Goal: Task Accomplishment & Management: Complete application form

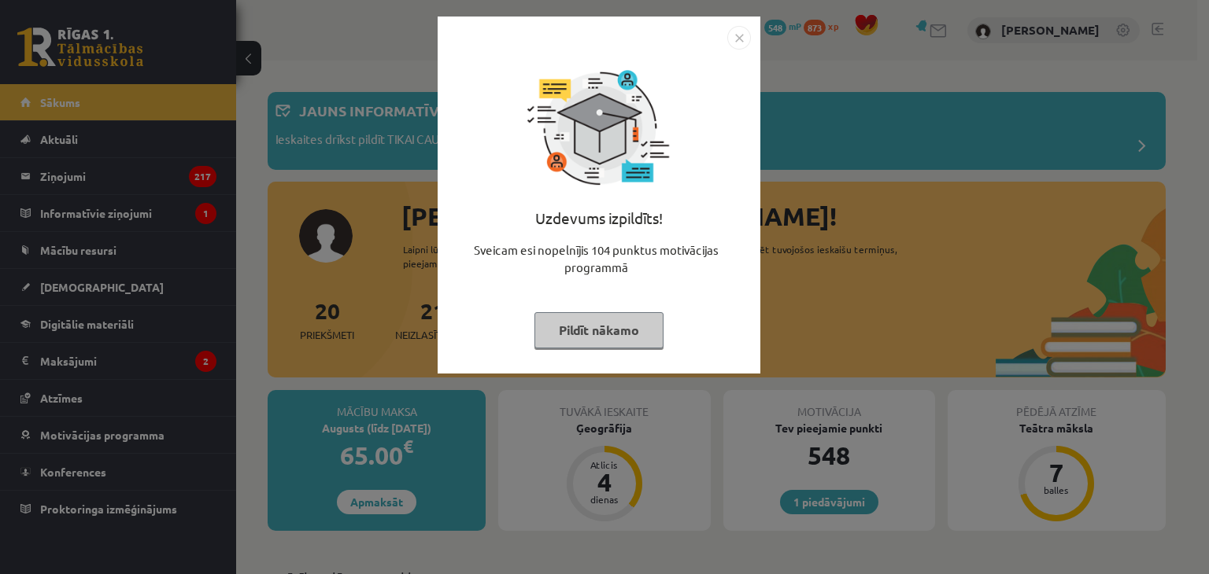
click at [559, 338] on button "Pildīt nākamo" at bounding box center [598, 330] width 129 height 36
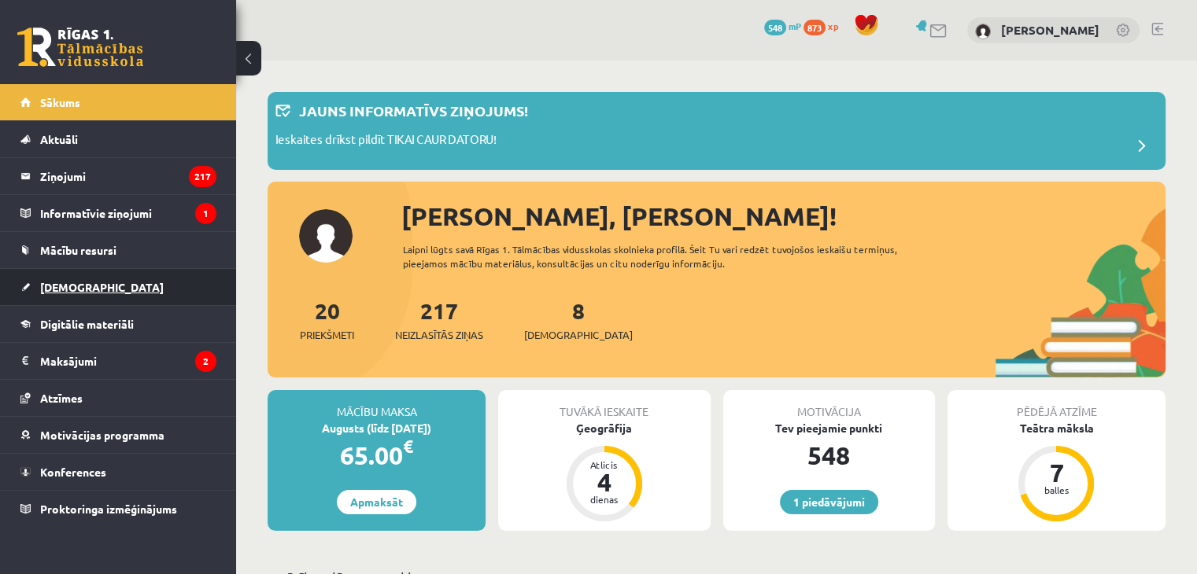
click at [63, 281] on span "[DEMOGRAPHIC_DATA]" at bounding box center [102, 287] width 124 height 14
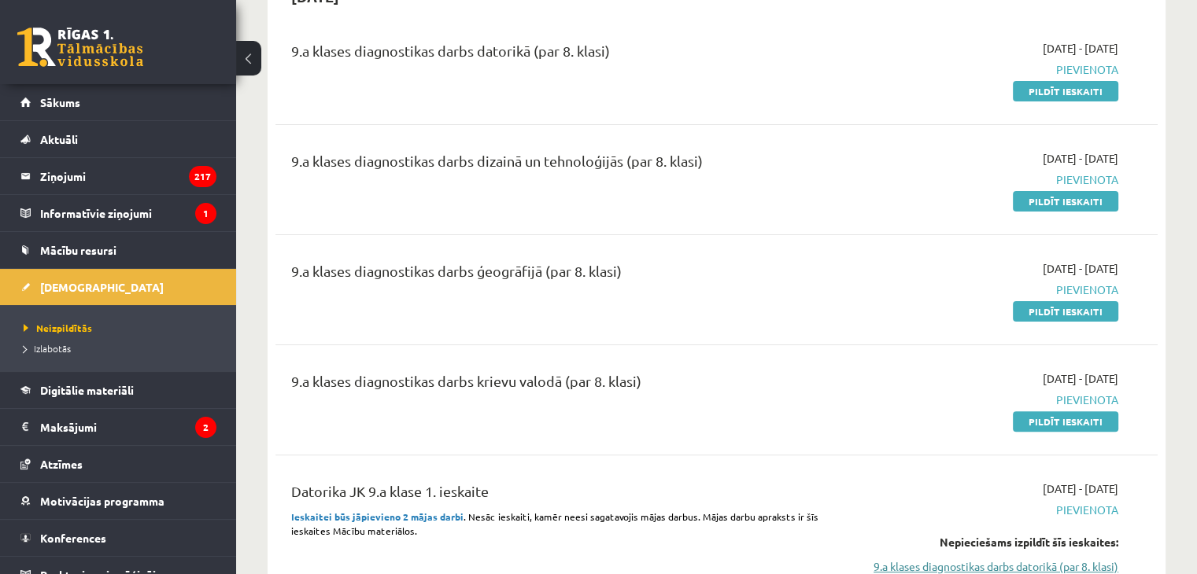
scroll to position [315, 0]
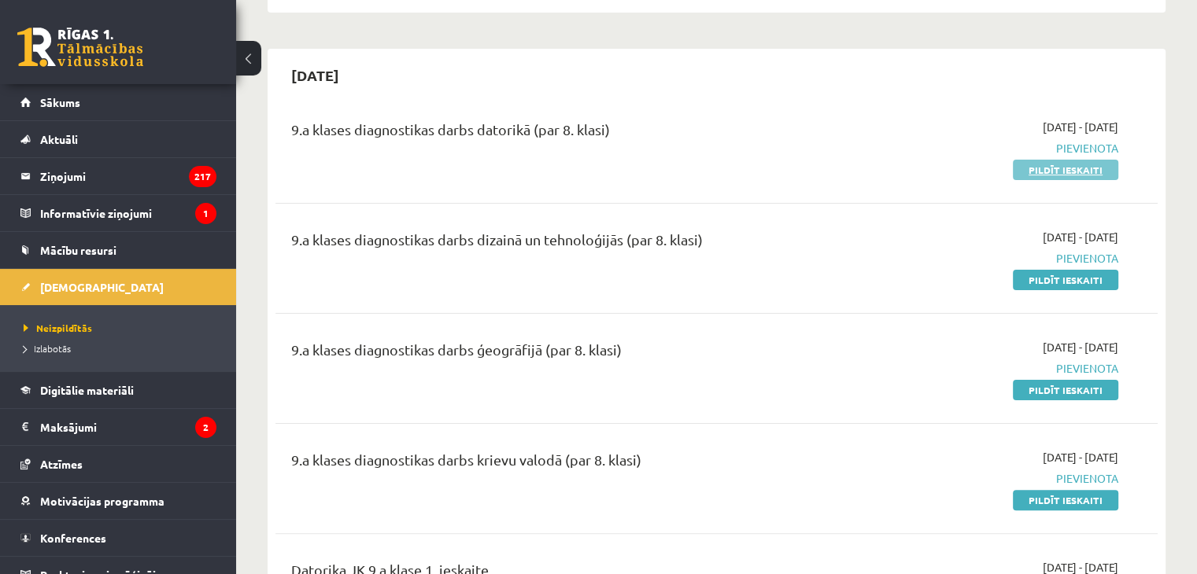
click at [1070, 171] on link "Pildīt ieskaiti" at bounding box center [1065, 170] width 105 height 20
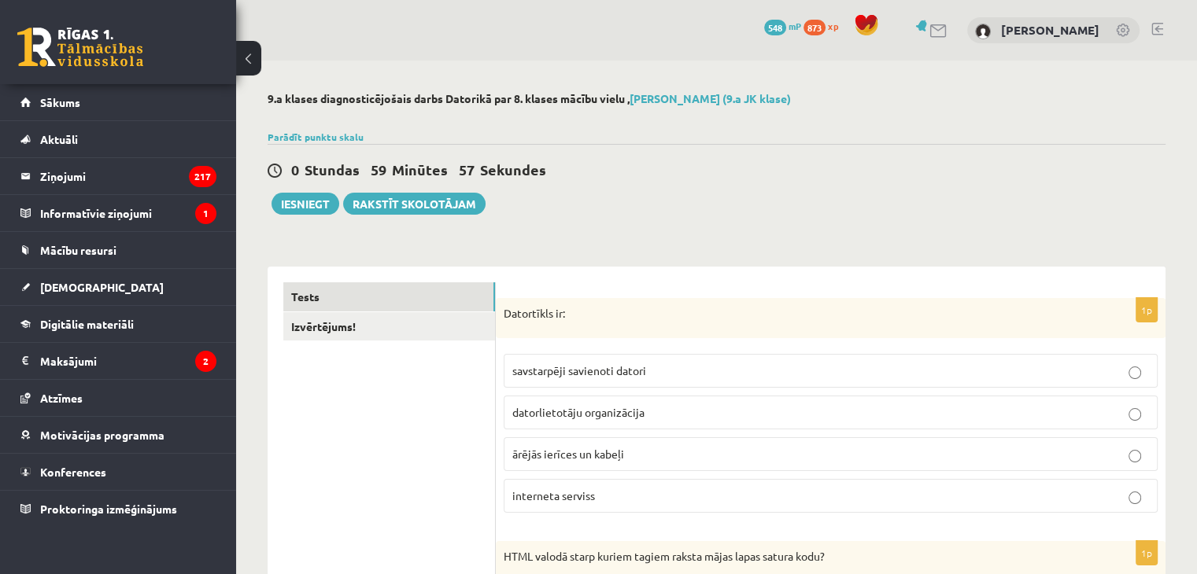
click at [593, 373] on span "savstarpēji savienoti datori" at bounding box center [579, 371] width 134 height 14
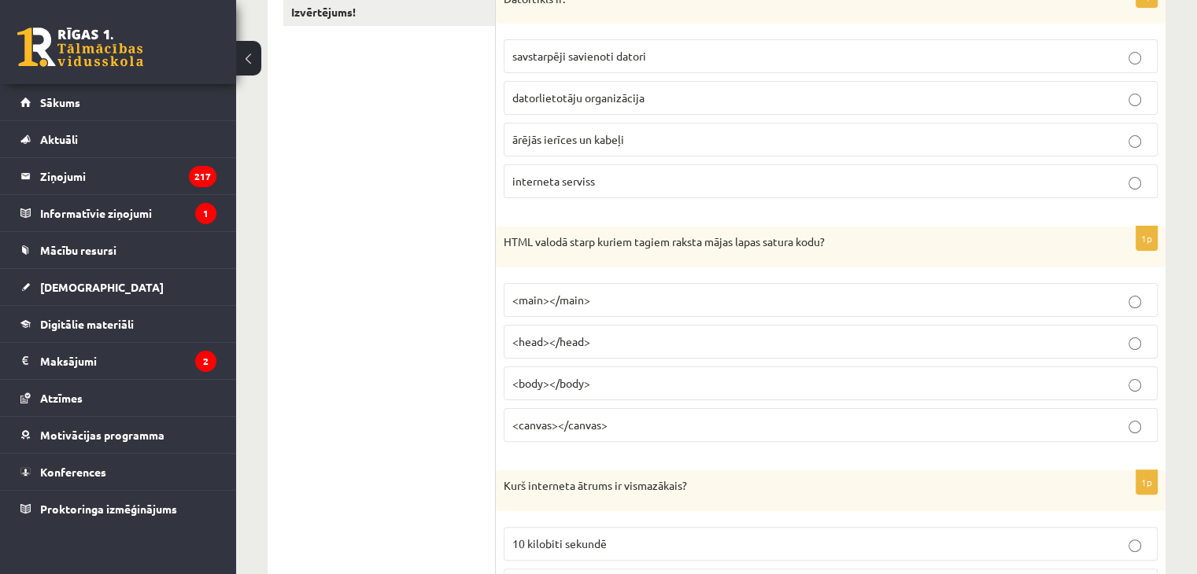
click at [593, 375] on p "<body></body>" at bounding box center [830, 383] width 637 height 17
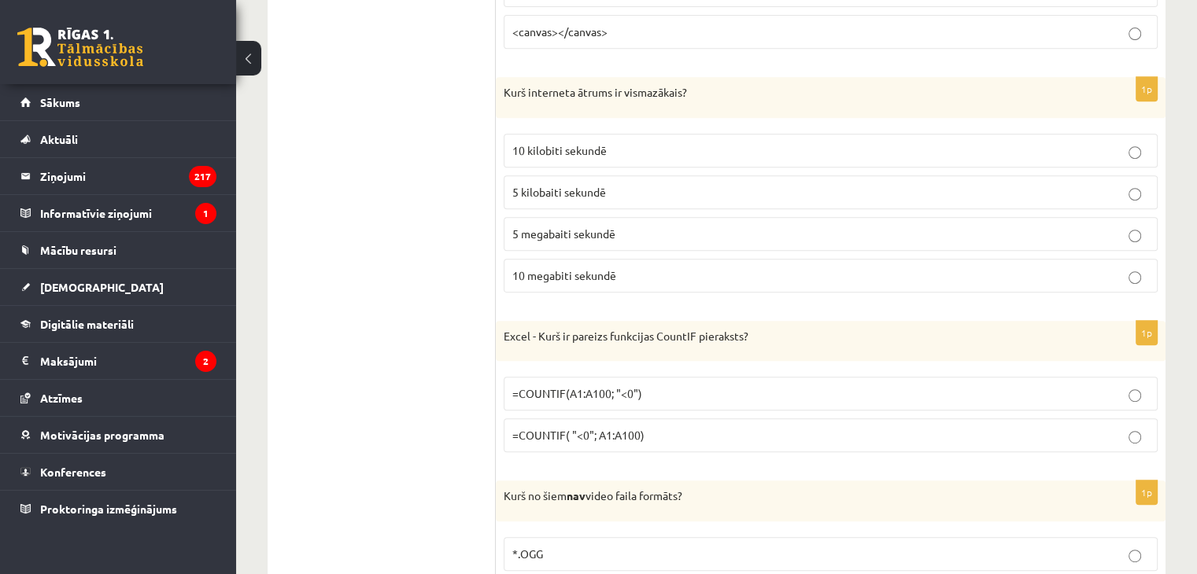
click at [593, 377] on label "=COUNTIF(A1:A100; "<0")" at bounding box center [831, 394] width 654 height 34
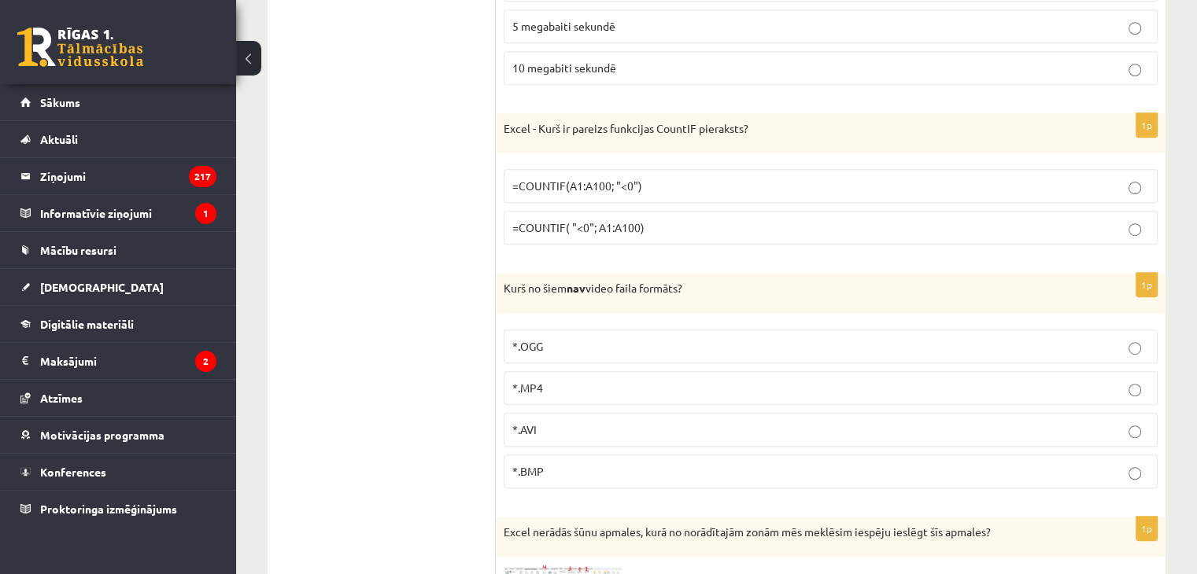
scroll to position [708, 0]
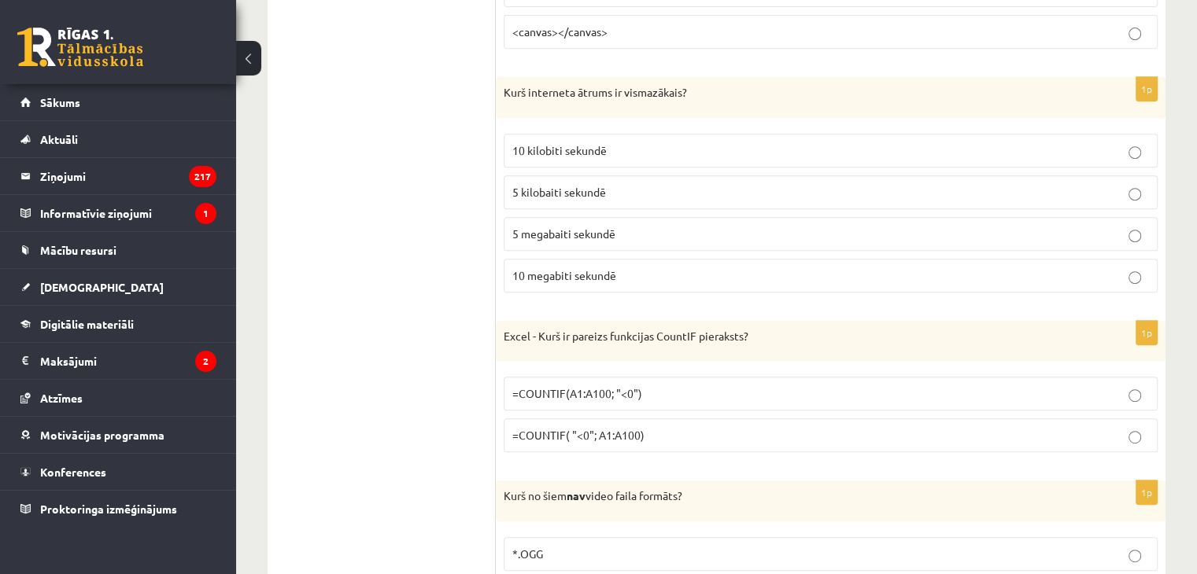
click at [667, 232] on p "5 megabaiti sekundē" at bounding box center [830, 234] width 637 height 17
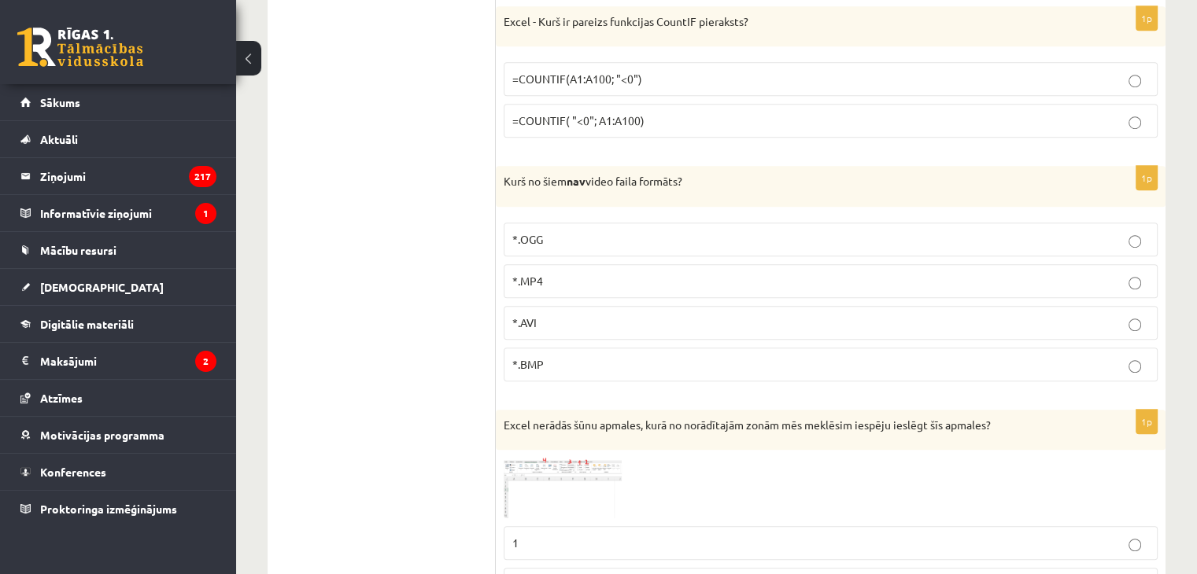
click at [659, 242] on p "*.OGG" at bounding box center [830, 239] width 637 height 17
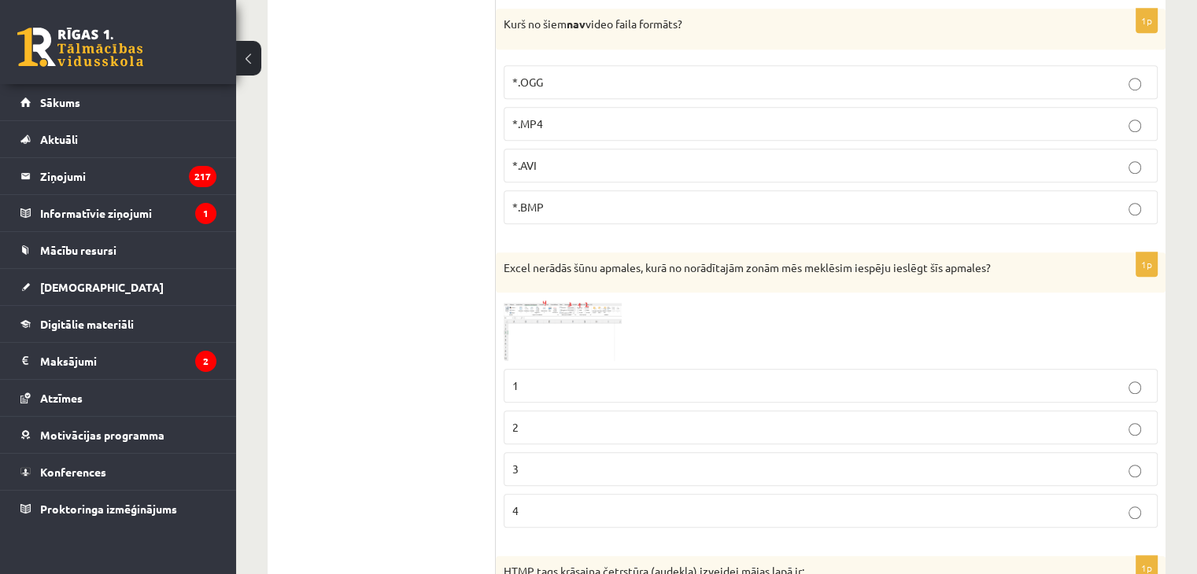
scroll to position [1338, 0]
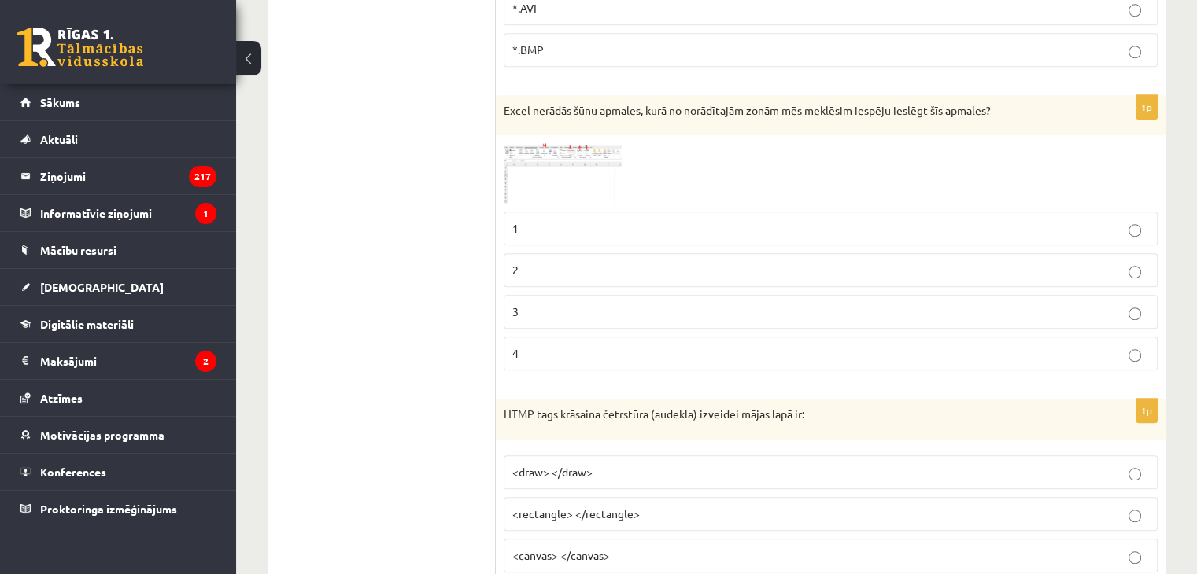
click at [659, 242] on fieldset "1 2 3 4" at bounding box center [831, 290] width 654 height 172
click at [652, 268] on p "2" at bounding box center [830, 270] width 637 height 17
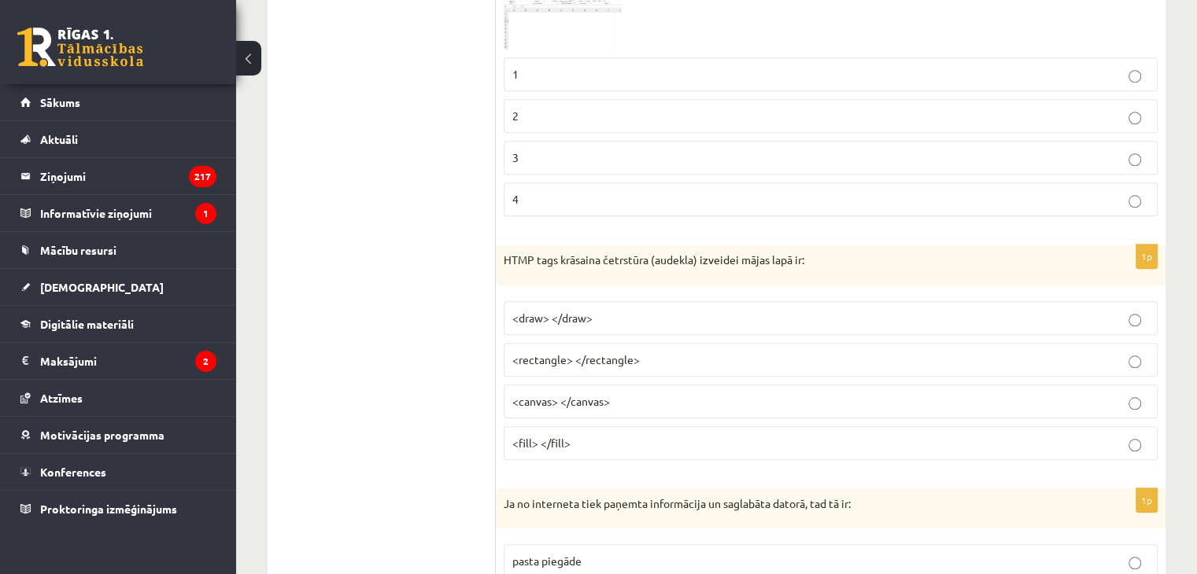
scroll to position [1731, 0]
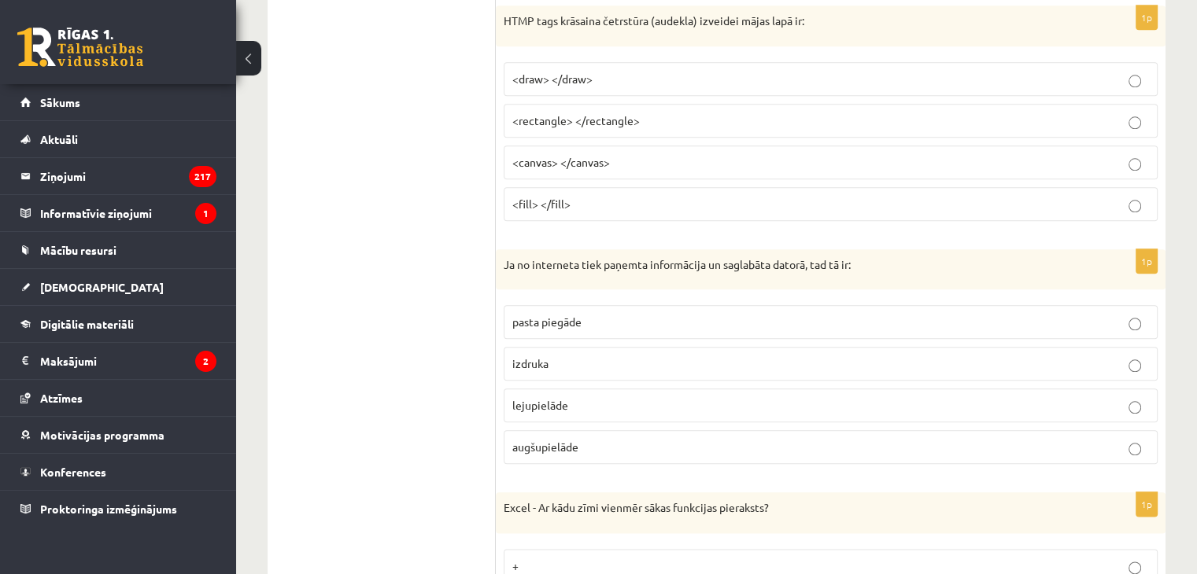
click at [652, 268] on div "Ja no interneta tiek paņemta informācija un saglabāta datorā, tad tā ir:" at bounding box center [831, 269] width 670 height 41
click at [678, 201] on p "<fill> </fill>" at bounding box center [830, 204] width 637 height 17
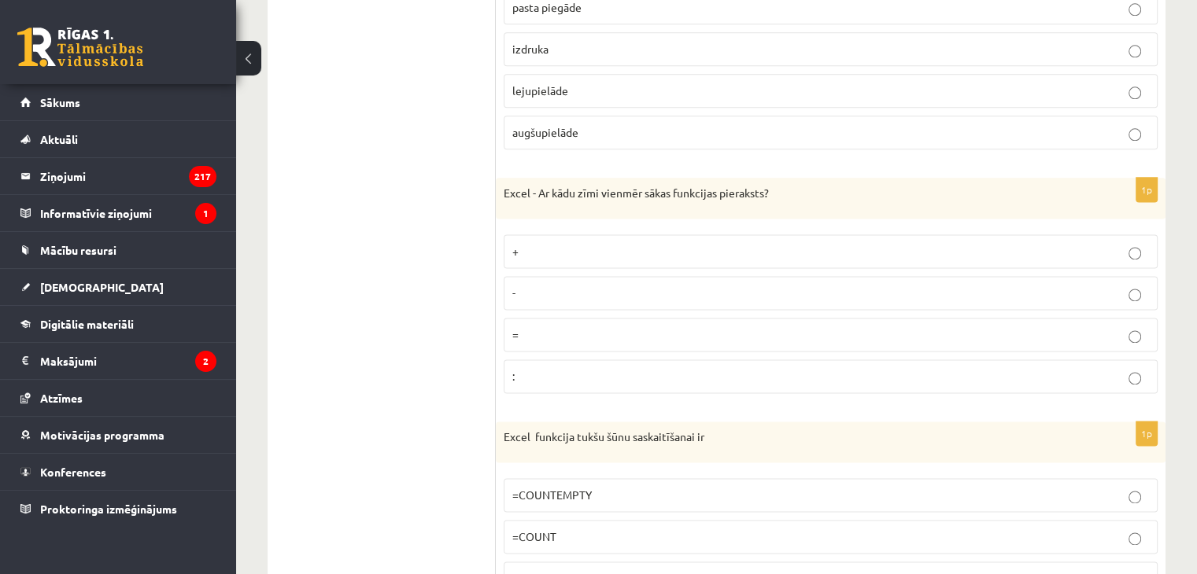
click at [670, 235] on label "+" at bounding box center [831, 252] width 654 height 34
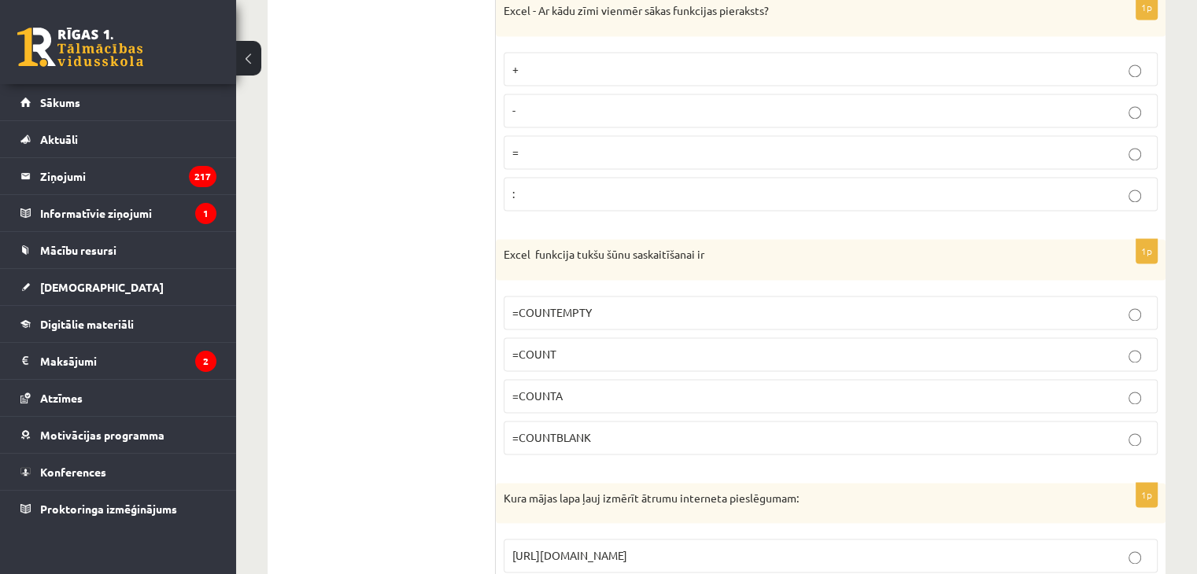
scroll to position [2440, 0]
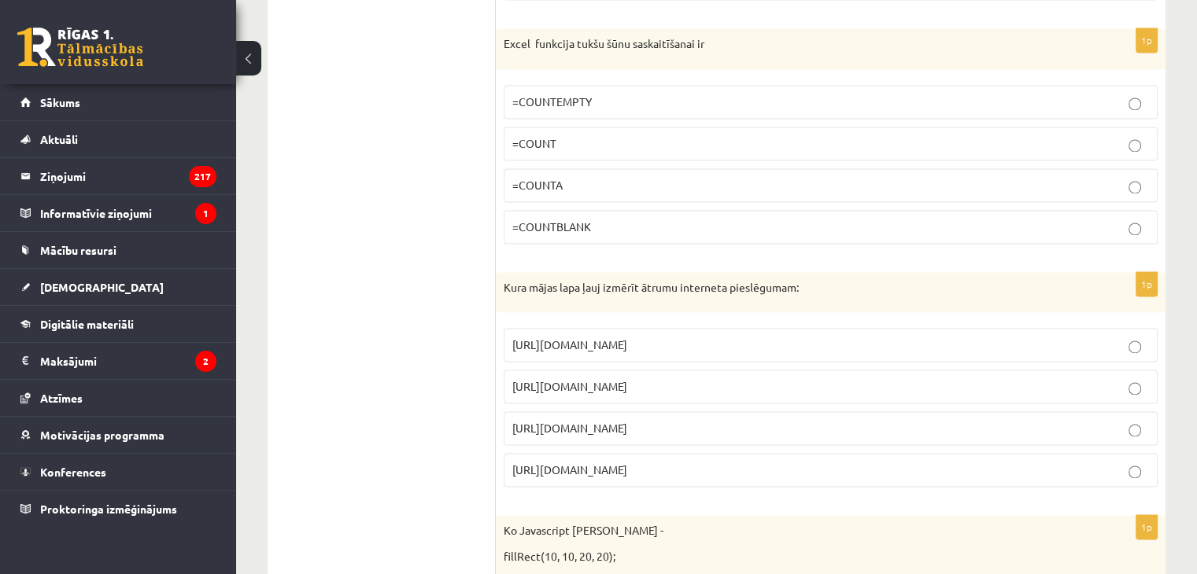
click at [689, 136] on p "=COUNT" at bounding box center [830, 143] width 637 height 17
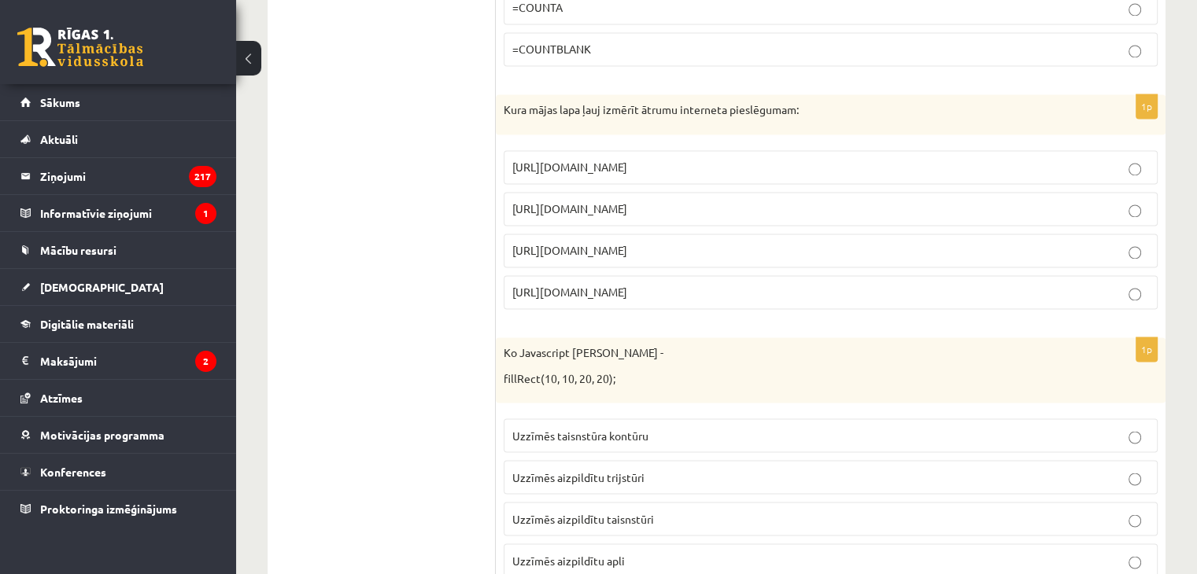
scroll to position [2833, 0]
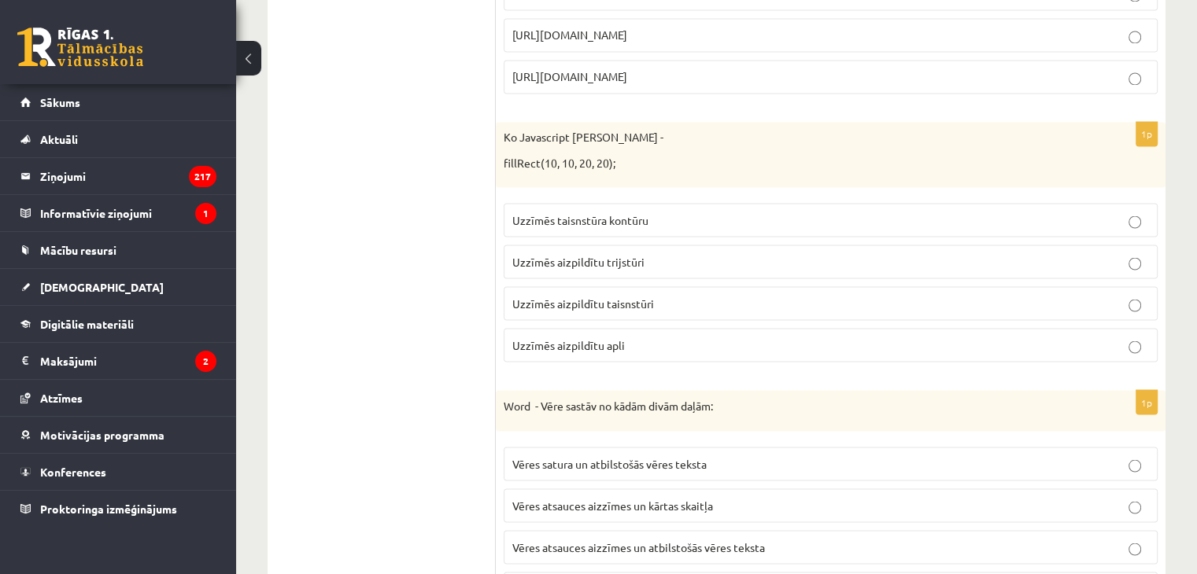
click at [687, 155] on p "fillRect(10, 10, 20, 20);" at bounding box center [791, 163] width 575 height 16
click at [669, 212] on p "Uzzīmēs taisnstūra kontūru" at bounding box center [830, 220] width 637 height 17
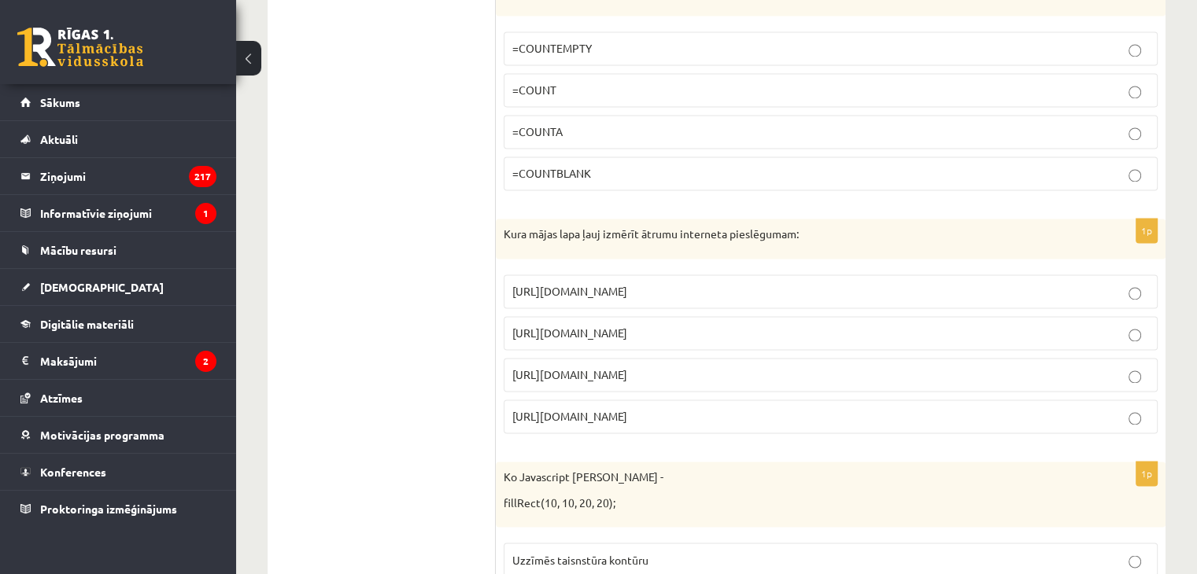
scroll to position [2518, 0]
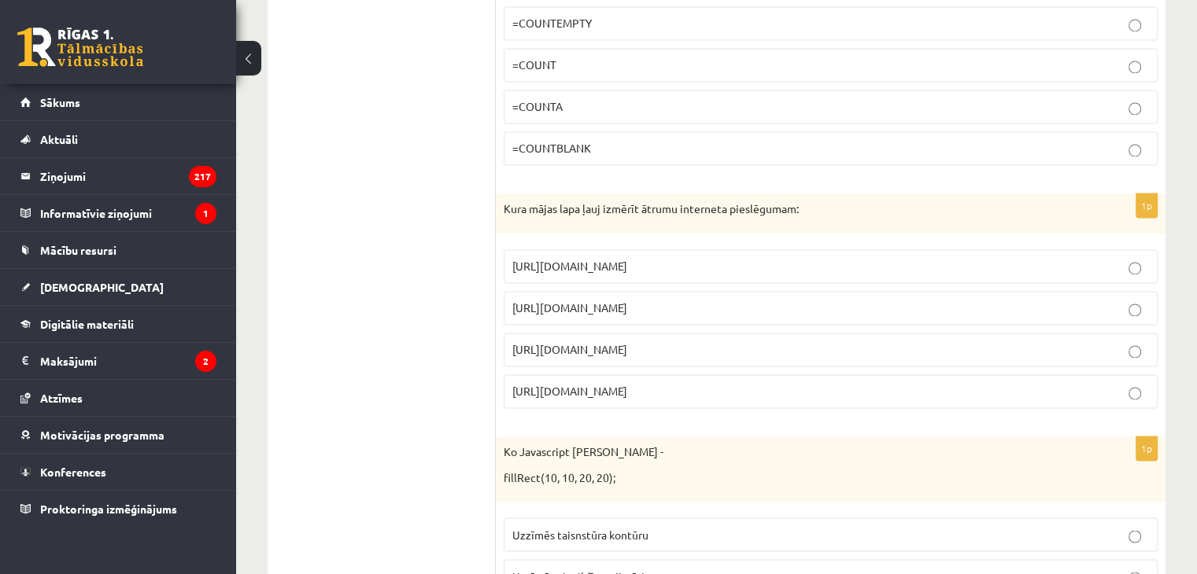
click at [648, 258] on p "https://www.apollo.lv/" at bounding box center [830, 266] width 637 height 17
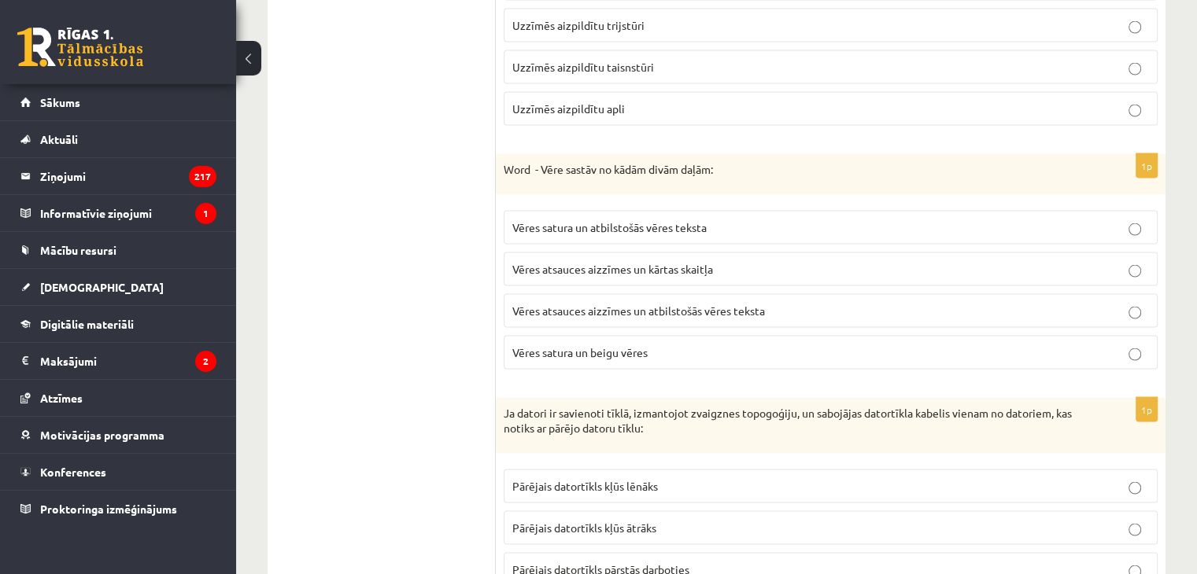
click at [625, 304] on span "Vēres atsauces aizzīmes un atbilstošās vēres teksta" at bounding box center [638, 311] width 253 height 14
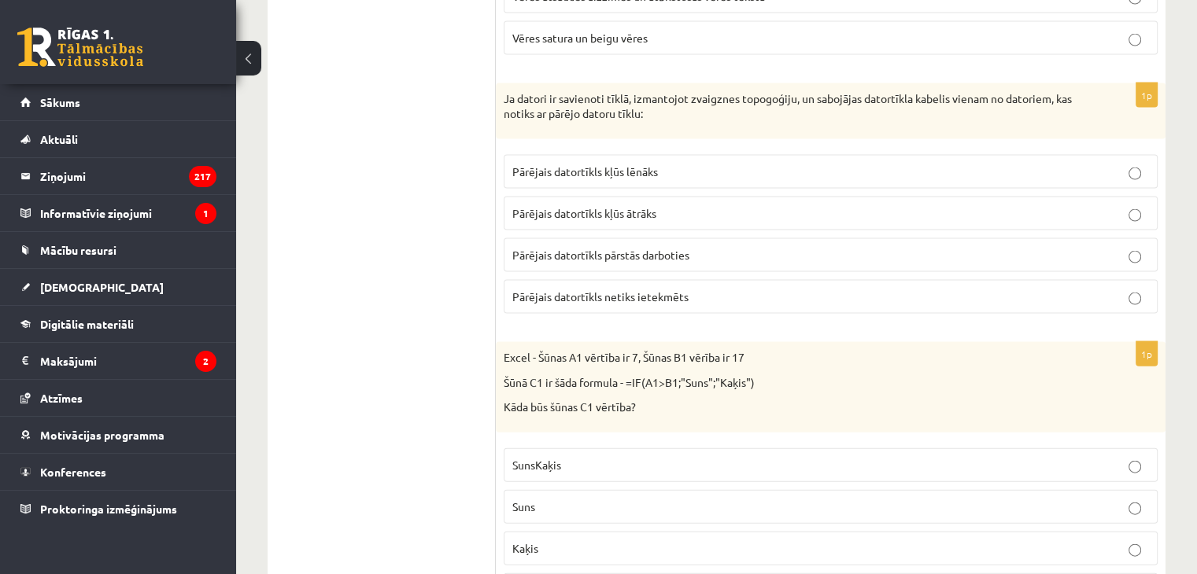
click at [625, 294] on label "Pārējais datortīkls netiks ietekmēts" at bounding box center [831, 297] width 654 height 34
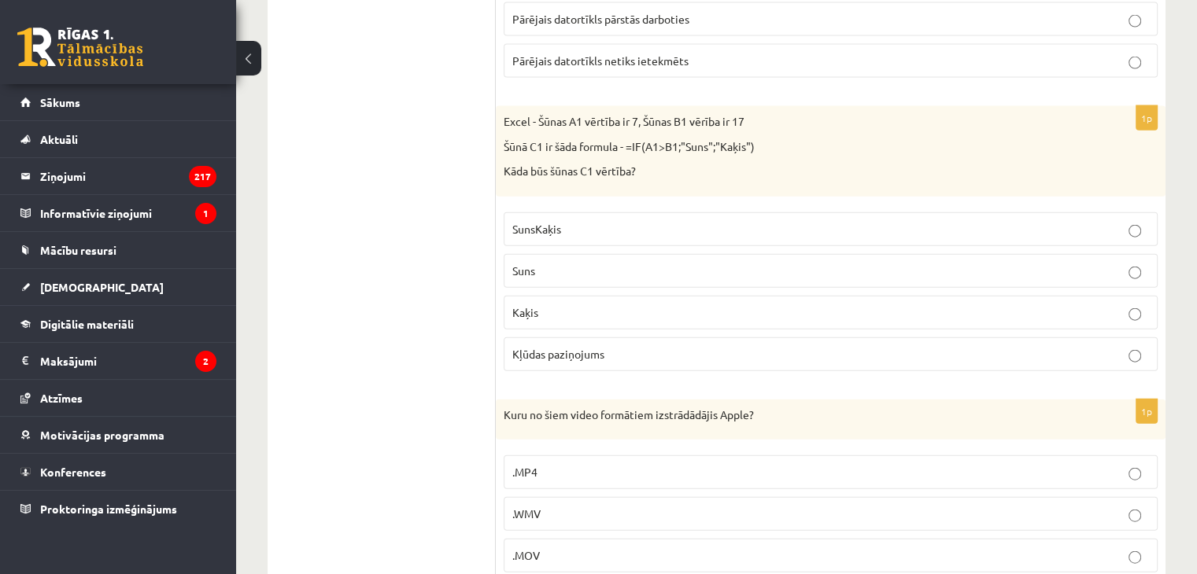
click at [644, 225] on label "SunsKaķis" at bounding box center [831, 229] width 654 height 34
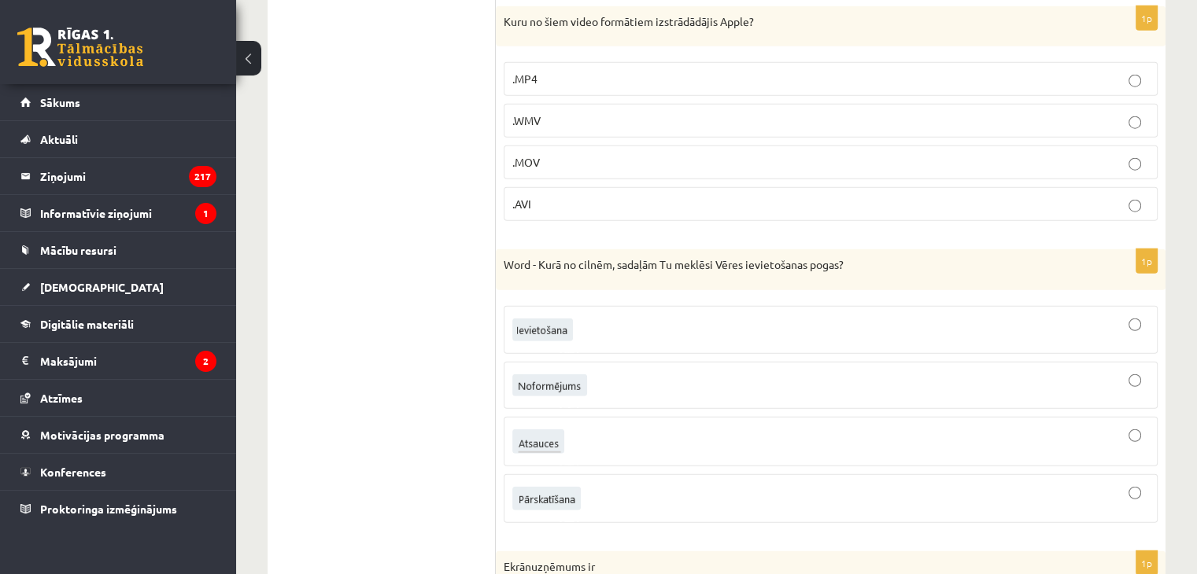
click at [644, 225] on form "1p Datortīkls ir: savstarpēji savienoti datori datorlietotāju organizācija ārēj…" at bounding box center [831, 23] width 638 height 7509
click at [663, 196] on p ".AVI" at bounding box center [830, 204] width 637 height 17
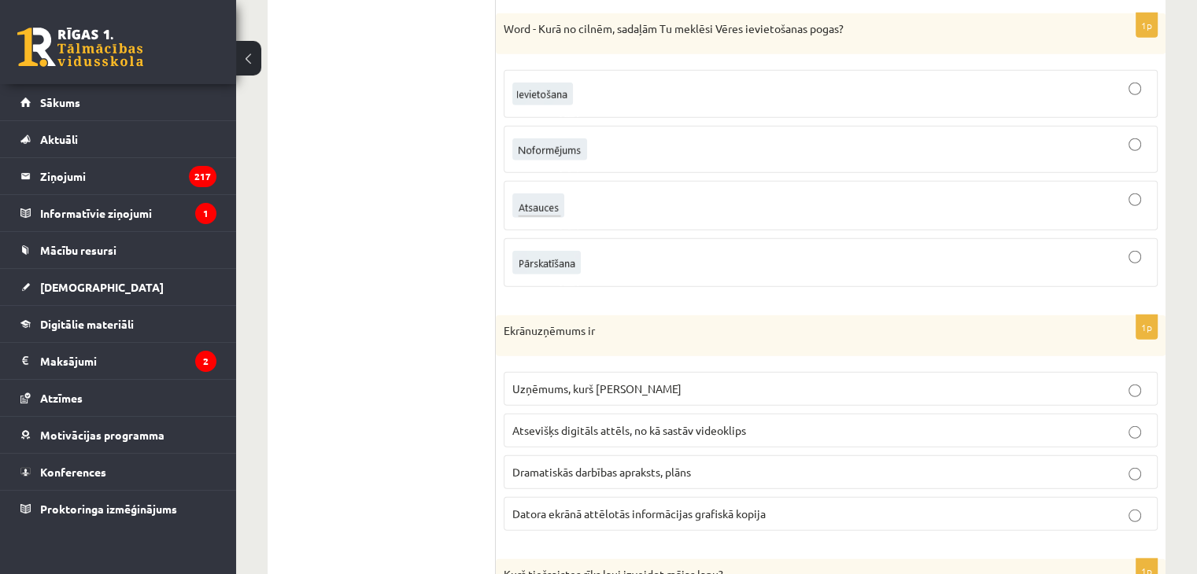
click at [648, 205] on label at bounding box center [831, 206] width 654 height 50
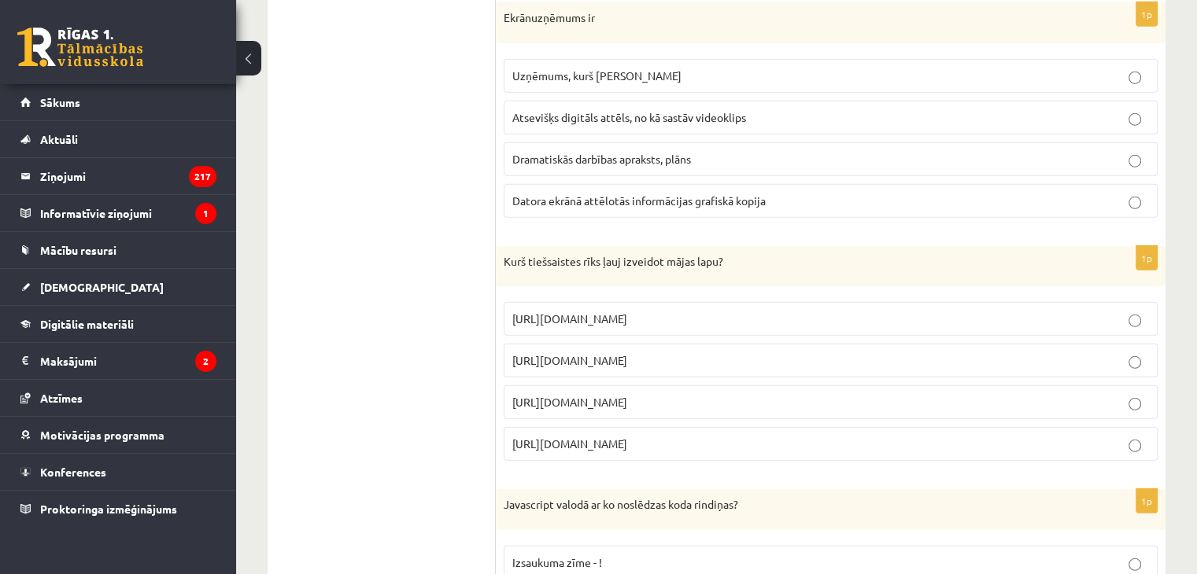
scroll to position [4564, 0]
click at [648, 205] on div "1p Ekrānuzņēmums ir Uzņēmums, kurš ražo ekrānus Atsevišķs digitāls attēls, no k…" at bounding box center [831, 115] width 670 height 228
click at [674, 183] on label "Datora ekrānā attēlotās informācijas grafiskā kopija" at bounding box center [831, 200] width 654 height 34
click at [627, 310] on span "https://www.zoho.com/mail" at bounding box center [569, 317] width 115 height 14
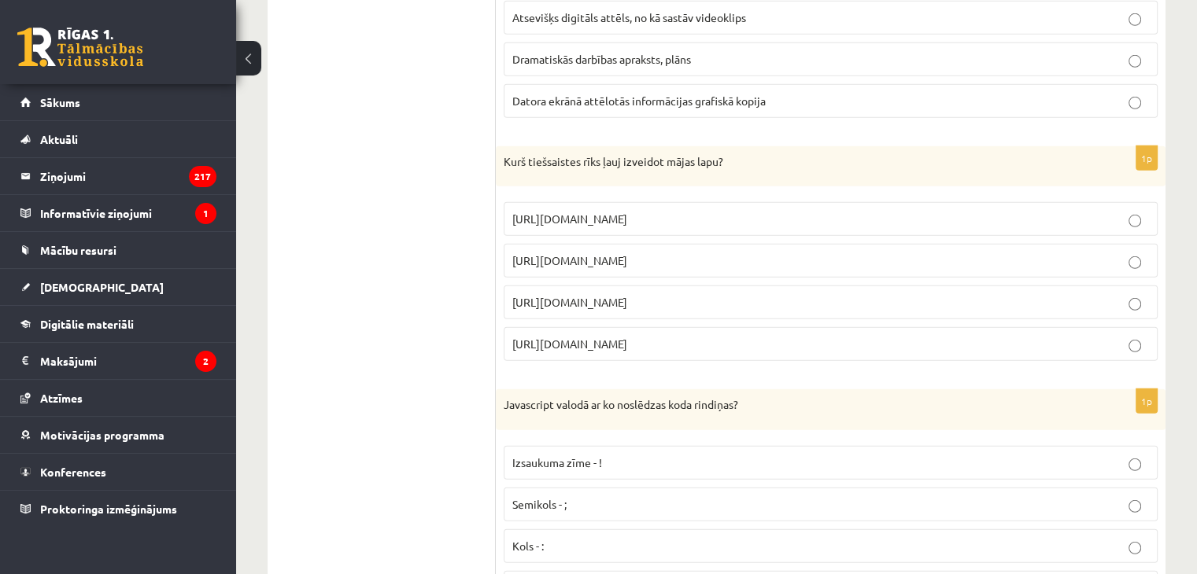
scroll to position [4800, 0]
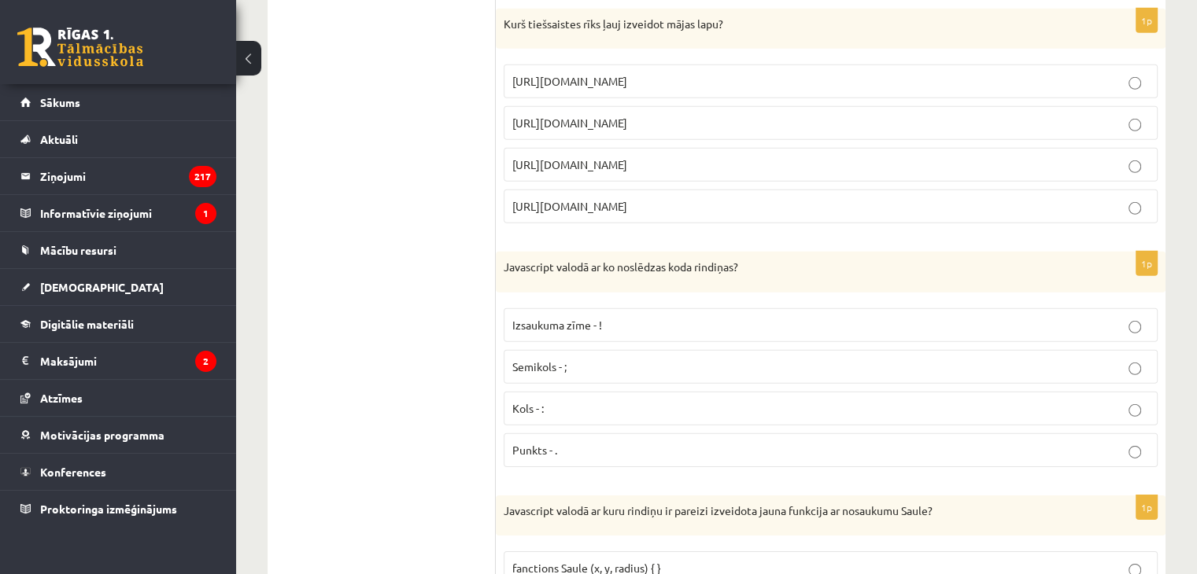
click at [683, 157] on p "https://www.mozello.lv" at bounding box center [830, 165] width 637 height 17
click at [549, 399] on label "Kols - :" at bounding box center [831, 409] width 654 height 34
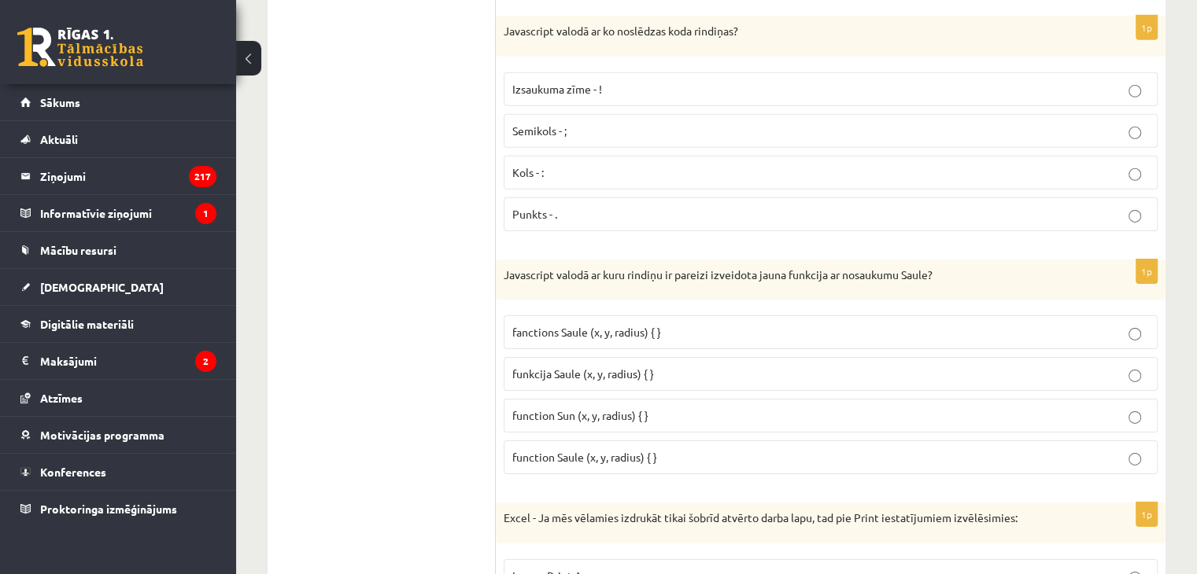
click at [542, 367] on span "funkcija Saule (x, y, radius) { }" at bounding box center [583, 374] width 142 height 14
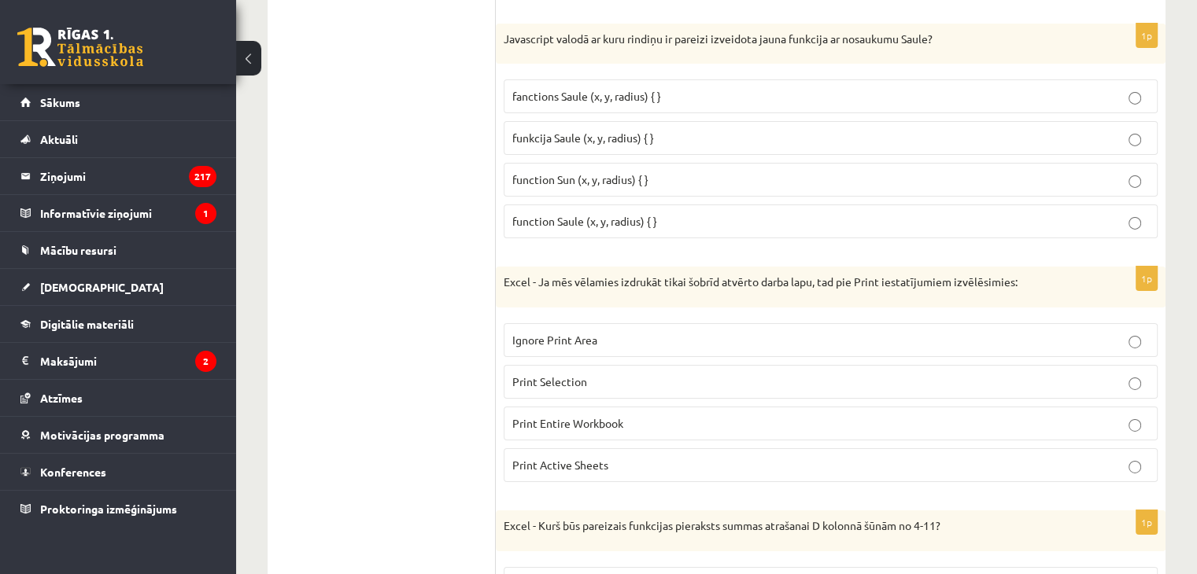
click at [547, 334] on fieldset "Ignore Print Area Print Selection Print Entire Workbook Print Active Sheets" at bounding box center [831, 402] width 654 height 172
click at [560, 333] on span "Ignore Print Area" at bounding box center [554, 340] width 85 height 14
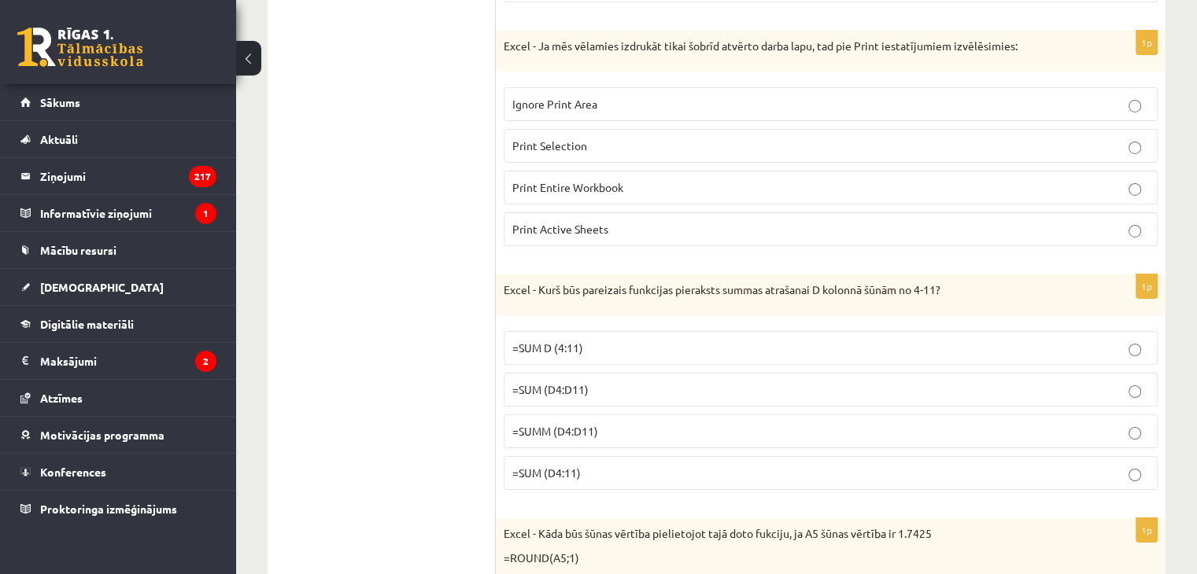
click at [562, 341] on span "=SUM D (4:11)" at bounding box center [547, 348] width 71 height 14
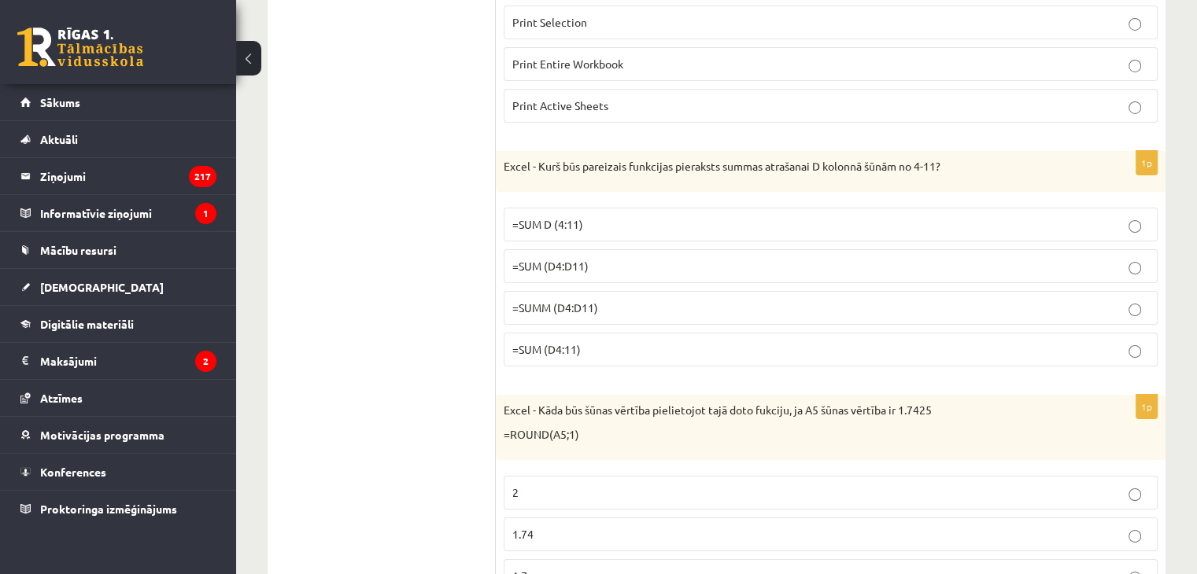
scroll to position [5745, 0]
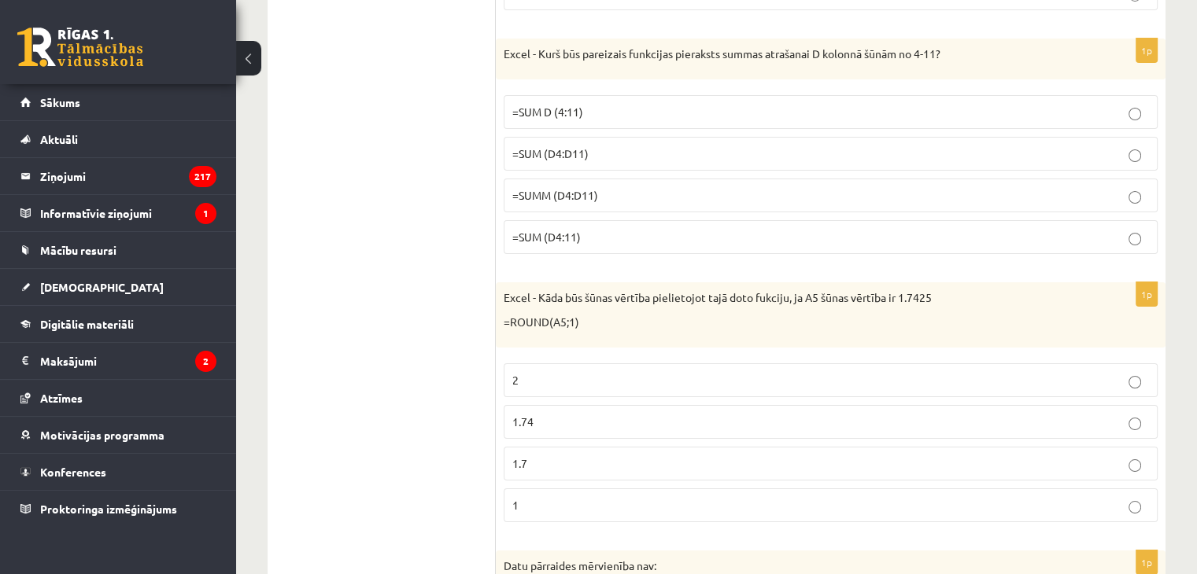
click at [555, 364] on label "2" at bounding box center [831, 381] width 654 height 34
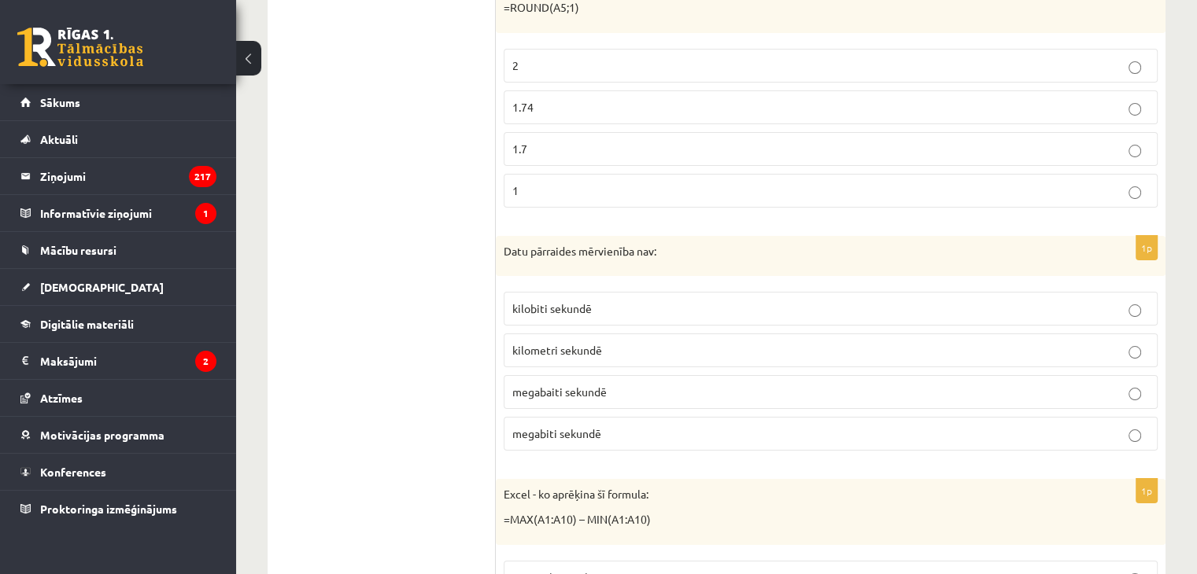
click at [529, 375] on label "megabaiti sekundē" at bounding box center [831, 392] width 654 height 34
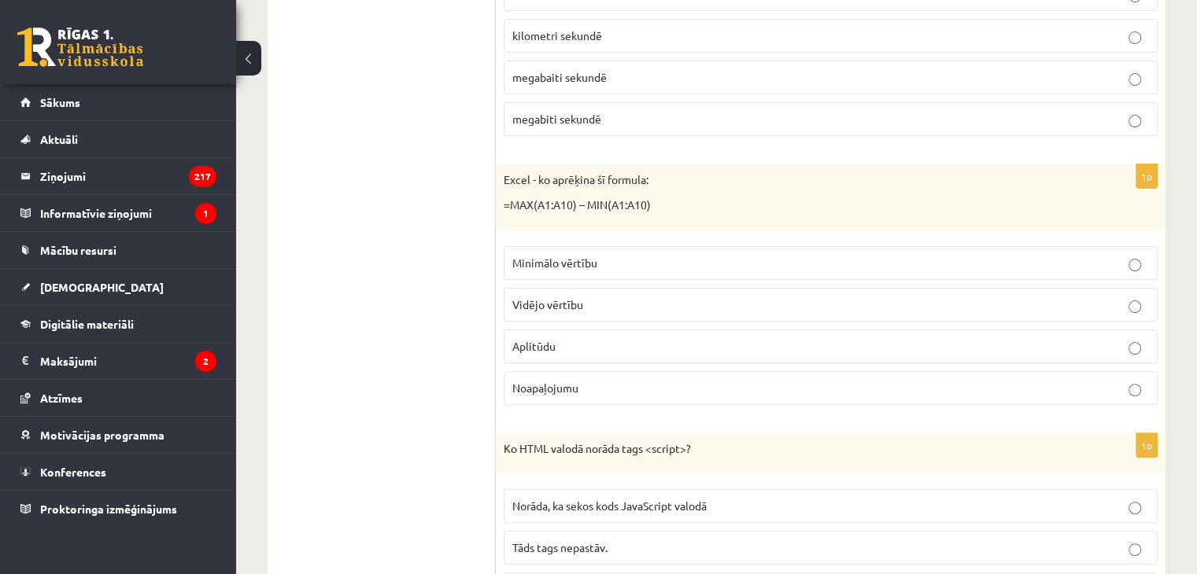
click at [534, 371] on label "Noapaļojumu" at bounding box center [831, 388] width 654 height 34
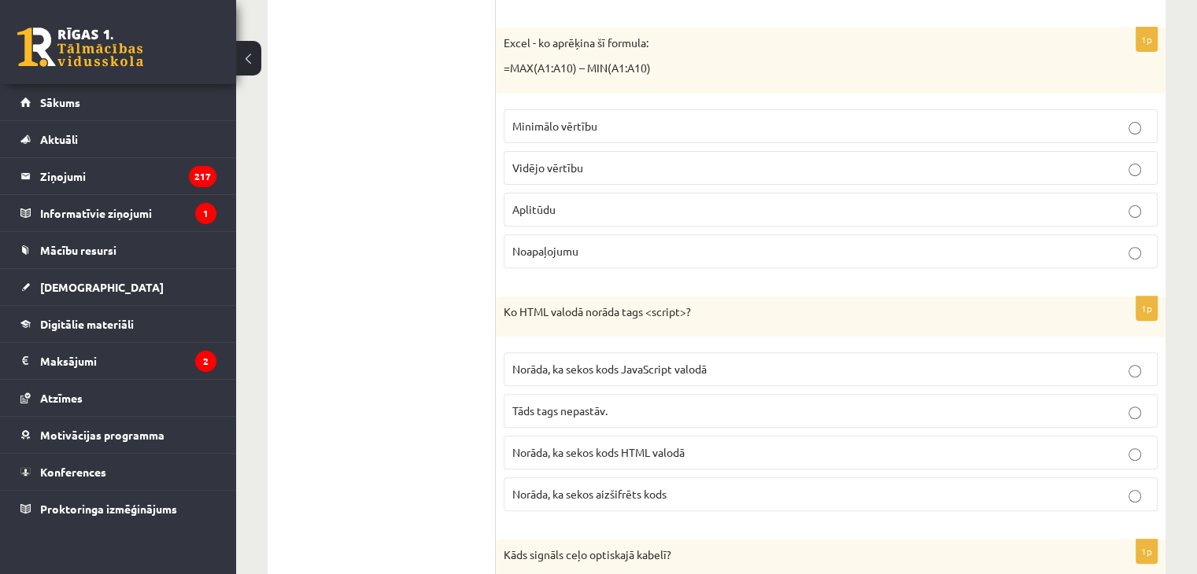
scroll to position [6610, 0]
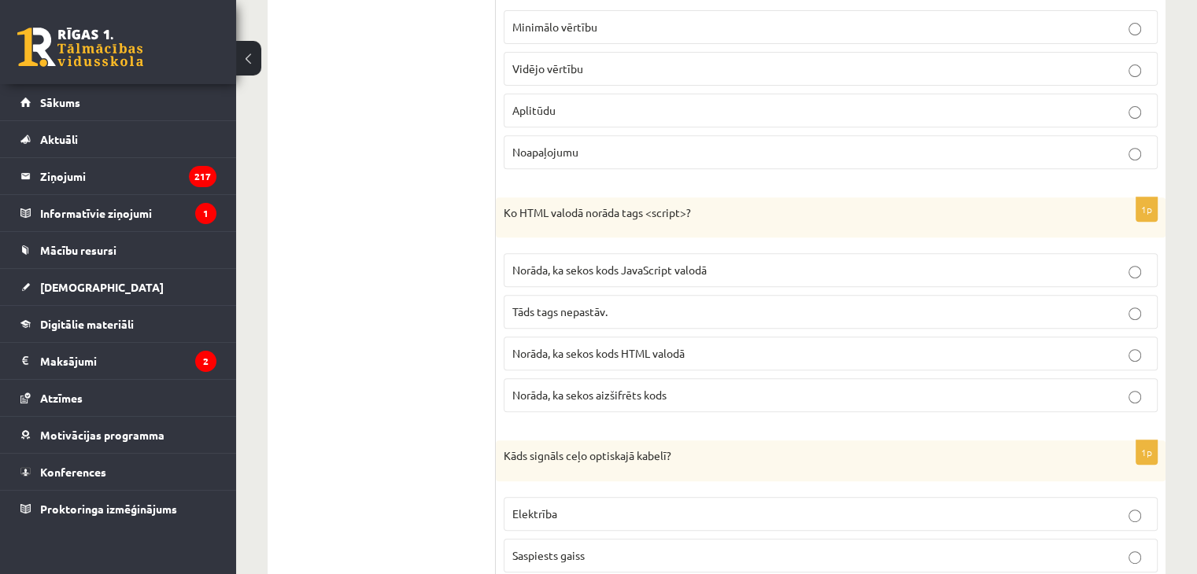
drag, startPoint x: 617, startPoint y: 239, endPoint x: 610, endPoint y: 248, distance: 11.2
click at [615, 263] on span "Norāda, ka sekos kods JavaScript valodā" at bounding box center [609, 270] width 194 height 14
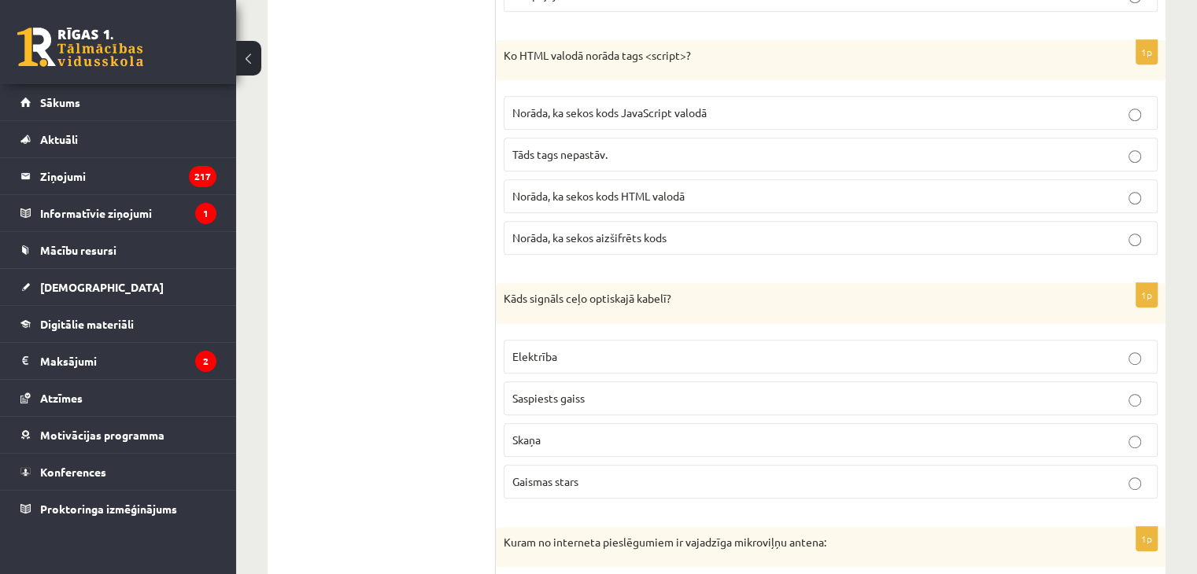
click at [570, 340] on label "Elektrība" at bounding box center [831, 357] width 654 height 34
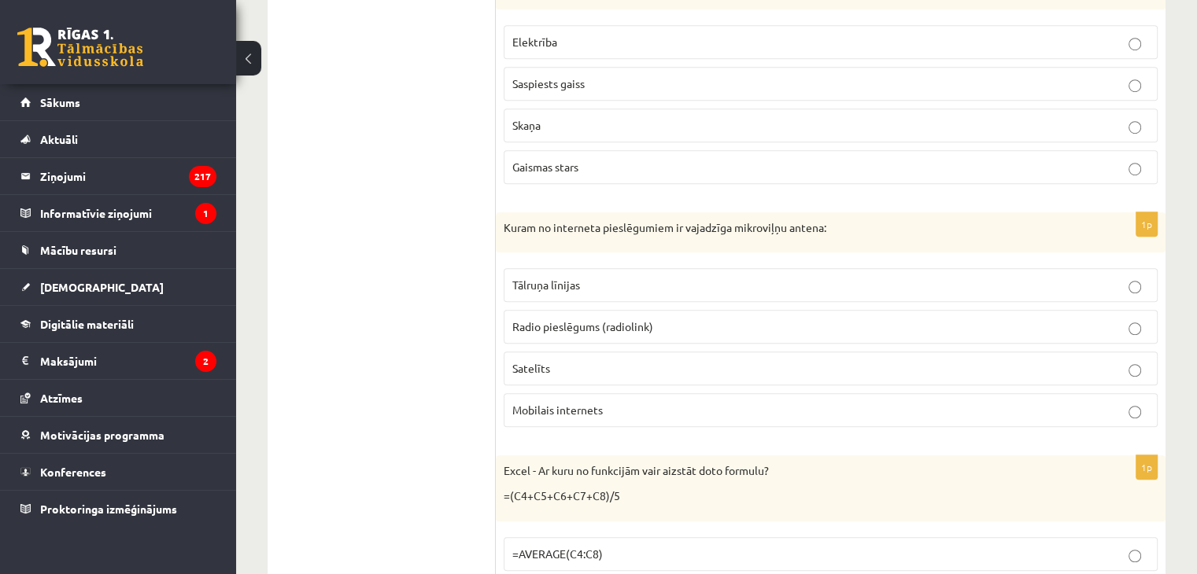
click at [567, 360] on p "Satelīts" at bounding box center [830, 368] width 637 height 17
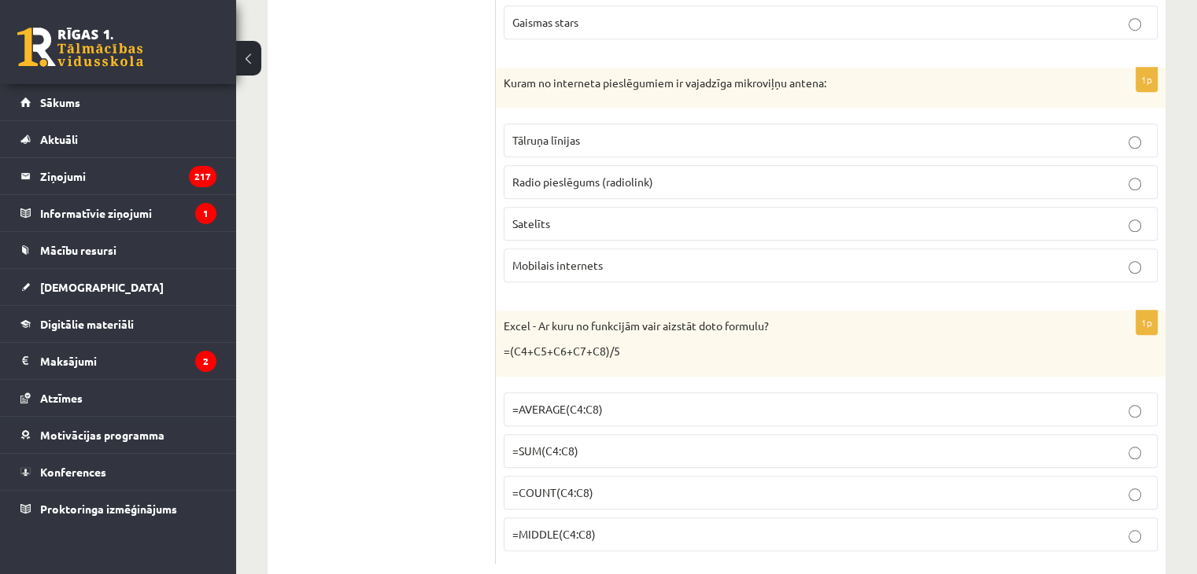
click at [545, 444] on span "=SUM(C4:C8)" at bounding box center [545, 451] width 66 height 14
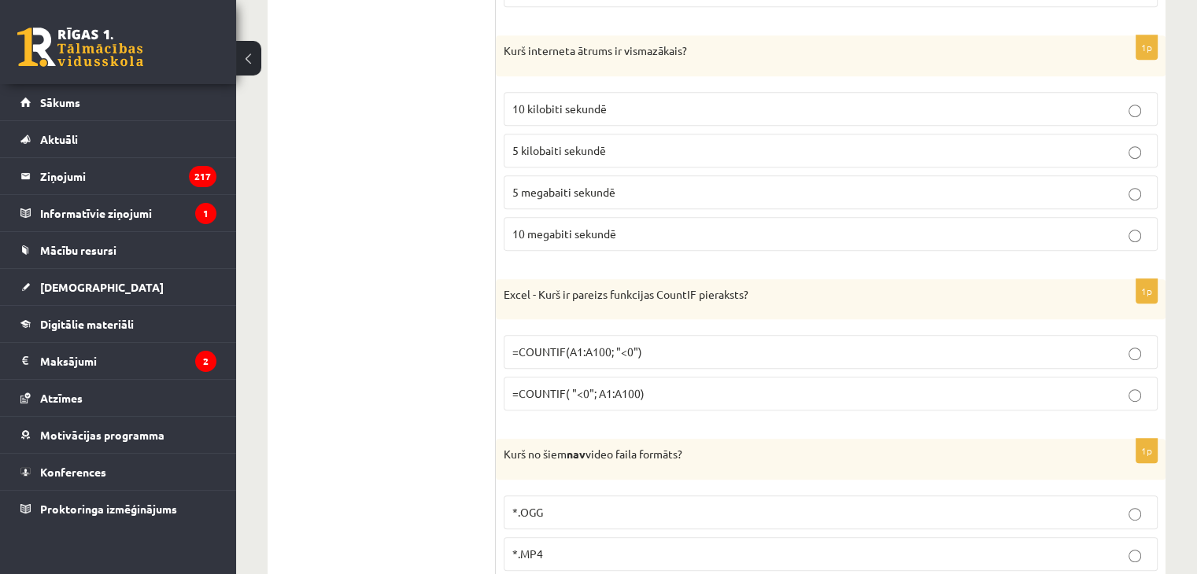
scroll to position [0, 0]
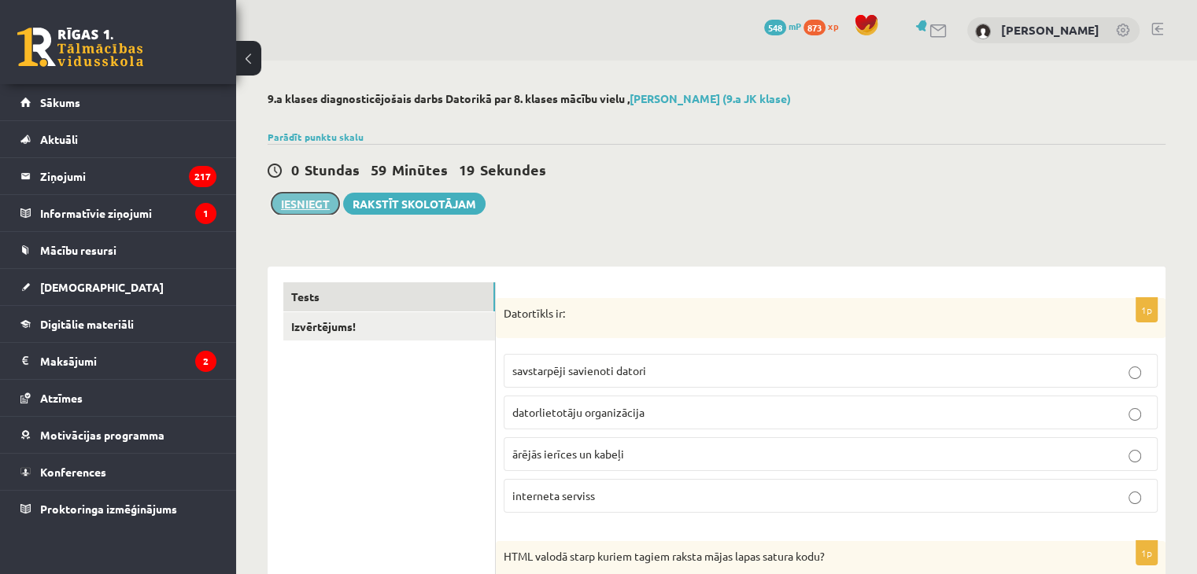
click at [321, 214] on button "Iesniegt" at bounding box center [305, 204] width 68 height 22
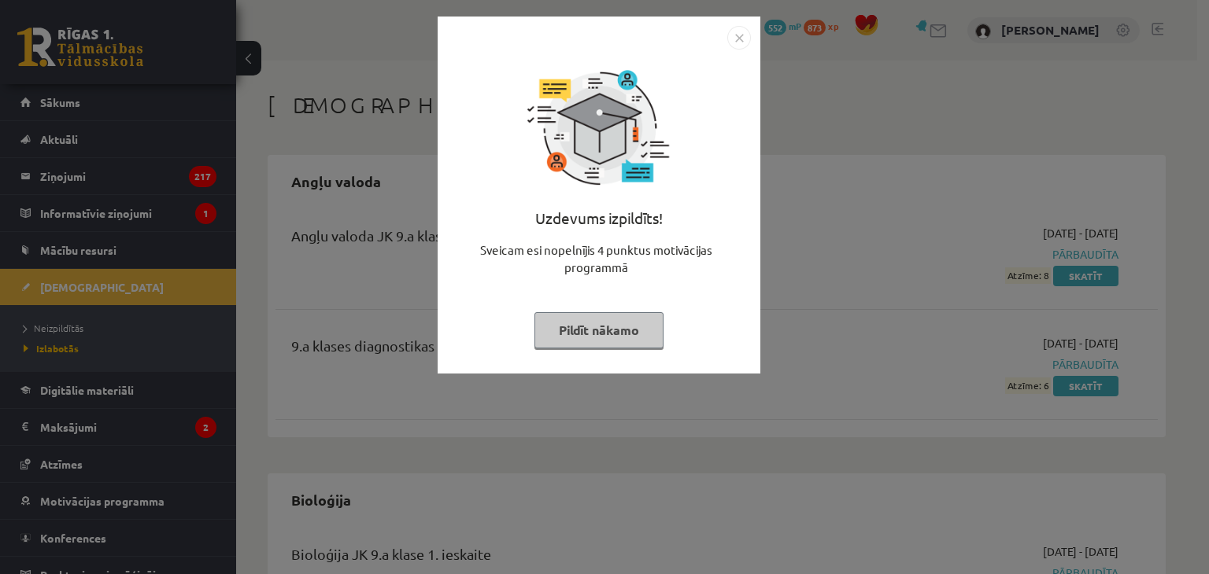
click at [613, 346] on button "Pildīt nākamo" at bounding box center [598, 330] width 129 height 36
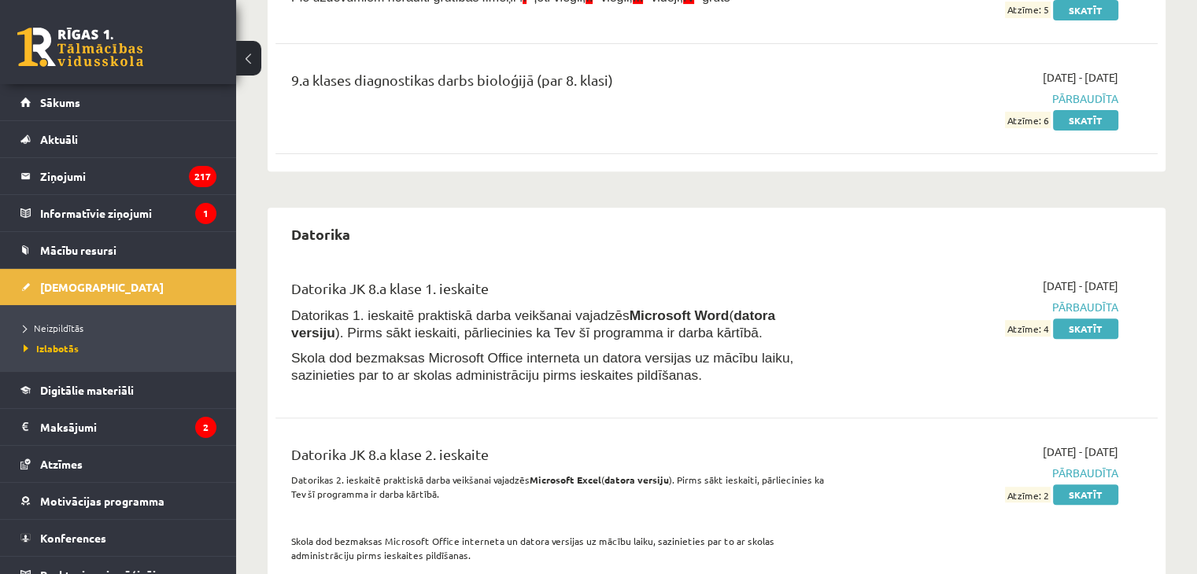
scroll to position [787, 0]
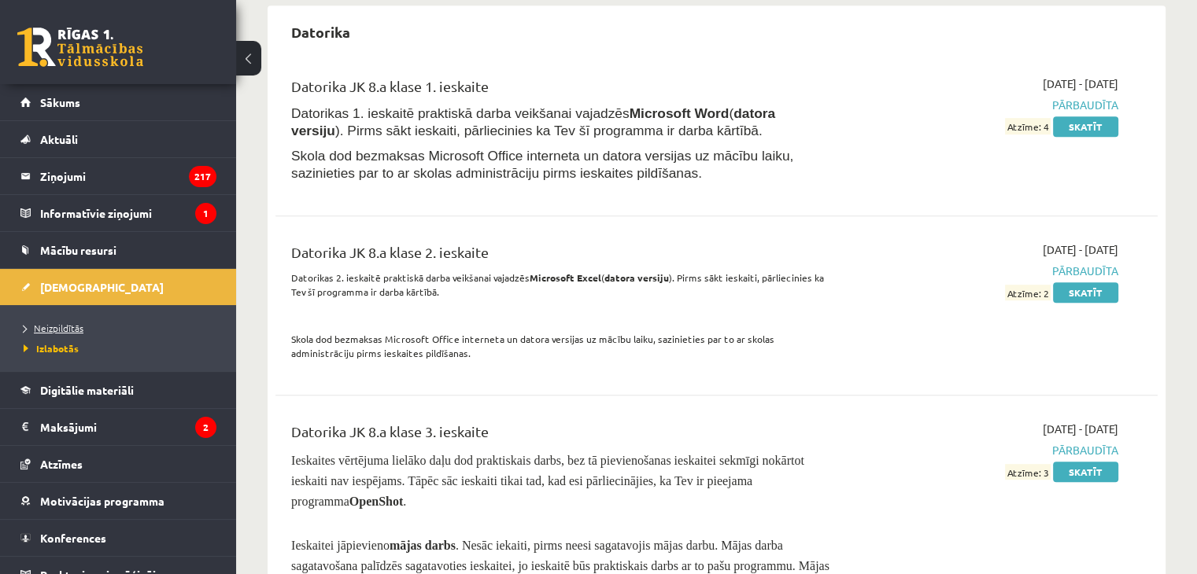
click at [76, 330] on span "Neizpildītās" at bounding box center [54, 328] width 60 height 13
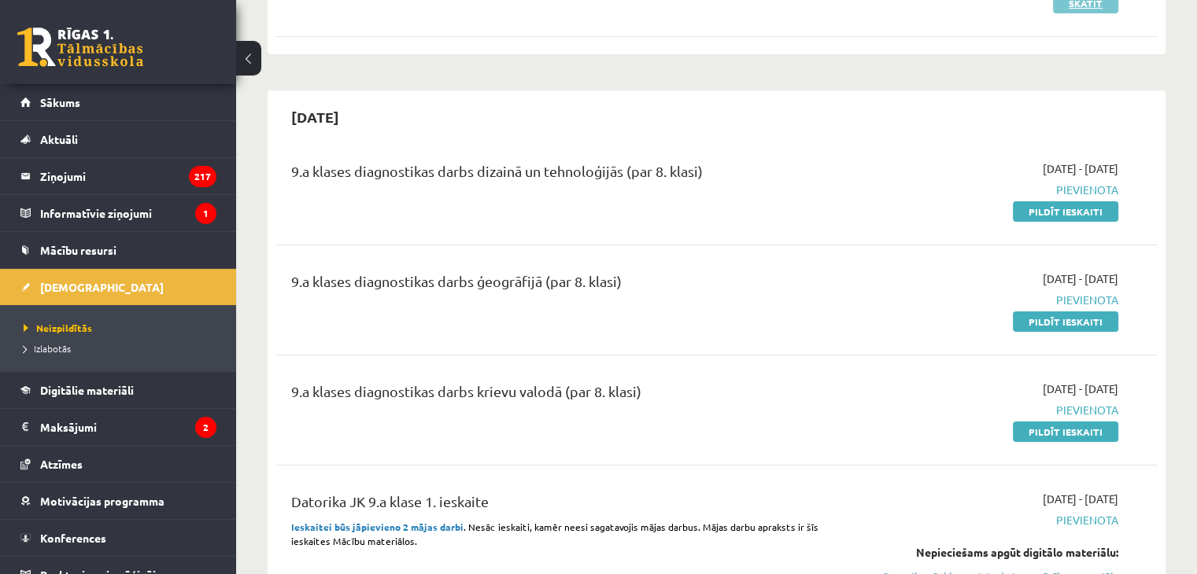
scroll to position [315, 0]
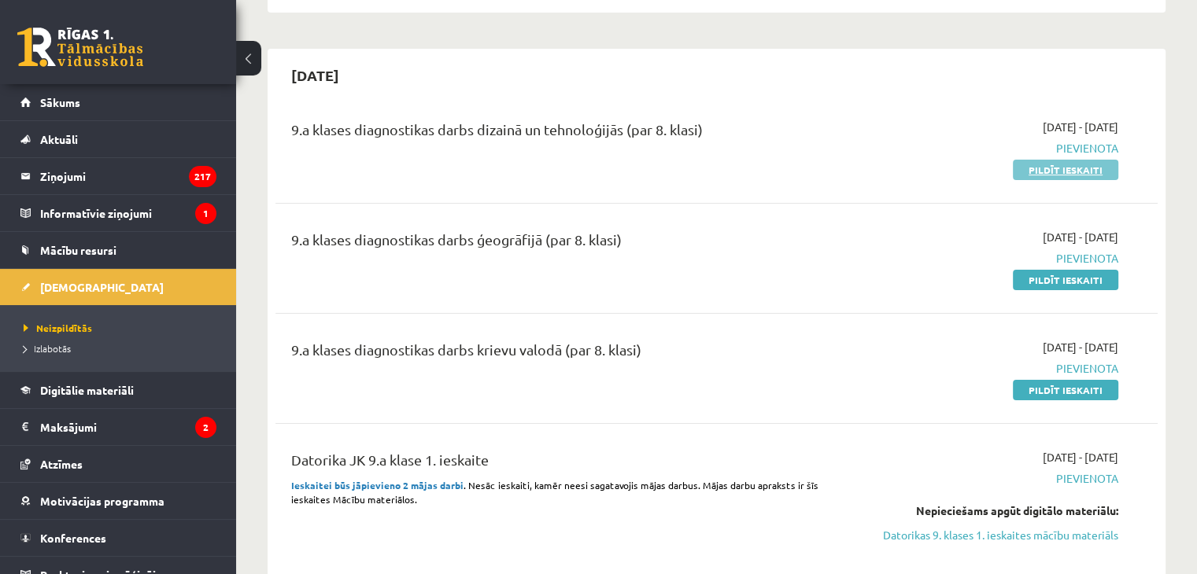
click at [1065, 178] on link "Pildīt ieskaiti" at bounding box center [1065, 170] width 105 height 20
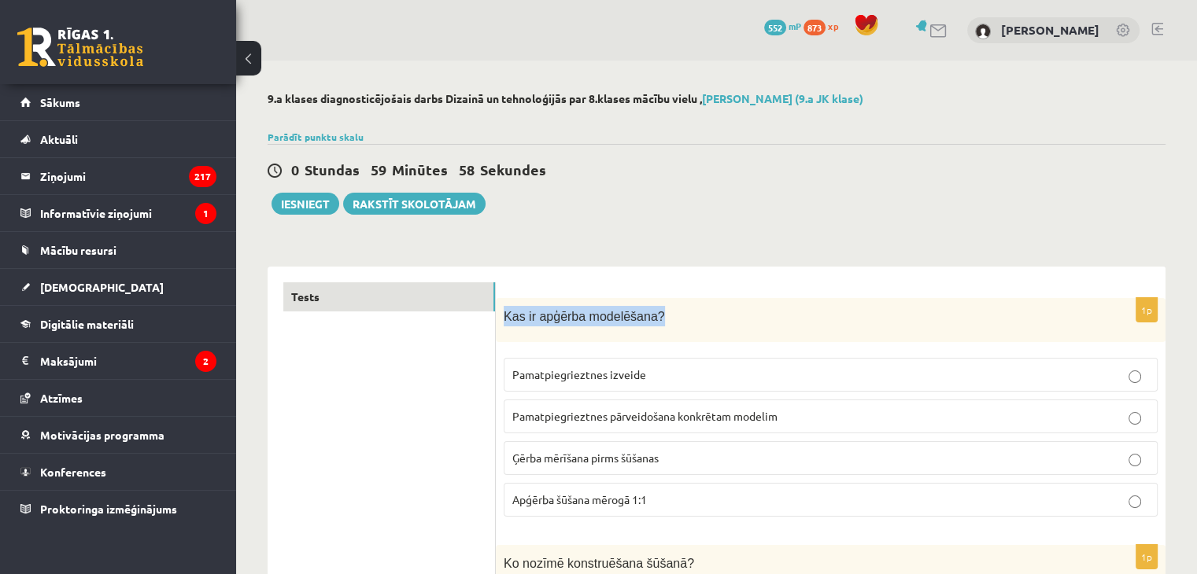
drag, startPoint x: 514, startPoint y: 304, endPoint x: 914, endPoint y: 308, distance: 400.6
click at [914, 308] on div "Kas ir apģērba modelēšana?" at bounding box center [831, 320] width 670 height 45
click at [903, 308] on p "Kas ir apģērba modelēšana?" at bounding box center [791, 316] width 575 height 20
click at [729, 422] on p "Pamatpiegrieztnes pārveidošana konkrētam modelim" at bounding box center [830, 416] width 637 height 17
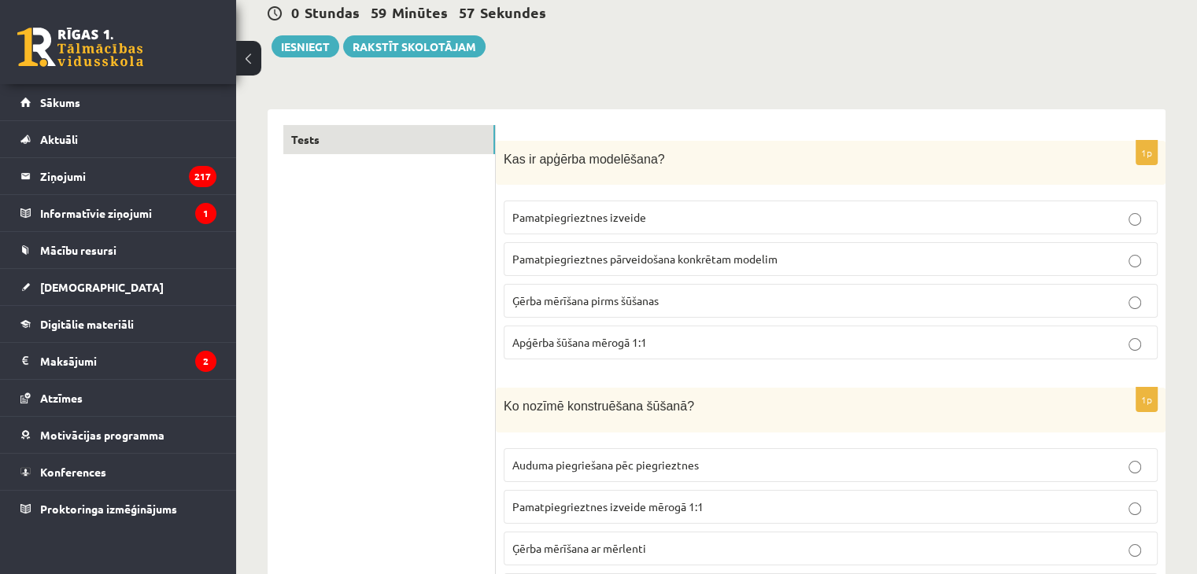
click at [701, 464] on p "Auduma piegriešana pēc piegrieztnes" at bounding box center [830, 465] width 637 height 17
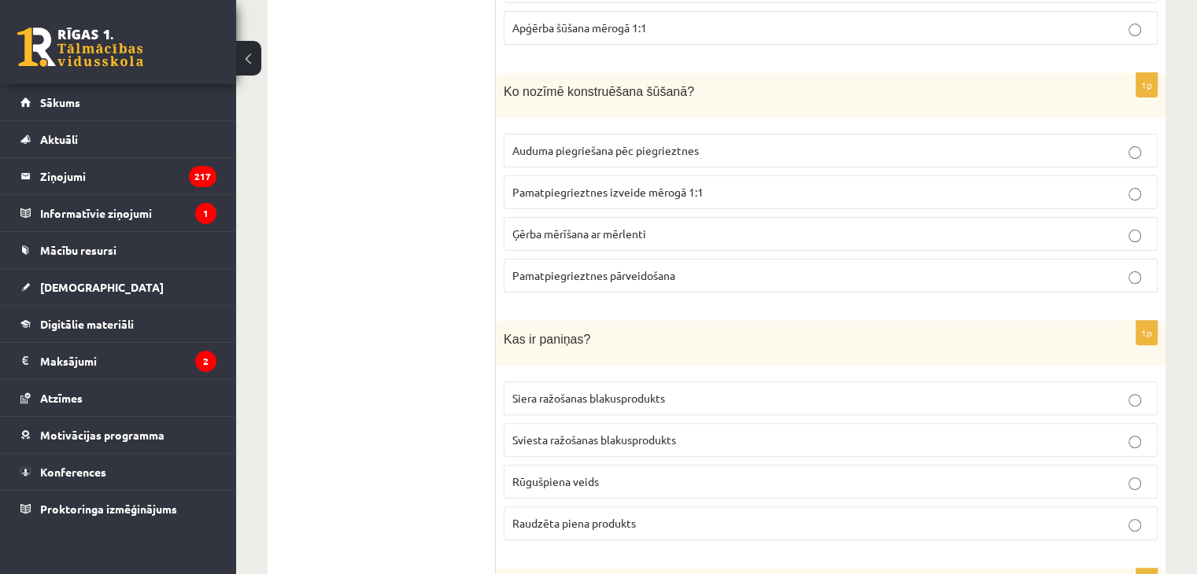
click at [701, 465] on label "Rūgušpiena veids" at bounding box center [831, 482] width 654 height 34
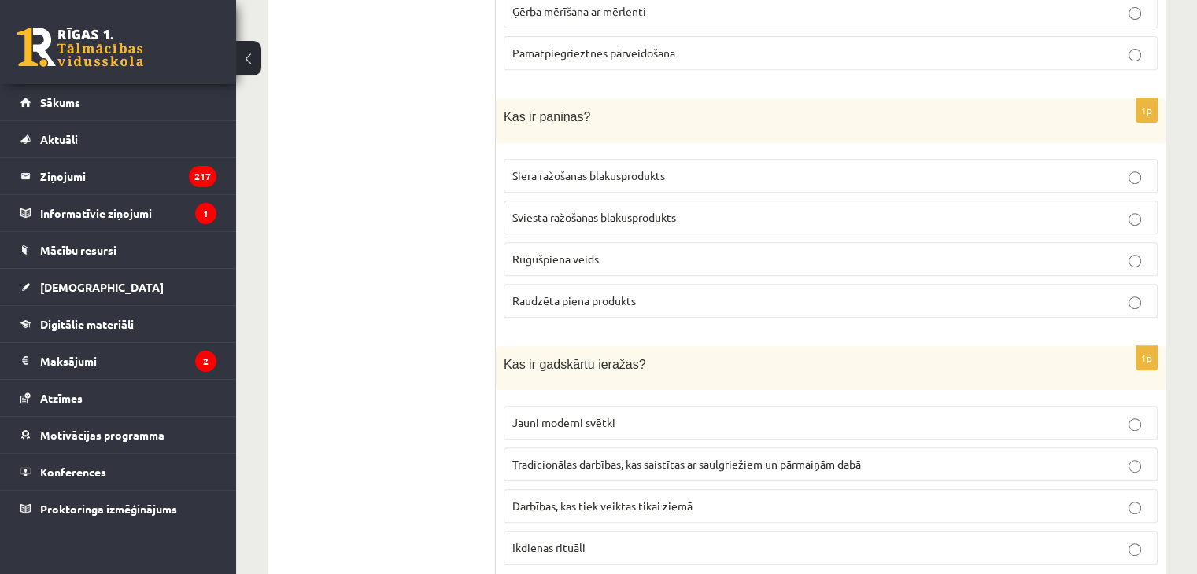
scroll to position [708, 0]
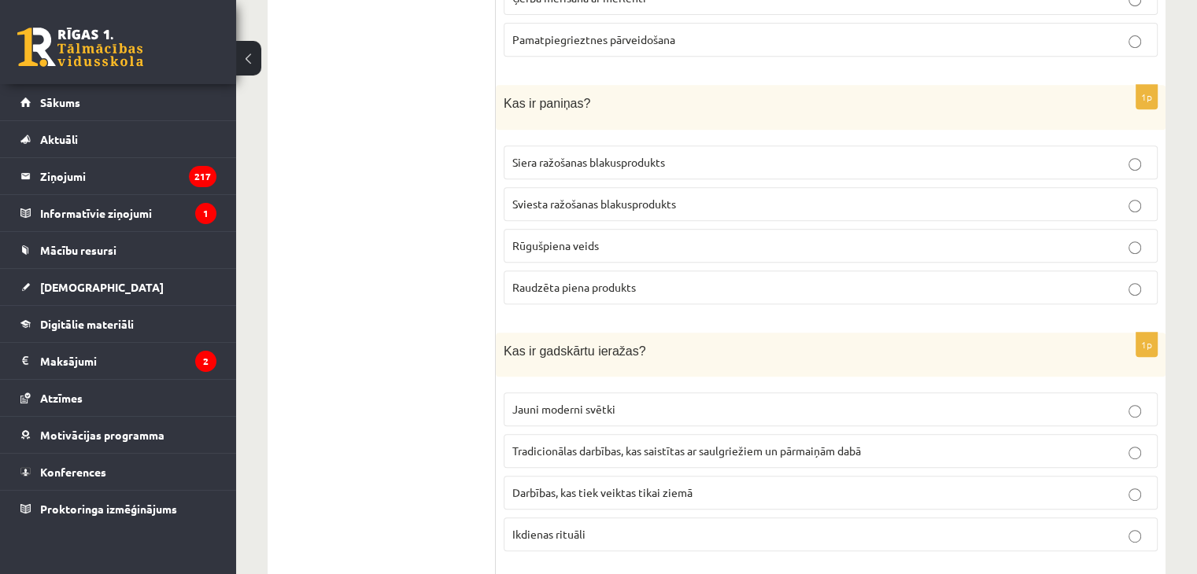
click at [656, 526] on p "Ikdienas rituāli" at bounding box center [830, 534] width 637 height 17
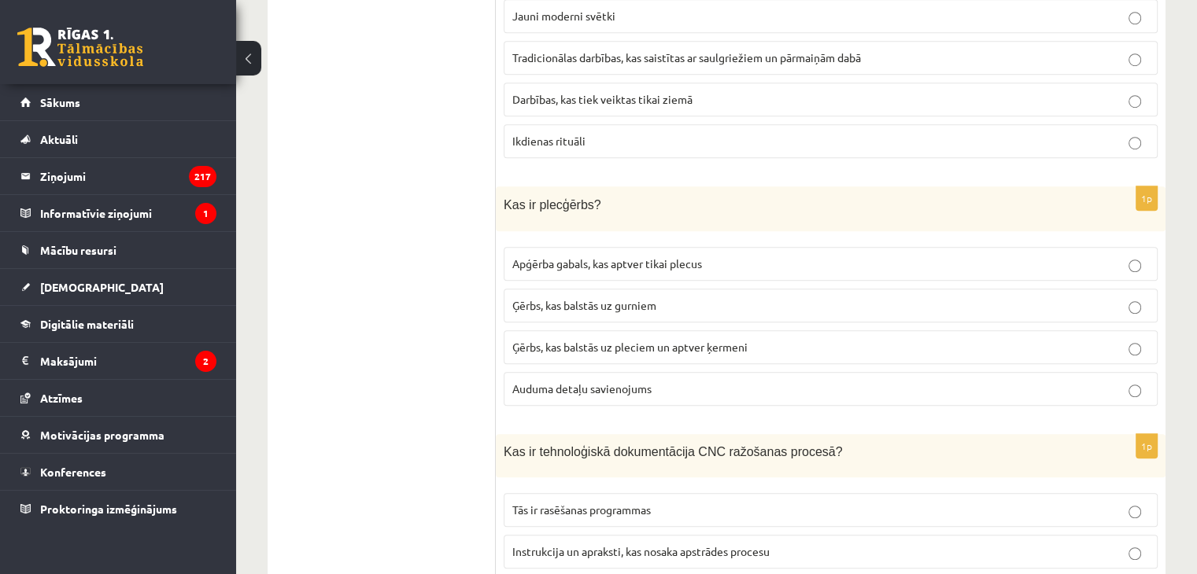
click at [667, 504] on p "Tās ir rasēšanas programmas" at bounding box center [830, 510] width 637 height 17
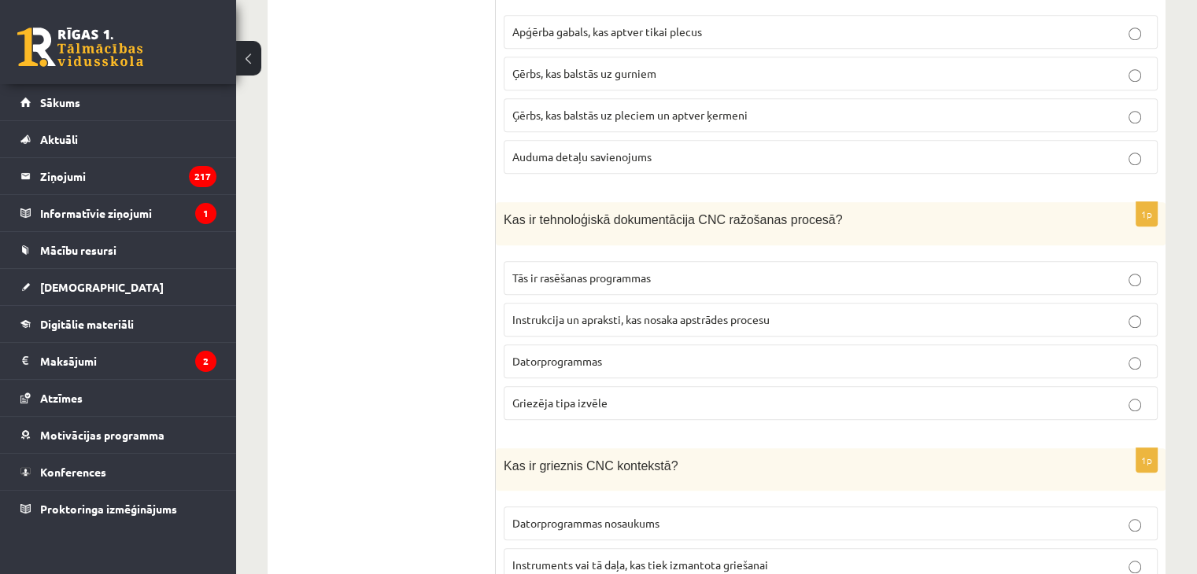
scroll to position [1495, 0]
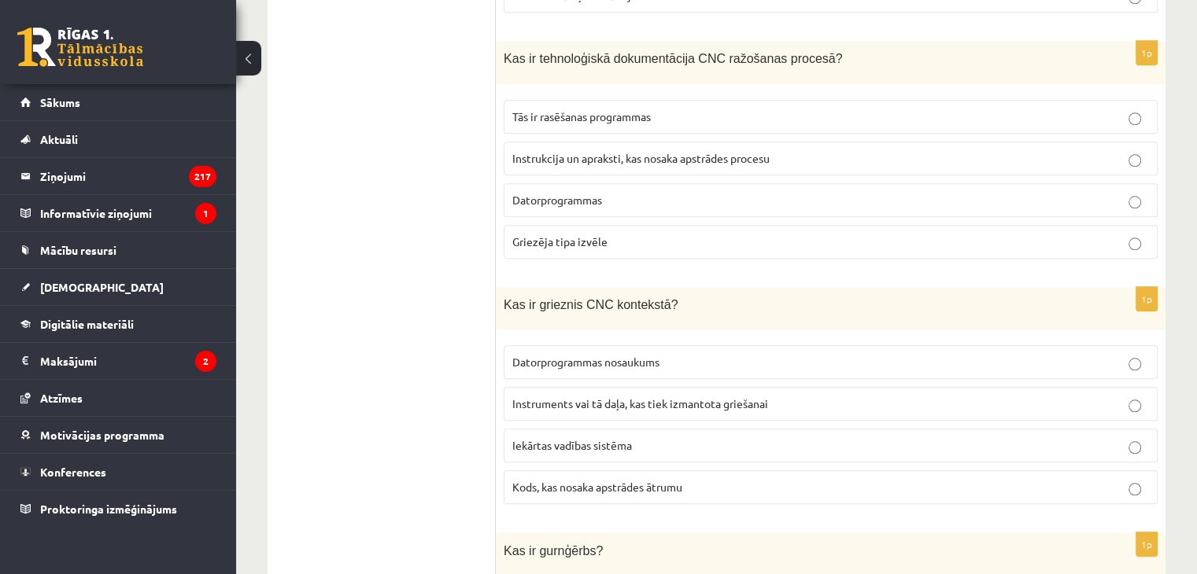
click at [692, 397] on span "Instruments vai tā daļa, kas tiek izmantota griešanai" at bounding box center [640, 404] width 256 height 14
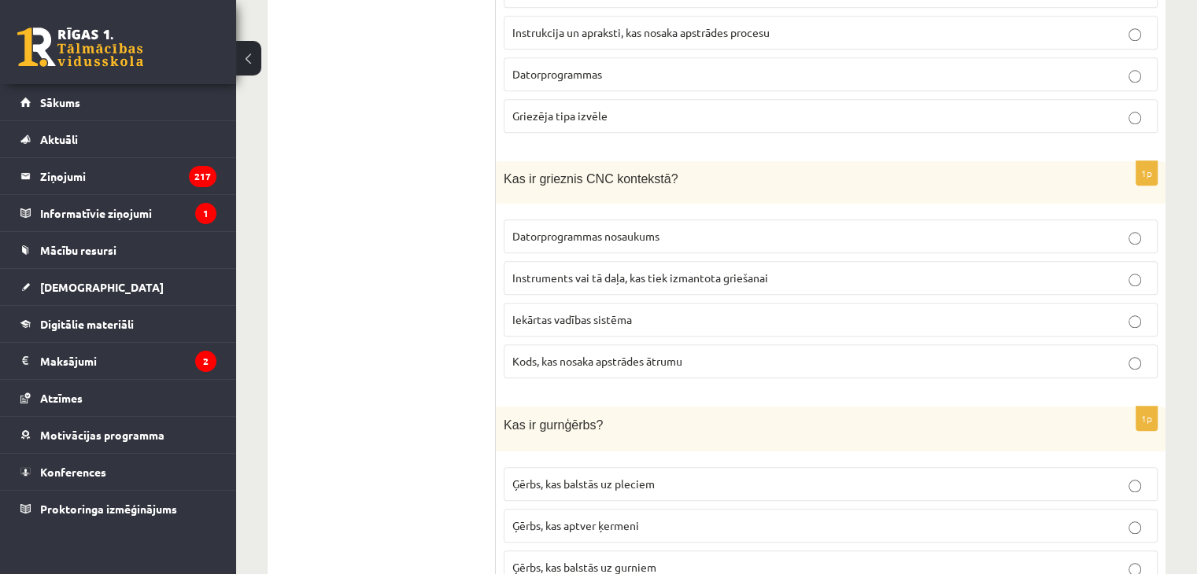
scroll to position [1731, 0]
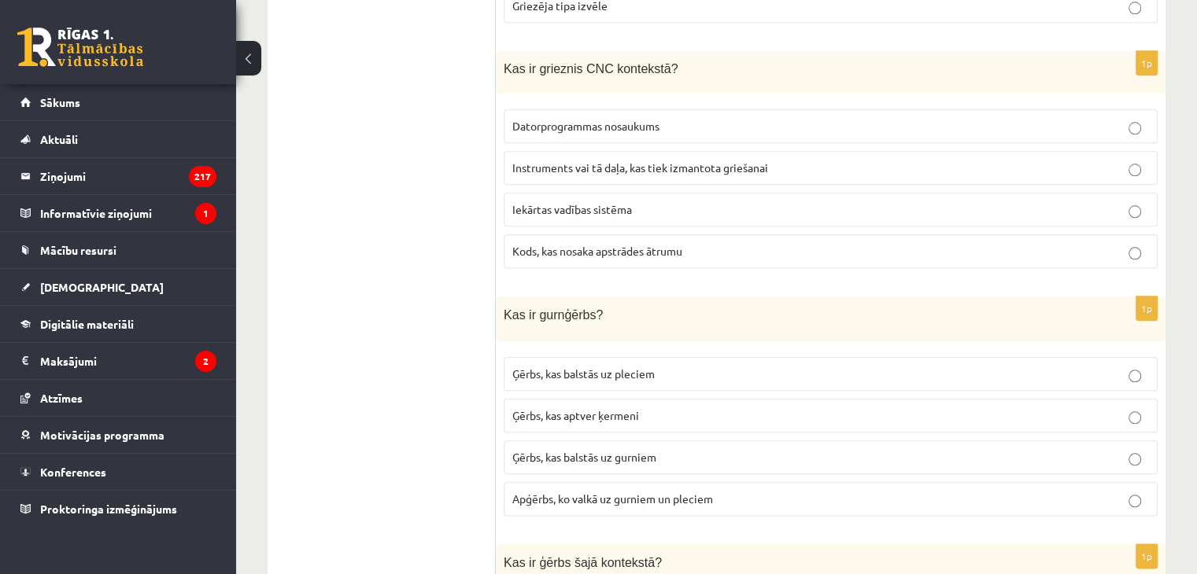
click at [648, 492] on span "Apģērbs, ko valkā uz gurniem un pleciem" at bounding box center [612, 499] width 201 height 14
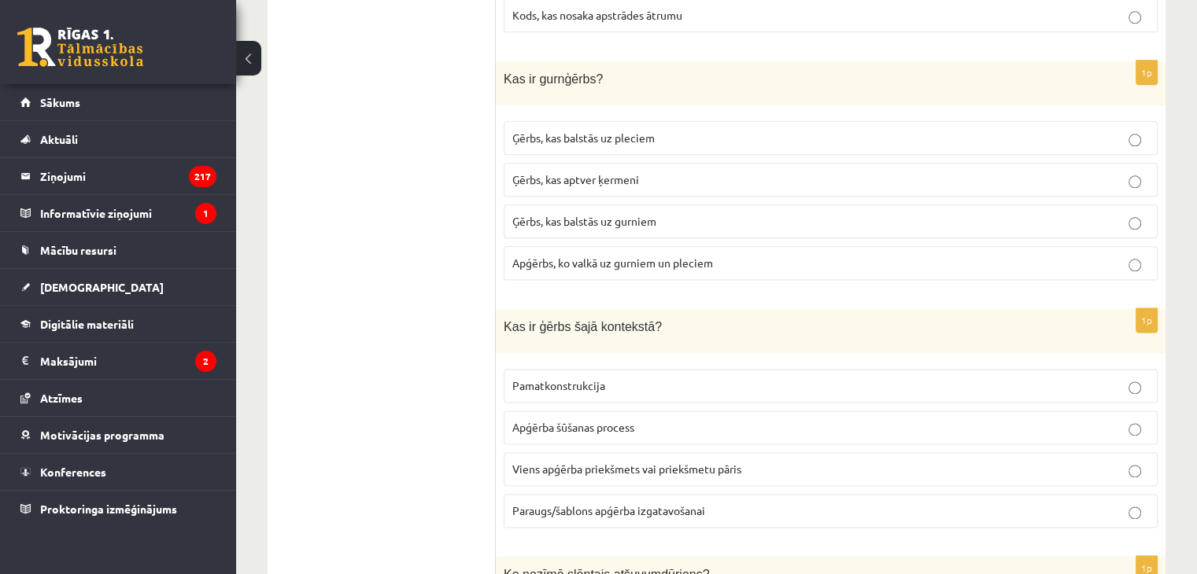
click at [626, 498] on label "Paraugs/šablons apģērba izgatavošanai" at bounding box center [831, 511] width 654 height 34
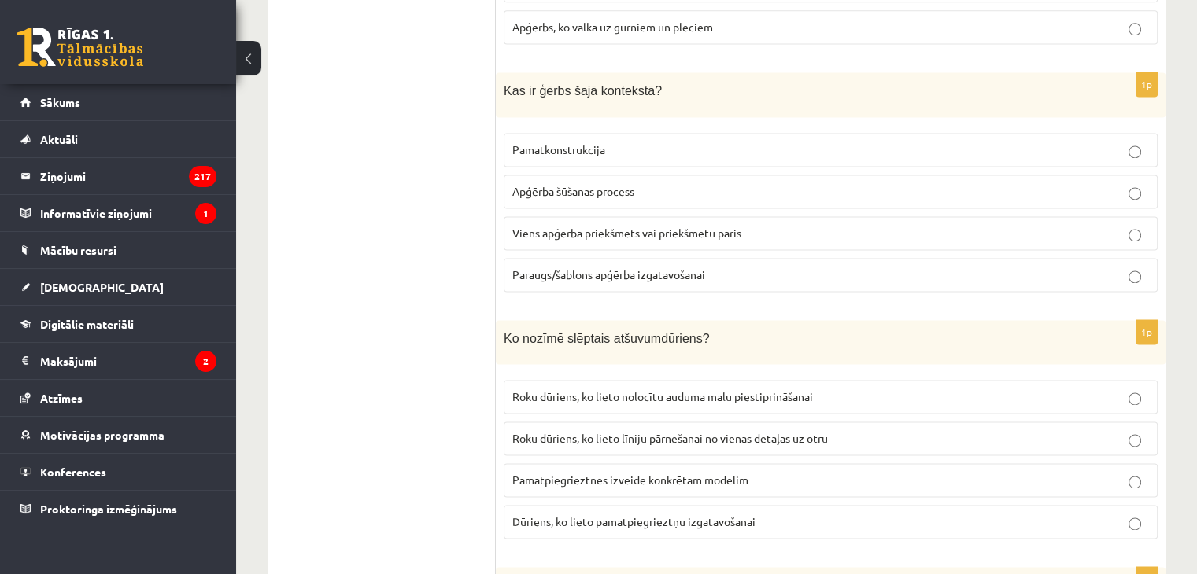
click at [631, 472] on p "Pamatpiegrieztnes izveide konkrētam modelim" at bounding box center [830, 480] width 637 height 17
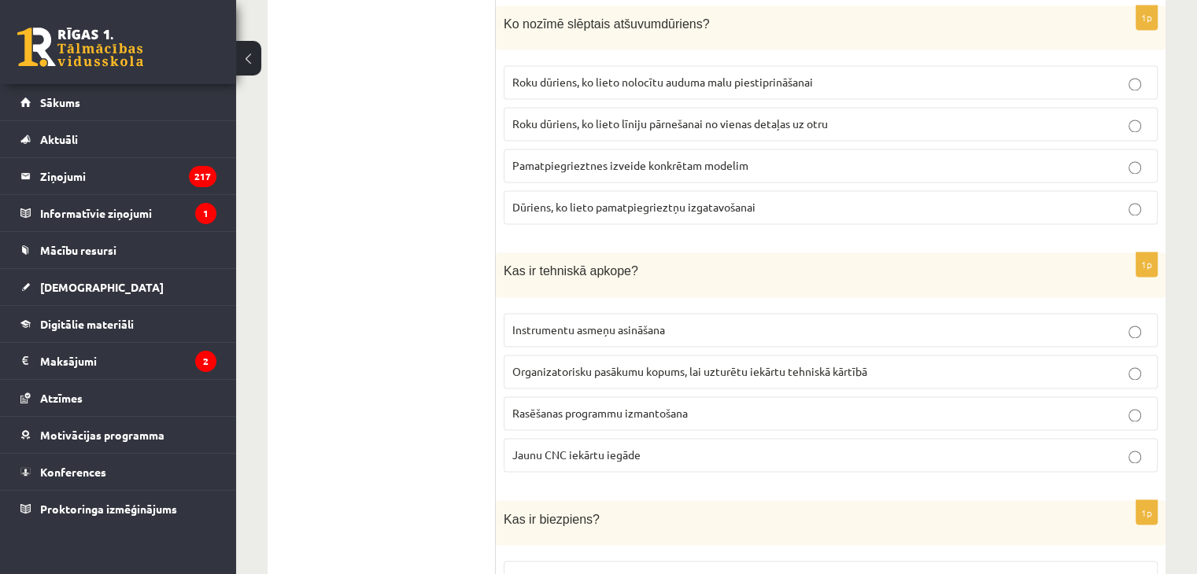
click at [622, 364] on span "Organizatorisku pasākumu kopums, lai uzturētu iekārtu tehniskā kārtībā" at bounding box center [689, 371] width 355 height 14
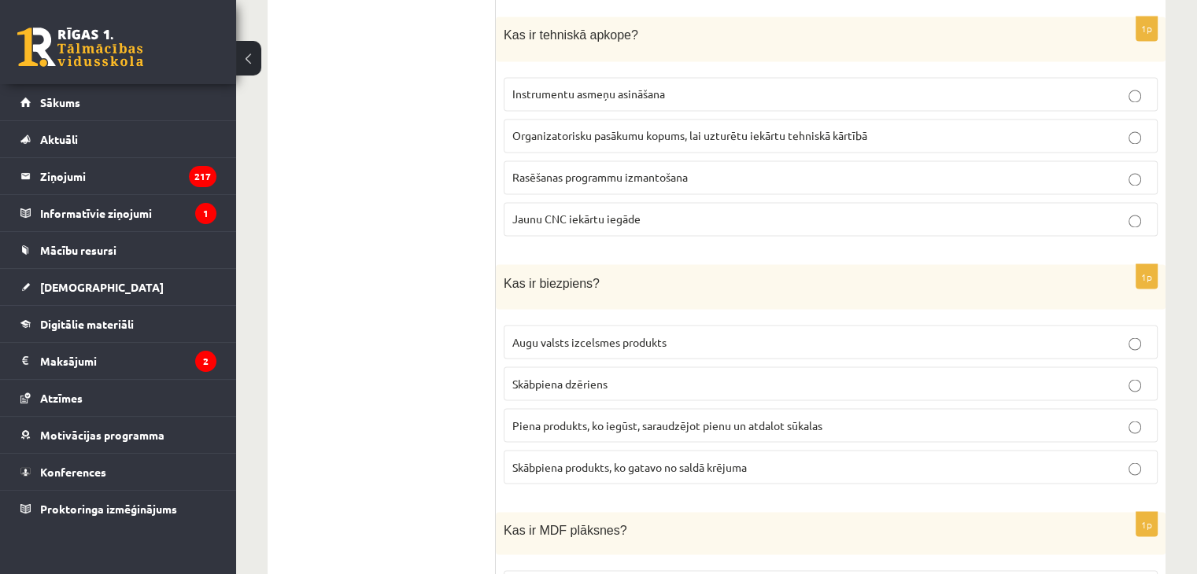
click at [585, 418] on span "Piena produkts, ko iegūst, saraudzējot pienu un atdalot sūkalas" at bounding box center [667, 425] width 310 height 14
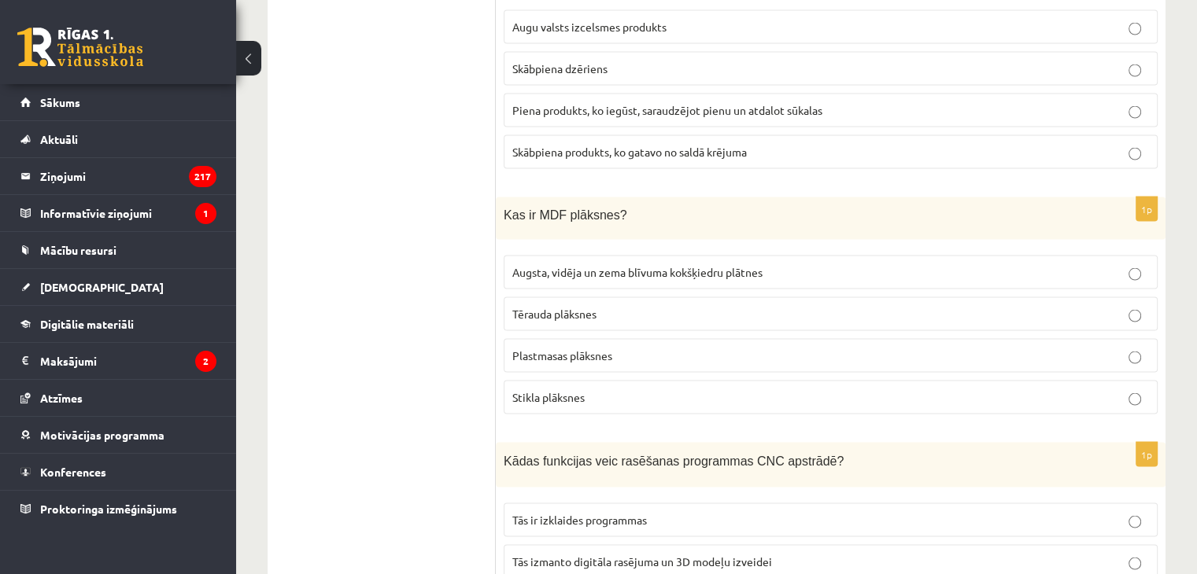
click at [597, 256] on label "Augsta, vidēja un zema blīvuma kokšķiedru plātnes" at bounding box center [831, 273] width 654 height 34
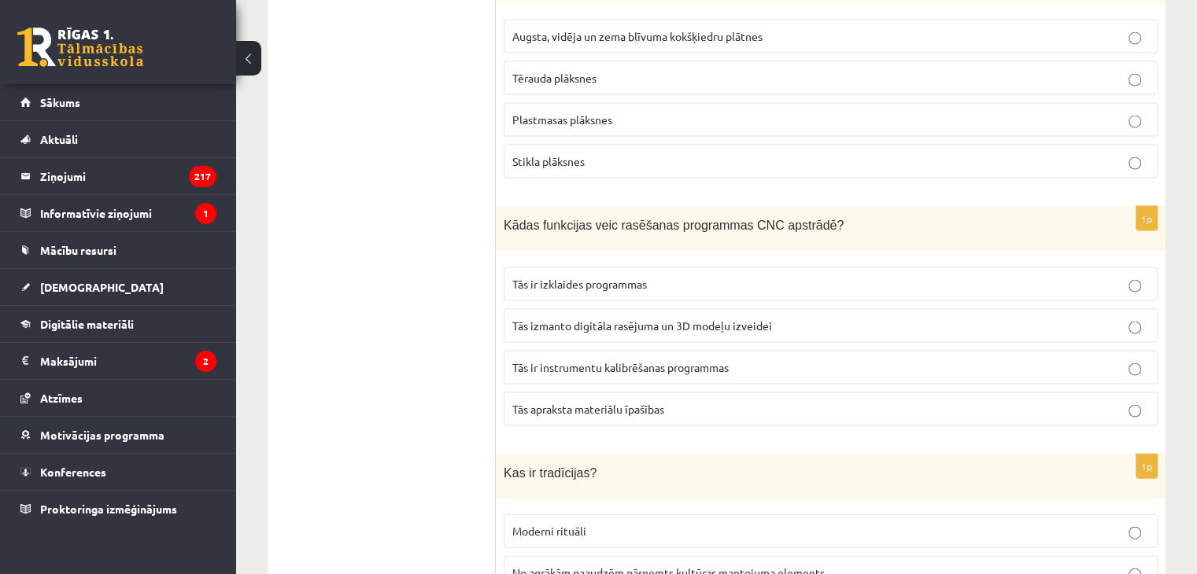
click at [523, 402] on span "Tās apraksta materiālu īpašības" at bounding box center [588, 409] width 152 height 14
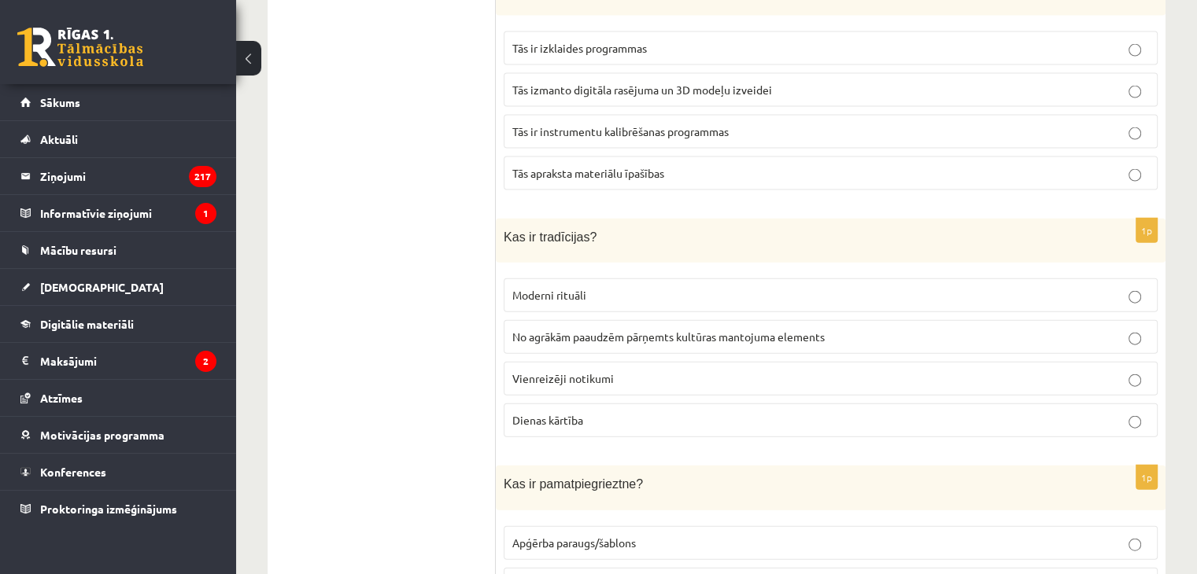
click at [535, 371] on p "Vienreizēji notikumi" at bounding box center [830, 379] width 637 height 17
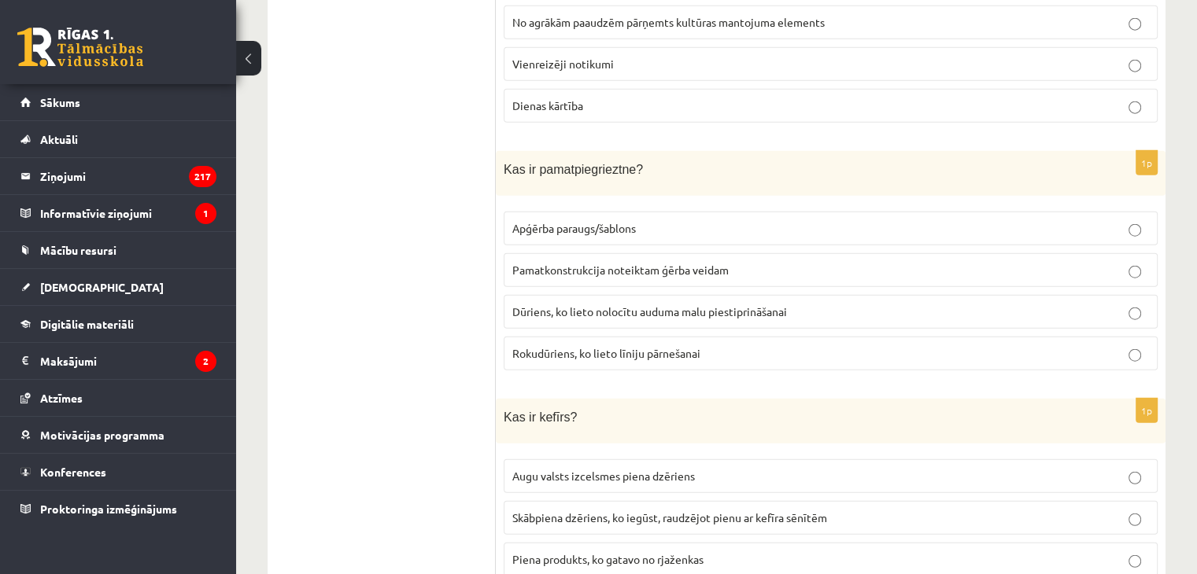
click at [593, 212] on label "Apģērba paraugs/šablons" at bounding box center [831, 229] width 654 height 34
click at [539, 501] on label "Skābpiena dzēriens, ko iegūst, raudzējot pienu ar kefīra sēnītēm" at bounding box center [831, 518] width 654 height 34
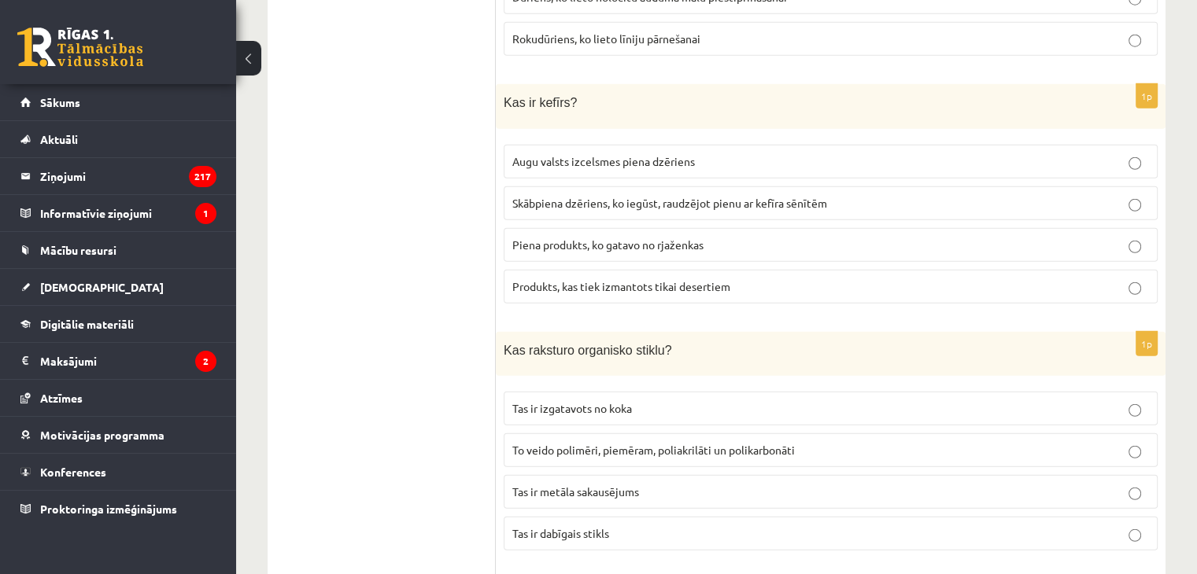
click at [549, 484] on p "Tas ir metāla sakausējums" at bounding box center [830, 492] width 637 height 17
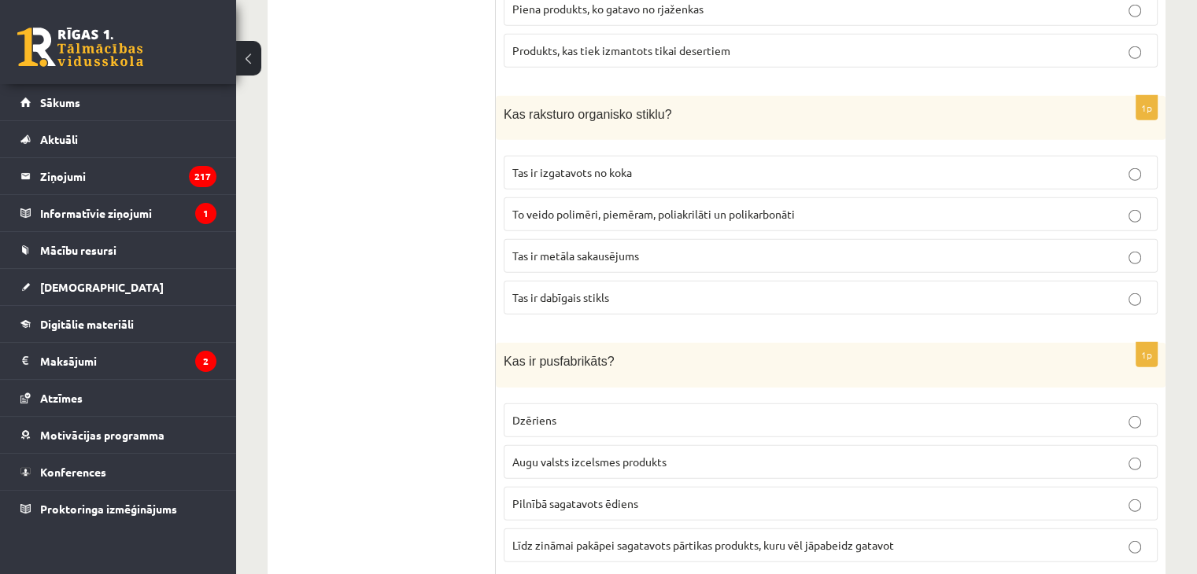
click at [582, 454] on p "Augu valsts izcelsmes produkts" at bounding box center [830, 462] width 637 height 17
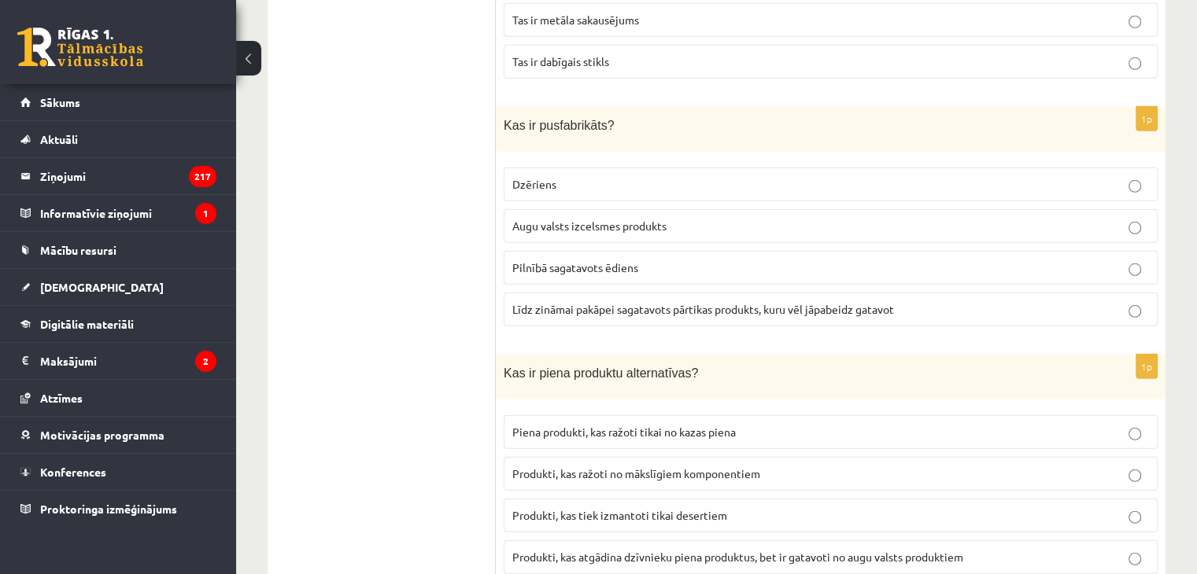
click at [579, 425] on span "Piena produkti, kas ražoti tikai no kazas piena" at bounding box center [623, 432] width 223 height 14
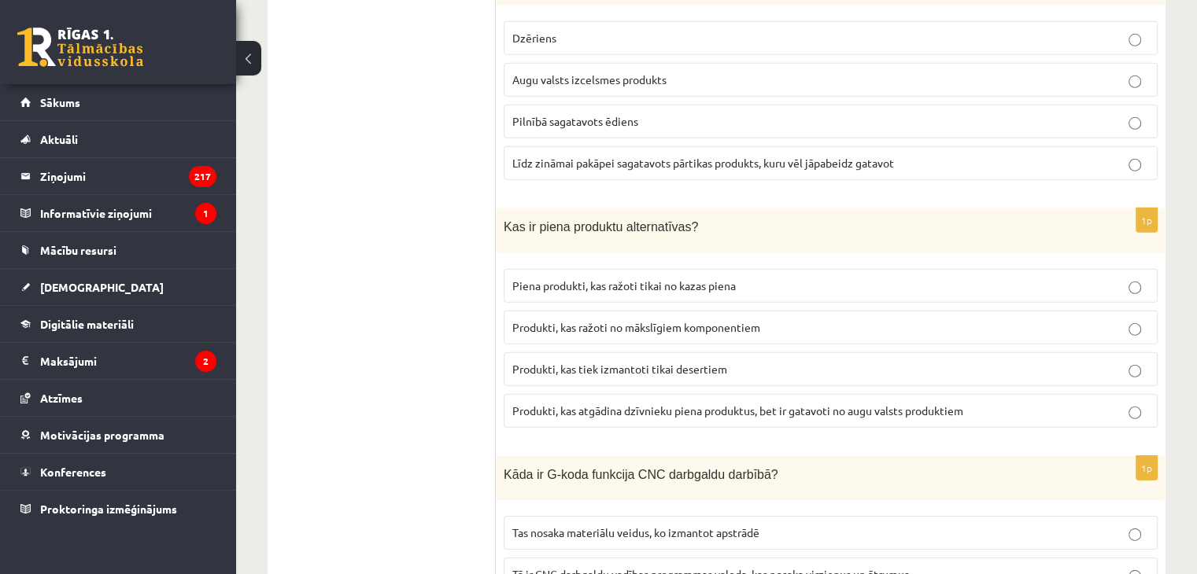
scroll to position [4958, 0]
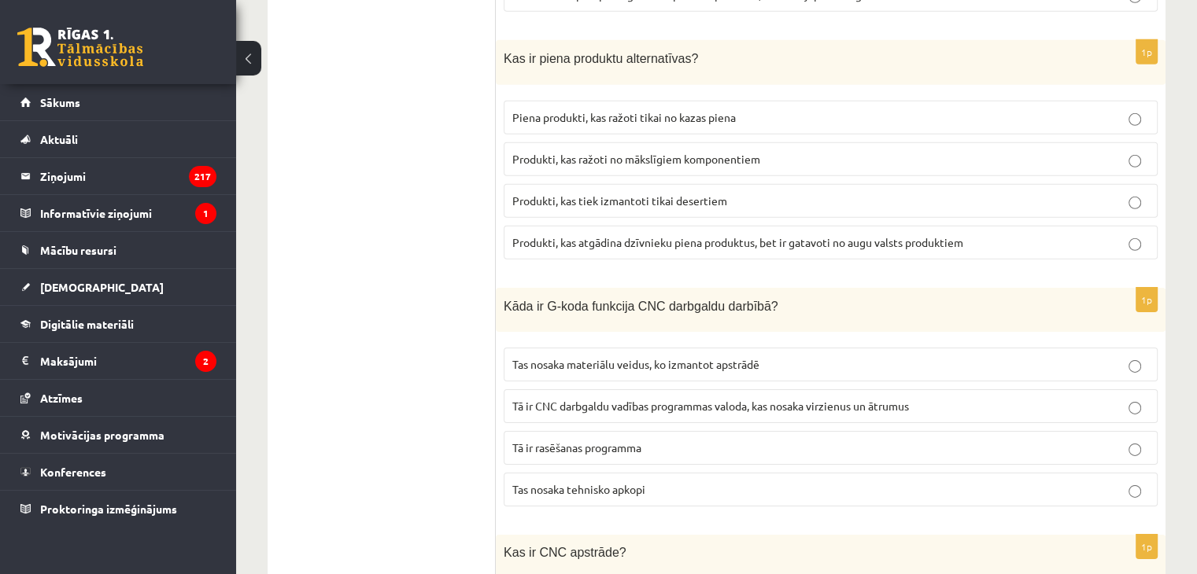
click at [581, 431] on label "Tā ir rasēšanas programma" at bounding box center [831, 448] width 654 height 34
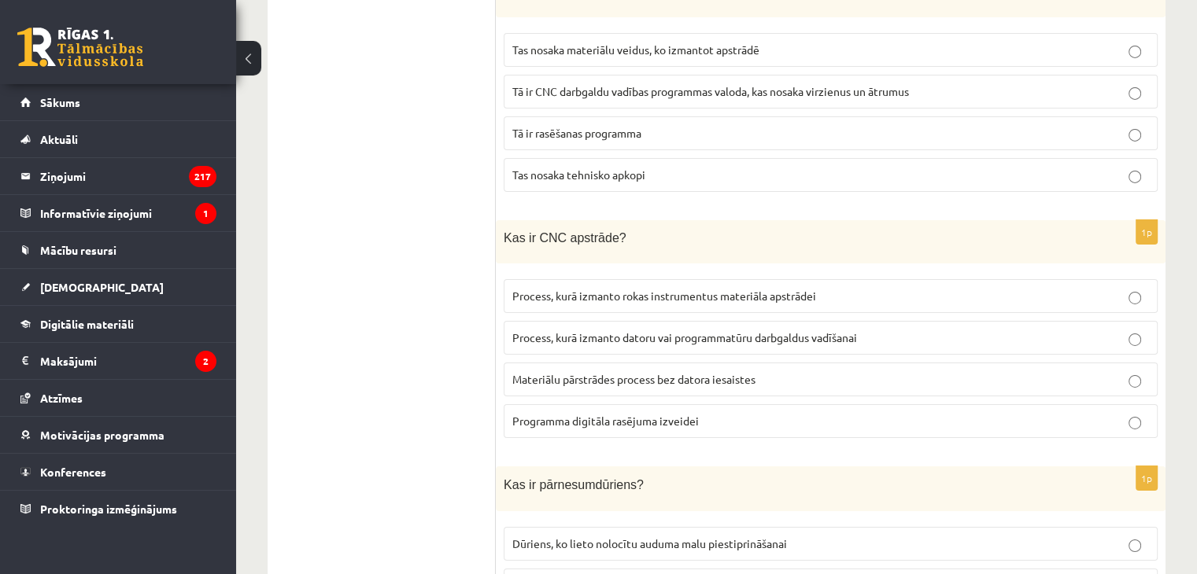
click at [585, 404] on label "Programma digitāla rasējuma izveidei" at bounding box center [831, 421] width 654 height 34
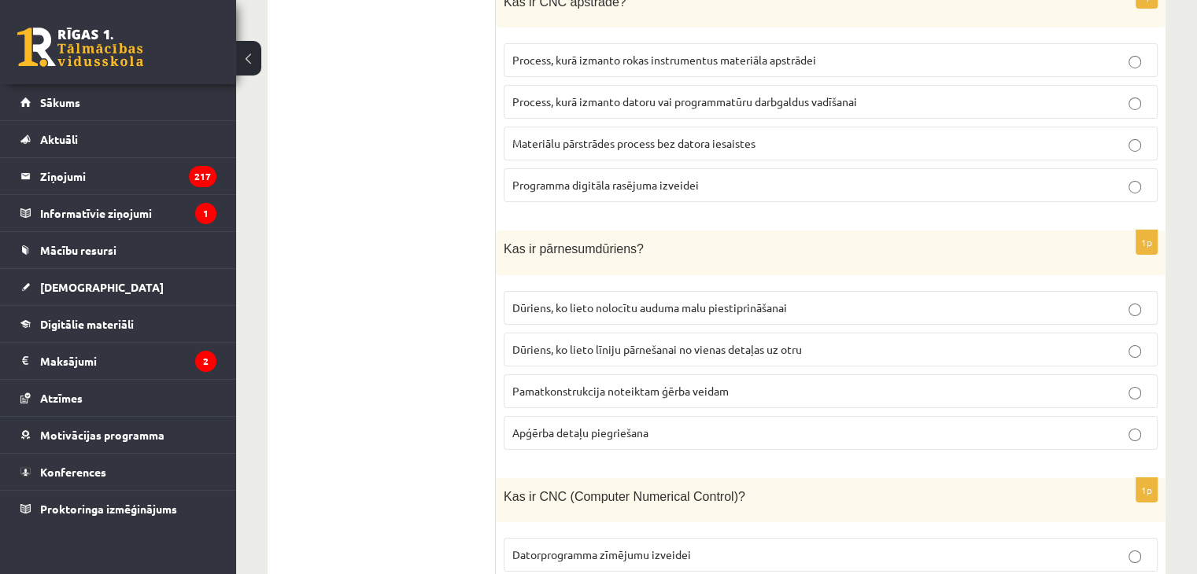
click at [614, 291] on label "Dūriens, ko lieto nolocītu auduma malu piestiprināšanai" at bounding box center [831, 308] width 654 height 34
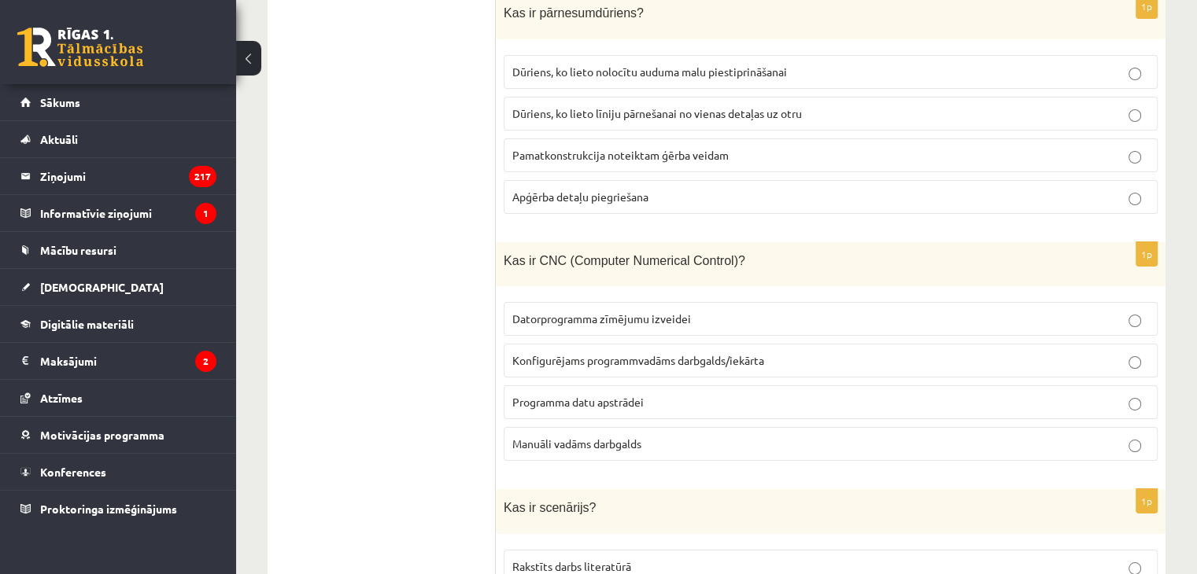
click at [613, 302] on label "Datorprogramma zīmējumu izveidei" at bounding box center [831, 319] width 654 height 34
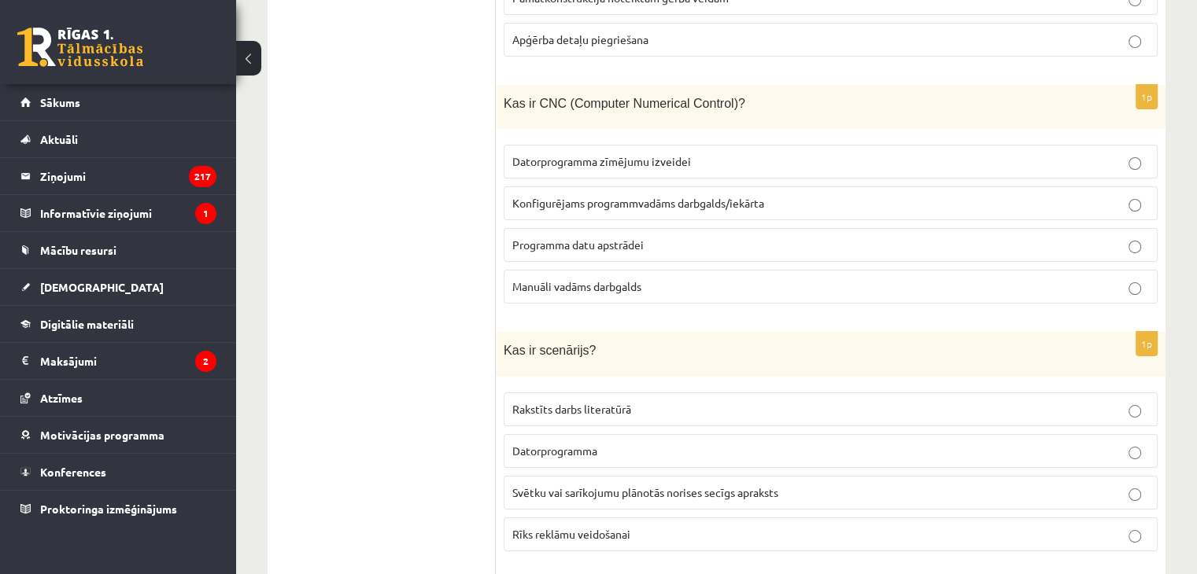
click at [578, 476] on label "Svētku vai sarīkojumu plānotās norises secīgs apraksts" at bounding box center [831, 493] width 654 height 34
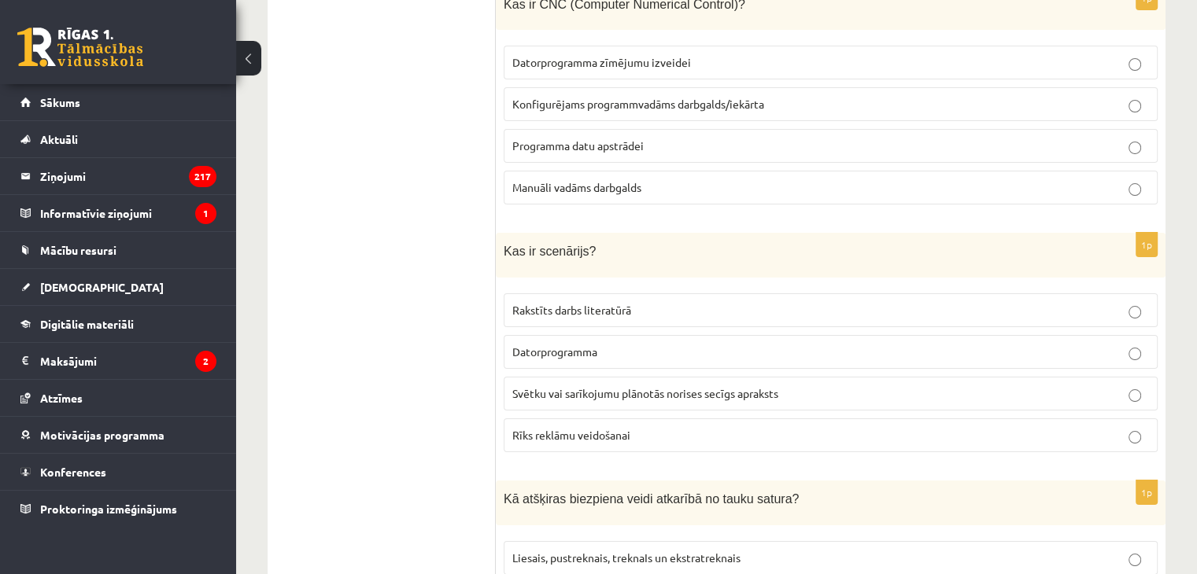
scroll to position [6217, 0]
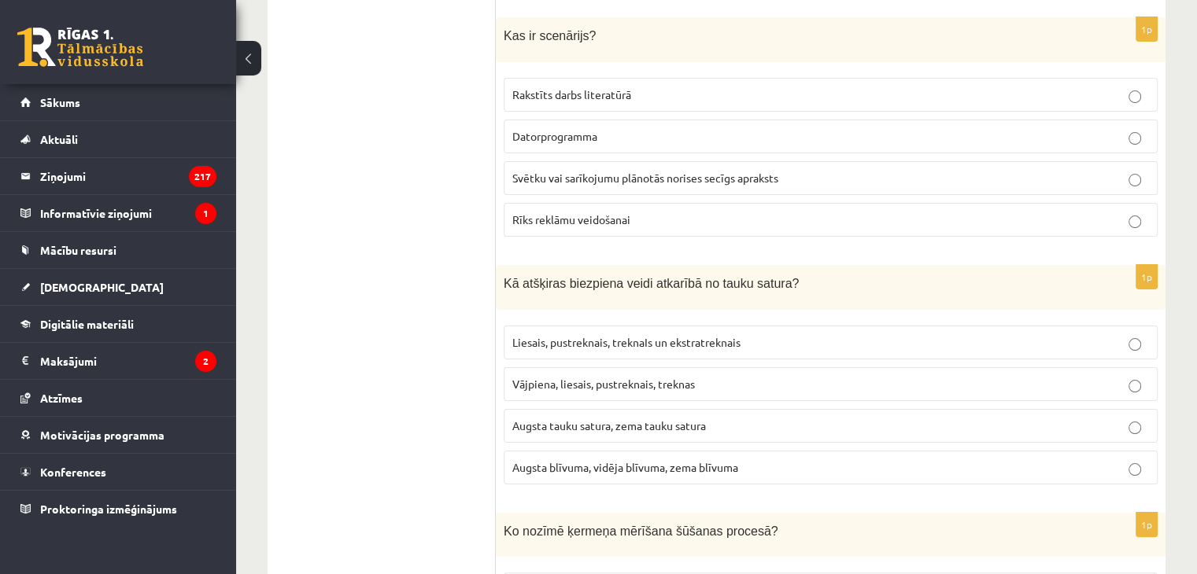
click at [578, 417] on fieldset "Liesais, pustreknais, treknaIs un ekstratreknais Vājpiena, liesais, pustreknais…" at bounding box center [831, 404] width 654 height 172
click at [580, 460] on span "Augsta blīvuma, vidēja blīvuma, zema blīvuma" at bounding box center [625, 467] width 226 height 14
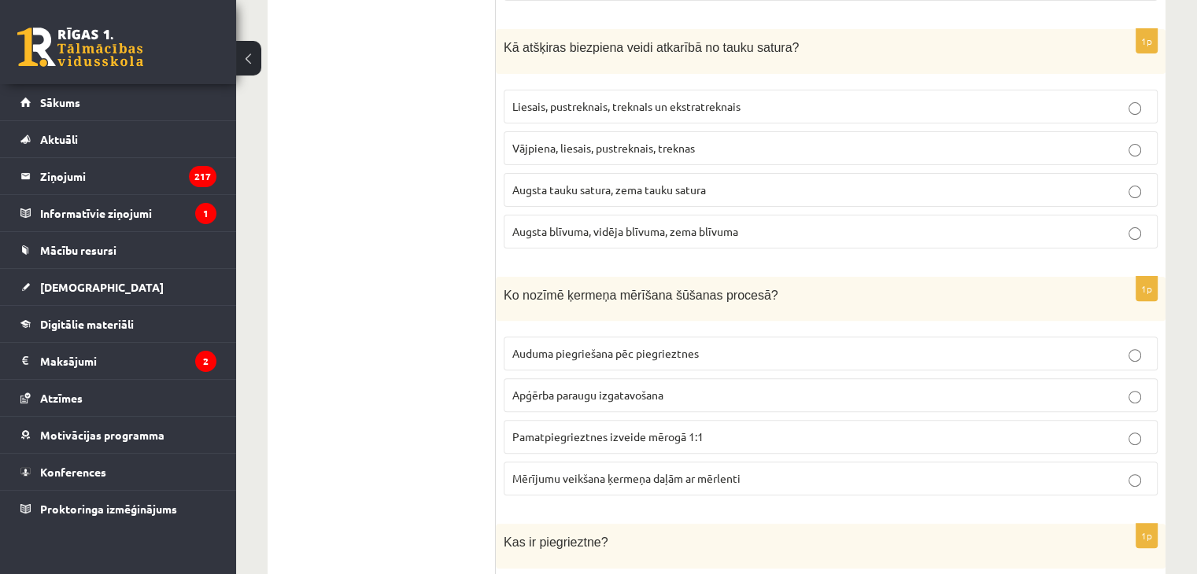
click at [619, 329] on fieldset "Auduma piegriešana pēc piegrieztnes Apģērba paraugu izgatavošana Pamatpiegriezt…" at bounding box center [831, 415] width 654 height 172
click at [621, 388] on span "Apģērba paraugu izgatavošana" at bounding box center [587, 395] width 151 height 14
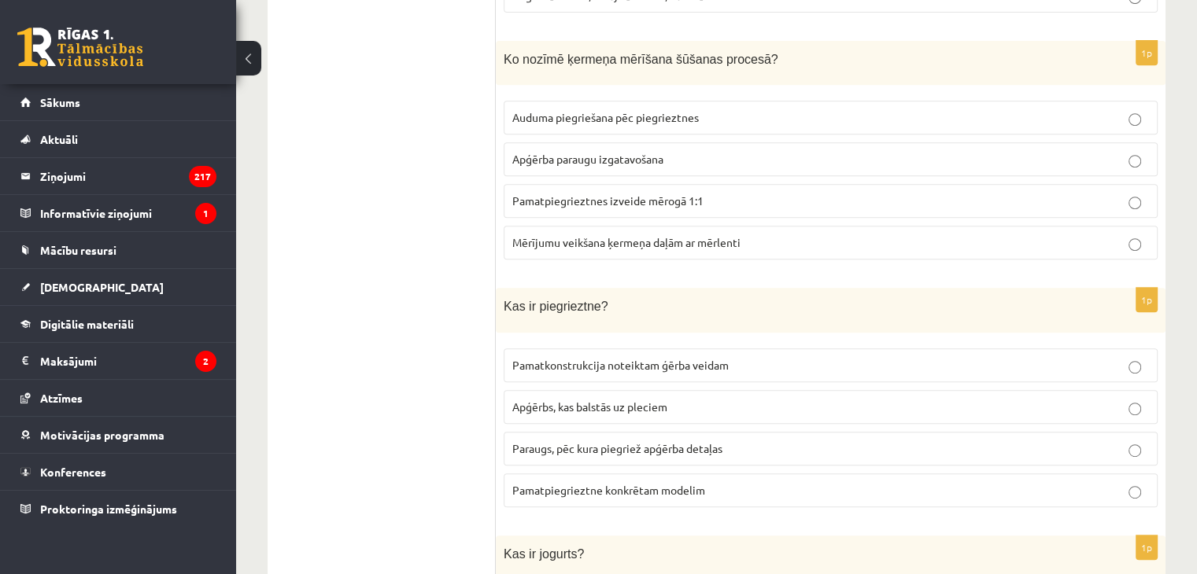
click at [560, 349] on label "Pamatkonstrukcija noteiktam ģērba veidam" at bounding box center [831, 366] width 654 height 34
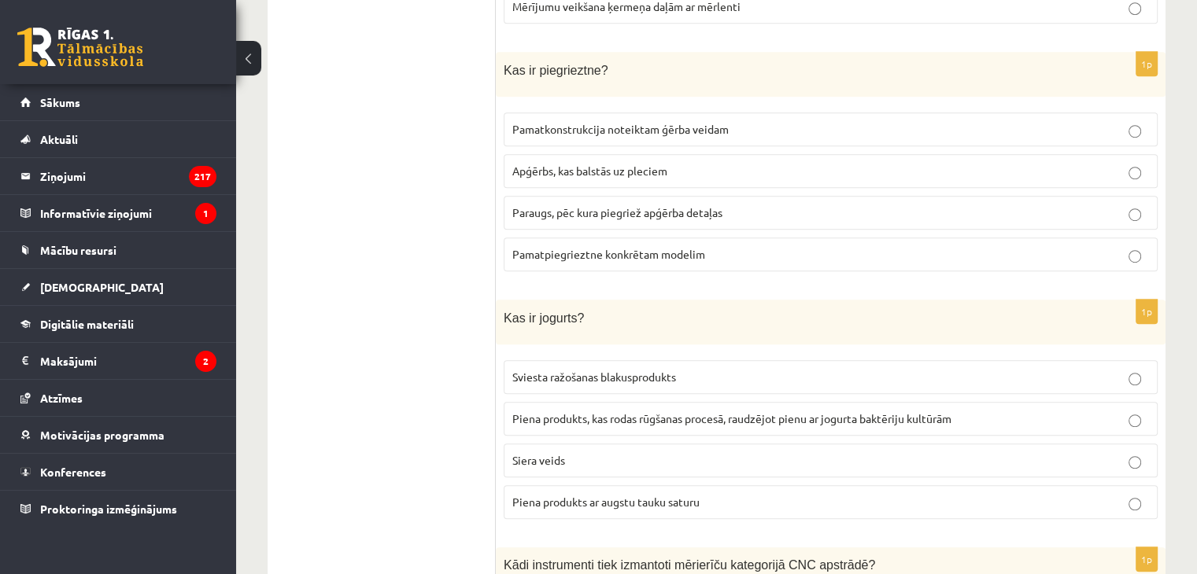
click at [546, 495] on span "Piena produkts ar augstu tauku saturu" at bounding box center [605, 502] width 187 height 14
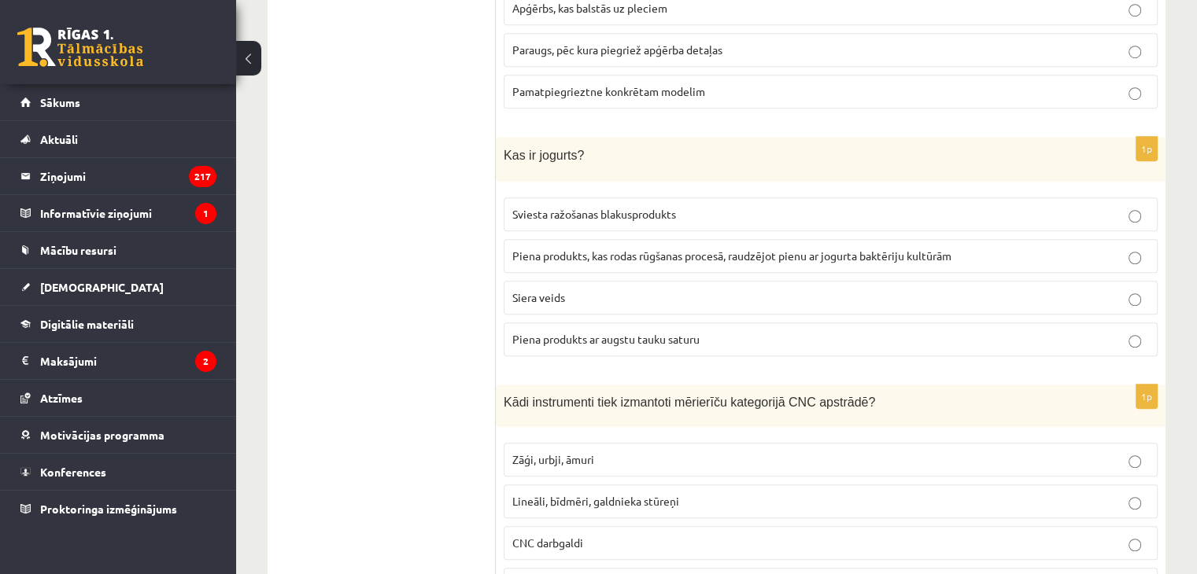
scroll to position [7098, 0]
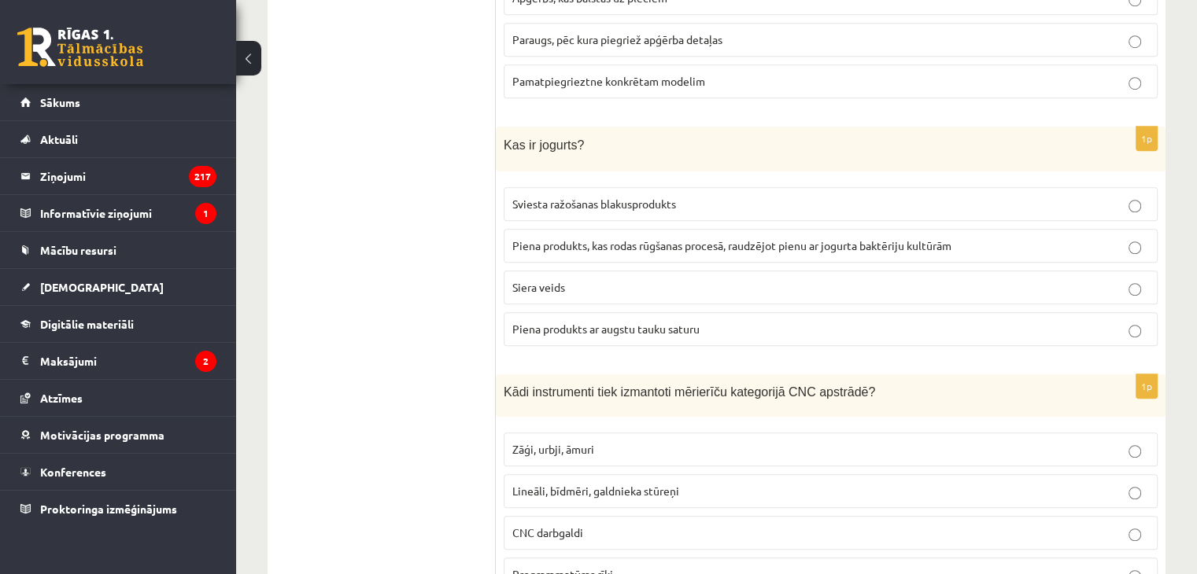
click at [546, 483] on p "Lineāli, bīdmēri, galdnieka stūreņi" at bounding box center [830, 491] width 637 height 17
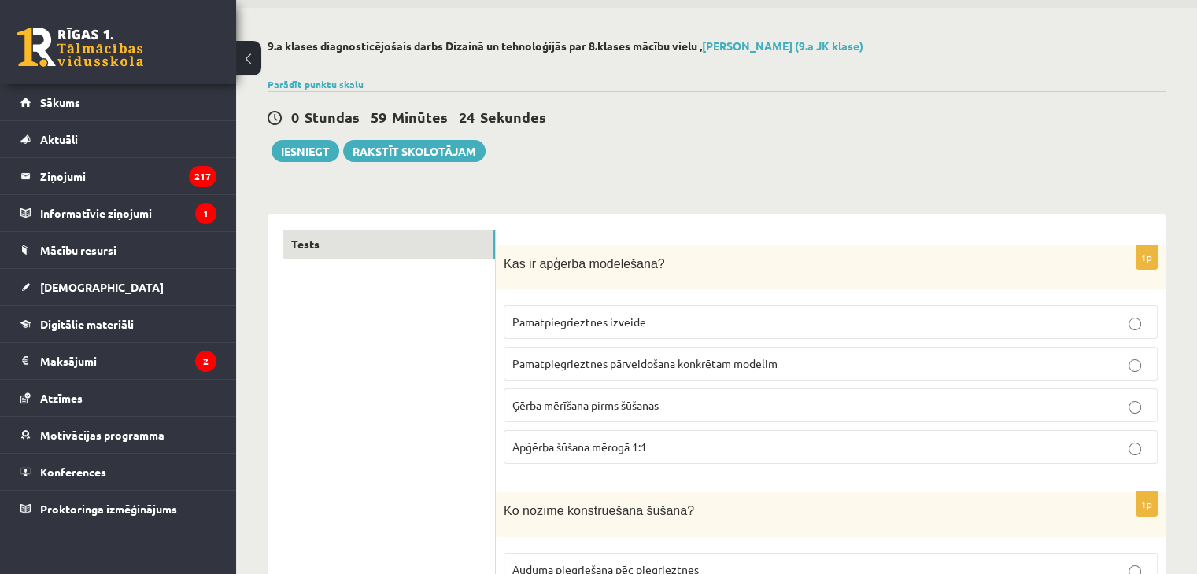
scroll to position [0, 0]
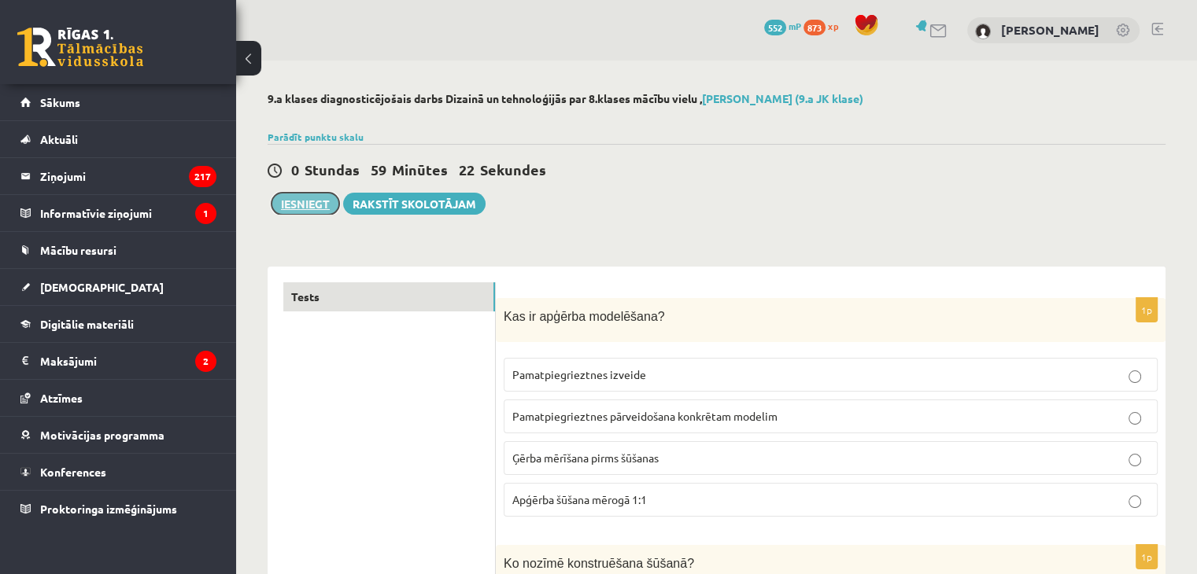
click at [305, 205] on button "Iesniegt" at bounding box center [305, 204] width 68 height 22
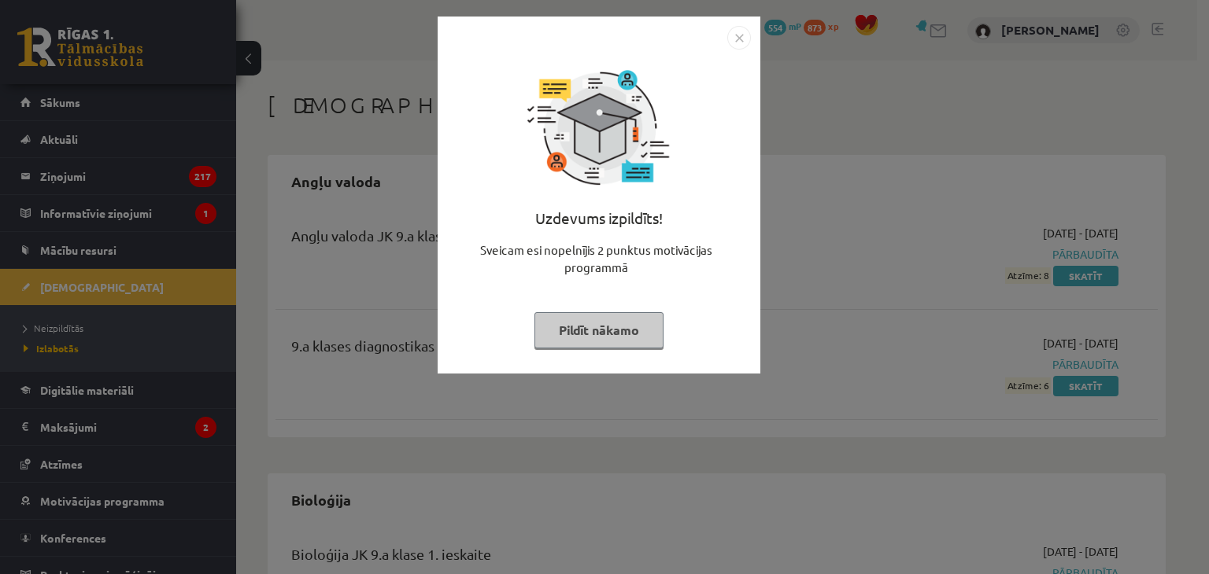
click at [564, 322] on button "Pildīt nākamo" at bounding box center [598, 330] width 129 height 36
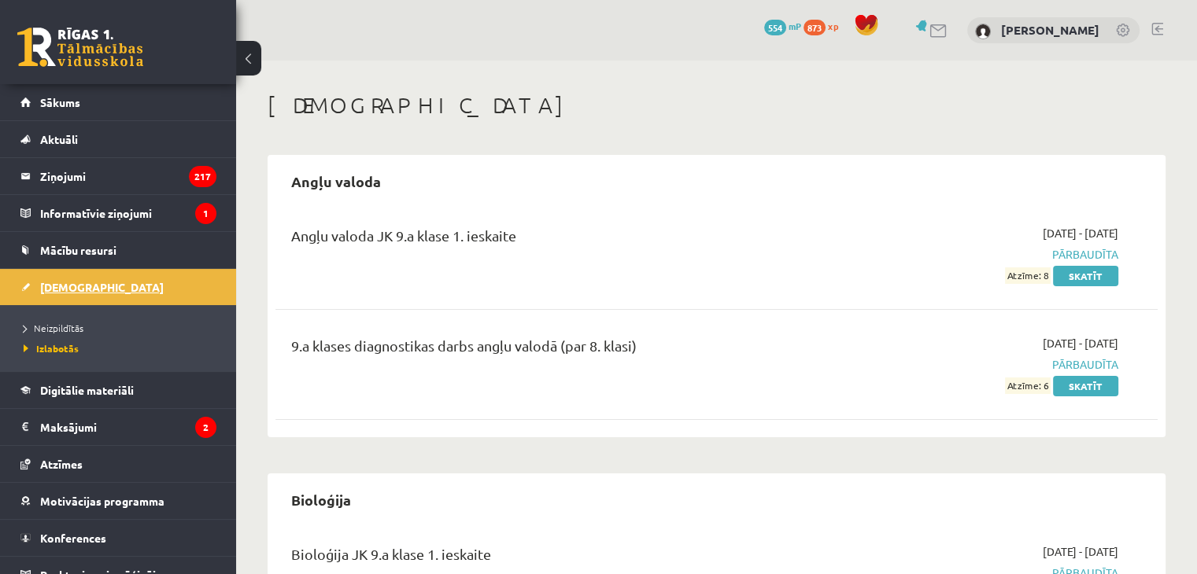
click at [80, 283] on span "[DEMOGRAPHIC_DATA]" at bounding box center [102, 287] width 124 height 14
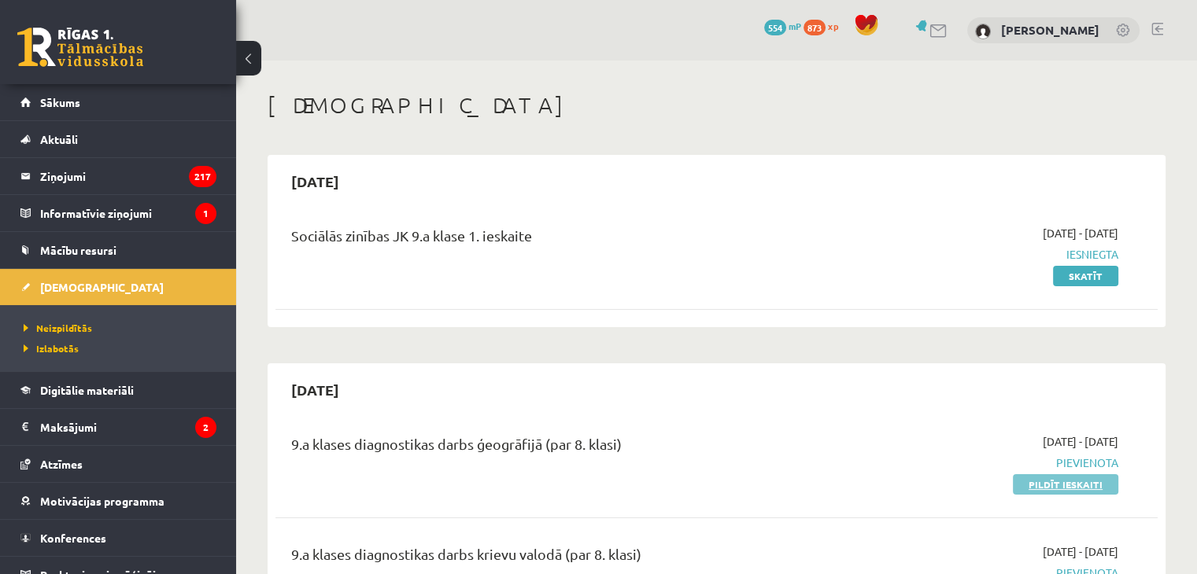
click at [1048, 482] on link "Pildīt ieskaiti" at bounding box center [1065, 485] width 105 height 20
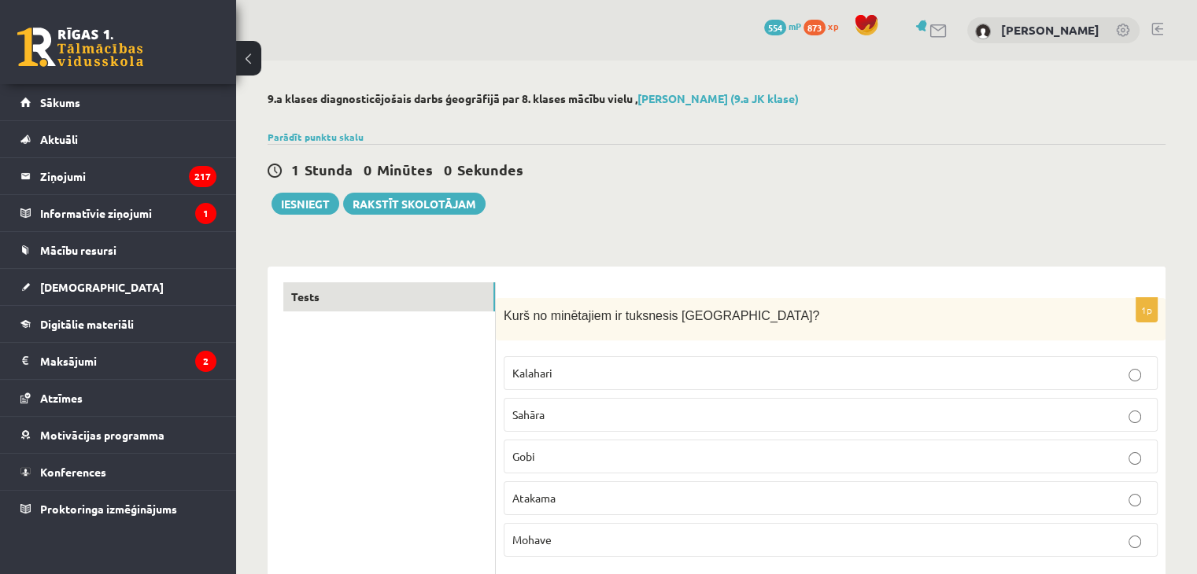
click at [541, 386] on label "Kalahari" at bounding box center [831, 373] width 654 height 34
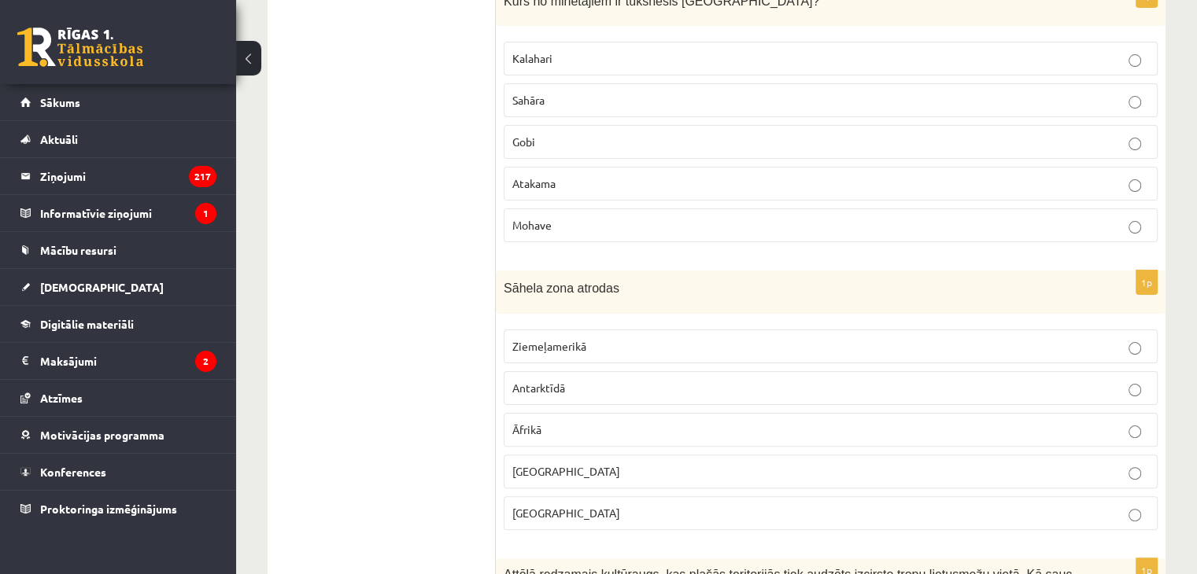
click at [544, 464] on p "[GEOGRAPHIC_DATA]" at bounding box center [830, 472] width 637 height 17
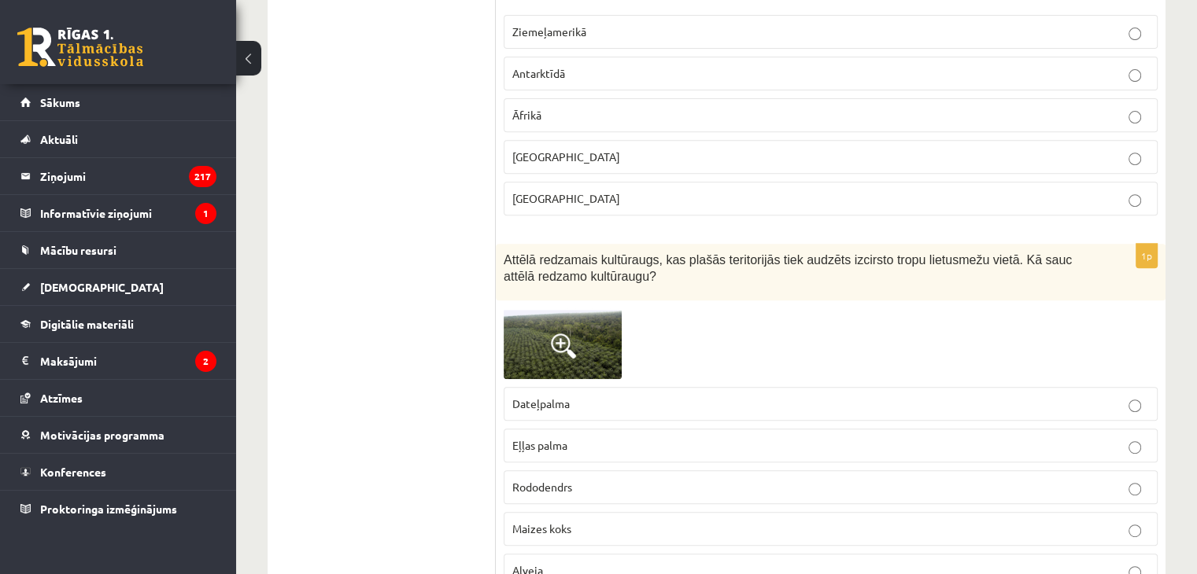
click at [548, 446] on span "Eļļas palma" at bounding box center [539, 445] width 55 height 14
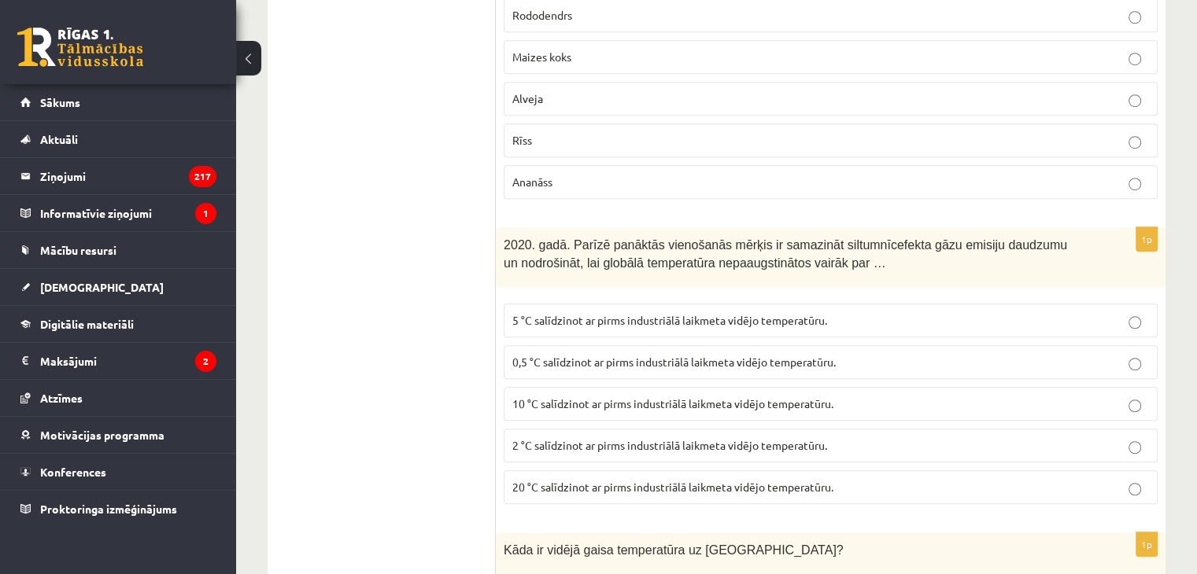
click at [547, 479] on p "20 °C salīdzinot ar pirms industriālā laikmeta vidējo temperatūru." at bounding box center [830, 487] width 637 height 17
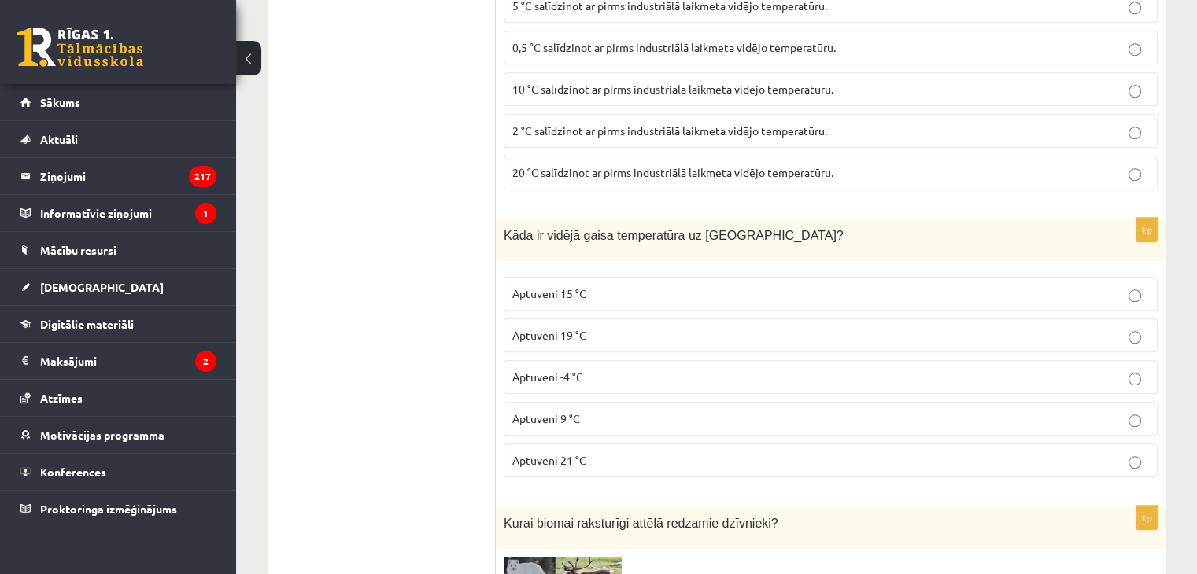
click at [542, 382] on label "Aptuveni -4 °C" at bounding box center [831, 377] width 654 height 34
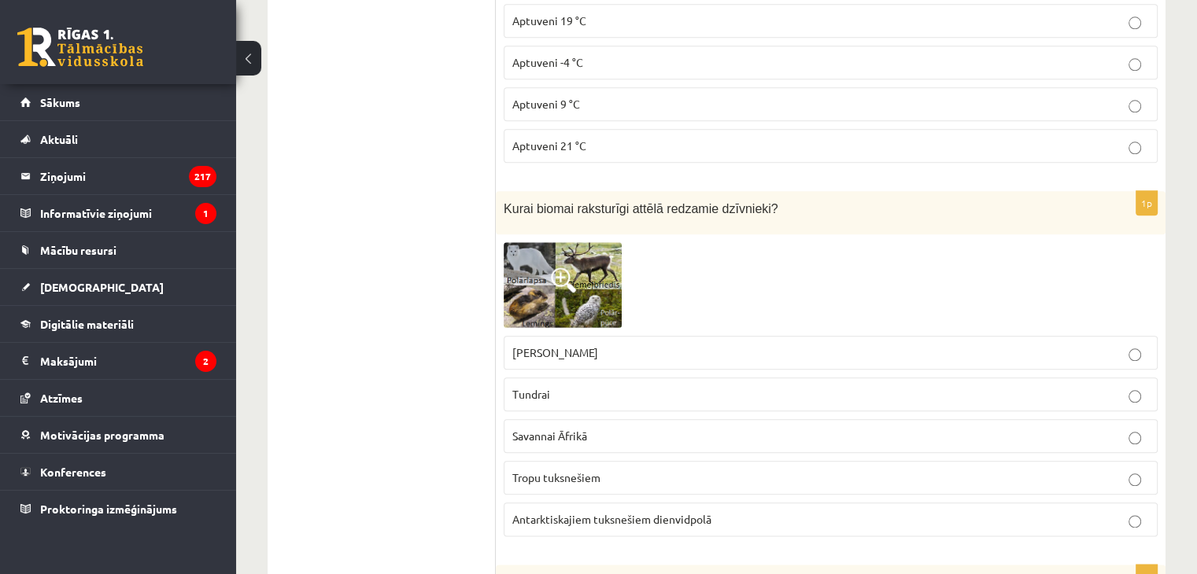
click at [542, 393] on label "Tundrai" at bounding box center [831, 395] width 654 height 34
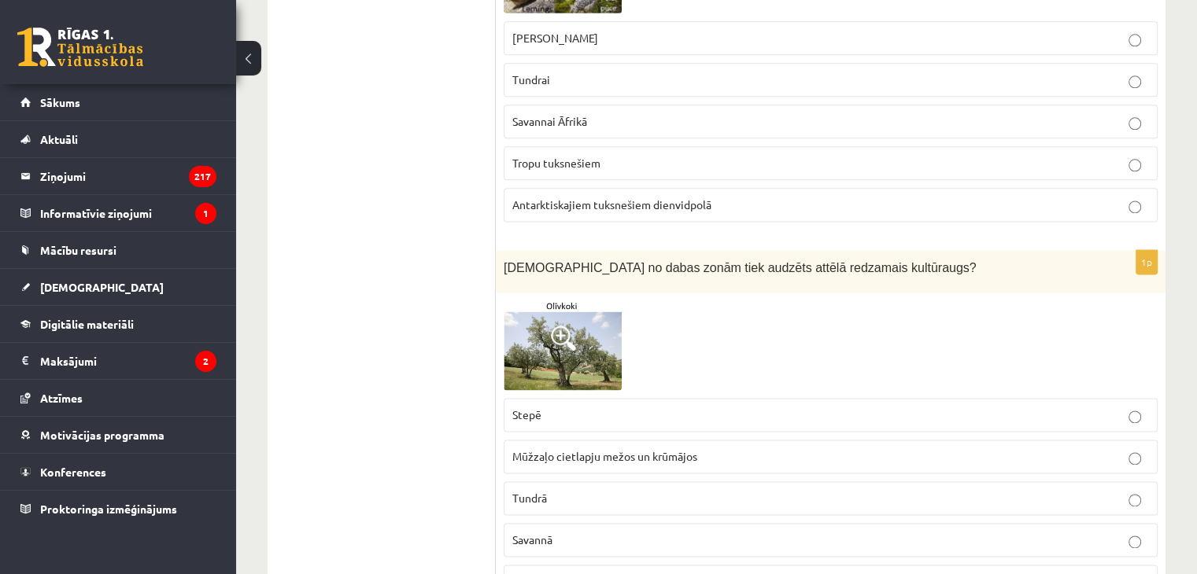
click at [535, 491] on span "Tundrā" at bounding box center [529, 498] width 35 height 14
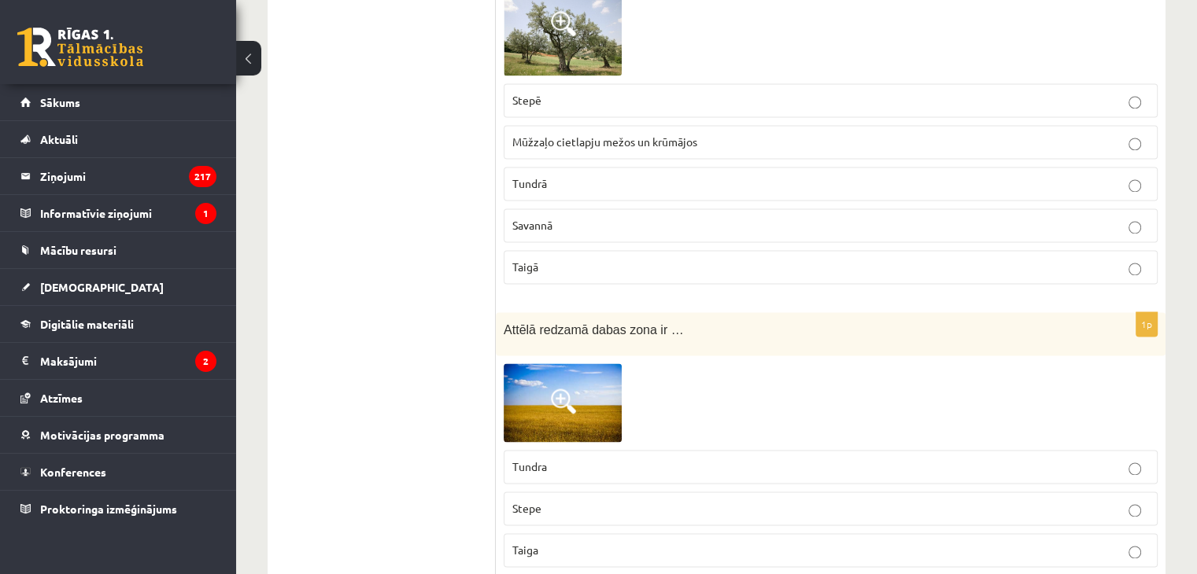
click at [531, 460] on span "Tundra" at bounding box center [529, 467] width 35 height 14
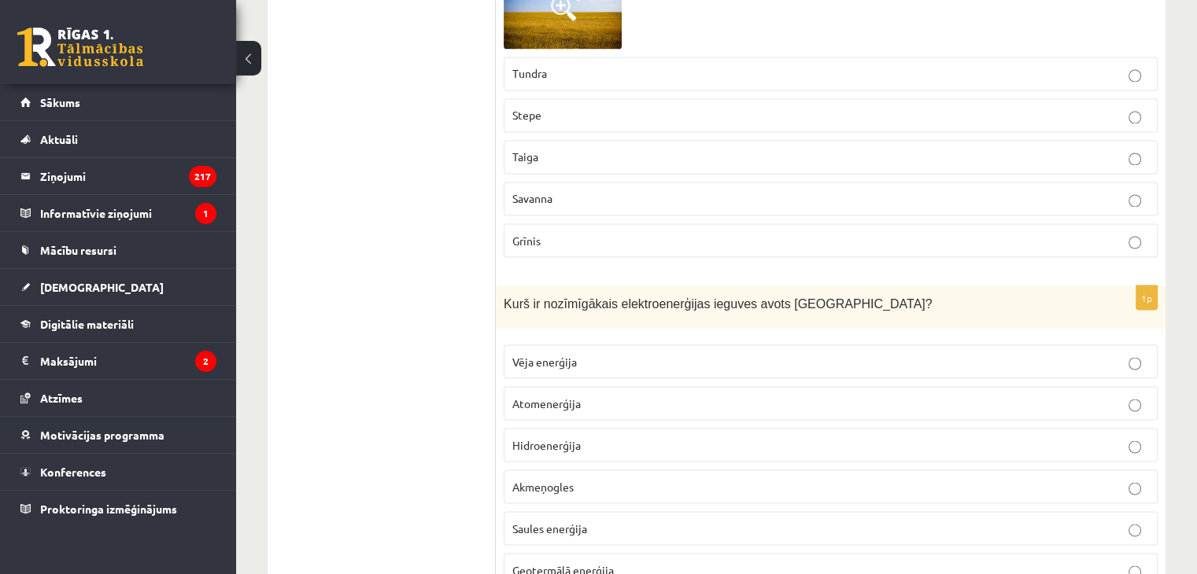
click at [543, 479] on span "Akmeņogles" at bounding box center [542, 486] width 61 height 14
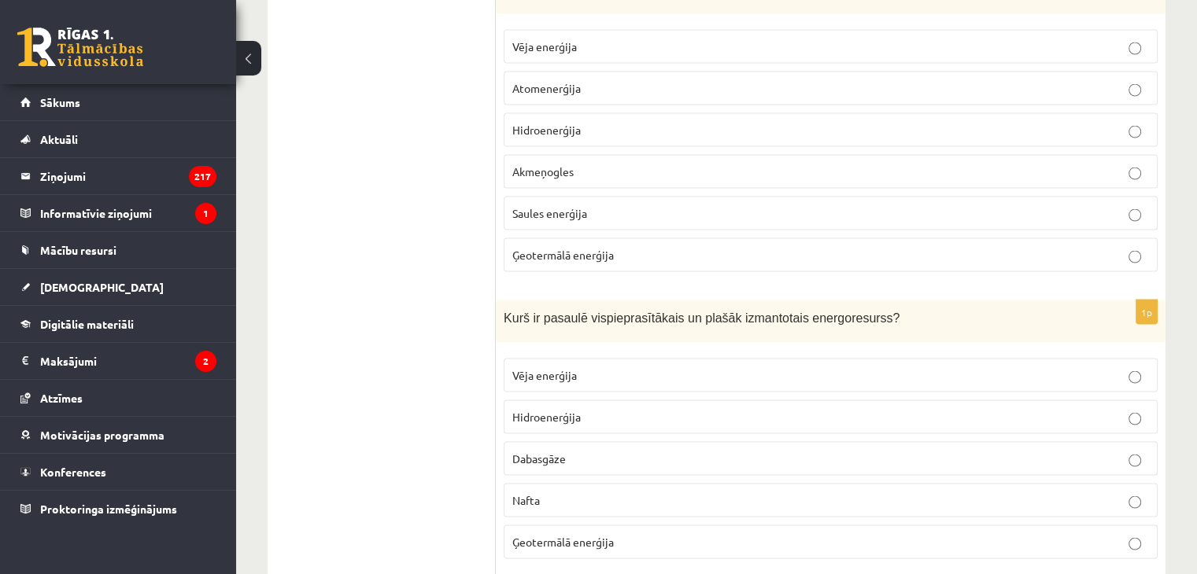
click at [532, 534] on p "Ģeotermālā enerģija" at bounding box center [830, 542] width 637 height 17
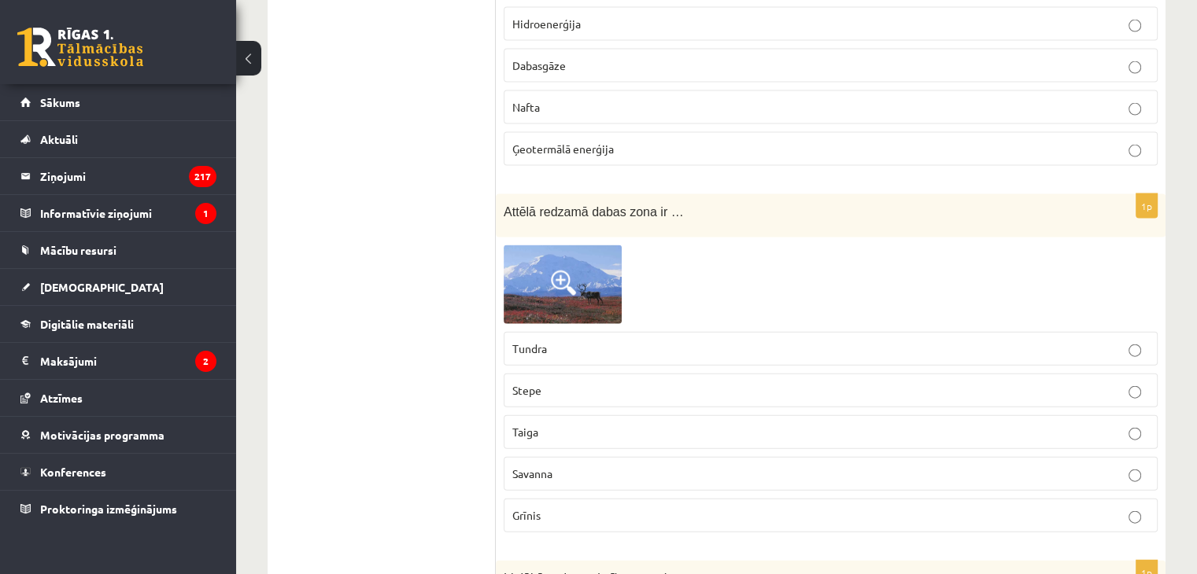
click at [537, 508] on span "Grīnis" at bounding box center [526, 515] width 28 height 14
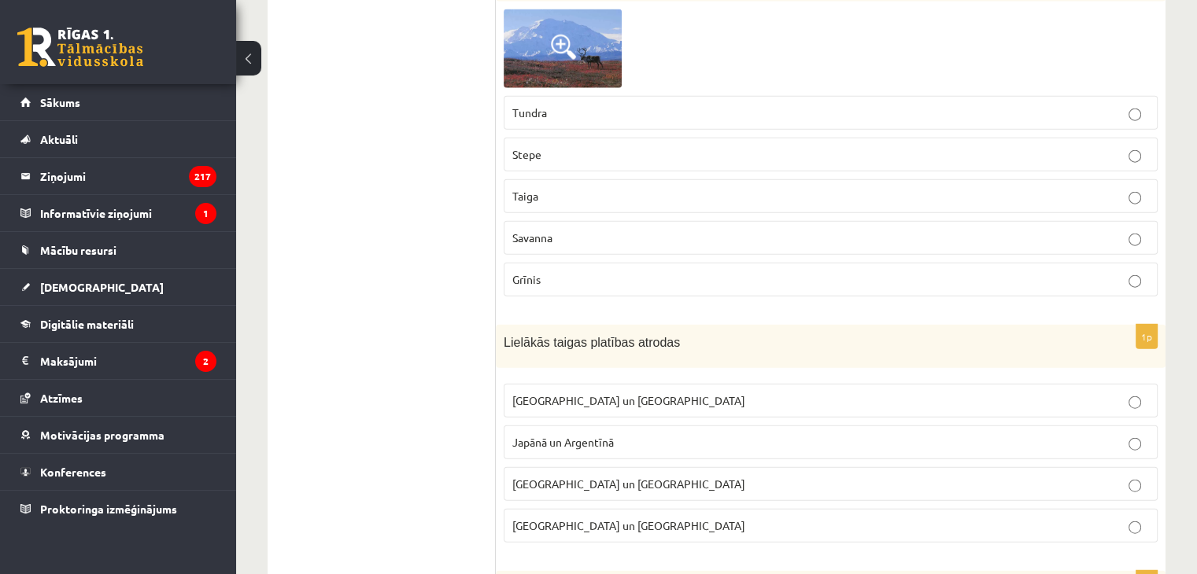
click at [539, 436] on label "Japānā un Argentīnā" at bounding box center [831, 443] width 654 height 34
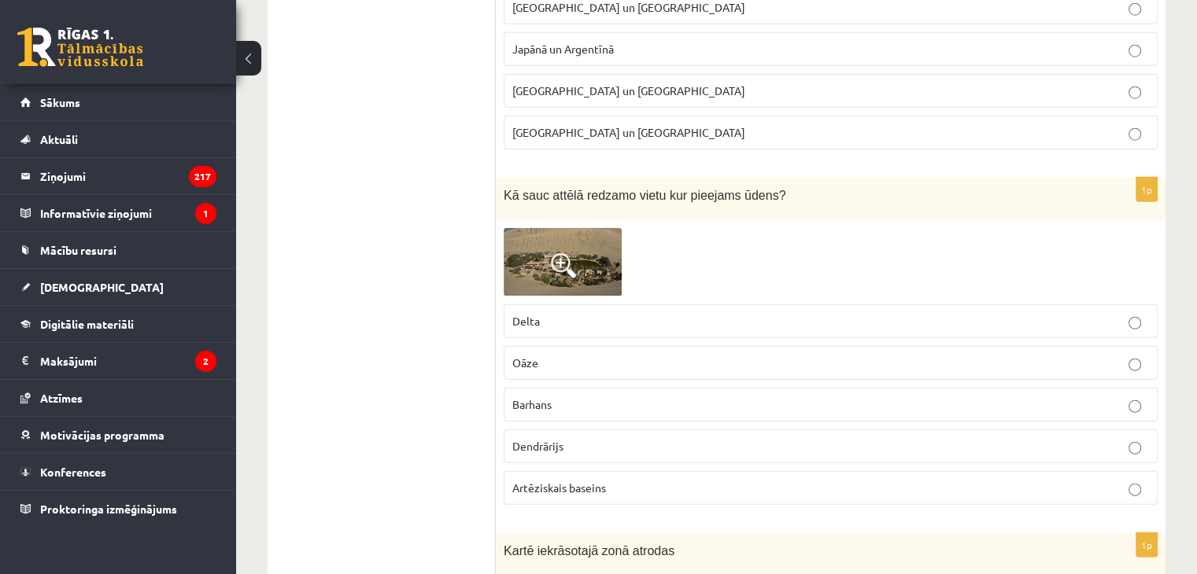
click at [538, 438] on p "Dendrārijs" at bounding box center [830, 446] width 637 height 17
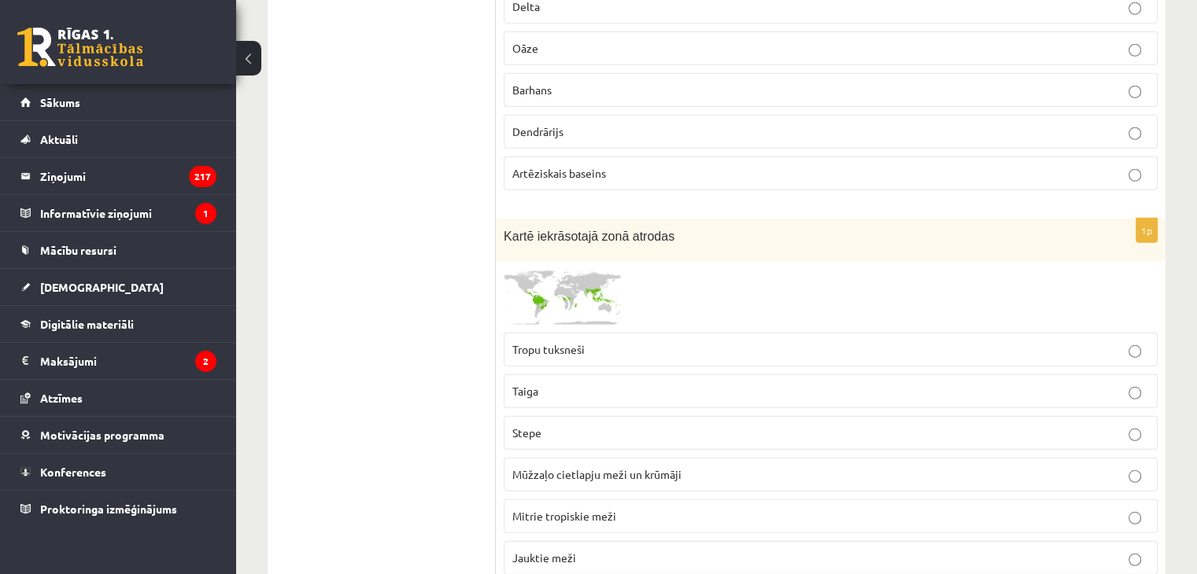
click at [519, 385] on fieldset "Tropu tuksneši Taiga Stepe Mūžzaļo cietlapju meži un krūmāji Mitrie tropiskie m…" at bounding box center [831, 473] width 654 height 297
click at [533, 384] on span "Taiga" at bounding box center [525, 391] width 26 height 14
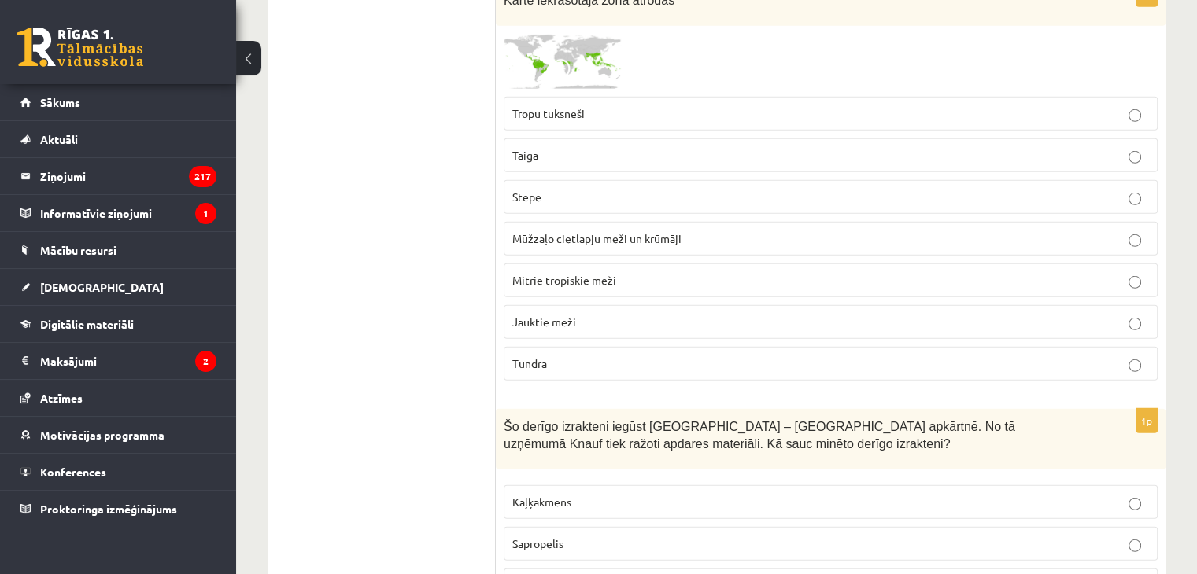
scroll to position [4722, 0]
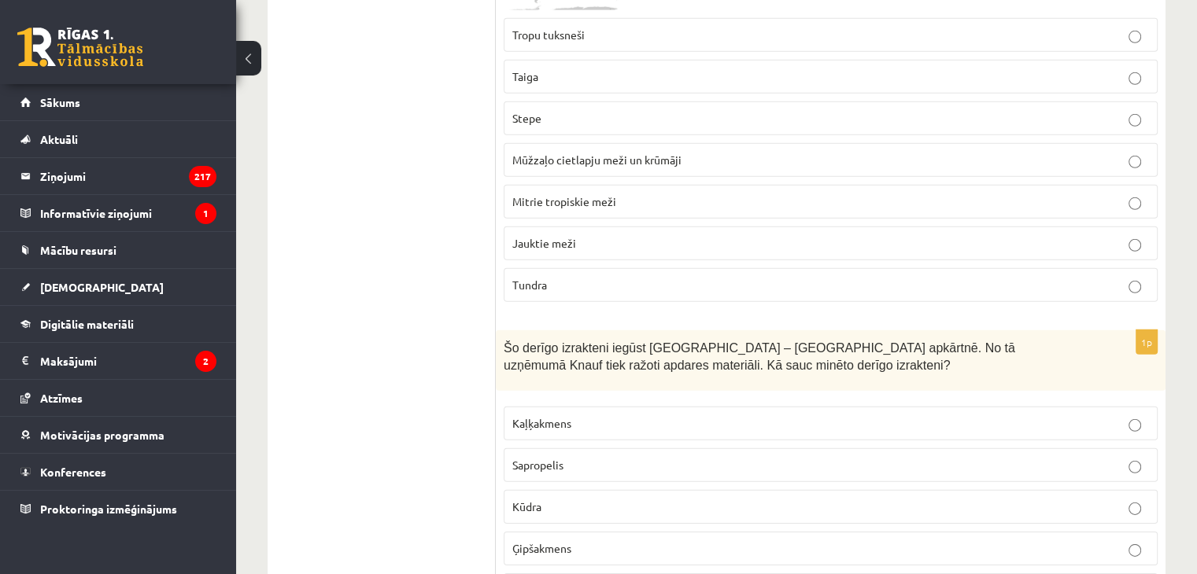
click at [545, 497] on fieldset "Kaļķakmens Sapropelis Kūdra Ģipšakmens Kvarca smiltis" at bounding box center [831, 505] width 654 height 213
click at [545, 499] on p "Kūdra" at bounding box center [830, 507] width 637 height 17
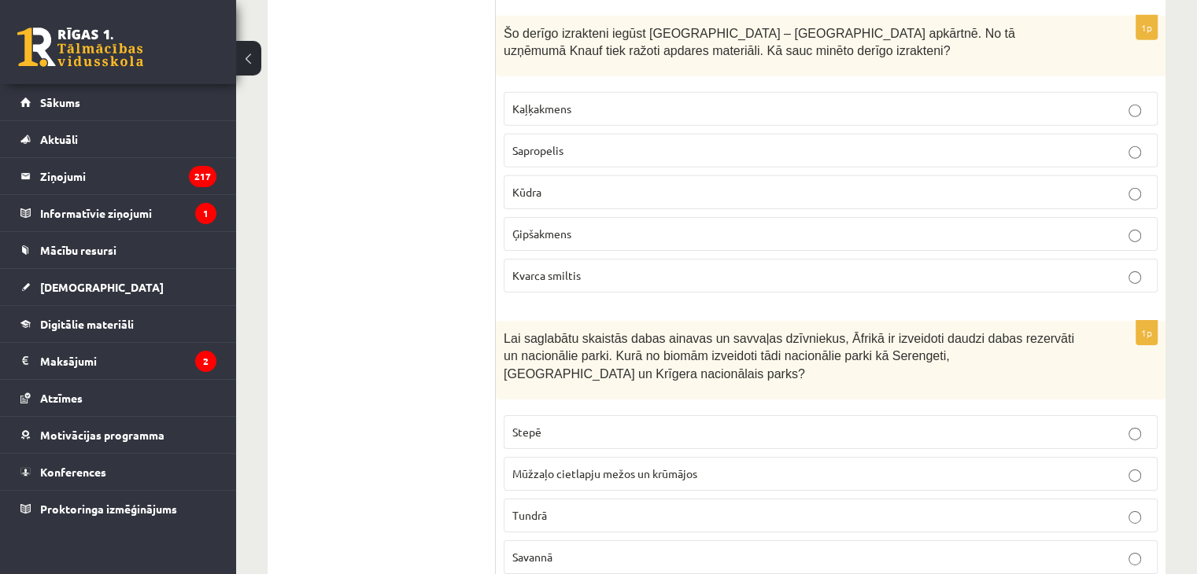
click at [545, 508] on p "Tundrā" at bounding box center [830, 516] width 637 height 17
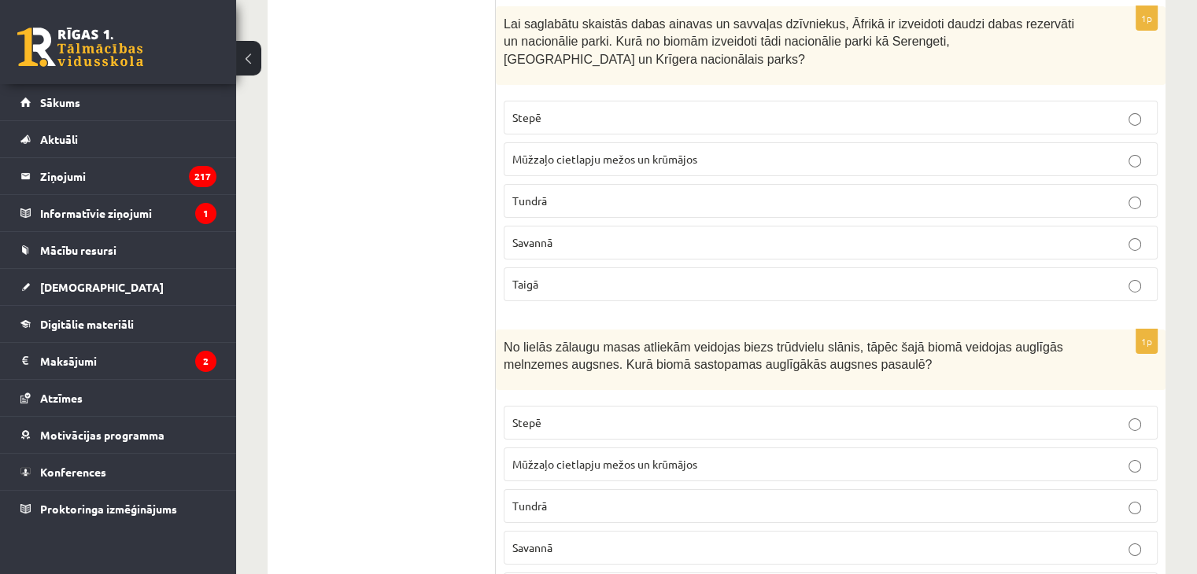
click at [551, 448] on label "Mūžzaļo cietlapju mežos un krūmājos" at bounding box center [831, 465] width 654 height 34
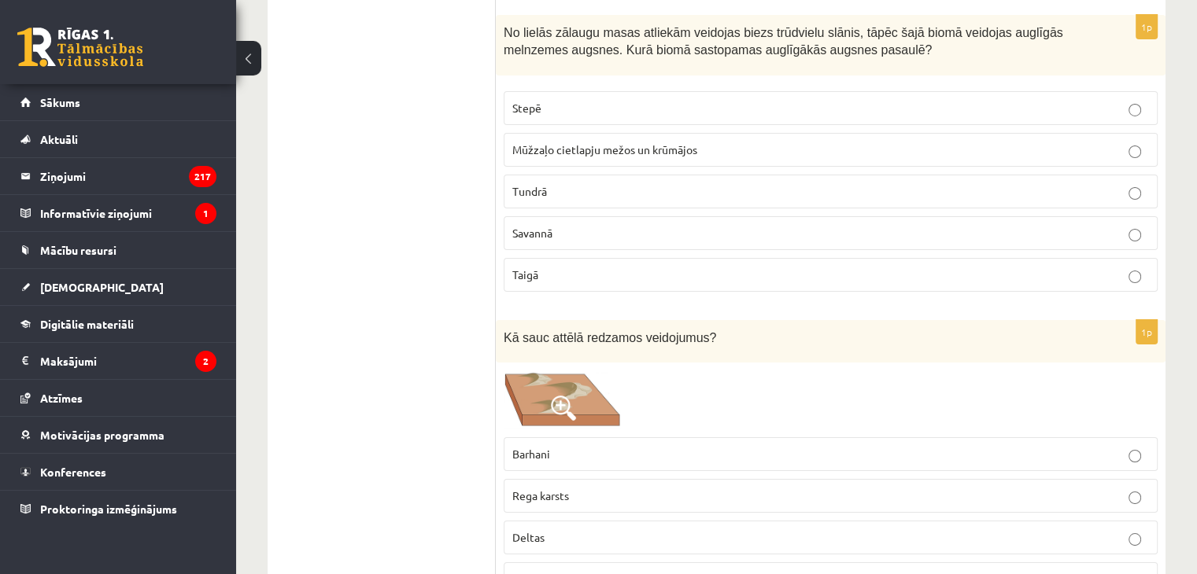
click at [554, 446] on p "Barhani" at bounding box center [830, 454] width 637 height 17
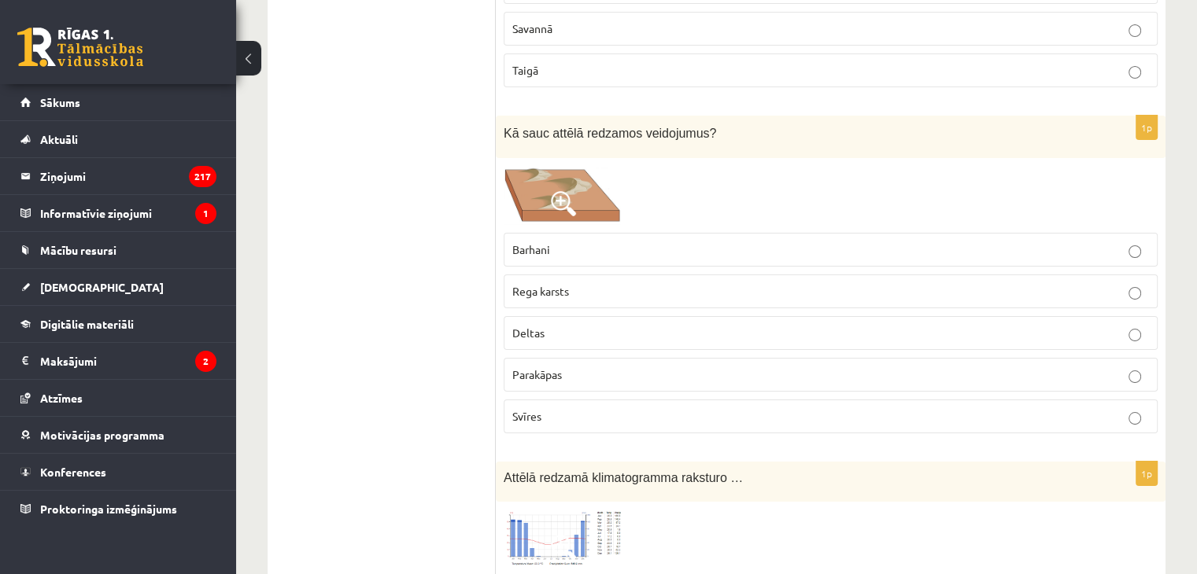
scroll to position [5981, 0]
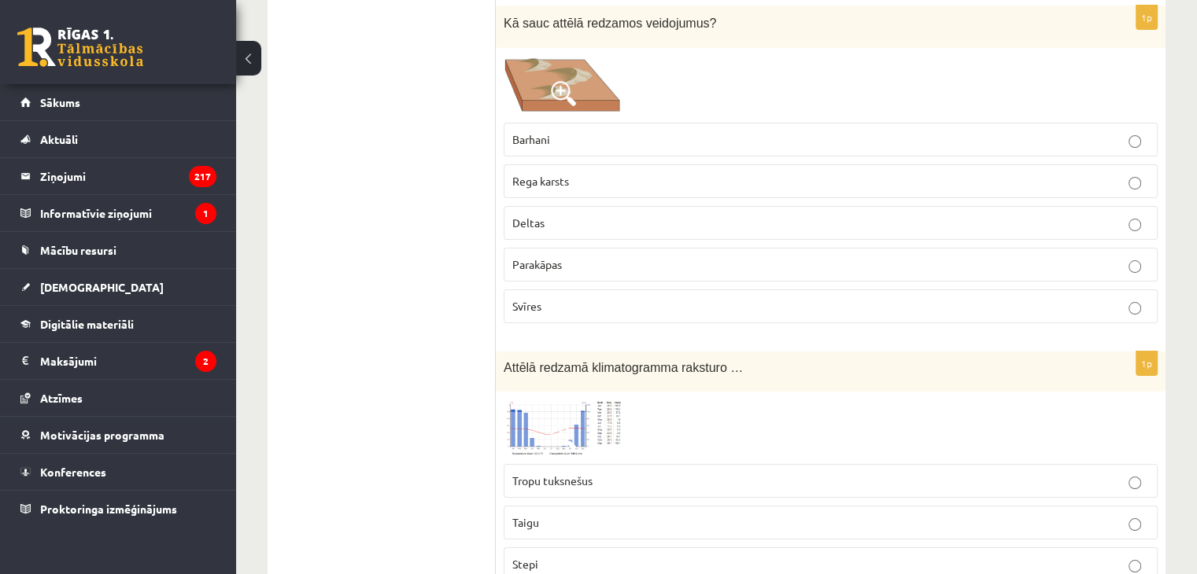
click at [529, 548] on label "Stepi" at bounding box center [831, 565] width 654 height 34
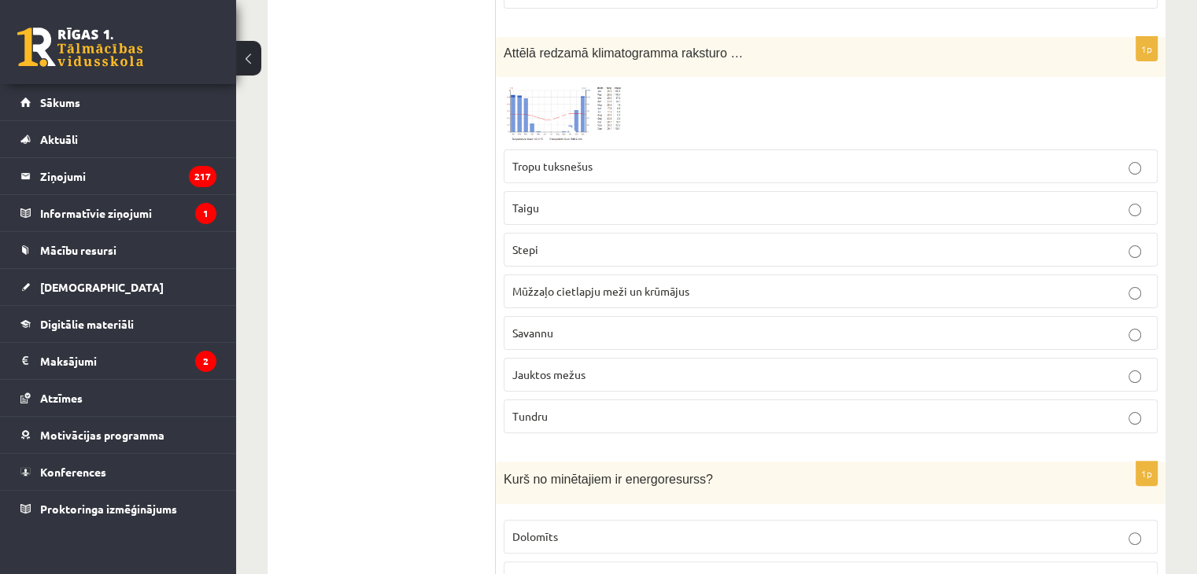
scroll to position [6610, 0]
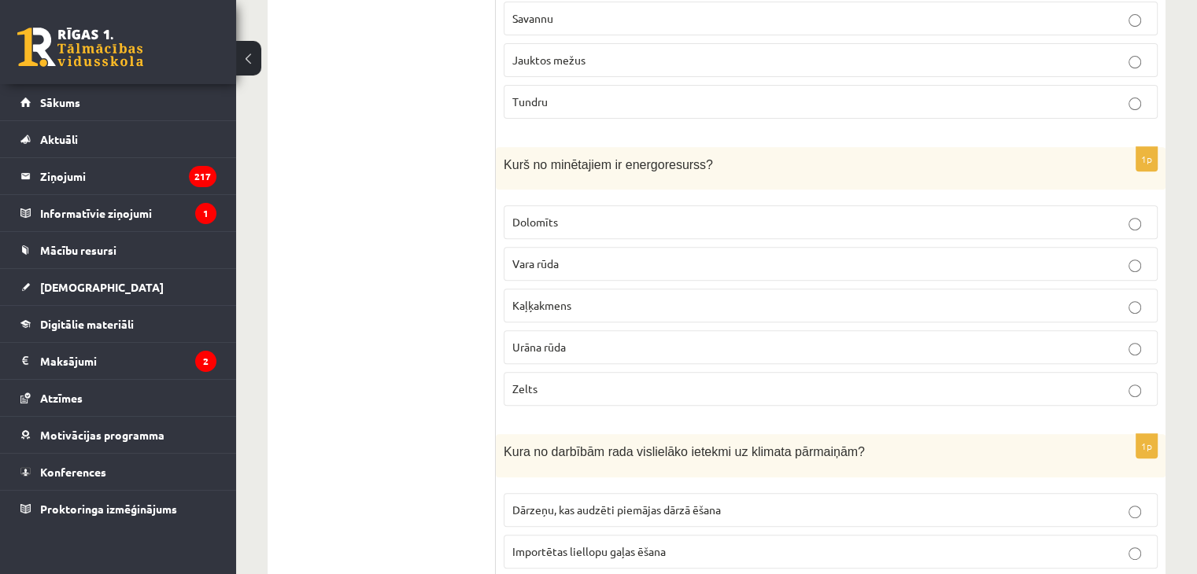
click at [549, 381] on p "Zelts" at bounding box center [830, 389] width 637 height 17
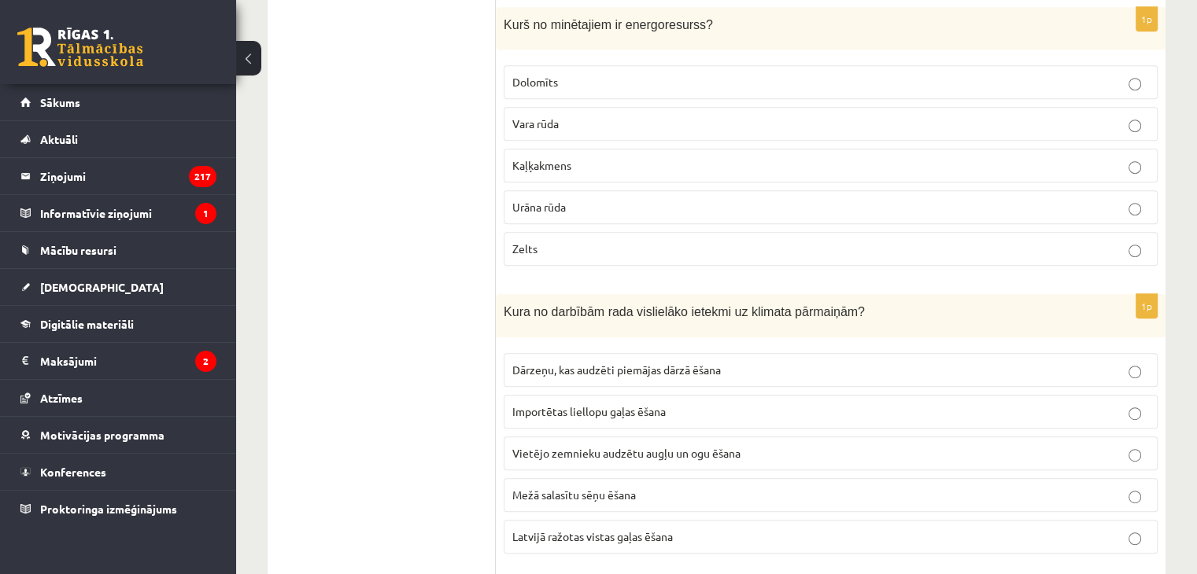
scroll to position [6847, 0]
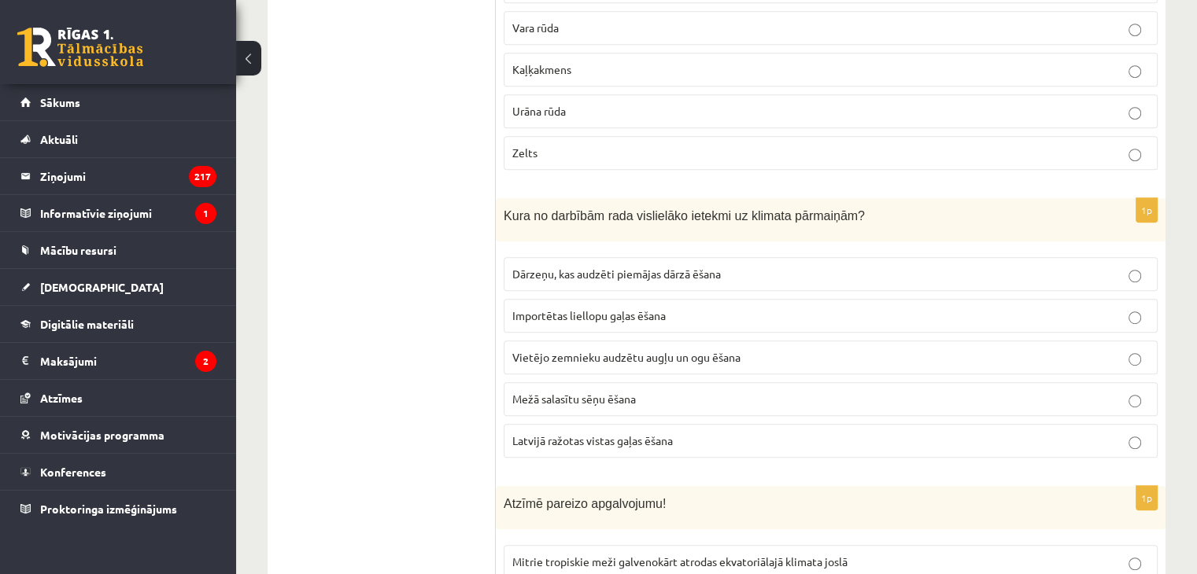
click at [562, 392] on span "Mežā salasītu sēņu ēšana" at bounding box center [574, 399] width 124 height 14
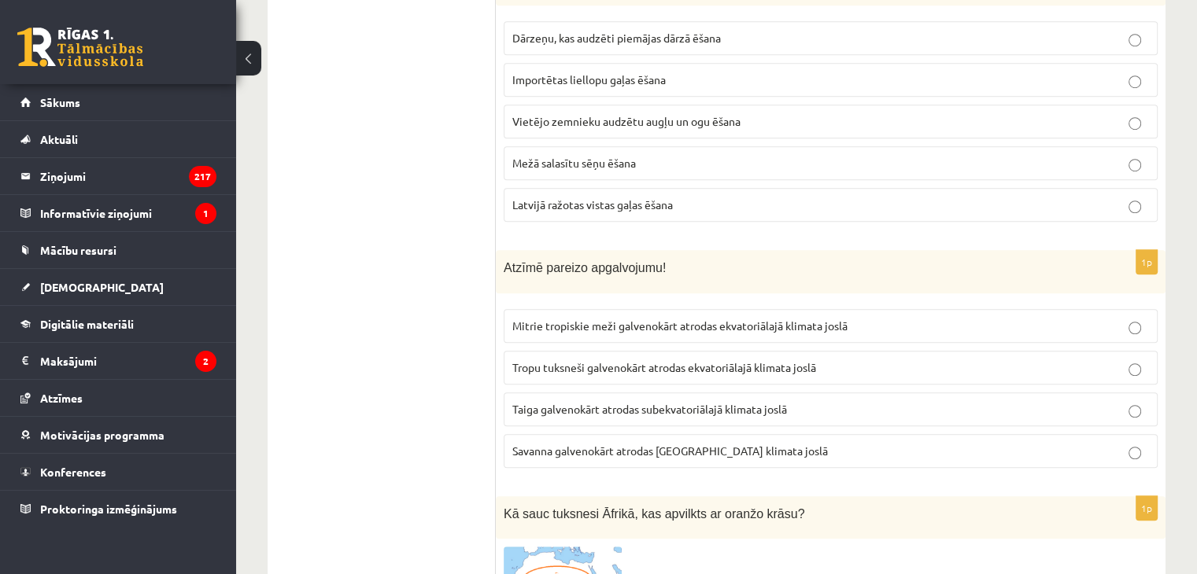
click at [576, 360] on span "Tropu tuksneši galvenokārt atrodas ekvatoriālajā klimata joslā" at bounding box center [664, 367] width 304 height 14
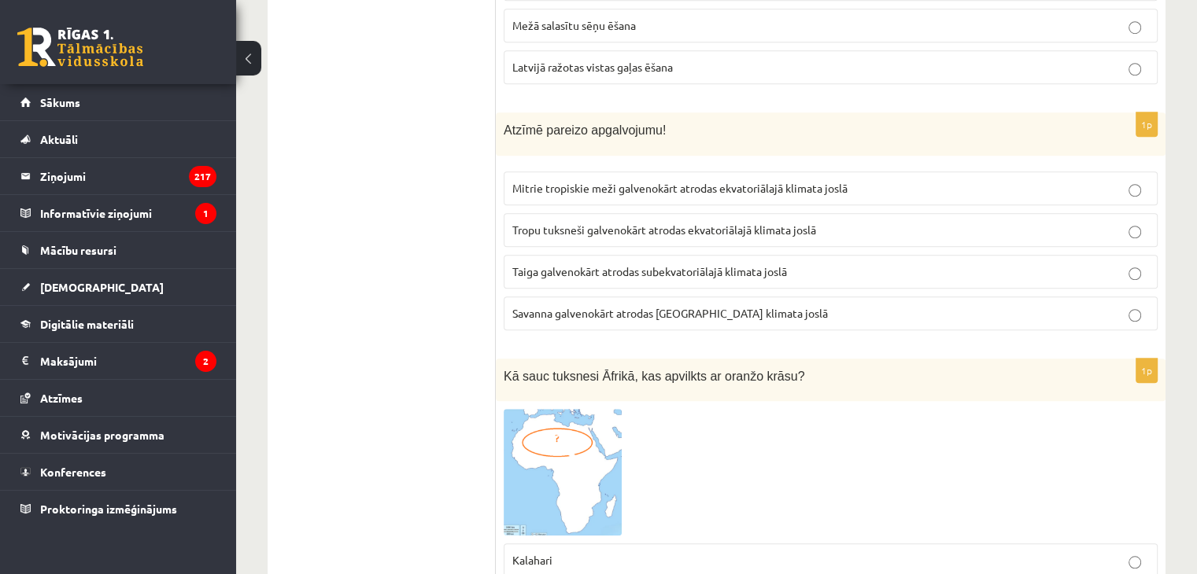
scroll to position [7319, 0]
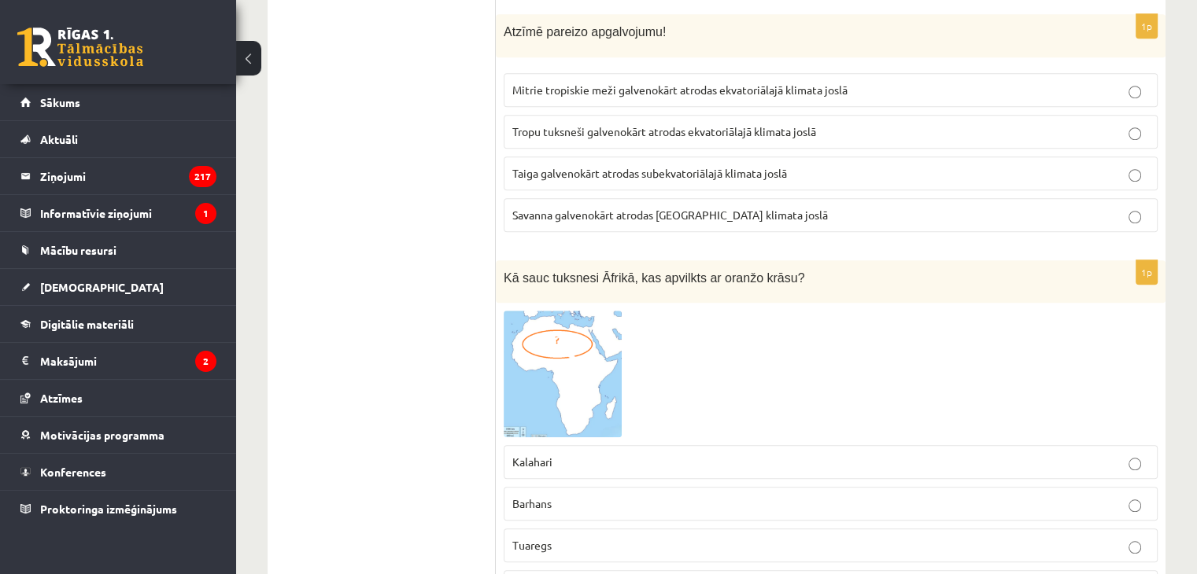
click at [563, 537] on p "Tuaregs" at bounding box center [830, 545] width 637 height 17
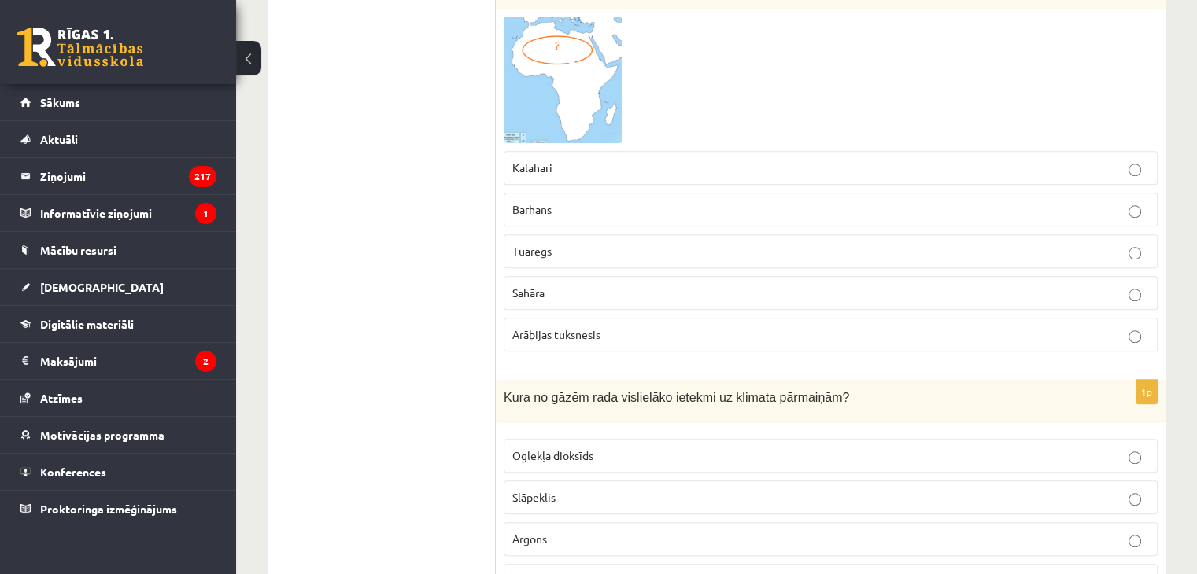
scroll to position [7633, 0]
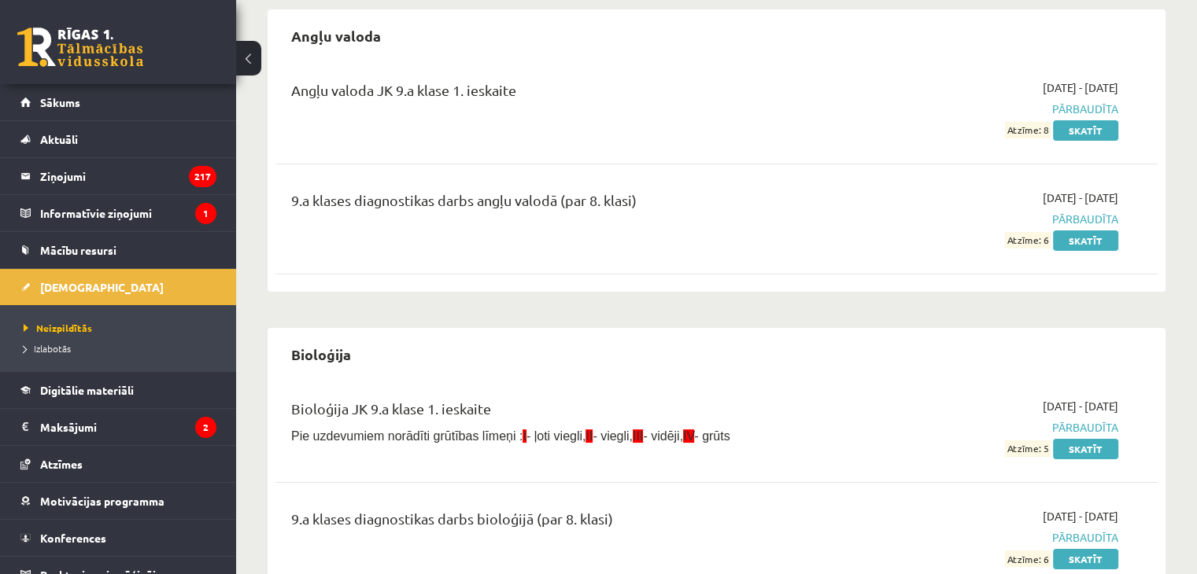
scroll to position [79, 0]
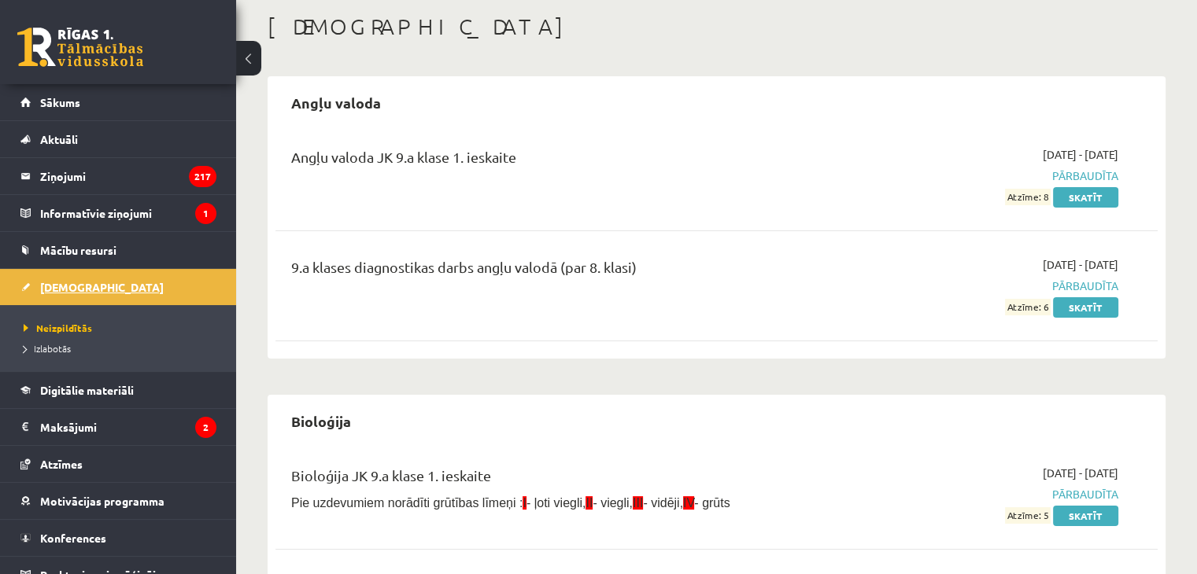
click at [96, 275] on link "[DEMOGRAPHIC_DATA]" at bounding box center [118, 287] width 196 height 36
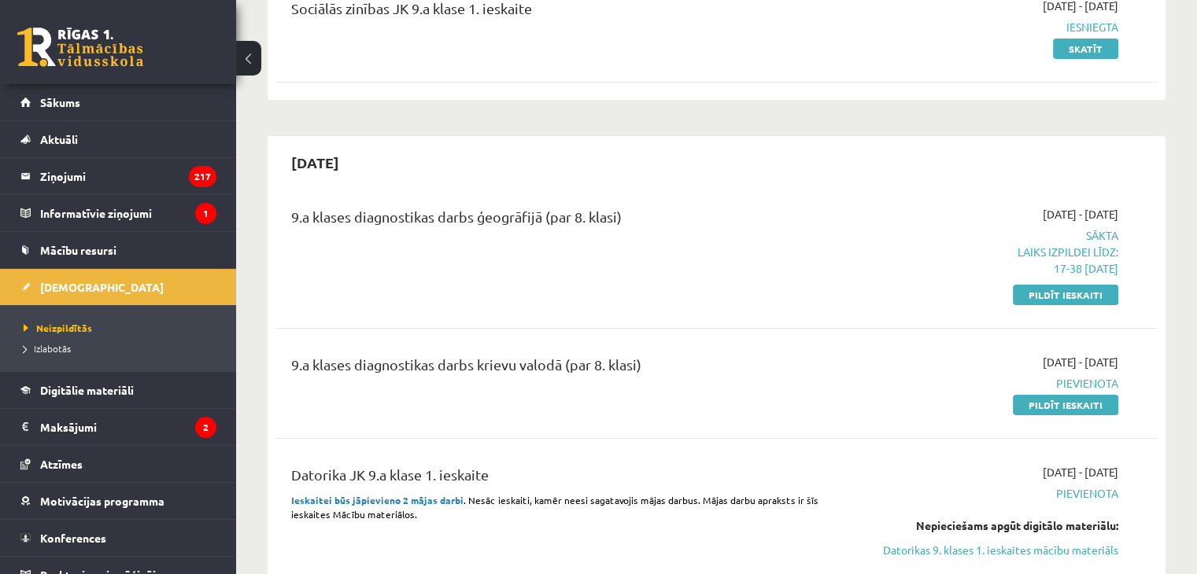
scroll to position [236, 0]
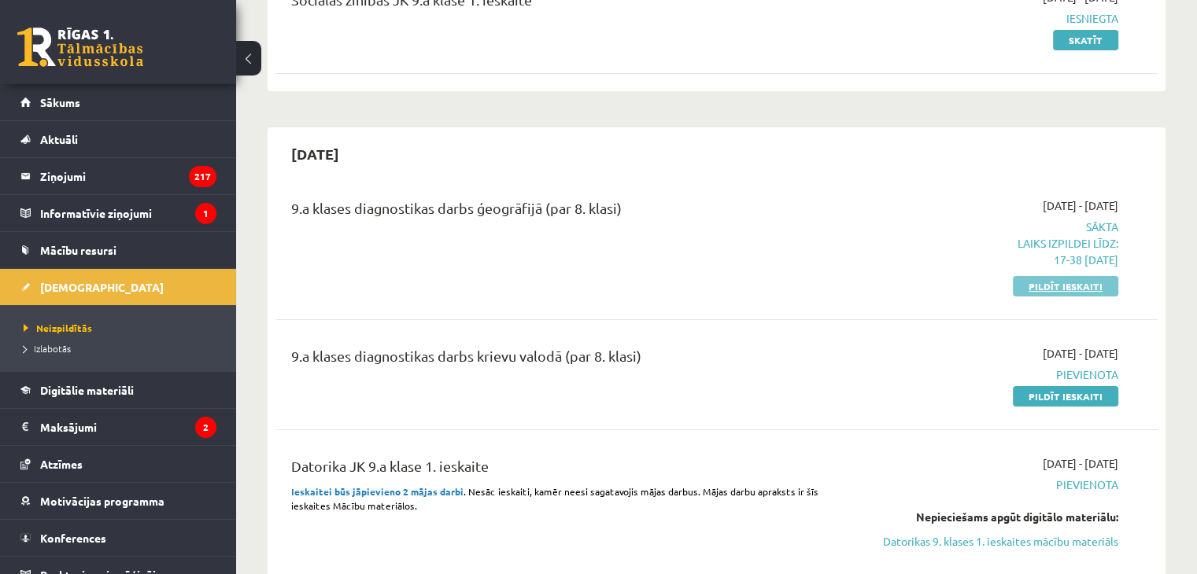
click at [1036, 287] on link "Pildīt ieskaiti" at bounding box center [1065, 286] width 105 height 20
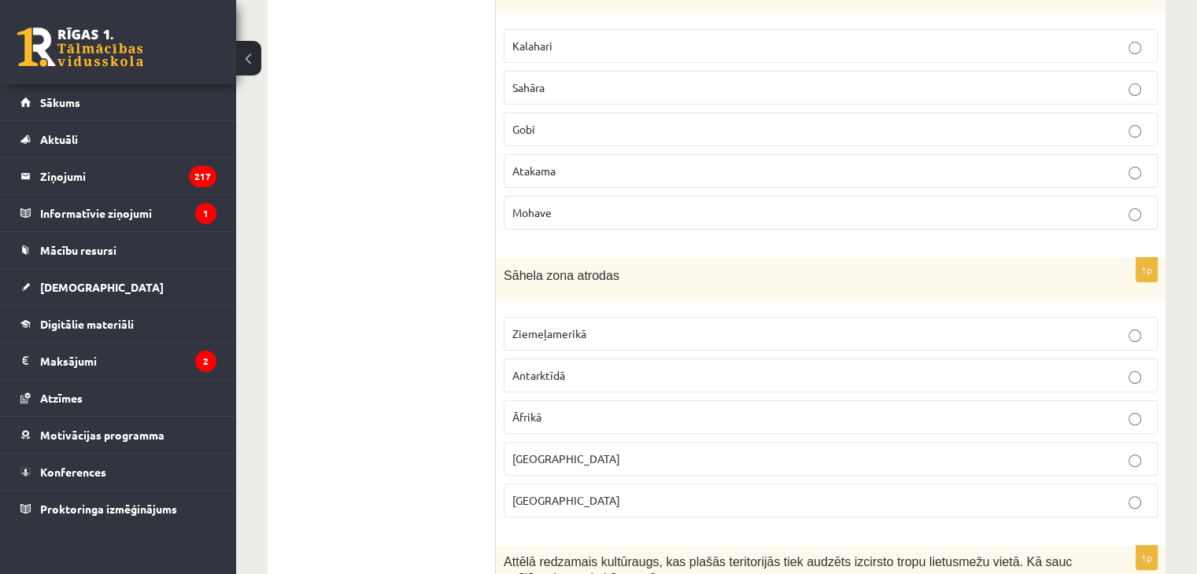
scroll to position [393, 0]
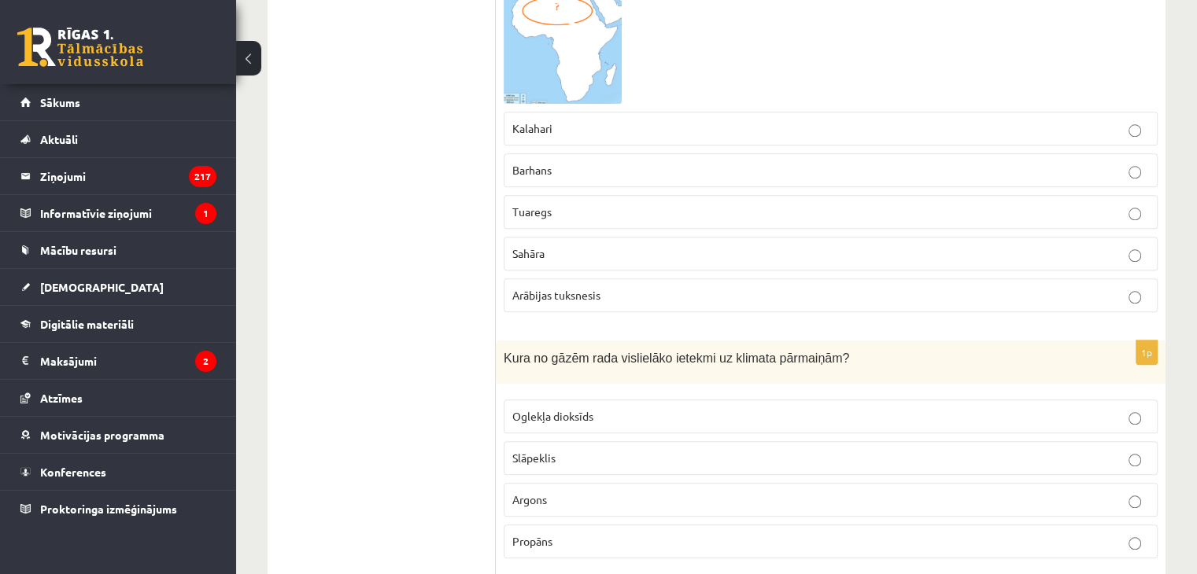
click at [1048, 525] on label "Propāns" at bounding box center [831, 542] width 654 height 34
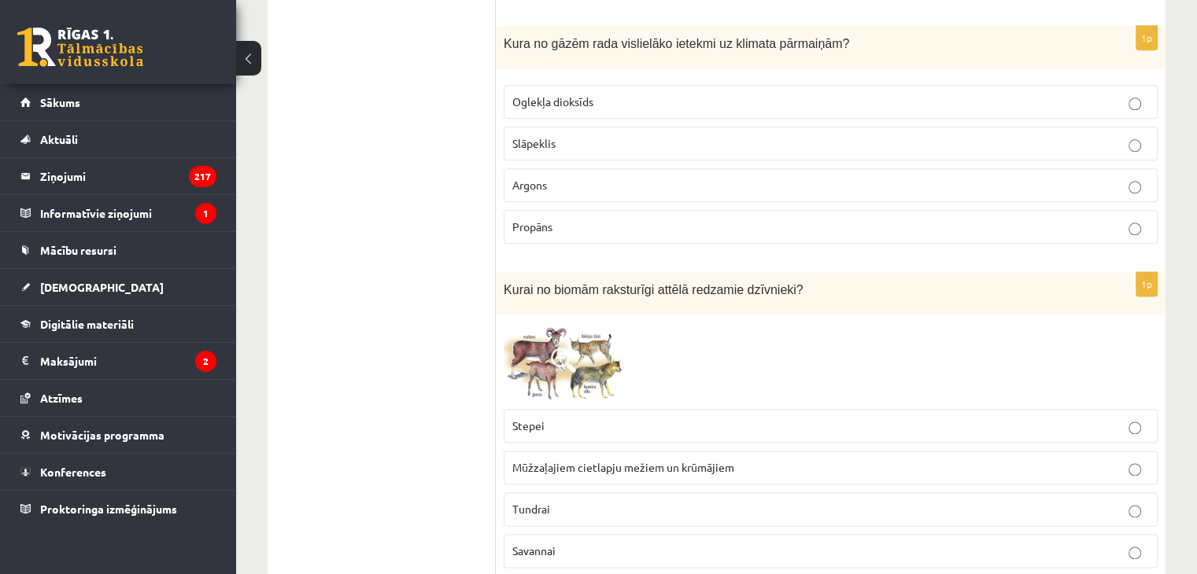
click at [1030, 493] on label "Tundrai" at bounding box center [831, 510] width 654 height 34
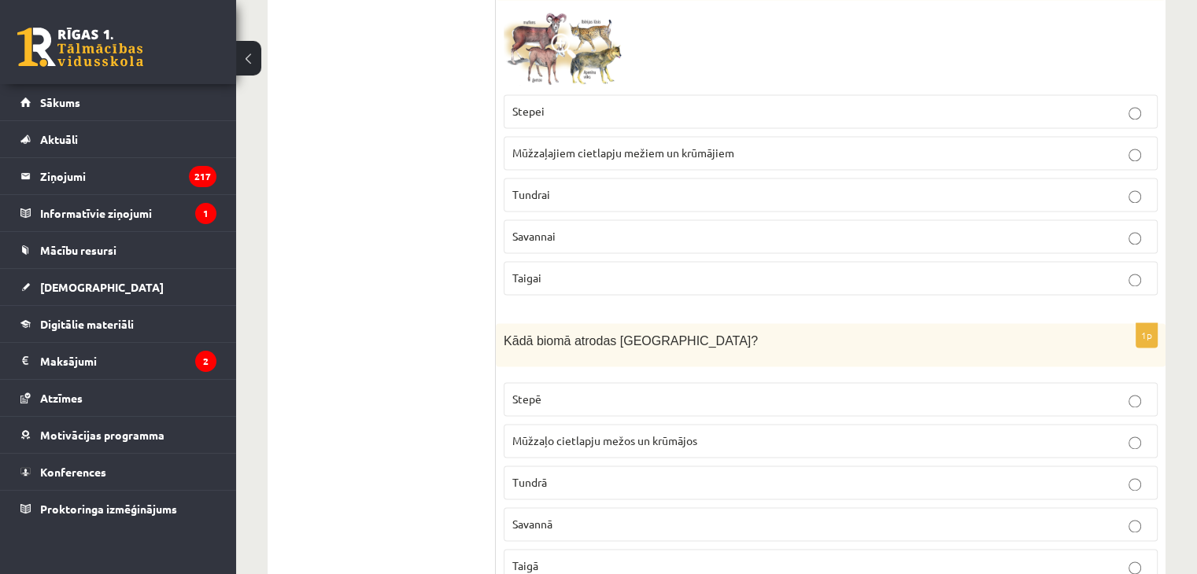
click at [952, 424] on label "Mūžzaļo cietlapju mežos un krūmājos" at bounding box center [831, 441] width 654 height 34
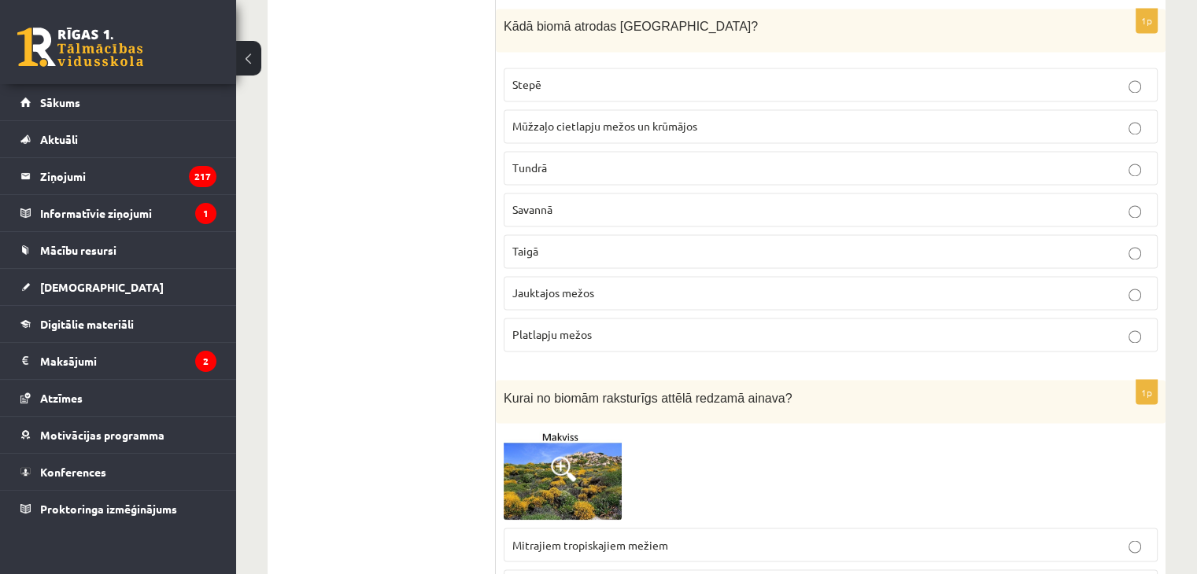
click at [919, 431] on div at bounding box center [831, 476] width 654 height 90
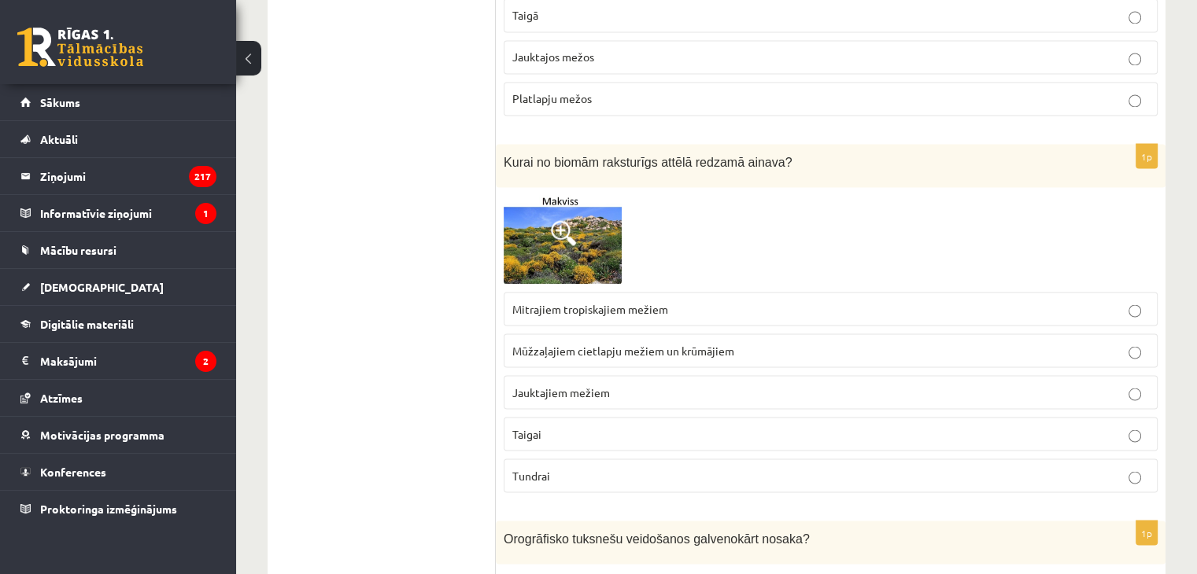
click at [850, 459] on label "Tundrai" at bounding box center [831, 476] width 654 height 34
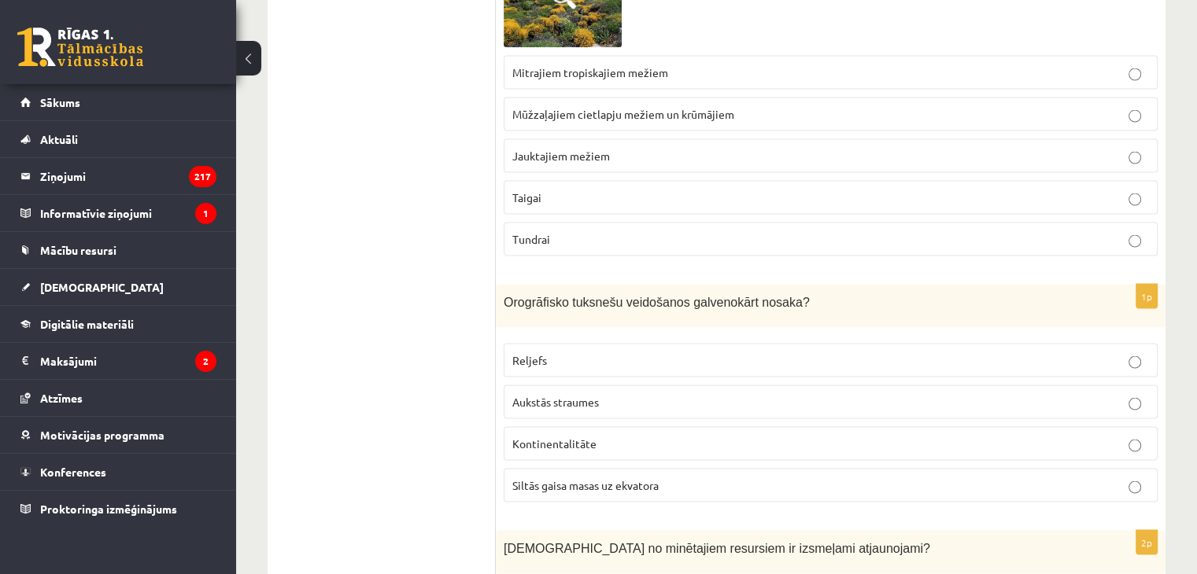
click at [841, 478] on p "Siltās gaisa masas uz ekvatora" at bounding box center [830, 486] width 637 height 17
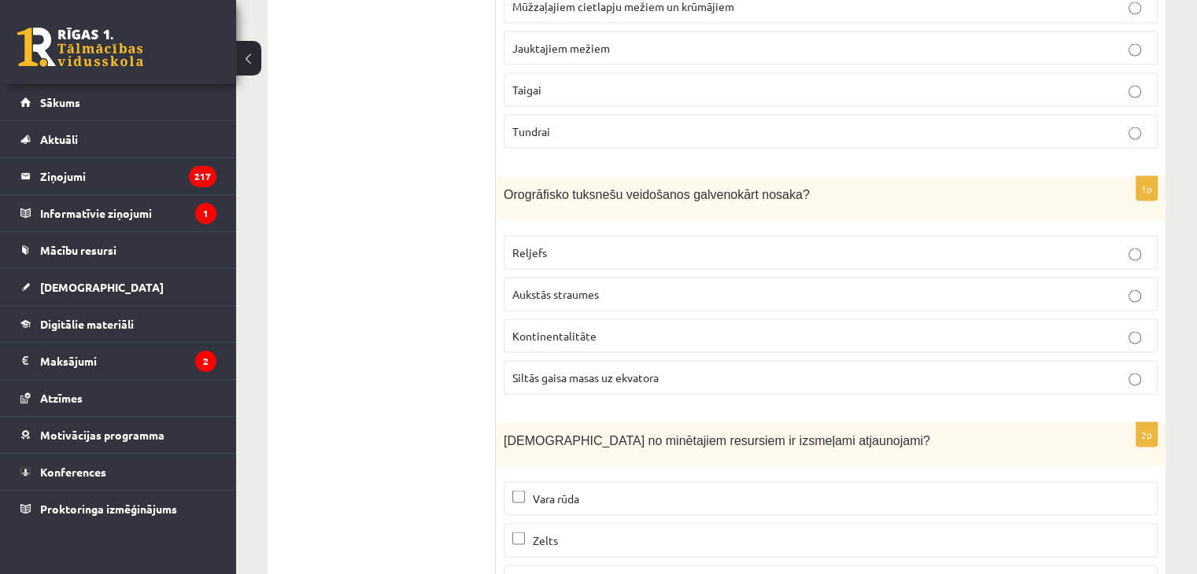
scroll to position [9305, 0]
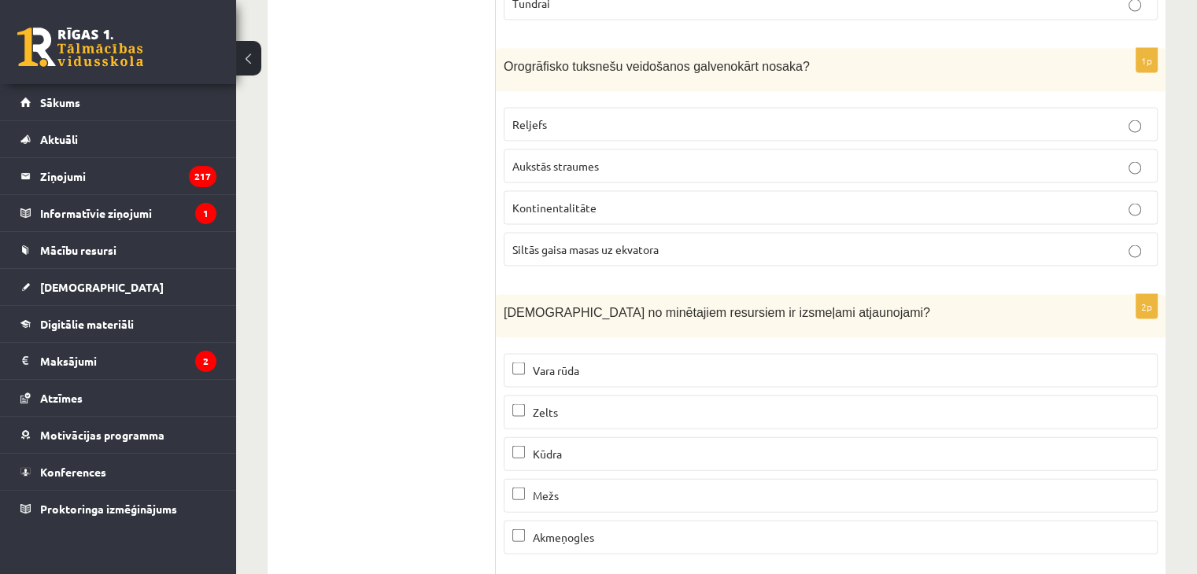
click at [549, 479] on label "Mežs" at bounding box center [831, 496] width 654 height 34
click at [552, 405] on span "Zelts" at bounding box center [545, 412] width 25 height 14
click at [601, 504] on fieldset "Vara rūda Zelts Kūdra Mežs Akmeņogles" at bounding box center [831, 452] width 654 height 213
click at [603, 530] on p "Akmeņogles" at bounding box center [830, 538] width 637 height 17
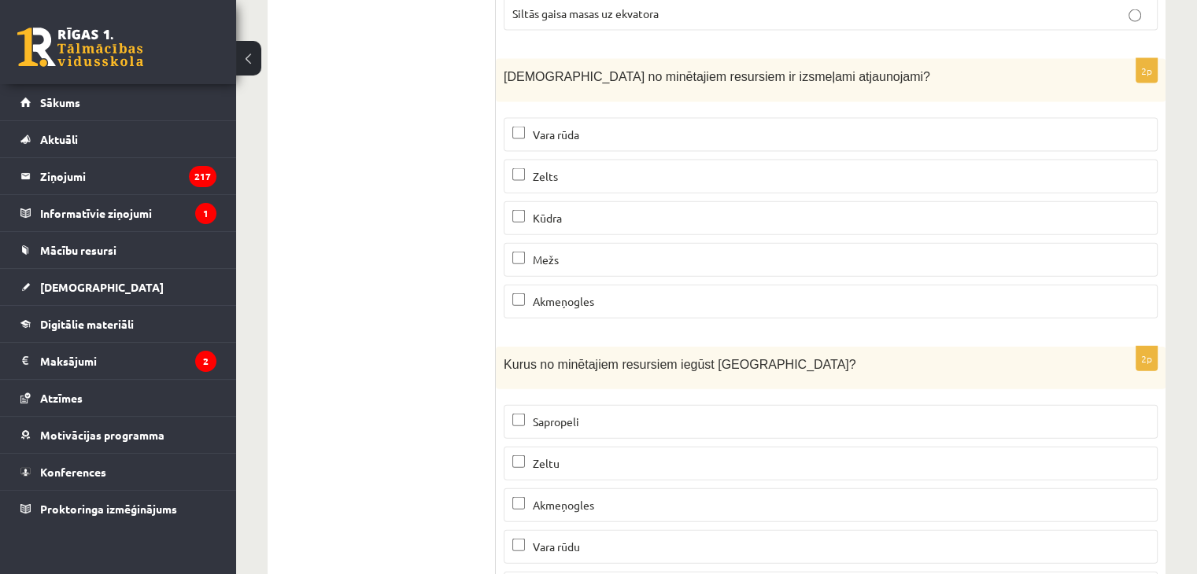
click at [603, 539] on p "Vara rūdu" at bounding box center [830, 547] width 637 height 17
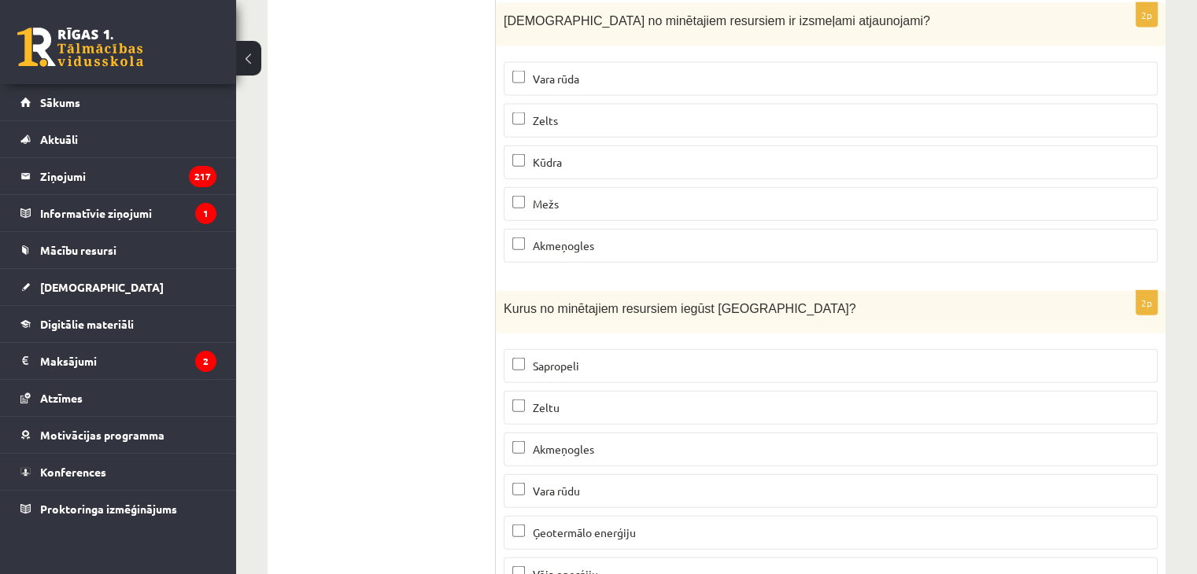
scroll to position [9620, 0]
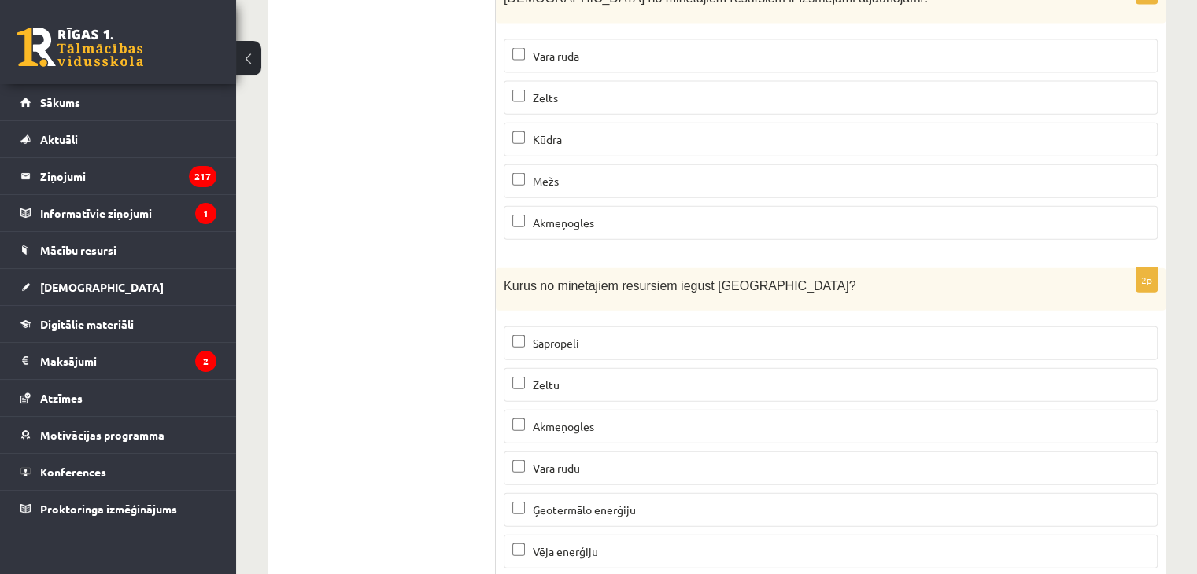
click at [603, 419] on p "Akmeņogles" at bounding box center [830, 427] width 637 height 17
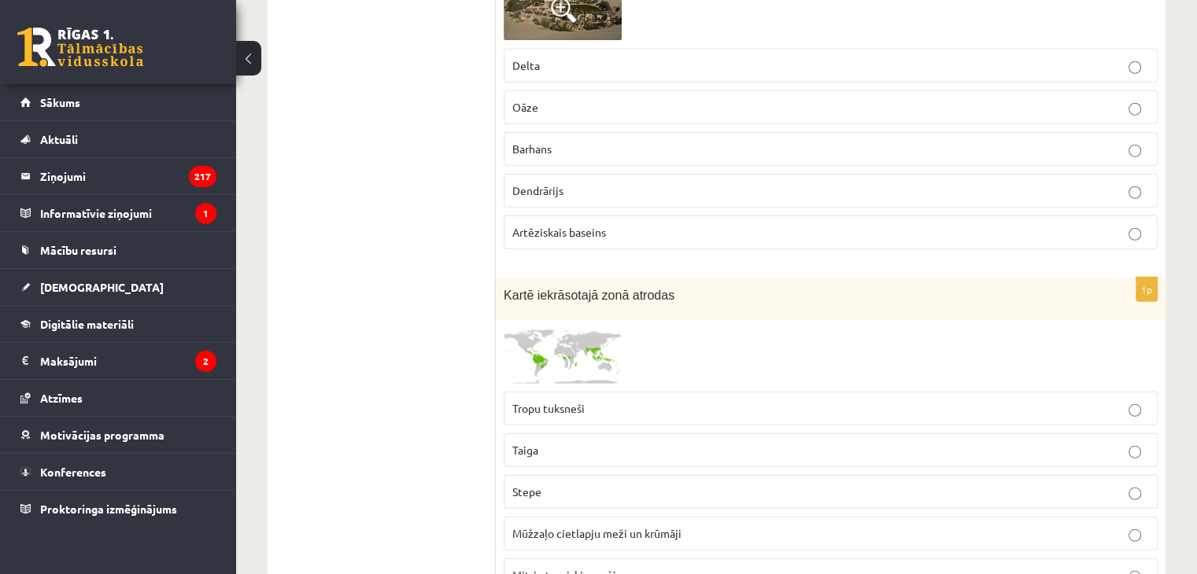
scroll to position [0, 0]
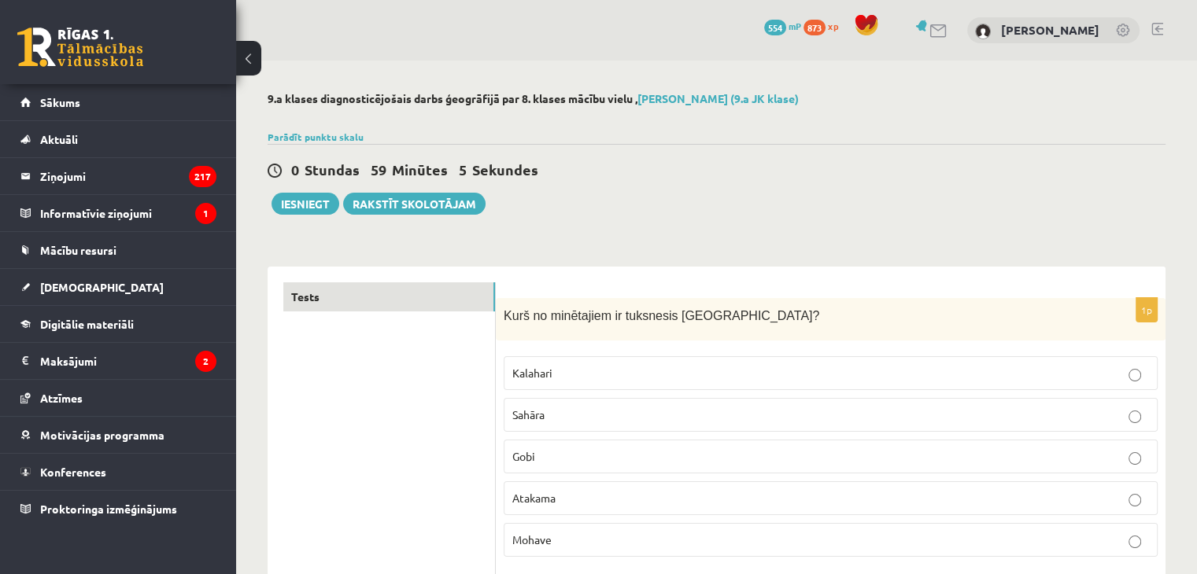
drag, startPoint x: 271, startPoint y: 195, endPoint x: 290, endPoint y: 187, distance: 20.5
click at [290, 187] on div "0 Stundas 59 Minūtes 5 Sekundes Iesniegt Rakstīt skolotājam" at bounding box center [717, 179] width 898 height 71
drag, startPoint x: 293, startPoint y: 187, endPoint x: 305, endPoint y: 209, distance: 24.3
click at [293, 188] on div "0 Stundas 59 Minūtes 5 Sekundes Iesniegt Rakstīt skolotājam" at bounding box center [717, 179] width 898 height 71
click at [305, 209] on button "Iesniegt" at bounding box center [305, 204] width 68 height 22
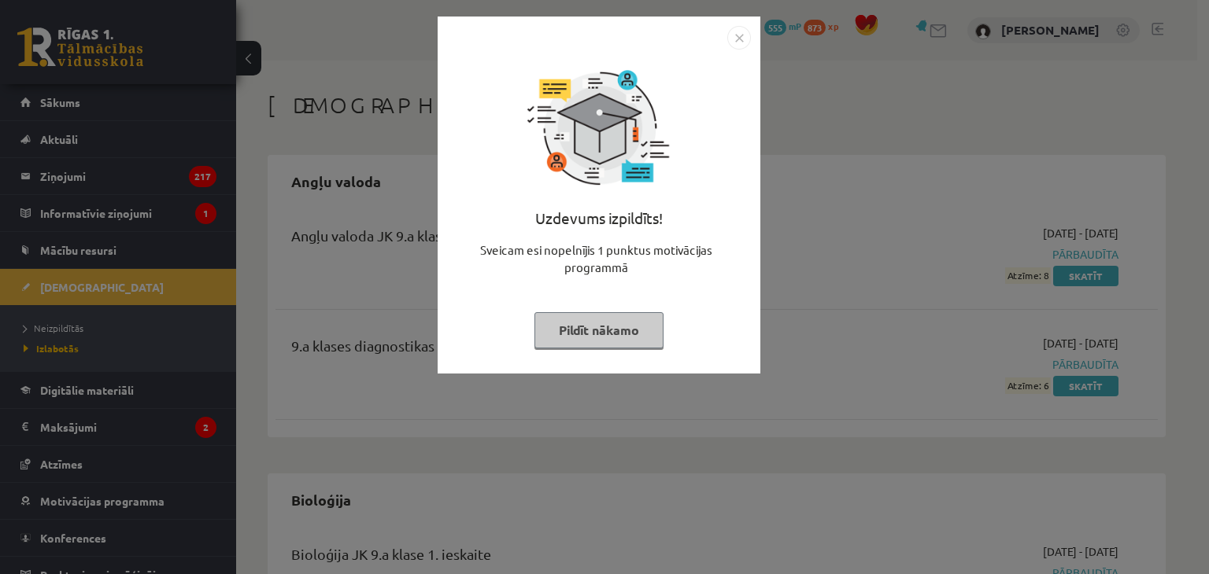
click at [589, 328] on button "Pildīt nākamo" at bounding box center [598, 330] width 129 height 36
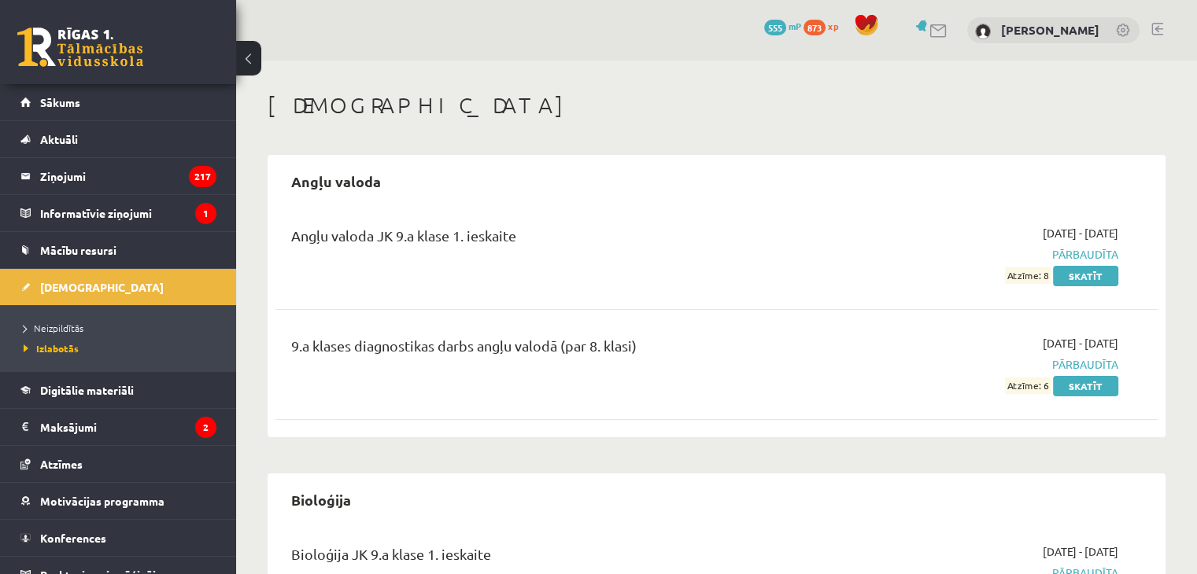
click at [13, 297] on li "[DEMOGRAPHIC_DATA] Neizpildītās [GEOGRAPHIC_DATA]" at bounding box center [118, 319] width 236 height 103
click at [43, 325] on span "Neizpildītās" at bounding box center [54, 328] width 60 height 13
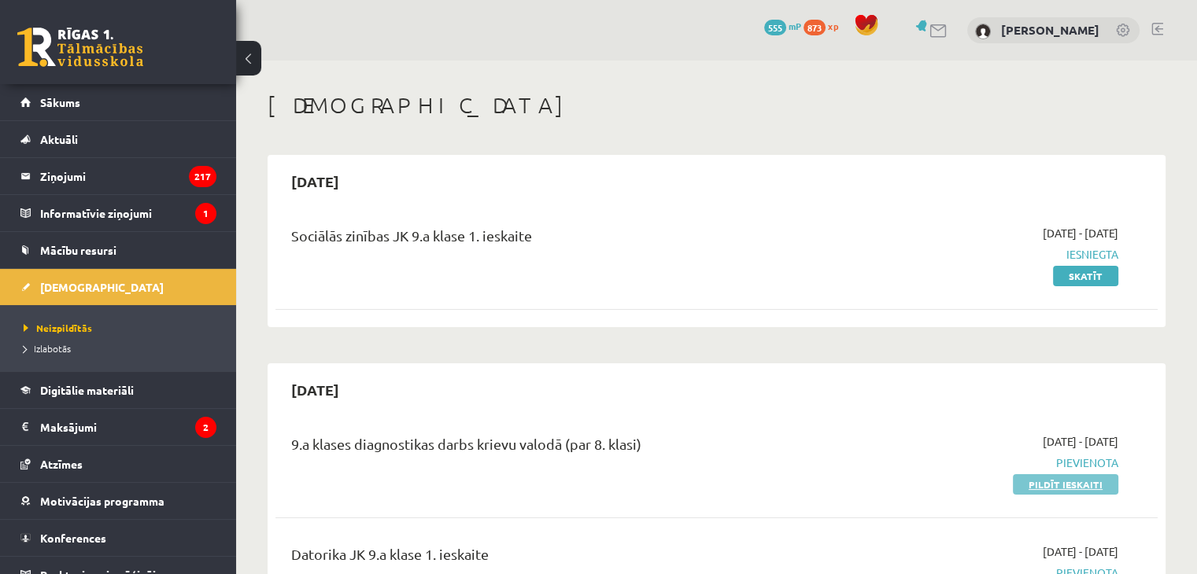
click at [1034, 490] on link "Pildīt ieskaiti" at bounding box center [1065, 485] width 105 height 20
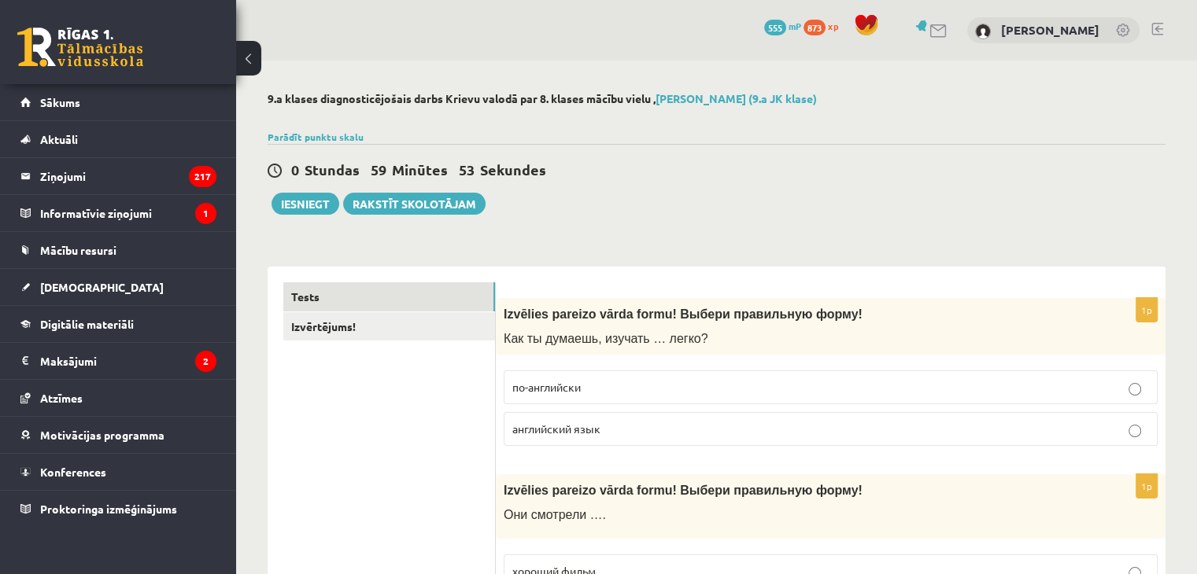
click at [555, 385] on span "по-английски" at bounding box center [546, 387] width 68 height 14
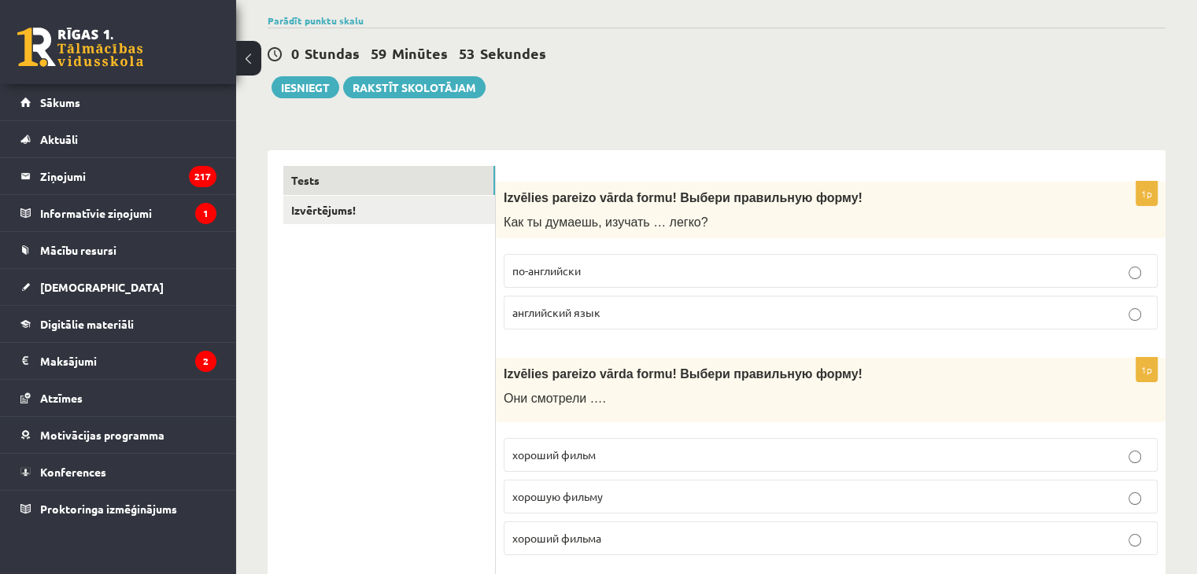
scroll to position [236, 0]
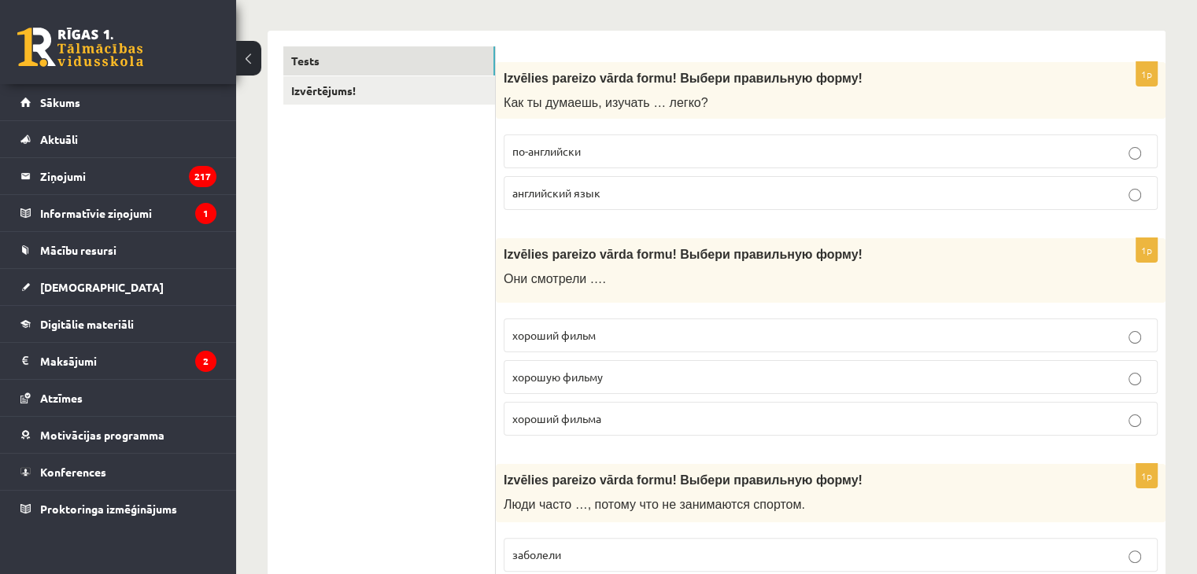
click at [526, 381] on span "хорошую фильму" at bounding box center [557, 377] width 90 height 14
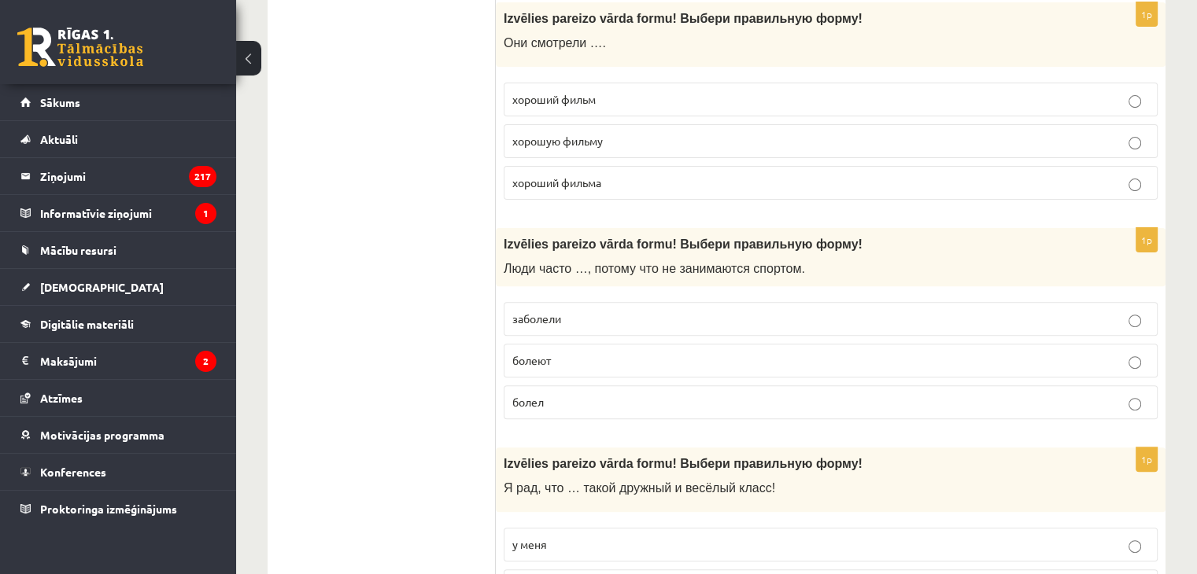
click at [533, 397] on span "болел" at bounding box center [527, 402] width 31 height 14
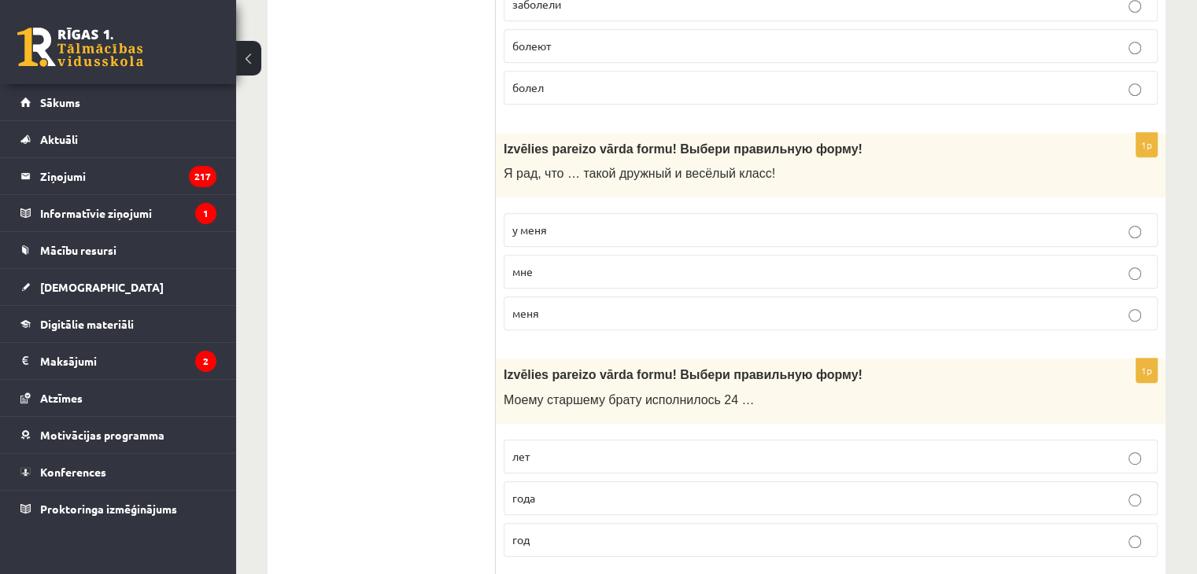
click at [544, 264] on p "мне" at bounding box center [830, 272] width 637 height 17
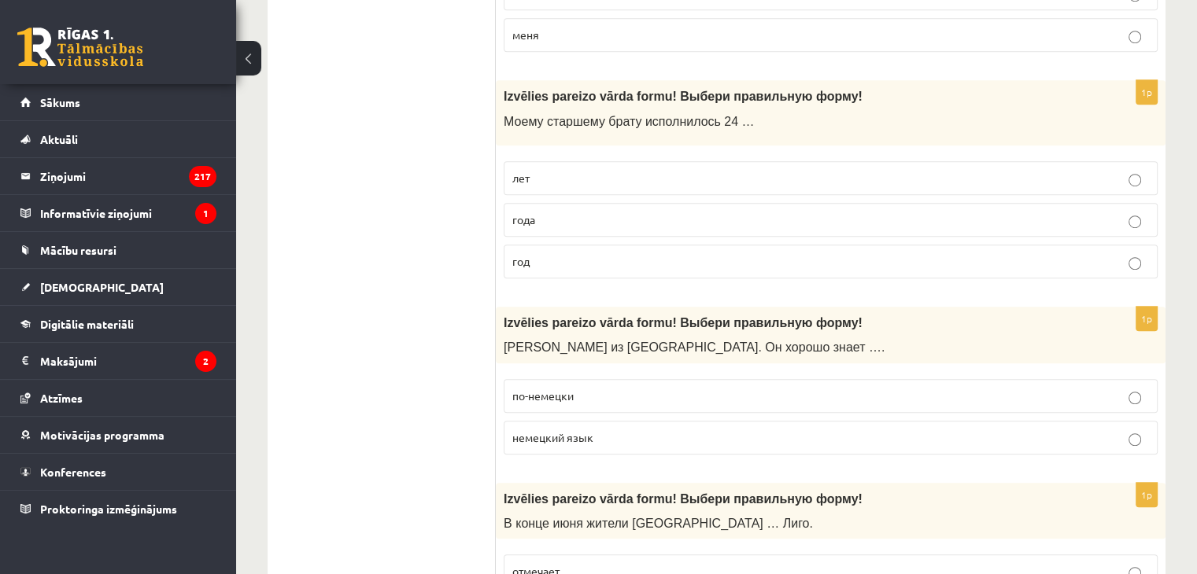
scroll to position [1102, 0]
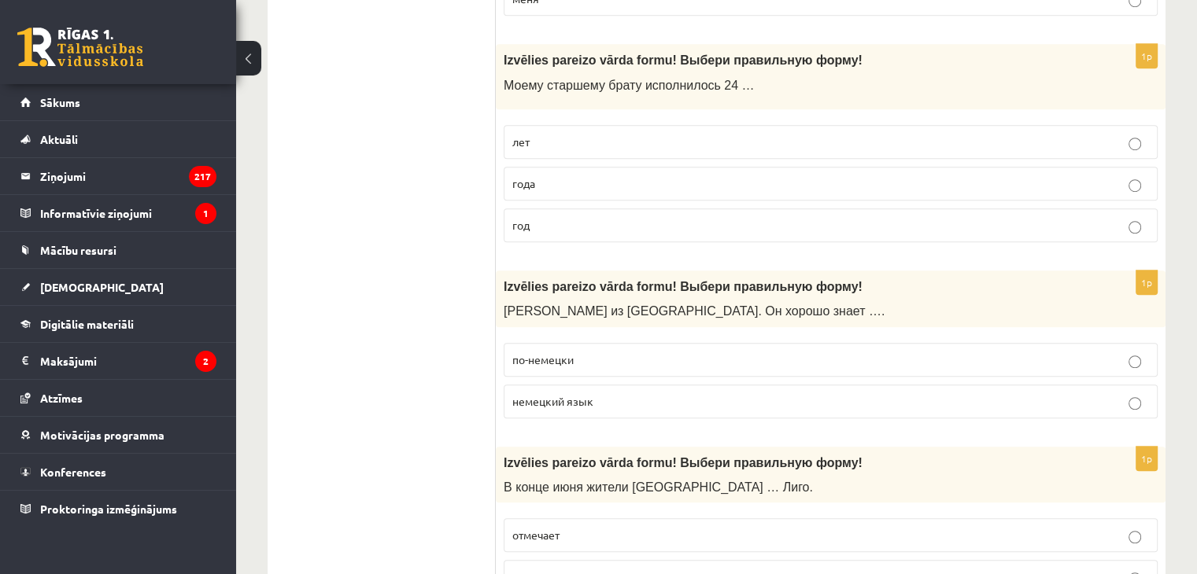
click at [534, 127] on label "лет" at bounding box center [831, 142] width 654 height 34
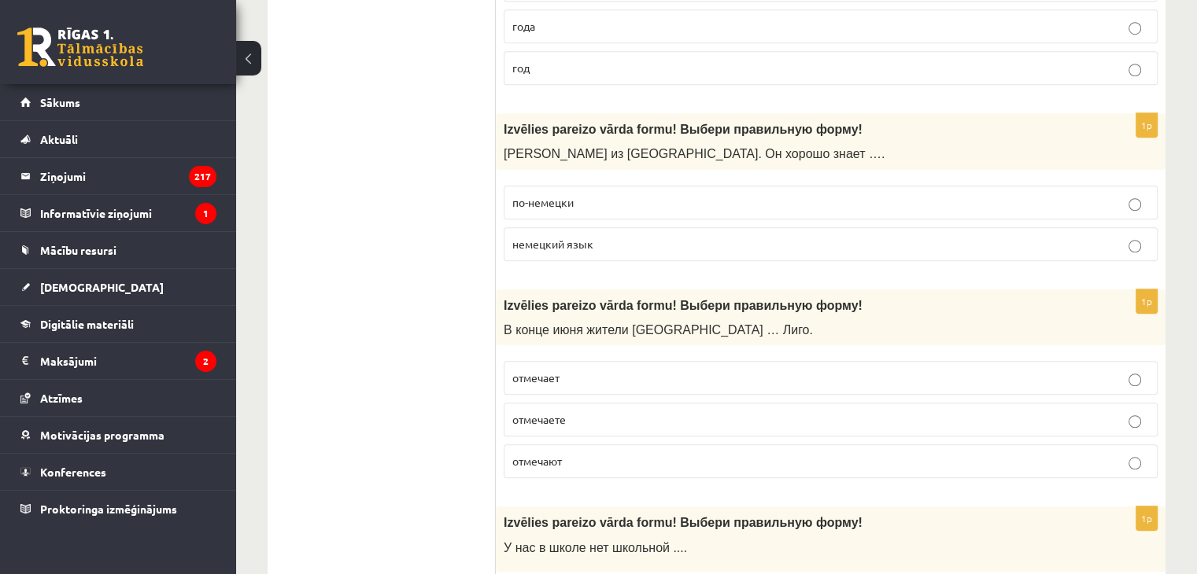
click at [526, 205] on p "по-немецки" at bounding box center [830, 202] width 637 height 17
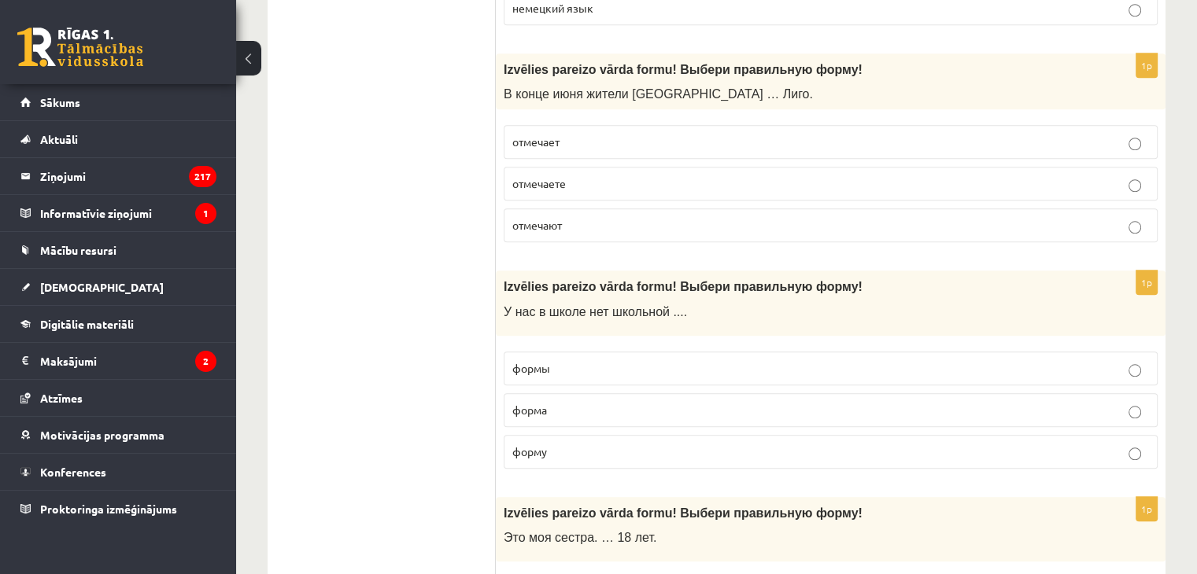
click at [523, 223] on span "отмечают" at bounding box center [537, 225] width 50 height 14
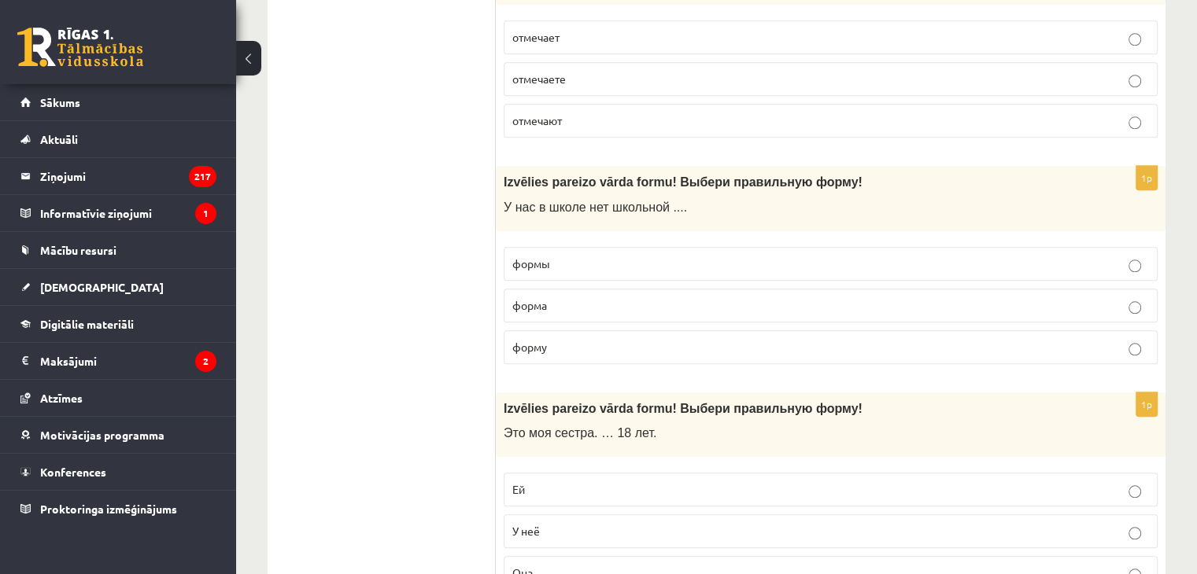
scroll to position [1810, 0]
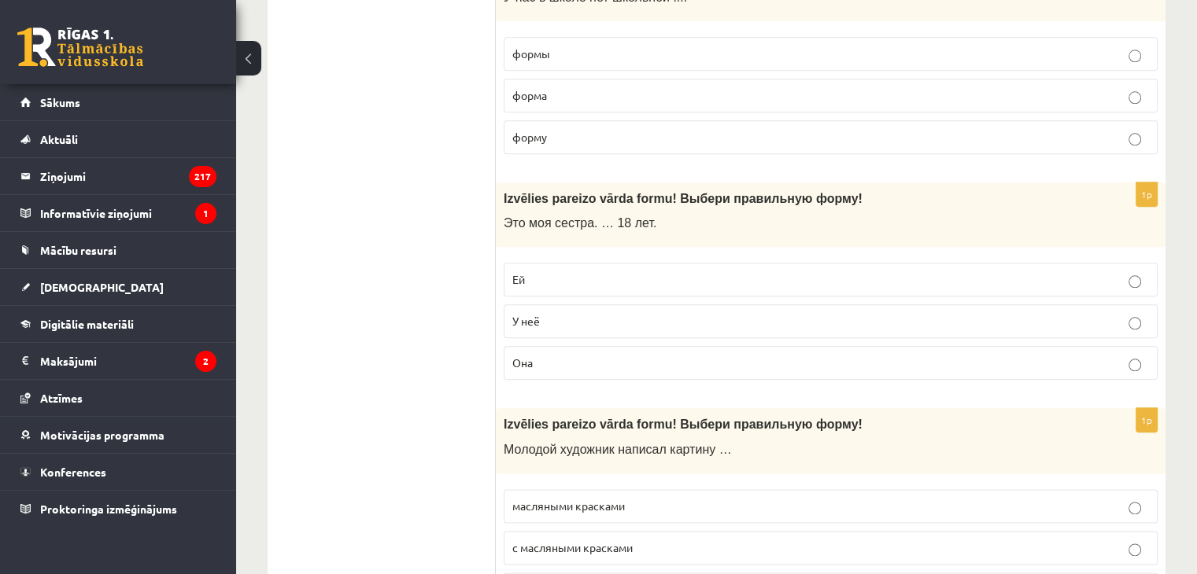
click at [538, 87] on p "форма" at bounding box center [830, 95] width 637 height 17
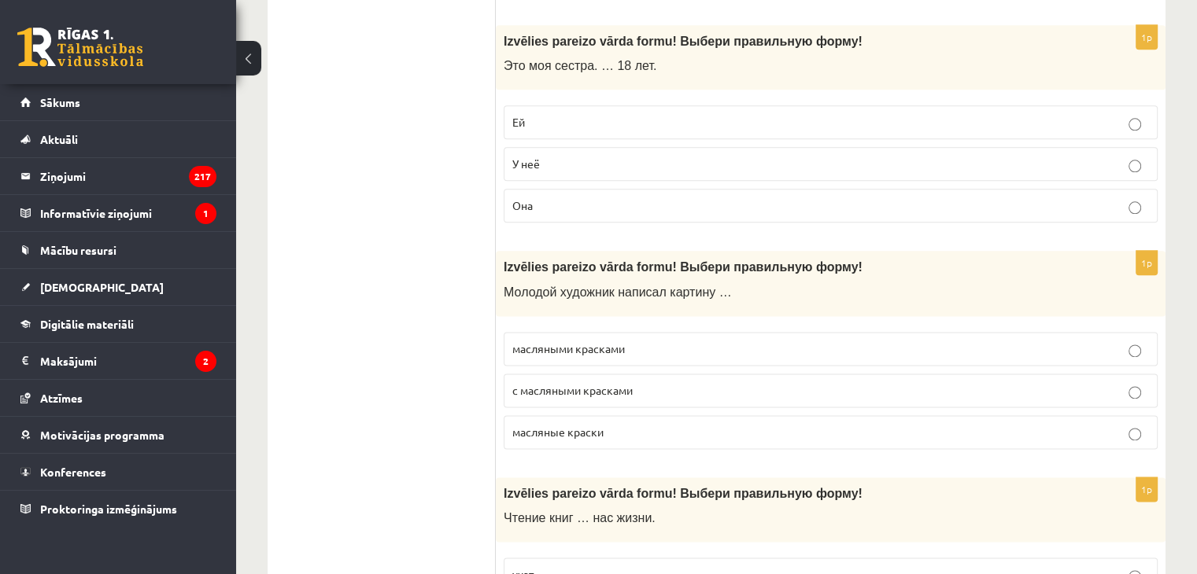
click at [529, 114] on p "Ей" at bounding box center [830, 122] width 637 height 17
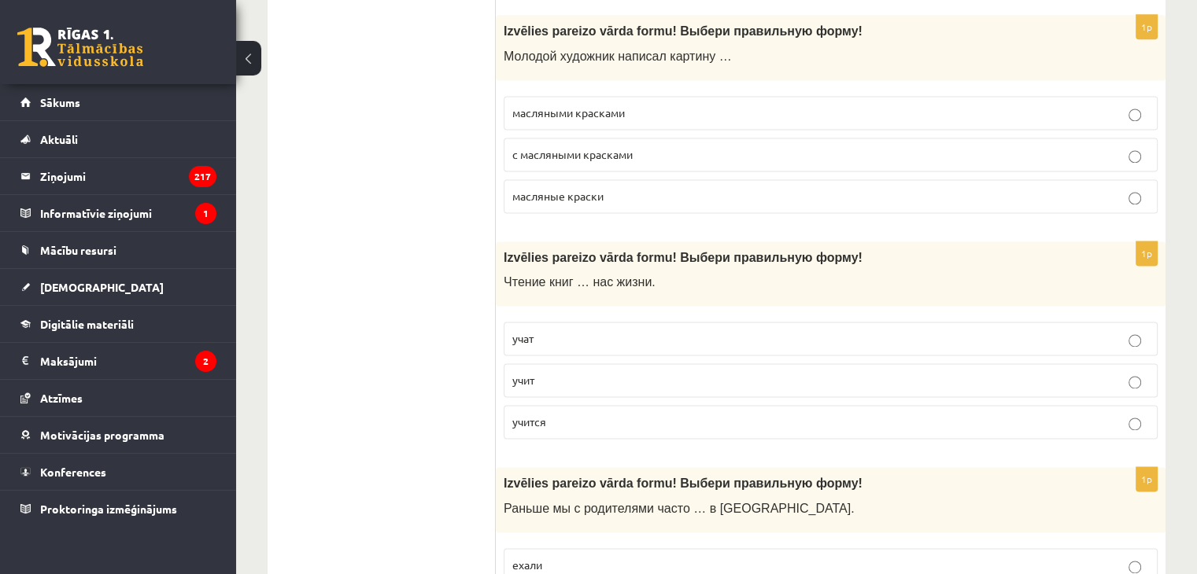
click at [526, 147] on span "с масляными красками" at bounding box center [572, 154] width 120 height 14
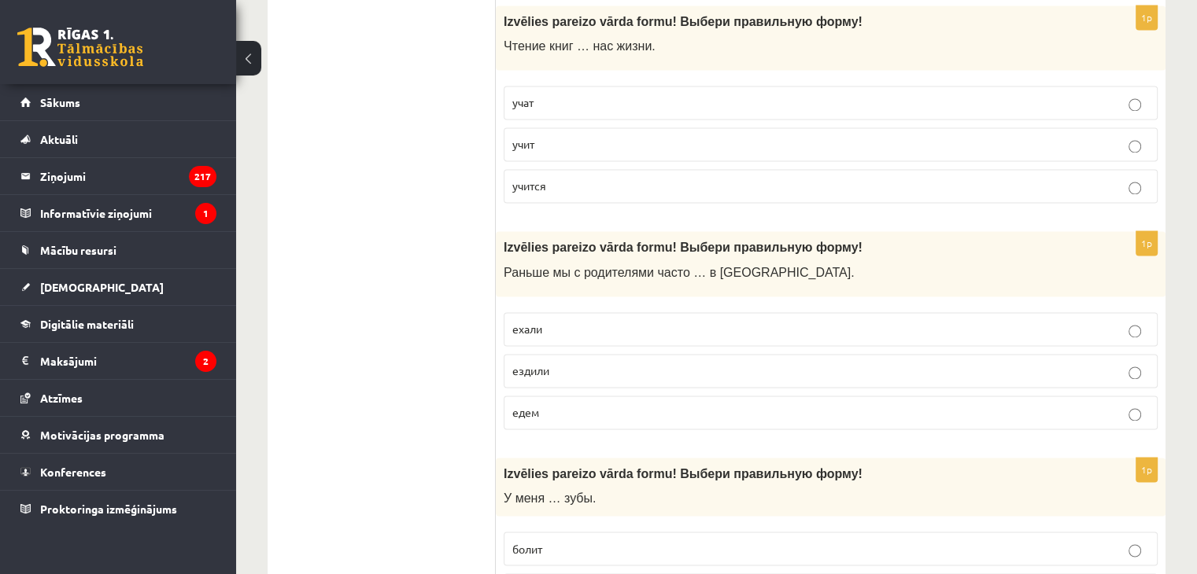
click at [523, 179] on span "учится" at bounding box center [529, 186] width 34 height 14
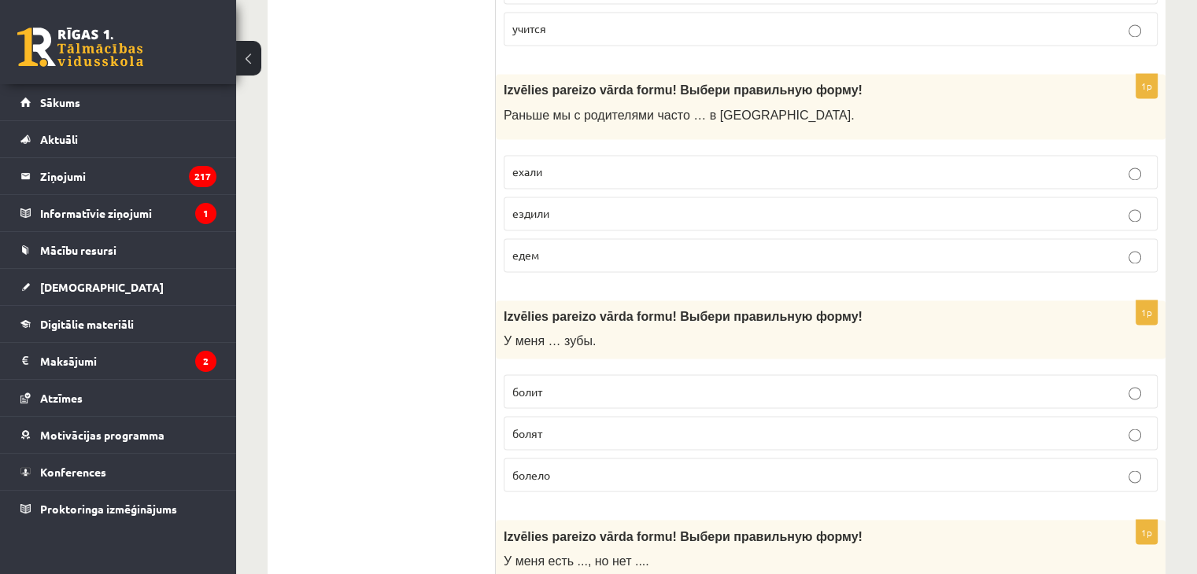
click at [517, 238] on label "едем" at bounding box center [831, 255] width 654 height 34
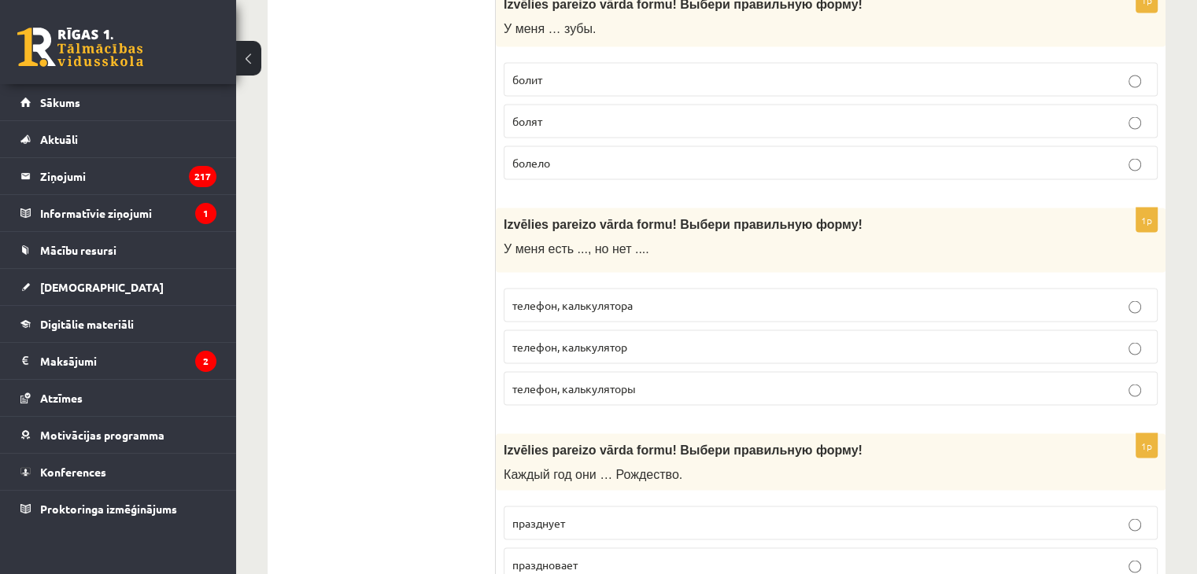
scroll to position [2912, 0]
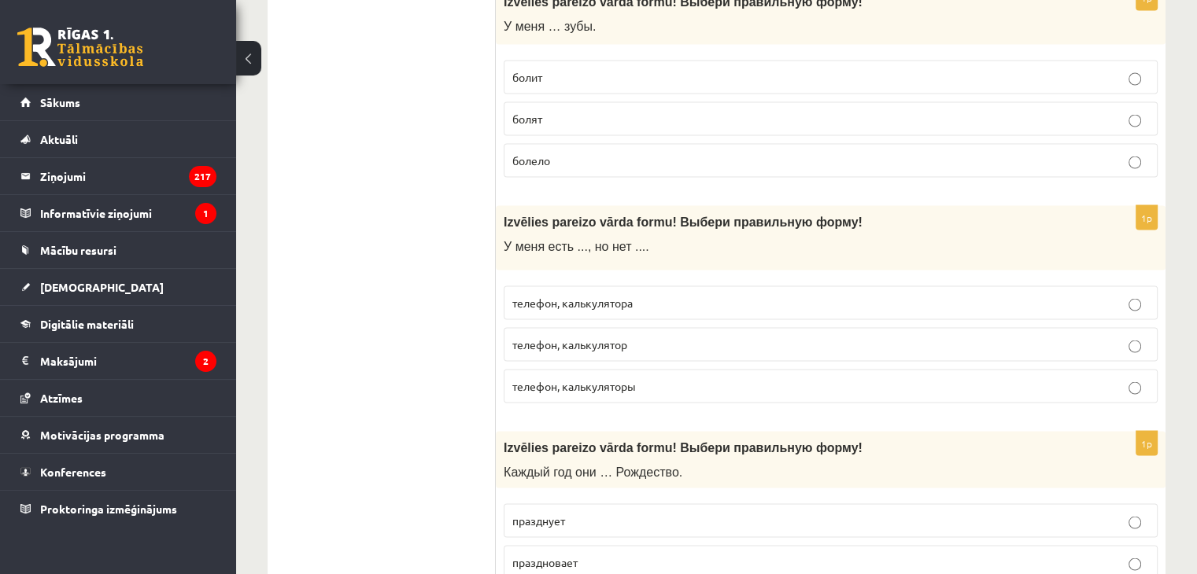
click at [541, 73] on label "болит" at bounding box center [831, 77] width 654 height 34
click at [548, 336] on p "телефон, калькулятор" at bounding box center [830, 344] width 637 height 17
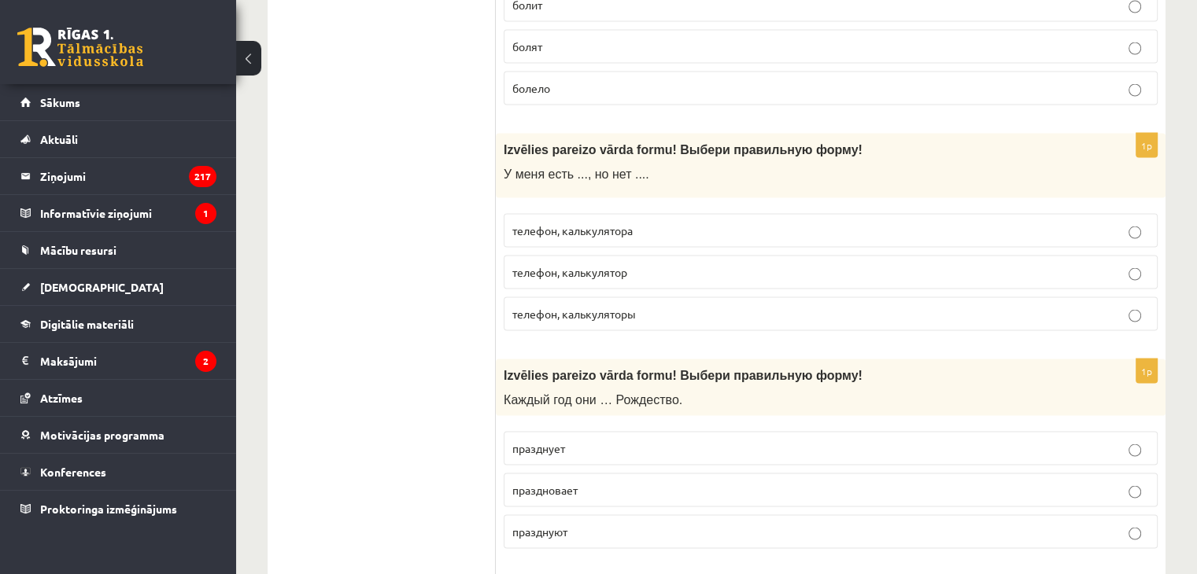
scroll to position [3148, 0]
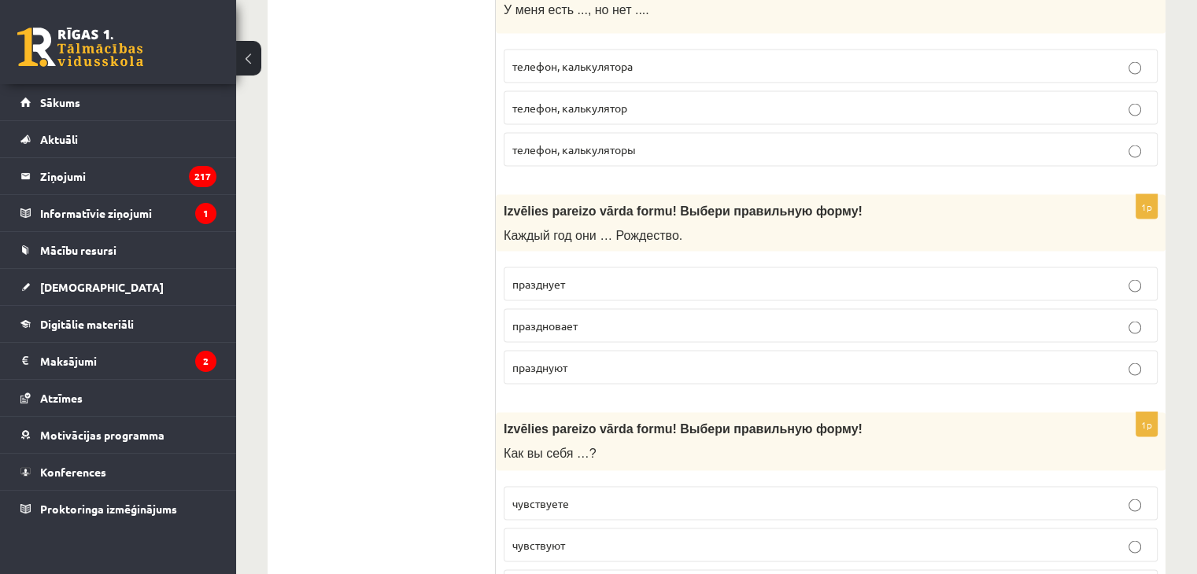
click at [535, 290] on fieldset "празднует праздновает празднуют" at bounding box center [831, 325] width 654 height 130
drag, startPoint x: 563, startPoint y: 237, endPoint x: 554, endPoint y: 283, distance: 46.5
click at [561, 246] on div "1p Izvēlies pareizo vārda formu! Выбери правильную форму! Каждый год они … Рожд…" at bounding box center [831, 296] width 670 height 202
click at [554, 283] on label "празднует" at bounding box center [831, 285] width 654 height 34
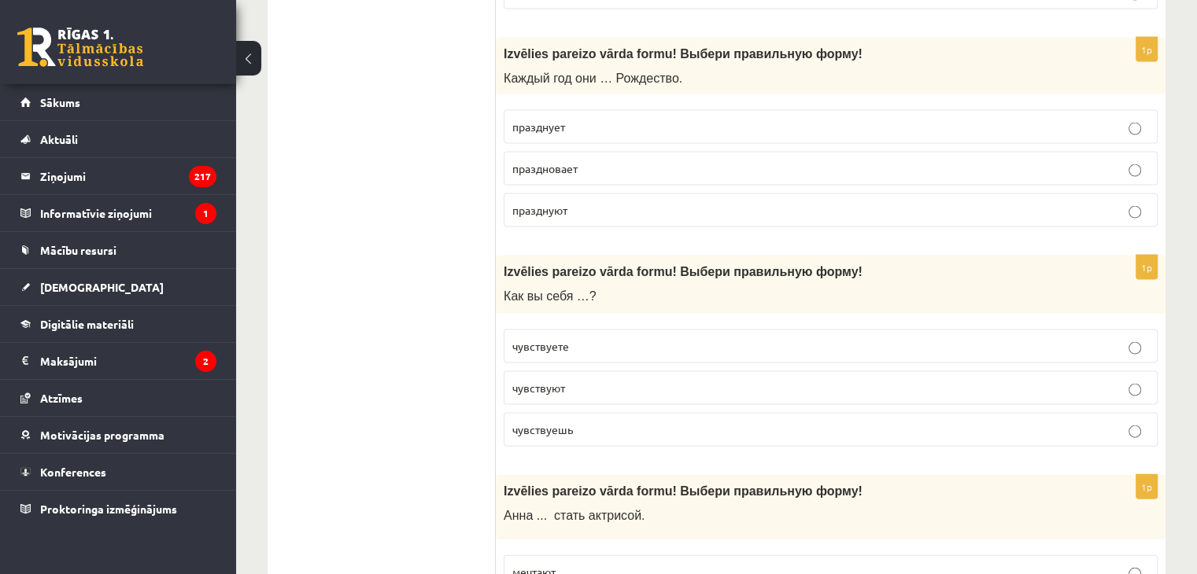
click at [525, 380] on p "чувствуют" at bounding box center [830, 388] width 637 height 17
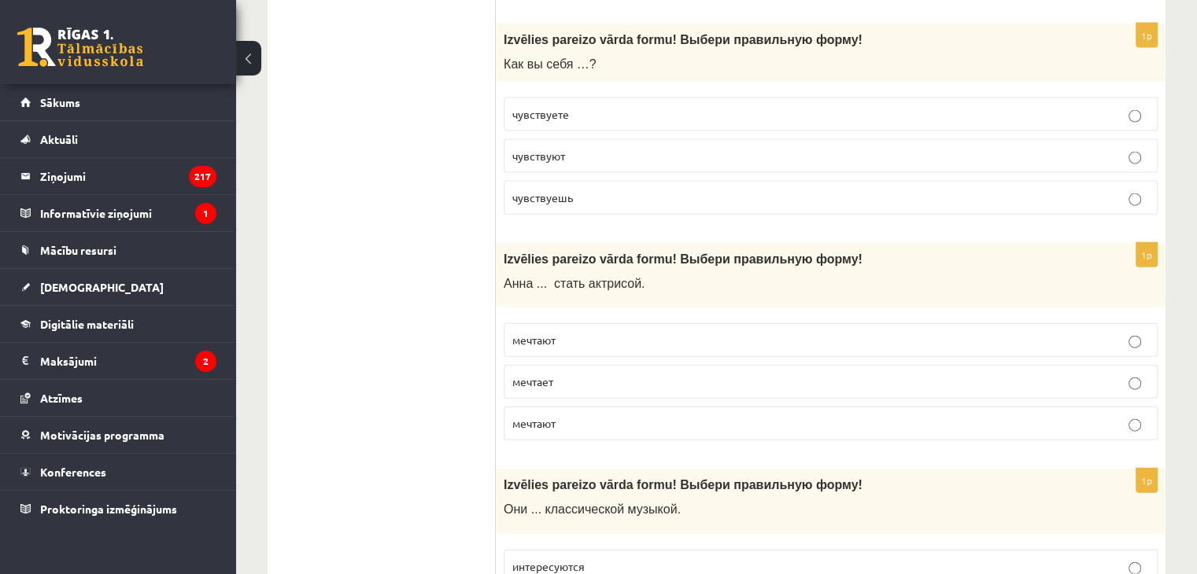
scroll to position [3541, 0]
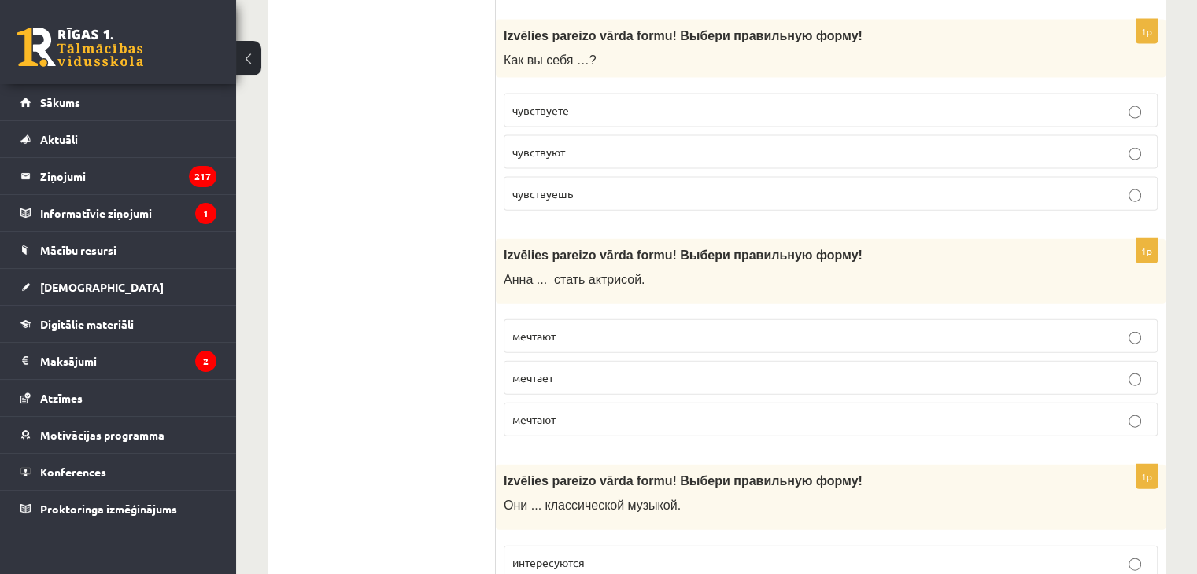
click at [526, 412] on span "мечтают" at bounding box center [533, 419] width 43 height 14
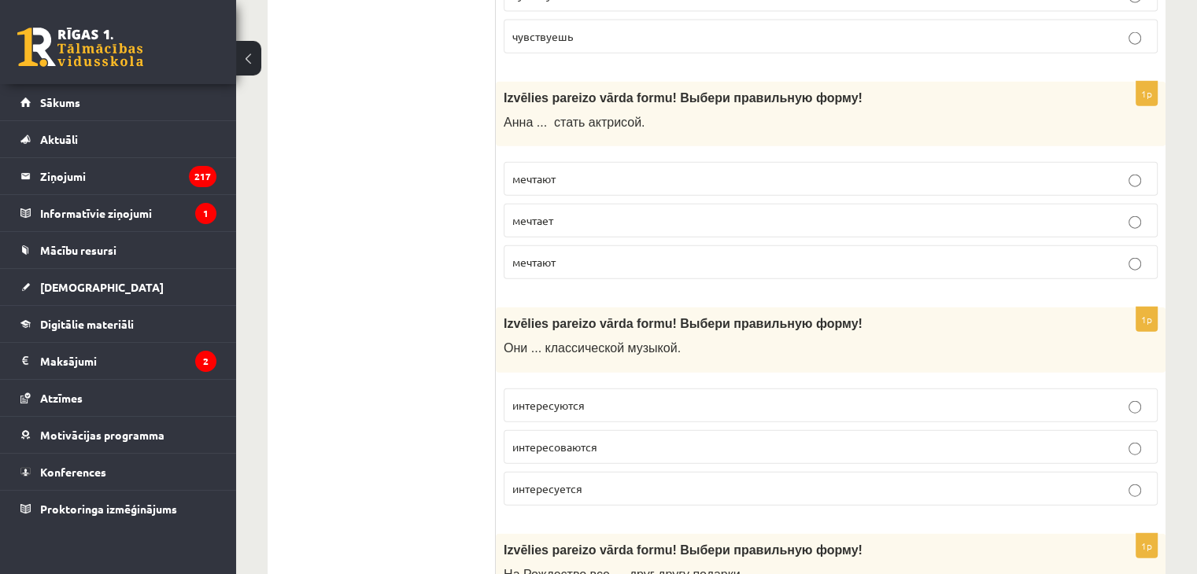
click at [532, 381] on fieldset "интересуются интересоваются интересуется" at bounding box center [831, 446] width 654 height 130
click at [535, 398] on span "интересуются" at bounding box center [548, 405] width 72 height 14
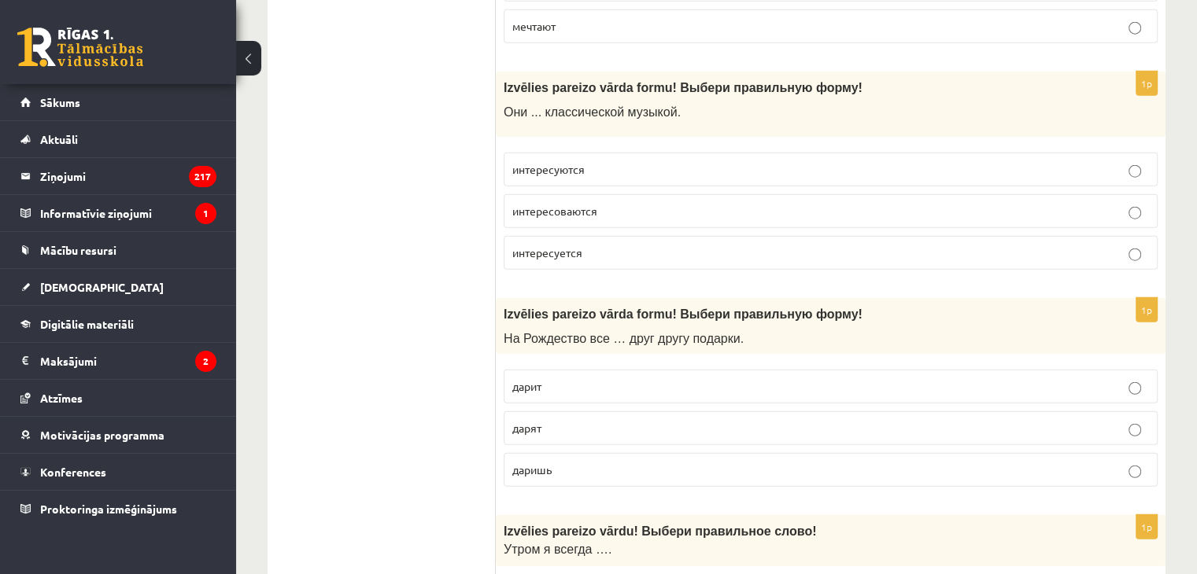
click at [535, 382] on label "дарит" at bounding box center [831, 387] width 654 height 34
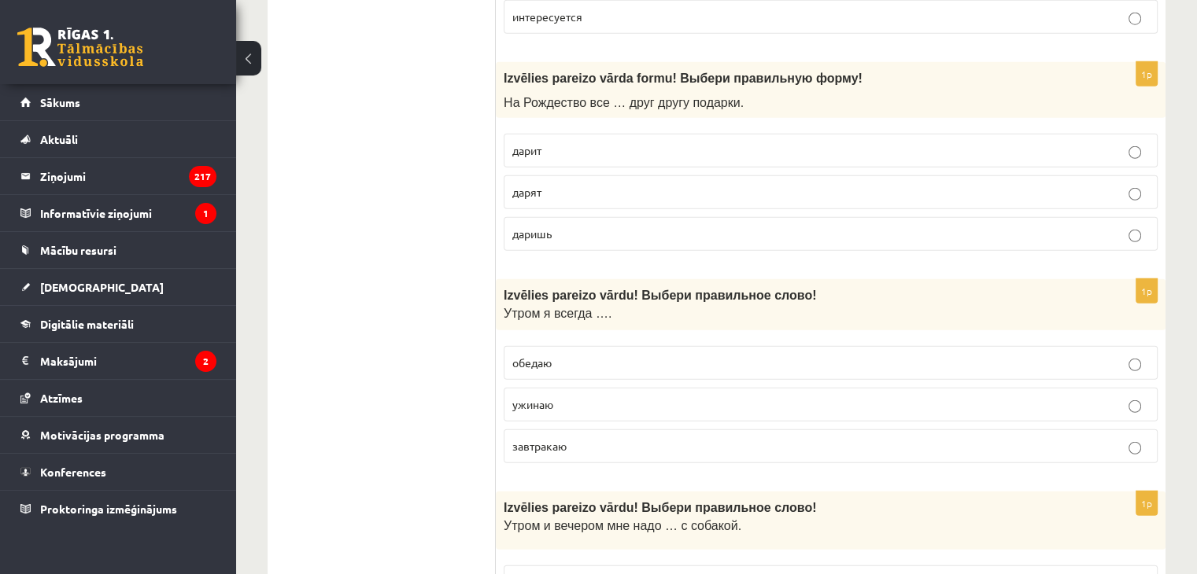
click at [535, 397] on span "ужинаю" at bounding box center [532, 404] width 41 height 14
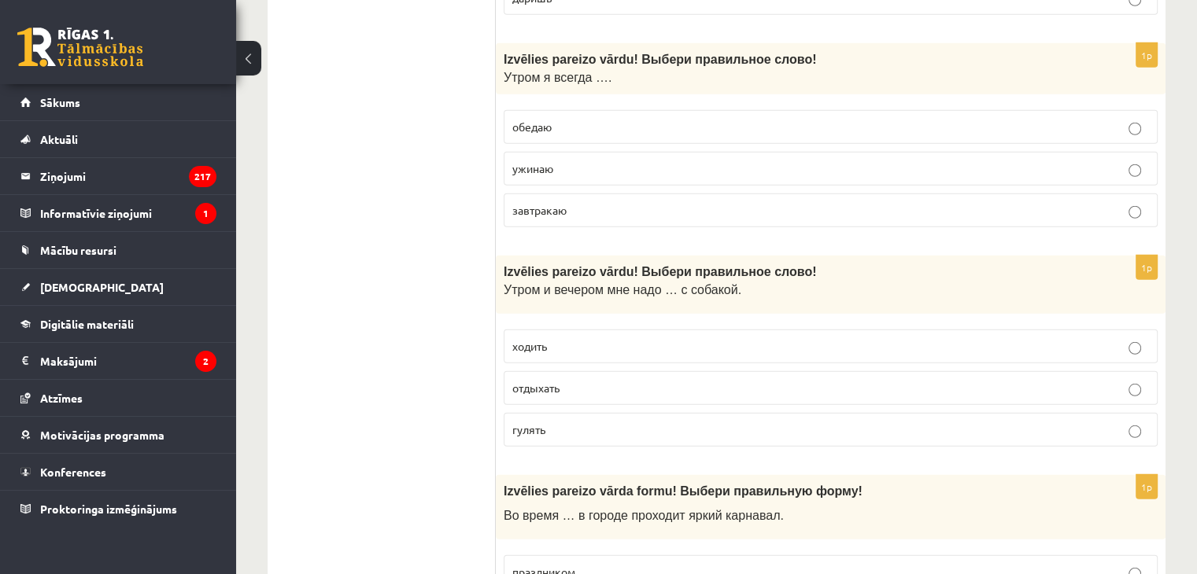
click at [533, 379] on label "отдыхать" at bounding box center [831, 388] width 654 height 34
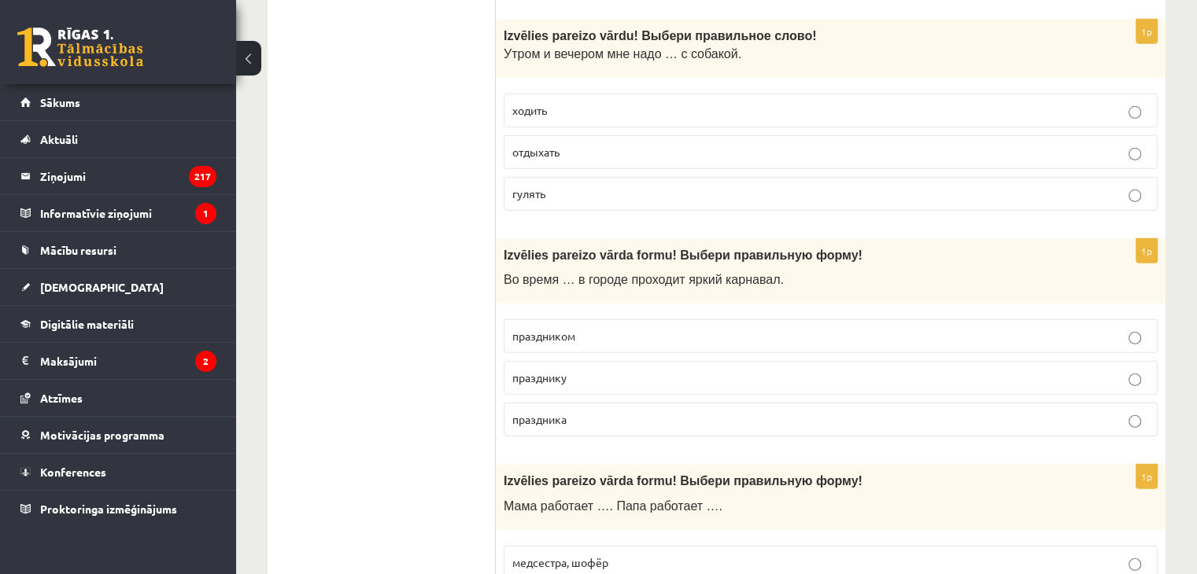
click at [529, 369] on label "празднику" at bounding box center [831, 378] width 654 height 34
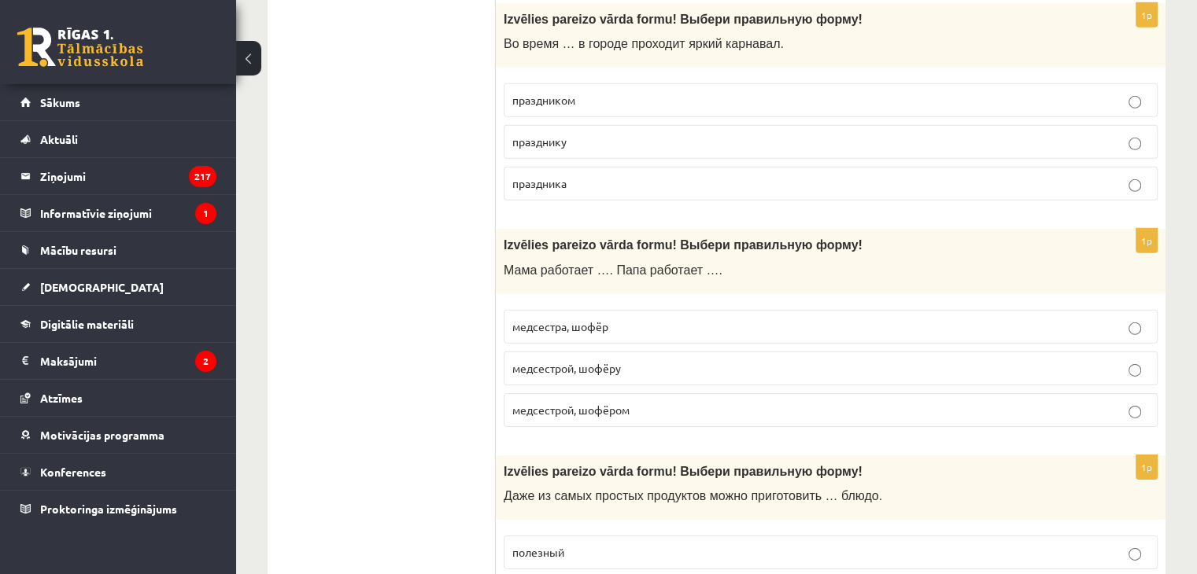
click at [531, 401] on label "медсестрой, шофёром" at bounding box center [831, 410] width 654 height 34
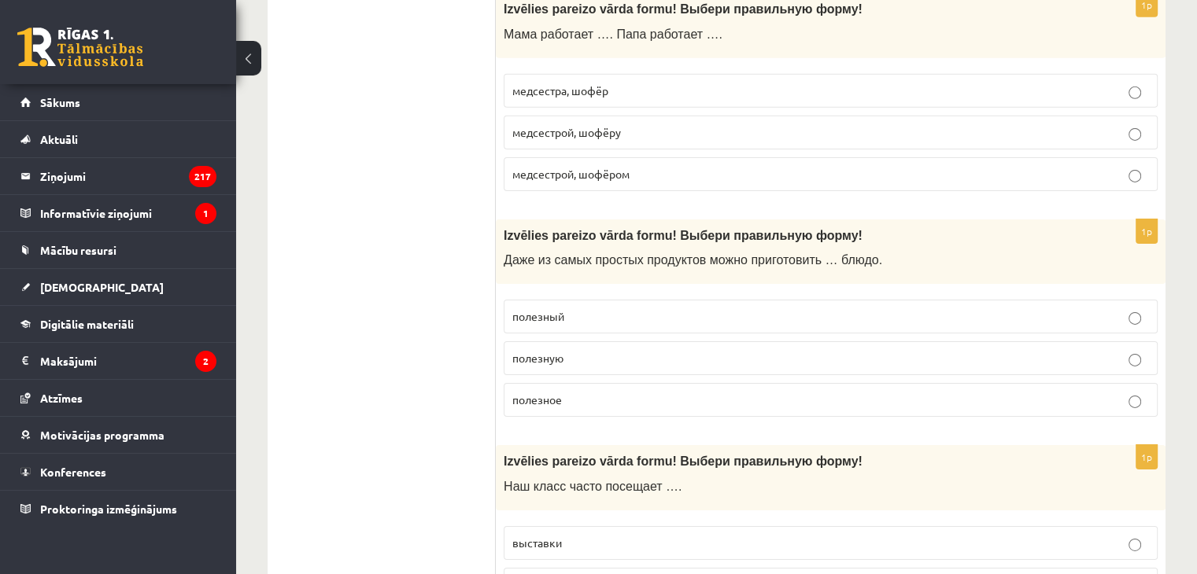
click at [531, 391] on label "полезное" at bounding box center [831, 400] width 654 height 34
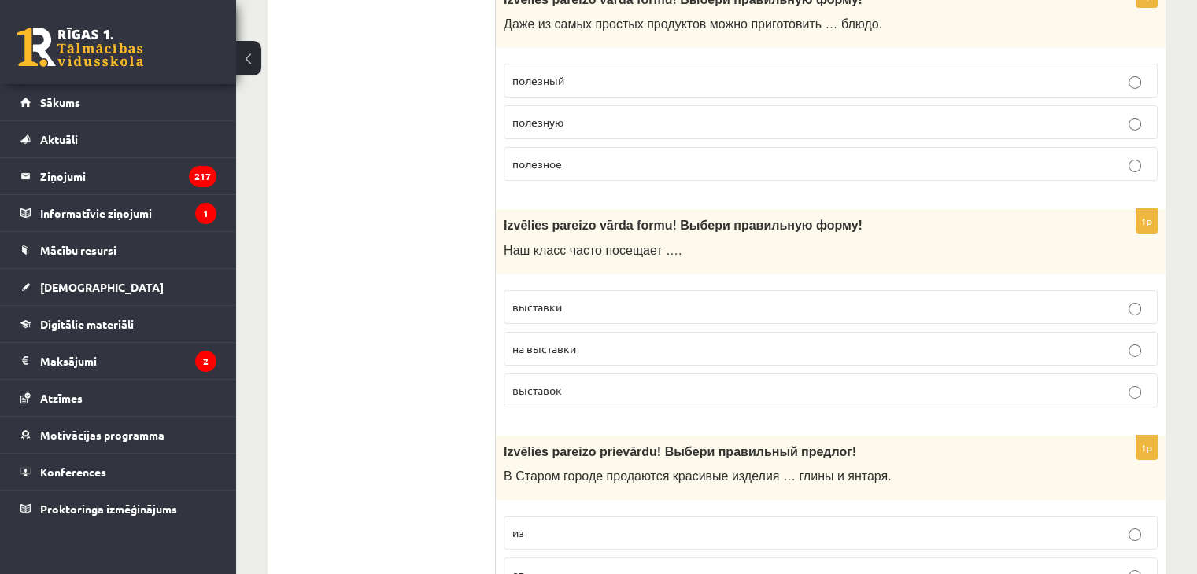
click at [529, 383] on span "выставок" at bounding box center [537, 390] width 50 height 14
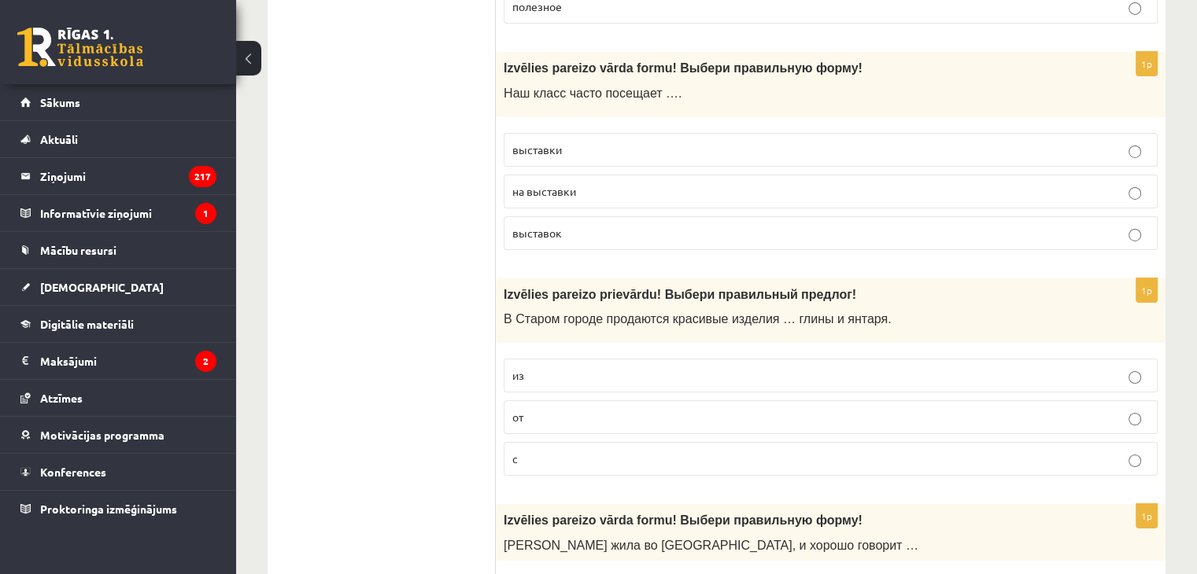
click at [529, 364] on label "из" at bounding box center [831, 376] width 654 height 34
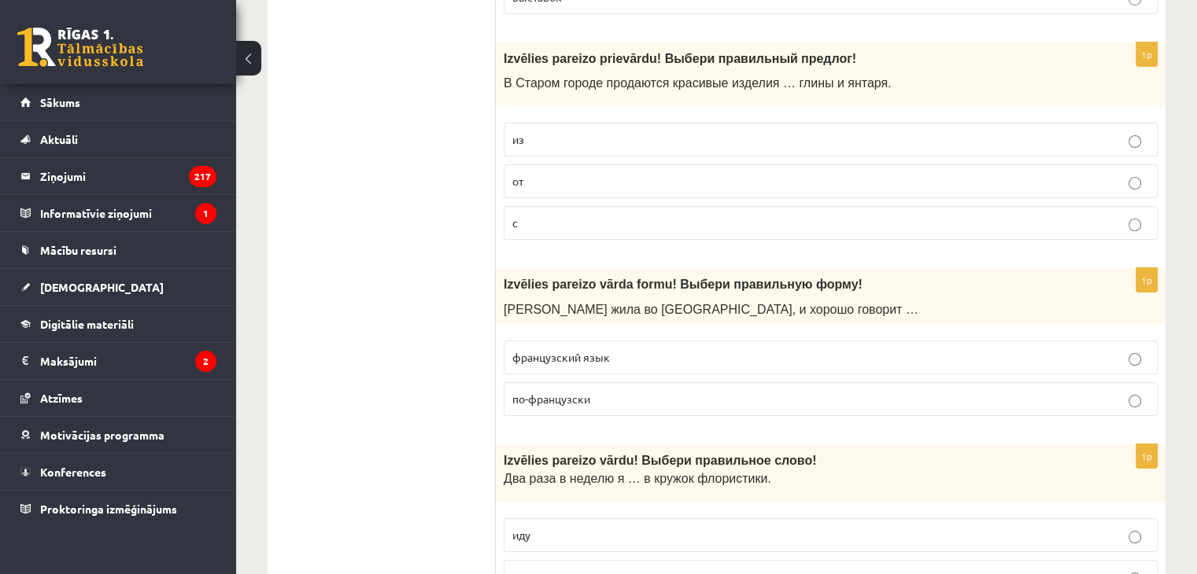
click at [529, 382] on label "по-французски" at bounding box center [831, 399] width 654 height 34
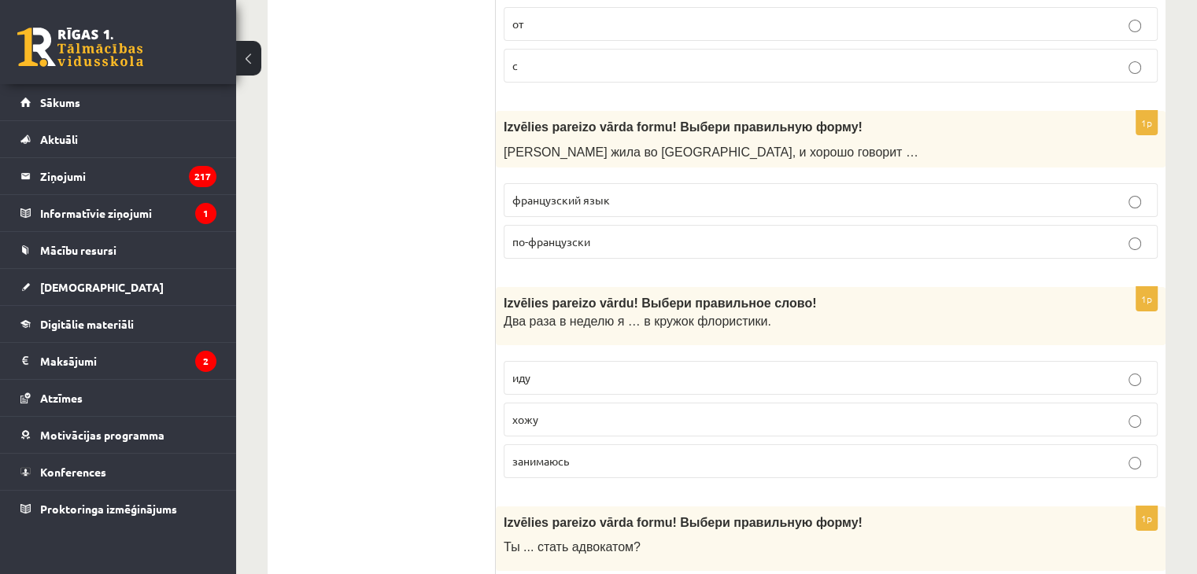
click at [529, 364] on label "иду" at bounding box center [831, 378] width 654 height 34
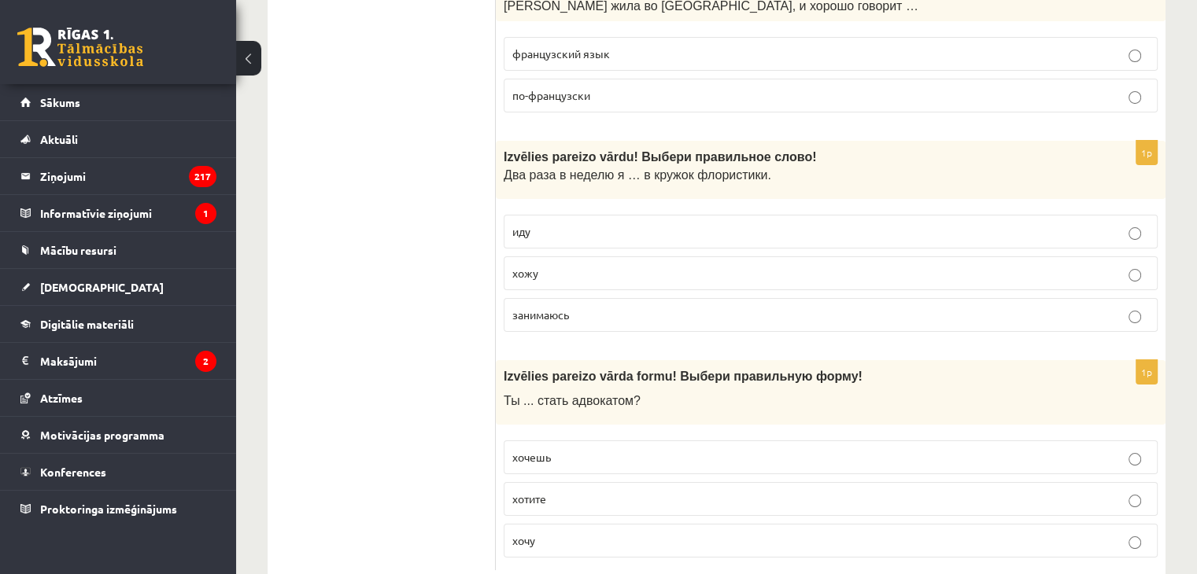
scroll to position [6060, 0]
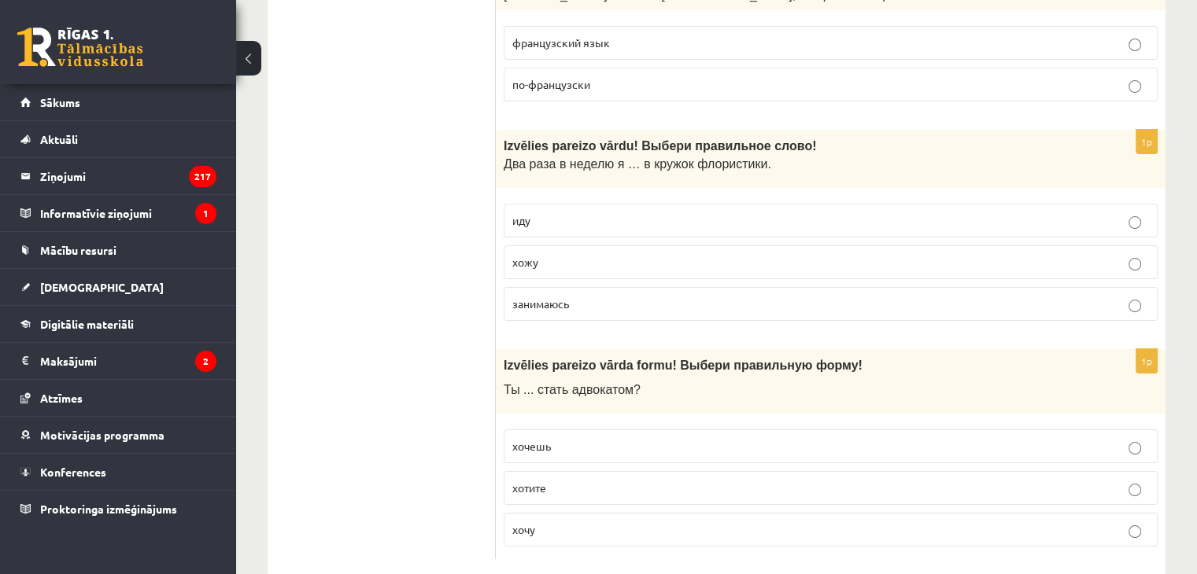
click at [529, 383] on span "Ты ... стать адвокатом?" at bounding box center [572, 389] width 137 height 13
click at [528, 395] on div "1p Izvēlies pareizo vārda formu! Выбери правильную форму! Ты ... стать адвокато…" at bounding box center [831, 454] width 670 height 211
click at [526, 430] on label "хочешь" at bounding box center [831, 447] width 654 height 34
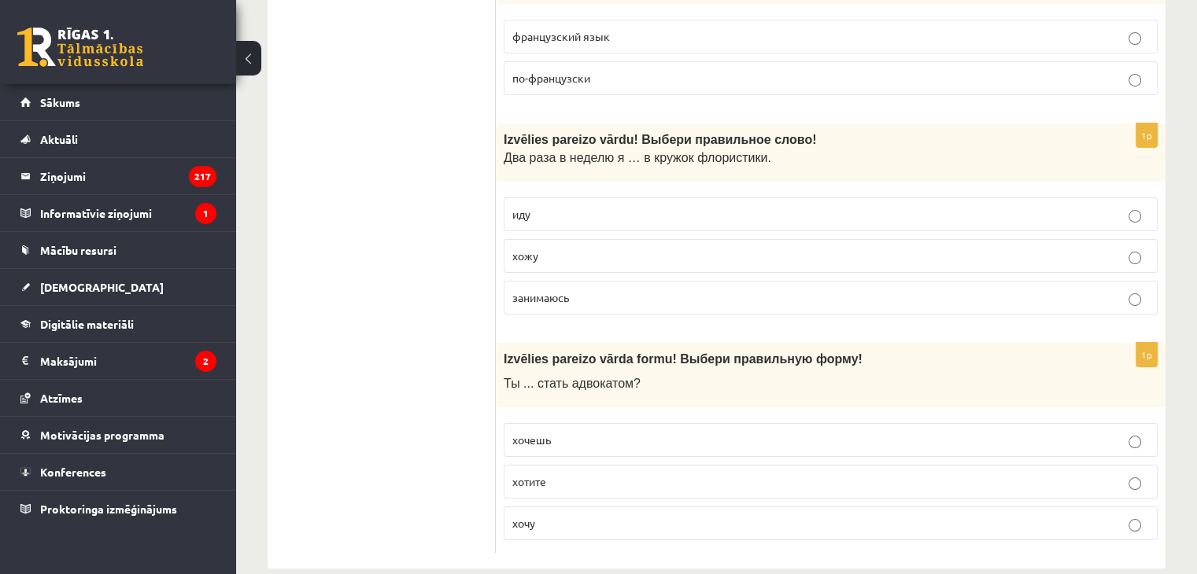
scroll to position [0, 0]
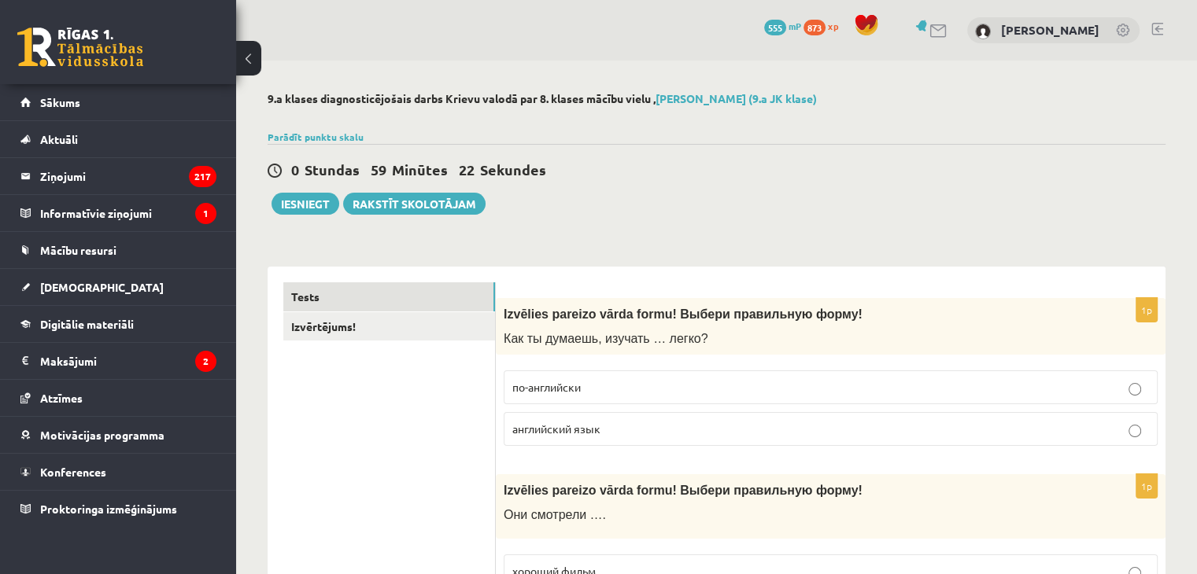
click at [296, 211] on button "Iesniegt" at bounding box center [305, 204] width 68 height 22
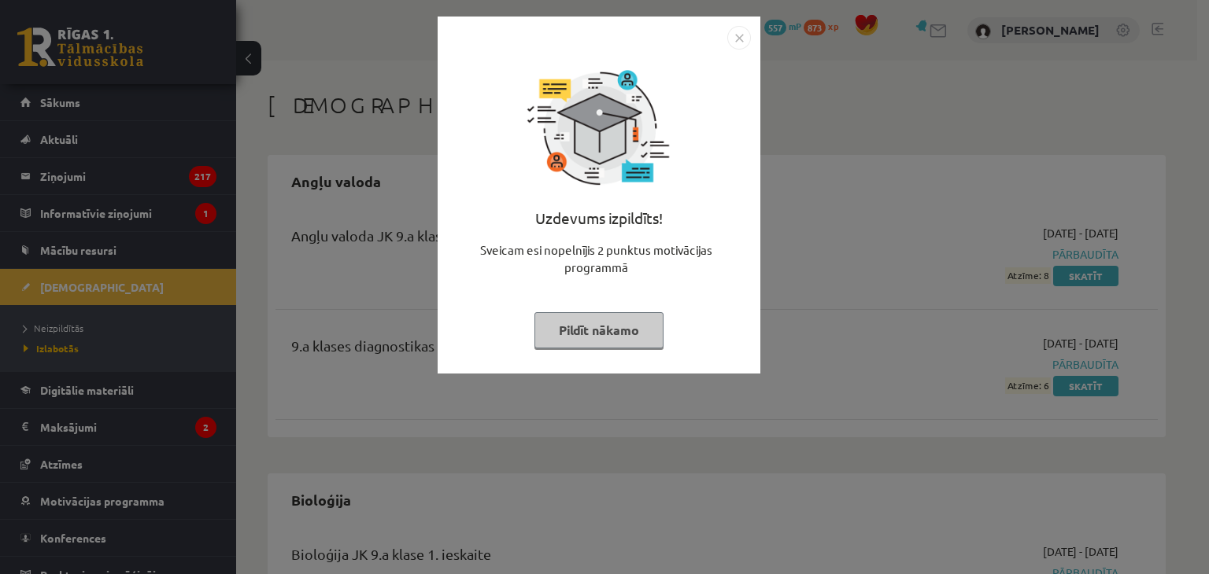
click at [619, 334] on button "Pildīt nākamo" at bounding box center [598, 330] width 129 height 36
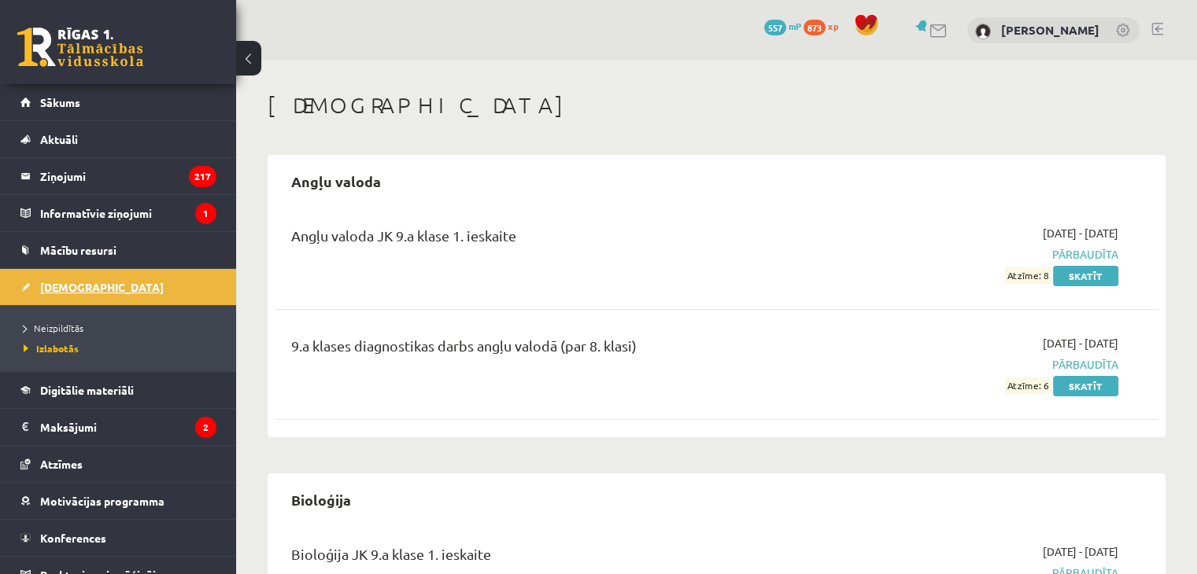
click at [94, 290] on link "[DEMOGRAPHIC_DATA]" at bounding box center [118, 287] width 196 height 36
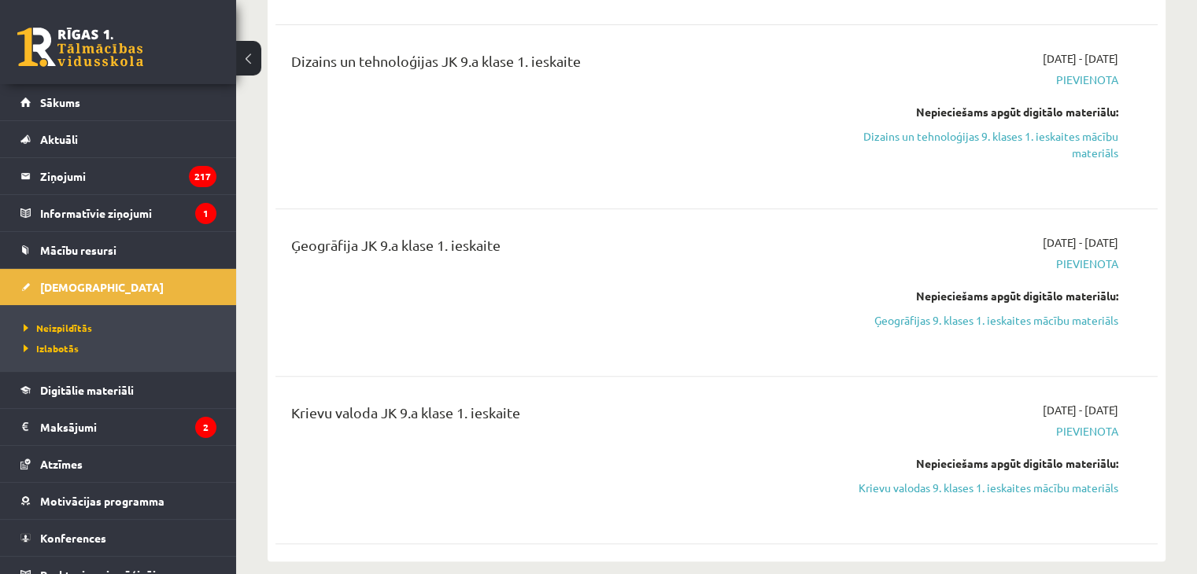
scroll to position [708, 0]
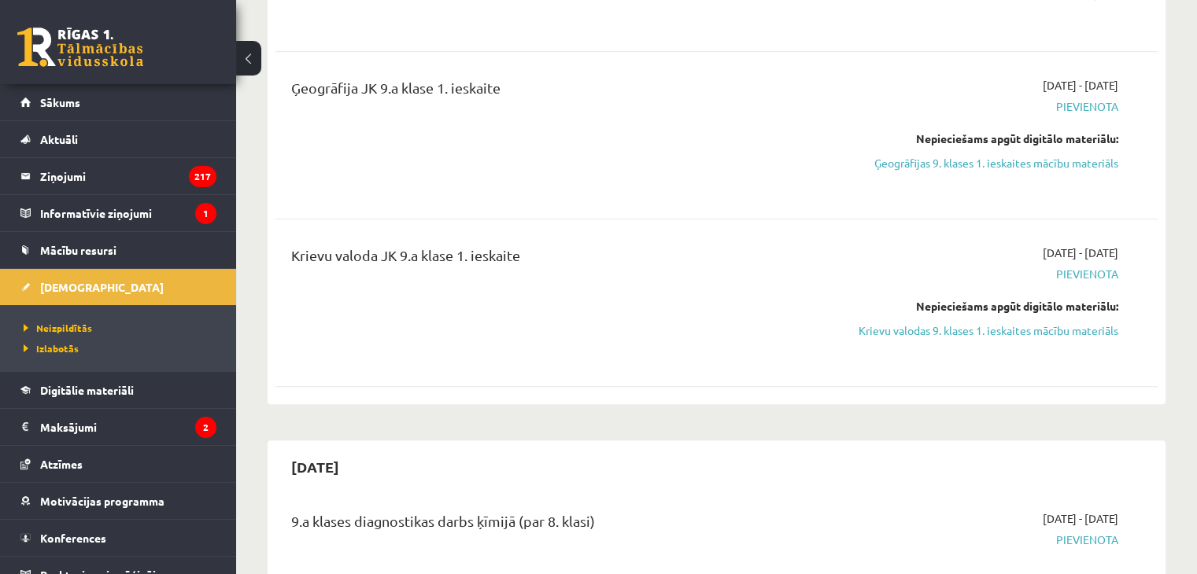
drag, startPoint x: 991, startPoint y: 331, endPoint x: 684, endPoint y: 87, distance: 392.1
click at [991, 331] on link "Krievu valodas 9. klases 1. ieskaites mācību materiāls" at bounding box center [989, 331] width 260 height 17
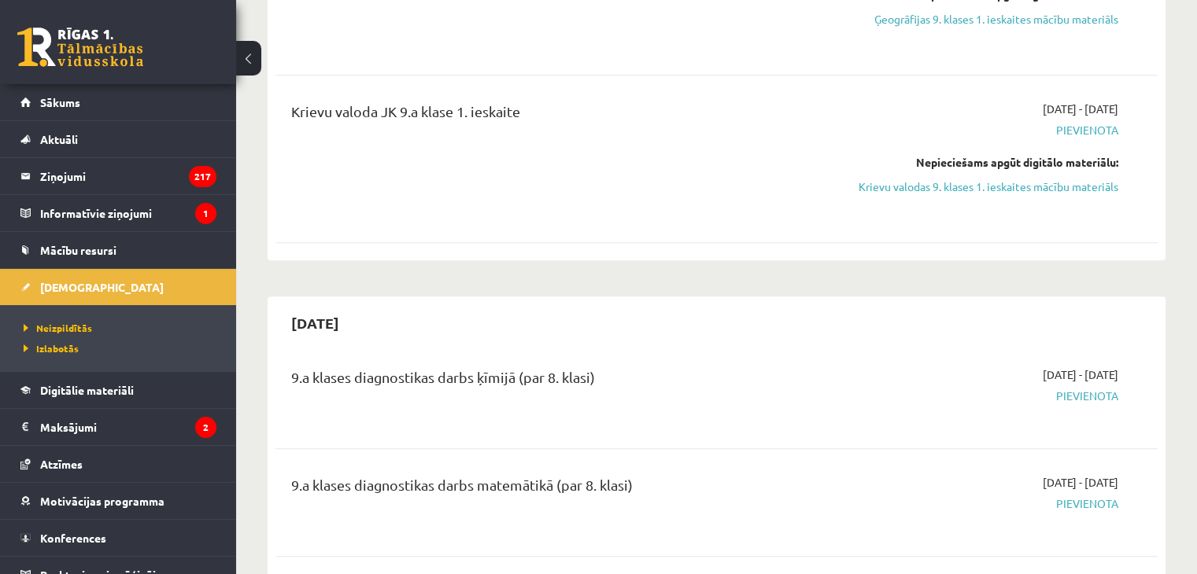
scroll to position [866, 0]
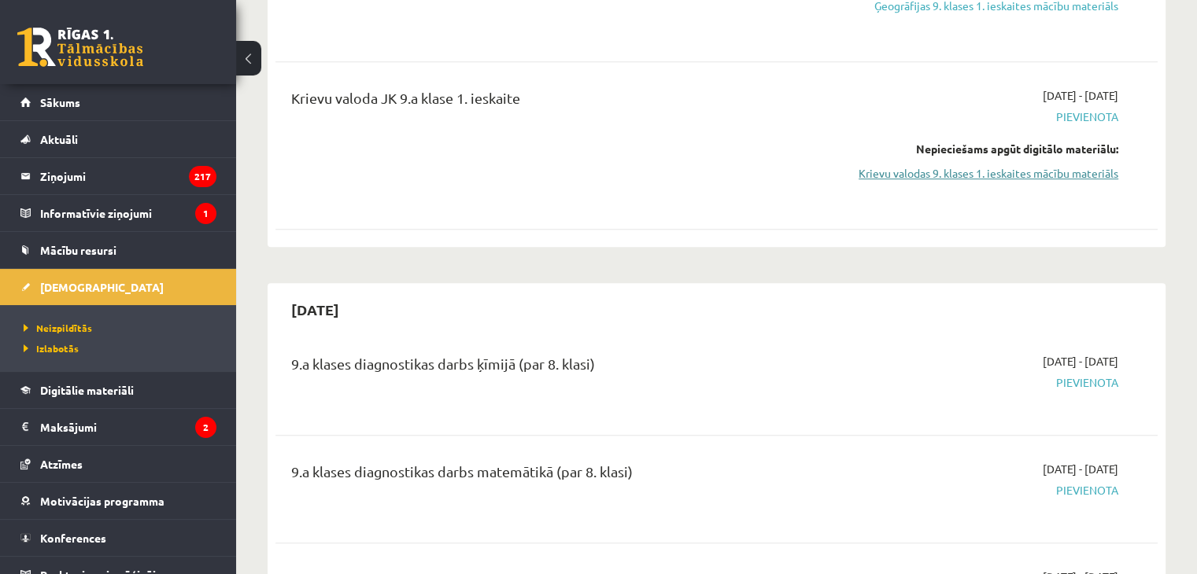
click at [932, 182] on link "Krievu valodas 9. klases 1. ieskaites mācību materiāls" at bounding box center [989, 173] width 260 height 17
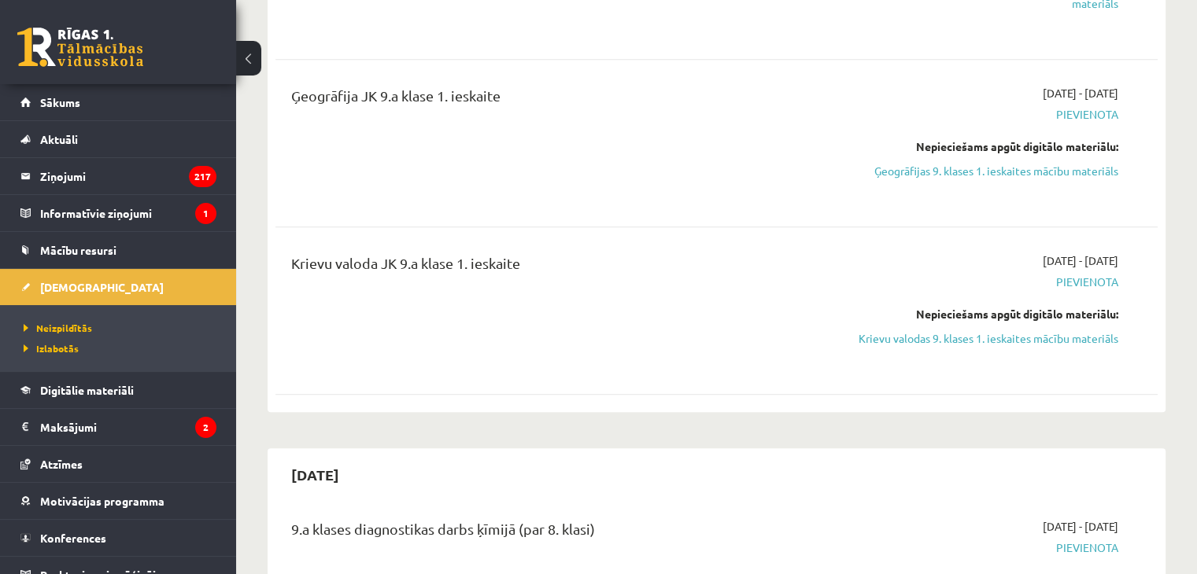
scroll to position [630, 0]
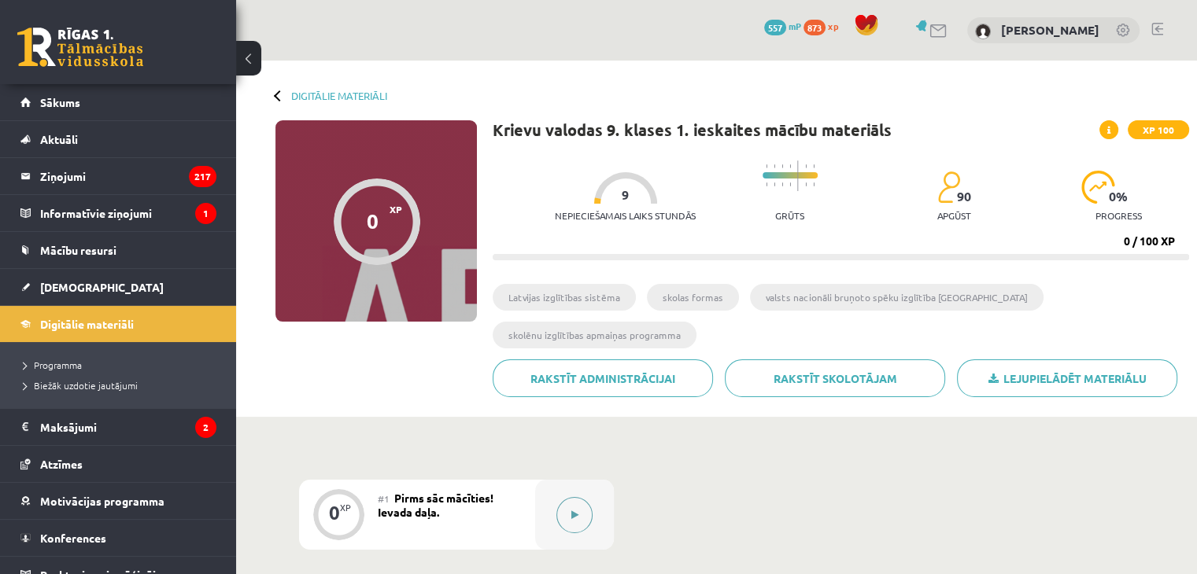
click at [571, 515] on icon at bounding box center [574, 515] width 7 height 9
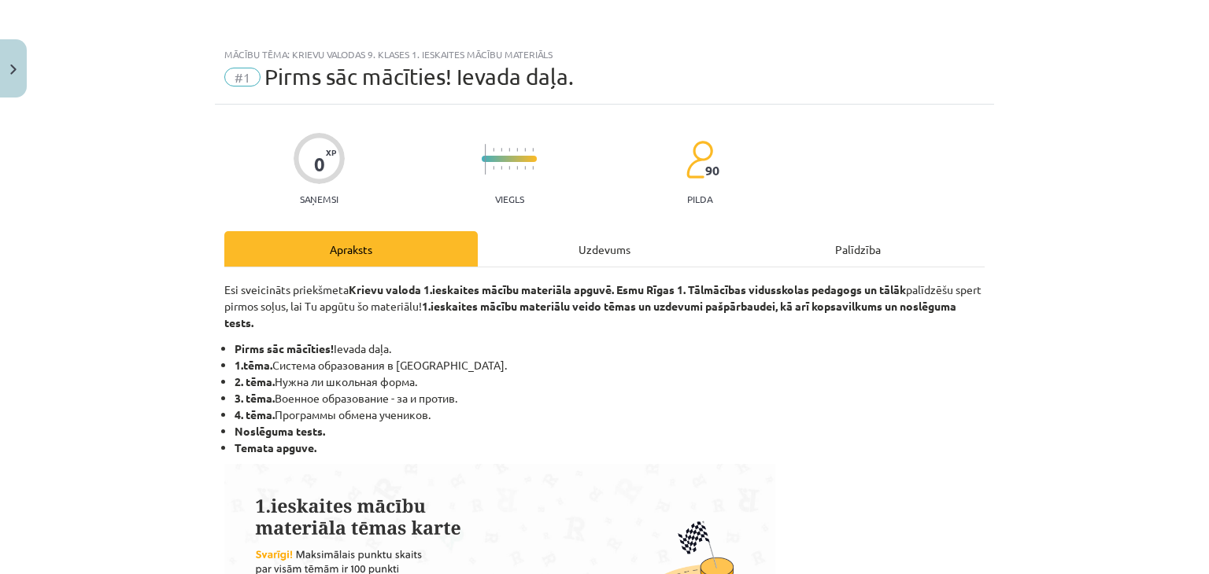
click at [545, 257] on div "Uzdevums" at bounding box center [604, 248] width 253 height 35
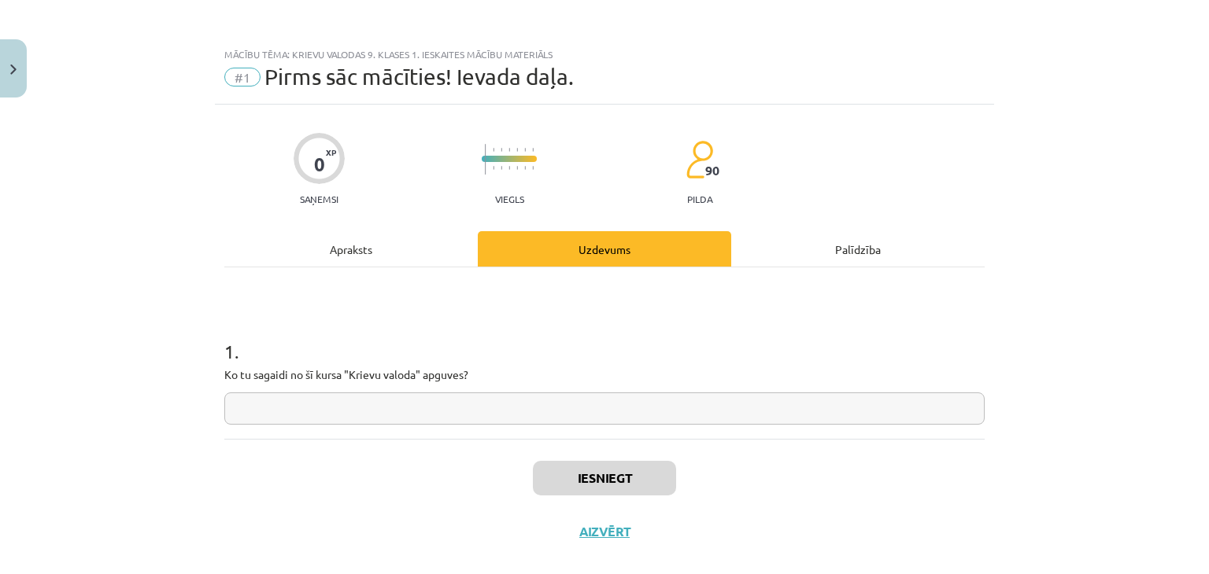
scroll to position [23, 0]
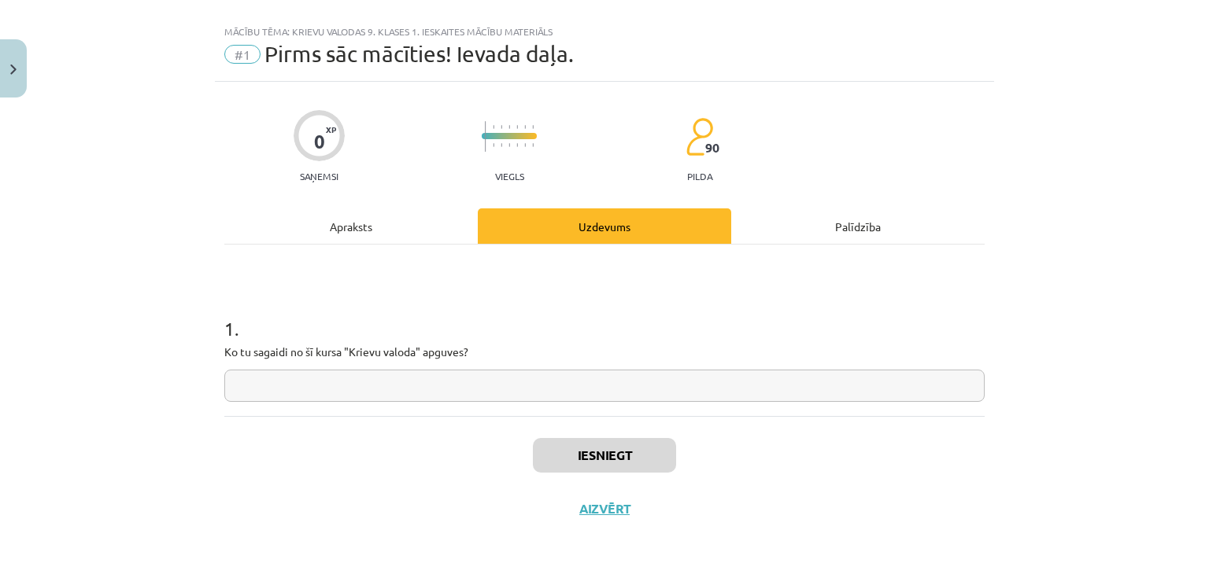
click at [434, 388] on input "text" at bounding box center [604, 386] width 760 height 32
type input "*"
click at [570, 465] on button "Iesniegt" at bounding box center [604, 455] width 143 height 35
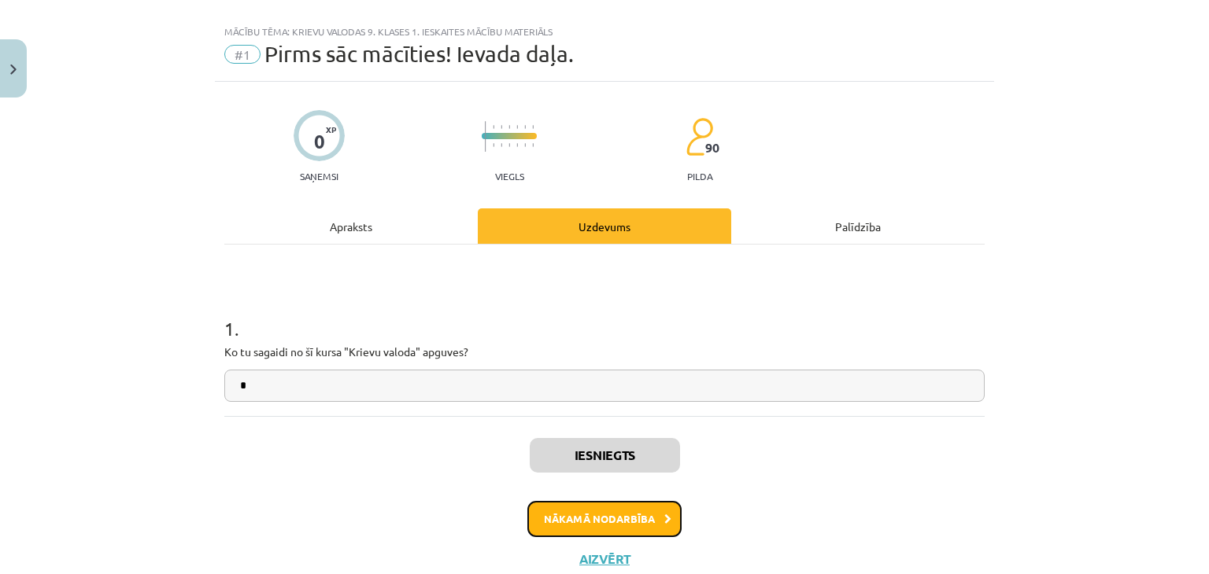
click at [626, 522] on button "Nākamā nodarbība" at bounding box center [604, 519] width 154 height 36
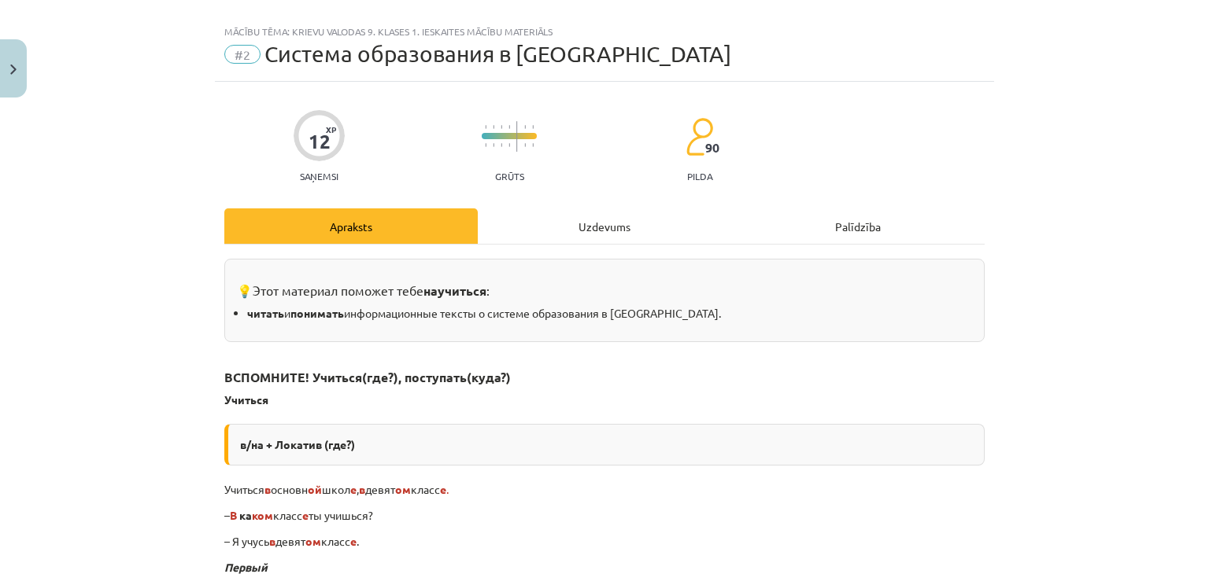
scroll to position [39, 0]
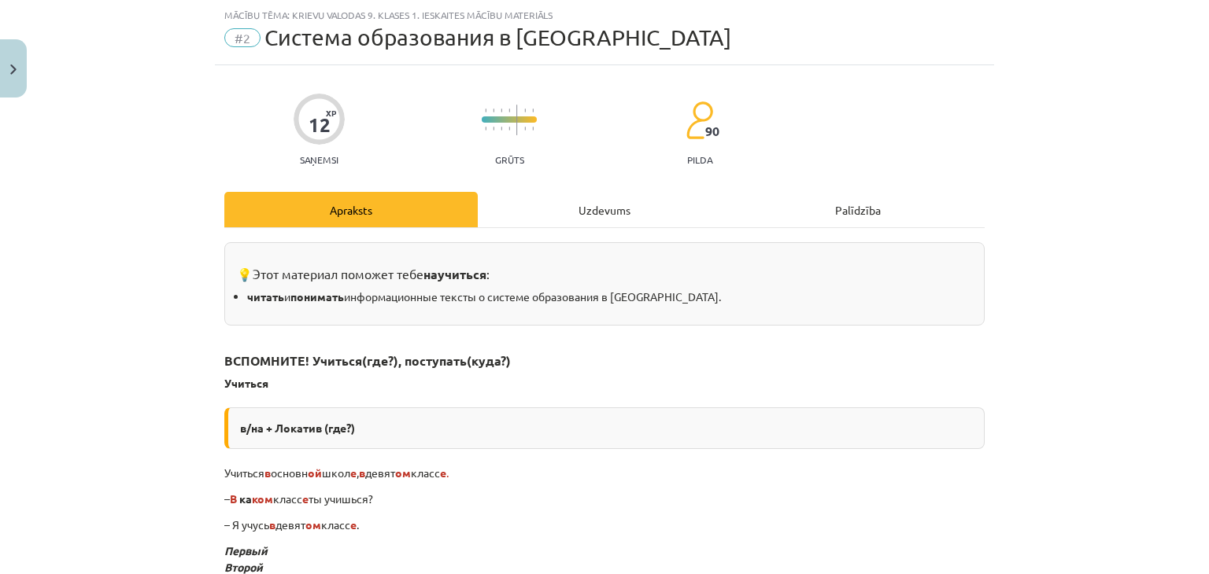
click at [526, 226] on div "Uzdevums" at bounding box center [604, 209] width 253 height 35
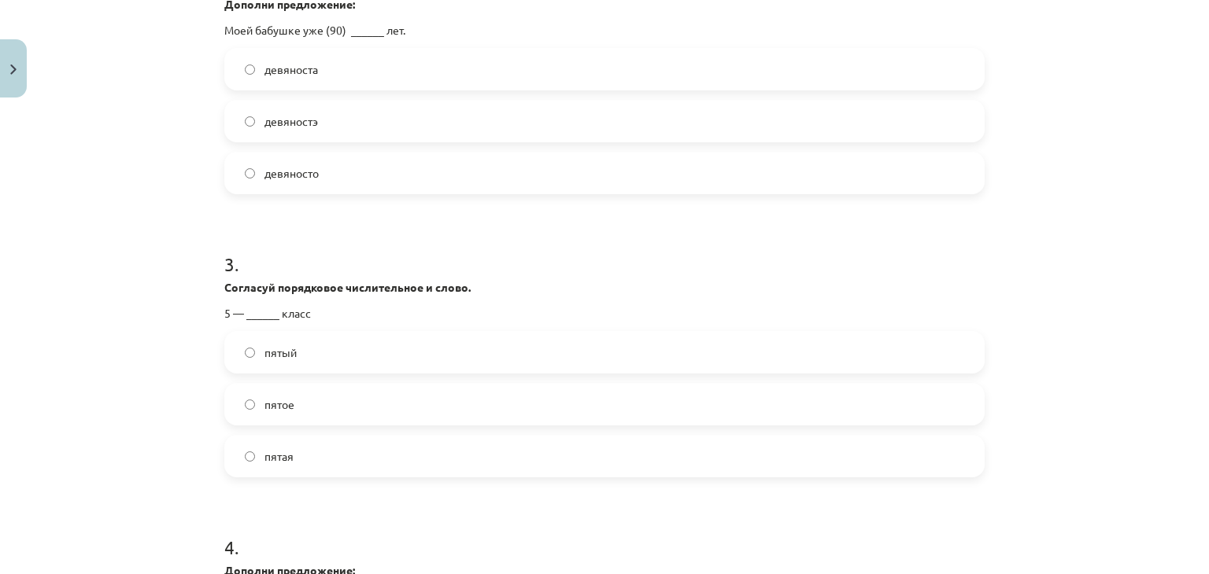
scroll to position [1048, 0]
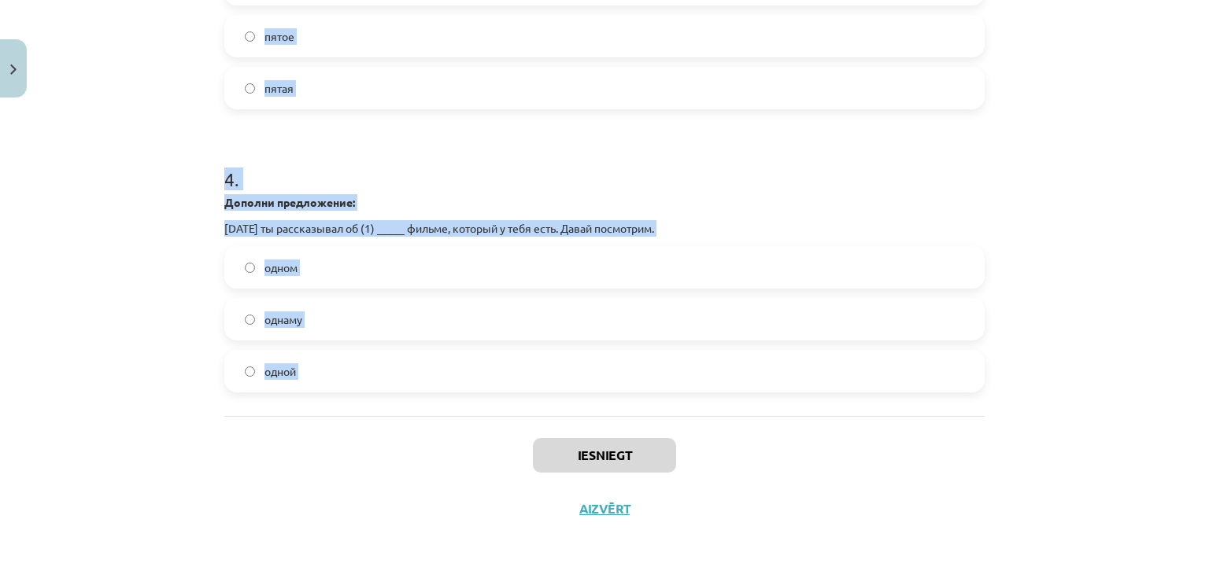
drag, startPoint x: 182, startPoint y: 313, endPoint x: 419, endPoint y: 419, distance: 259.6
click at [419, 419] on div "Mācību tēma: Krievu valodas 9. klases 1. ieskaites mācību materiāls #2 Система …" at bounding box center [604, 287] width 1209 height 574
copy form "1 . Исправь ошибки в словах. пят — пяты пйат пять 2 . Дополни предложение: Моей…"
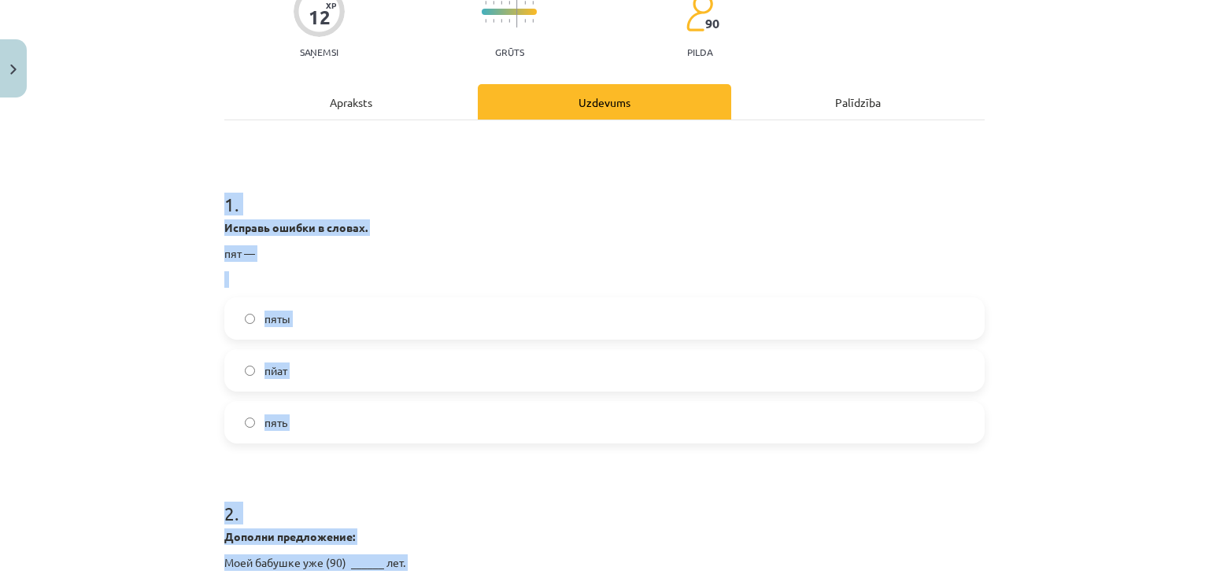
scroll to position [157, 0]
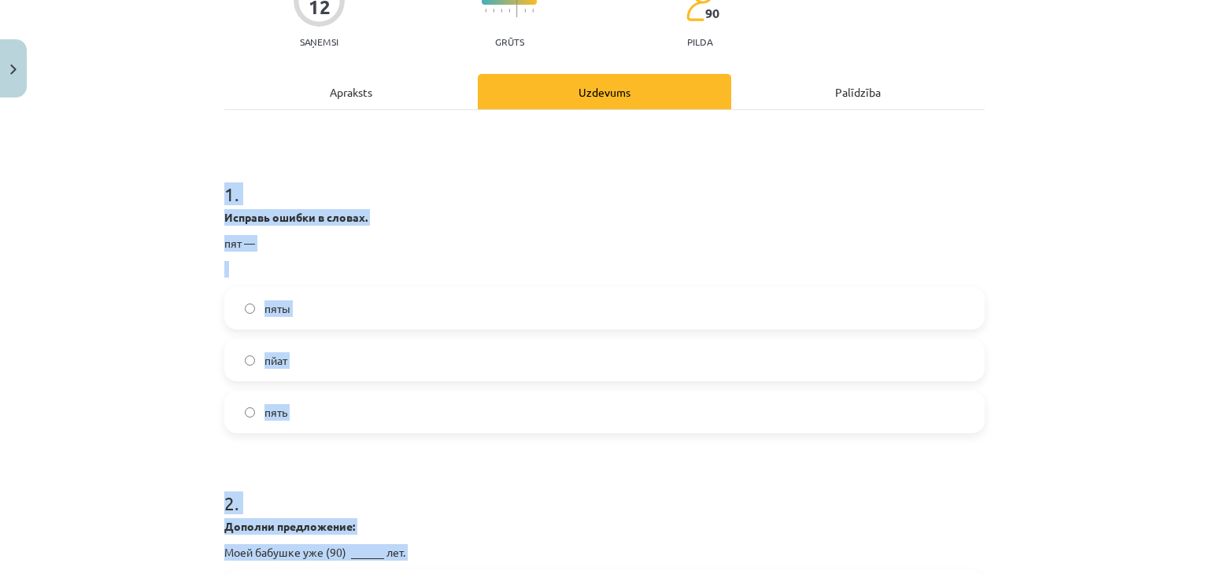
click at [301, 414] on label "пять" at bounding box center [604, 412] width 757 height 39
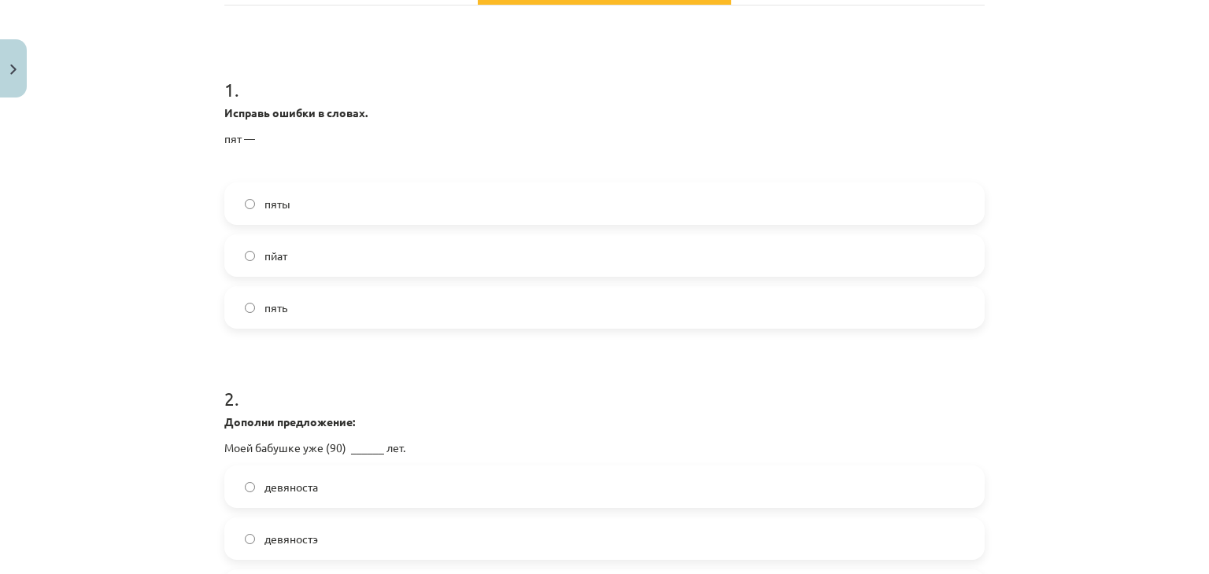
scroll to position [393, 0]
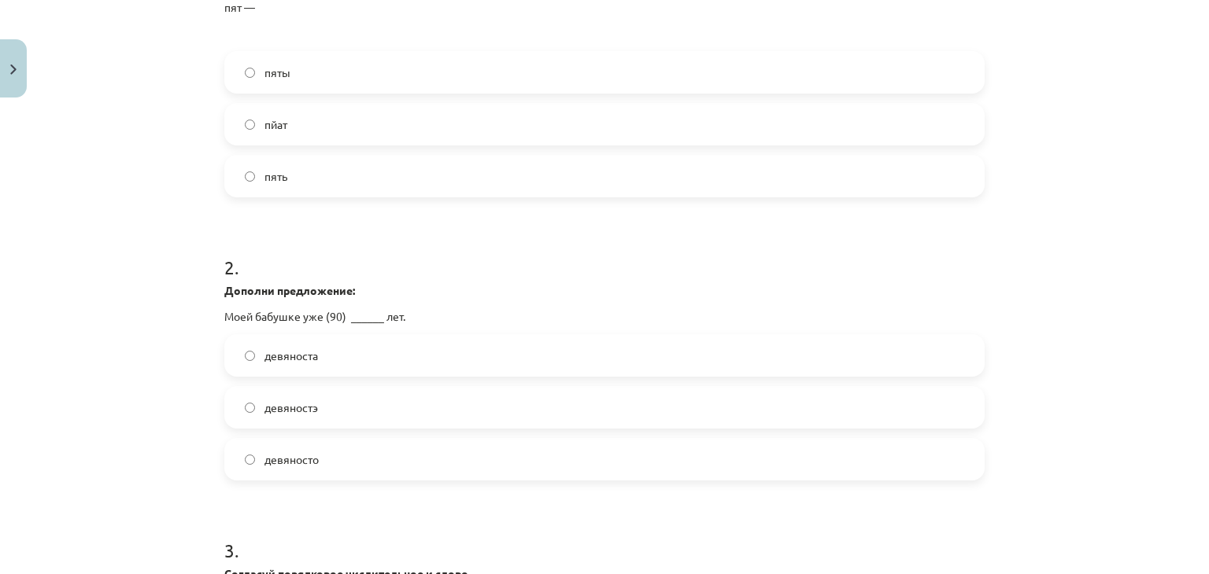
click at [338, 463] on label "девяносто" at bounding box center [604, 459] width 757 height 39
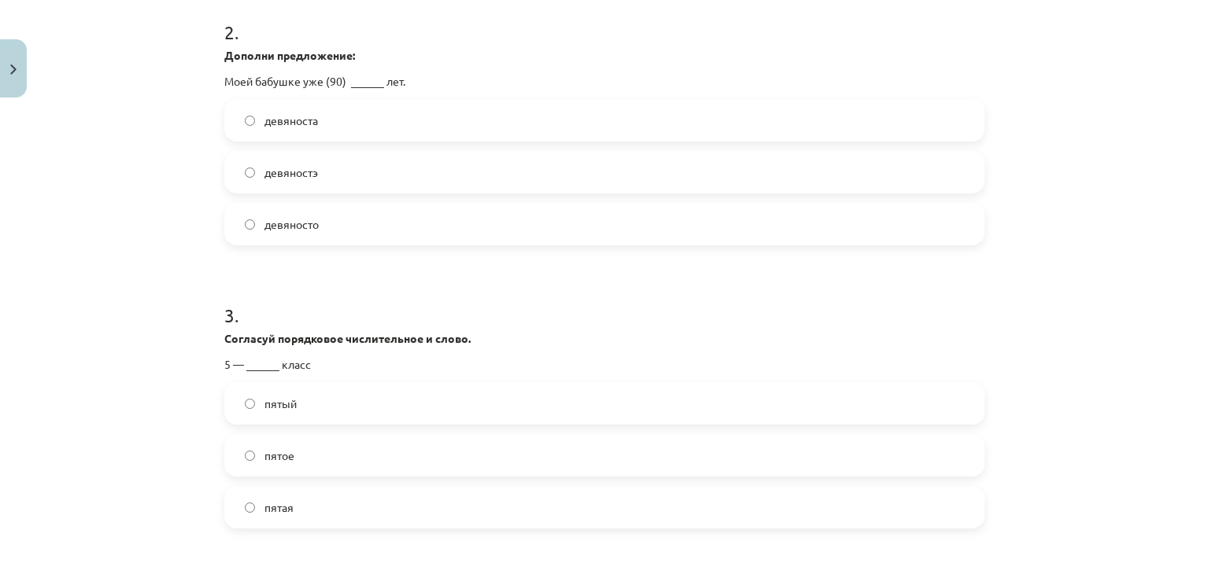
scroll to position [630, 0]
click at [318, 408] on label "пятый" at bounding box center [604, 402] width 757 height 39
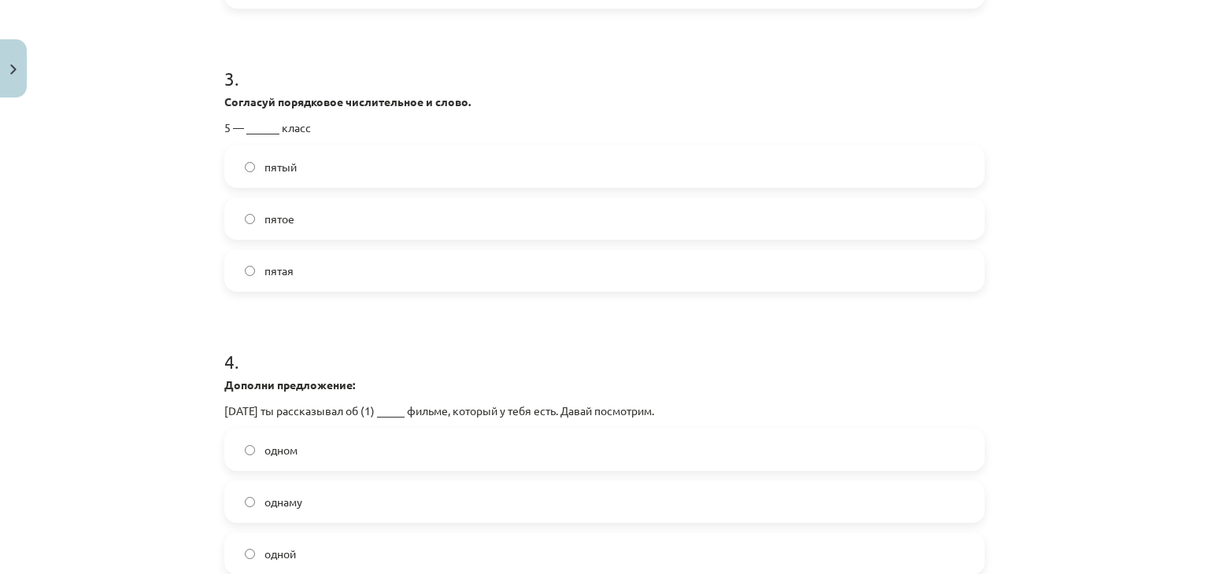
click at [343, 461] on label "одном" at bounding box center [604, 449] width 757 height 39
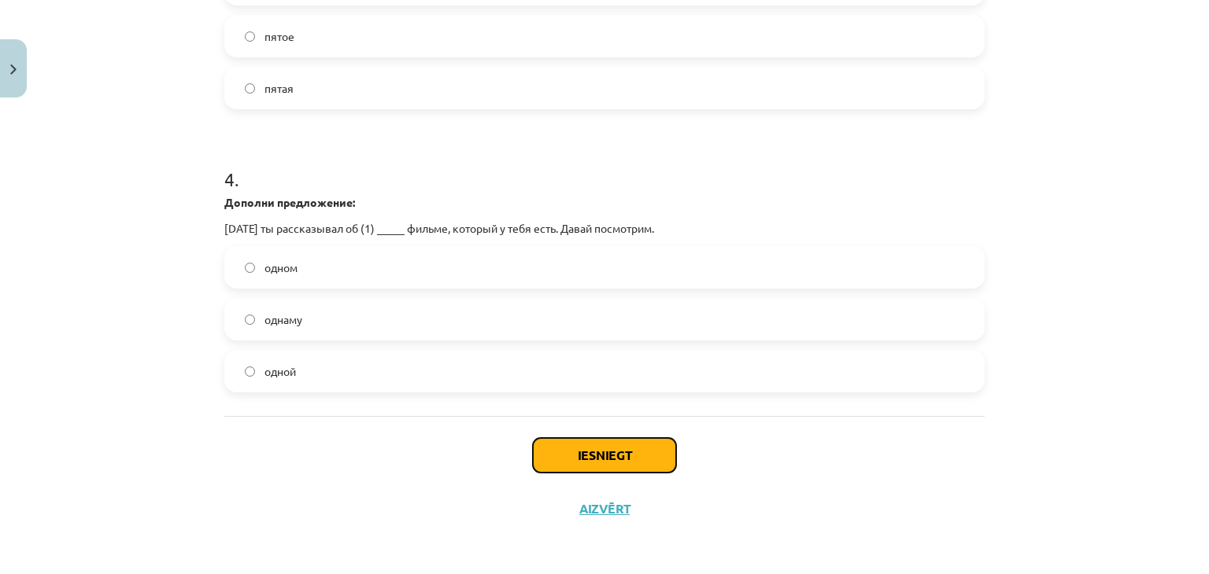
click at [612, 467] on button "Iesniegt" at bounding box center [604, 455] width 143 height 35
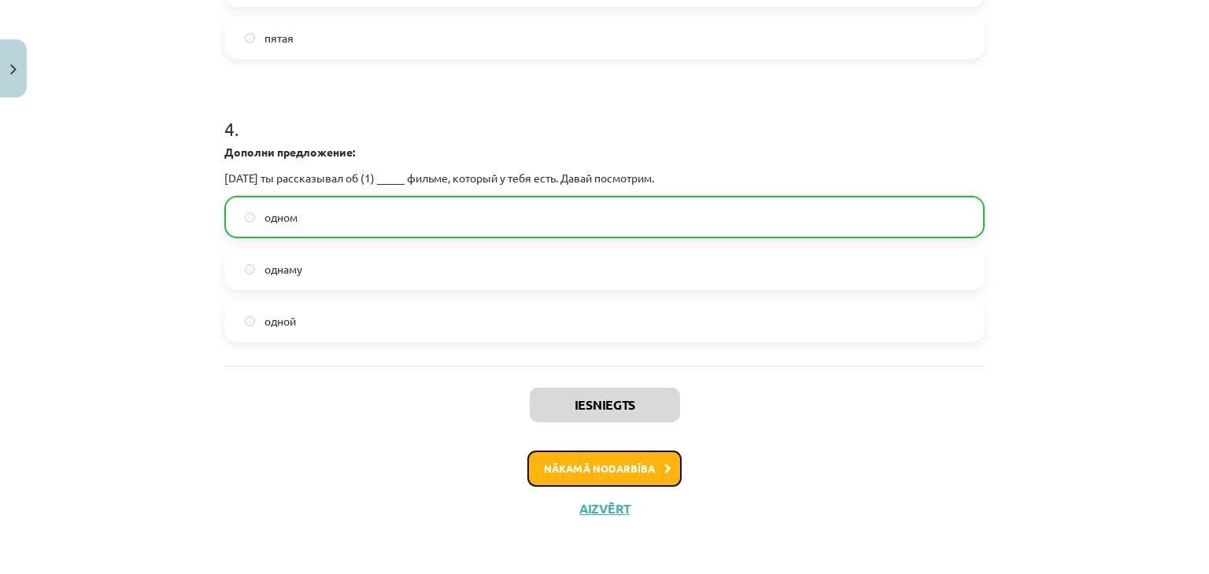
click at [646, 462] on button "Nākamā nodarbība" at bounding box center [604, 469] width 154 height 36
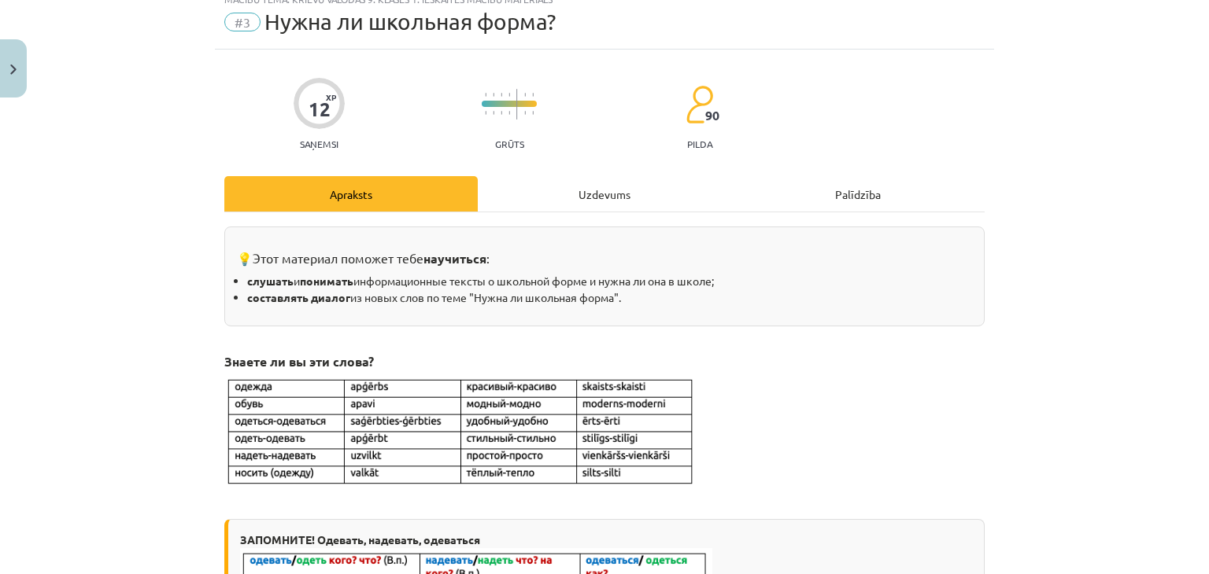
scroll to position [39, 0]
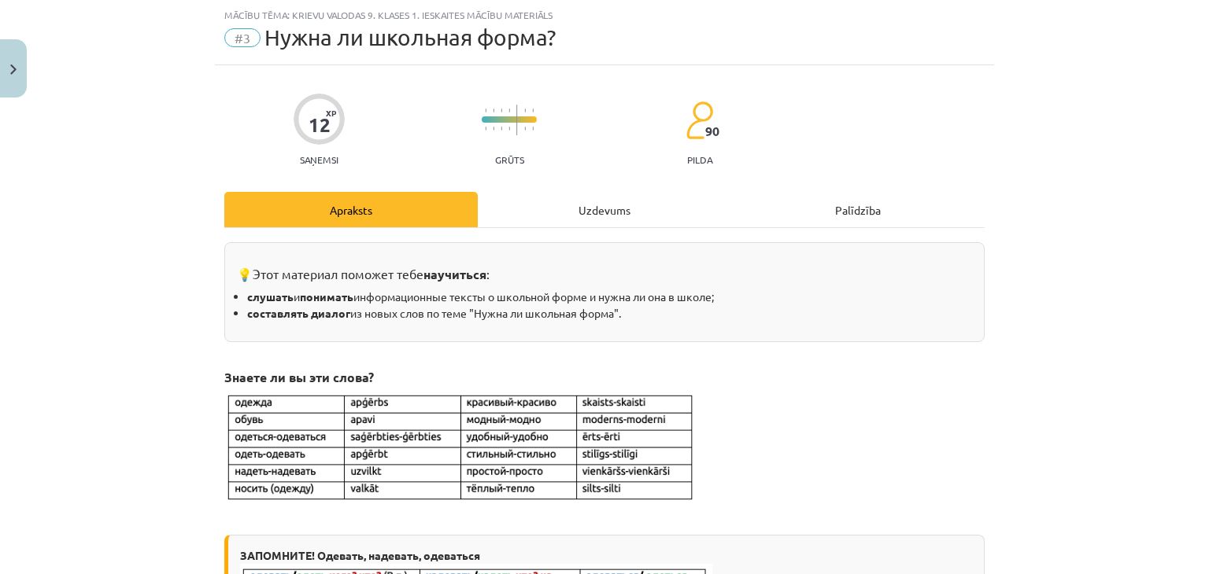
click at [542, 219] on div "Uzdevums" at bounding box center [604, 209] width 253 height 35
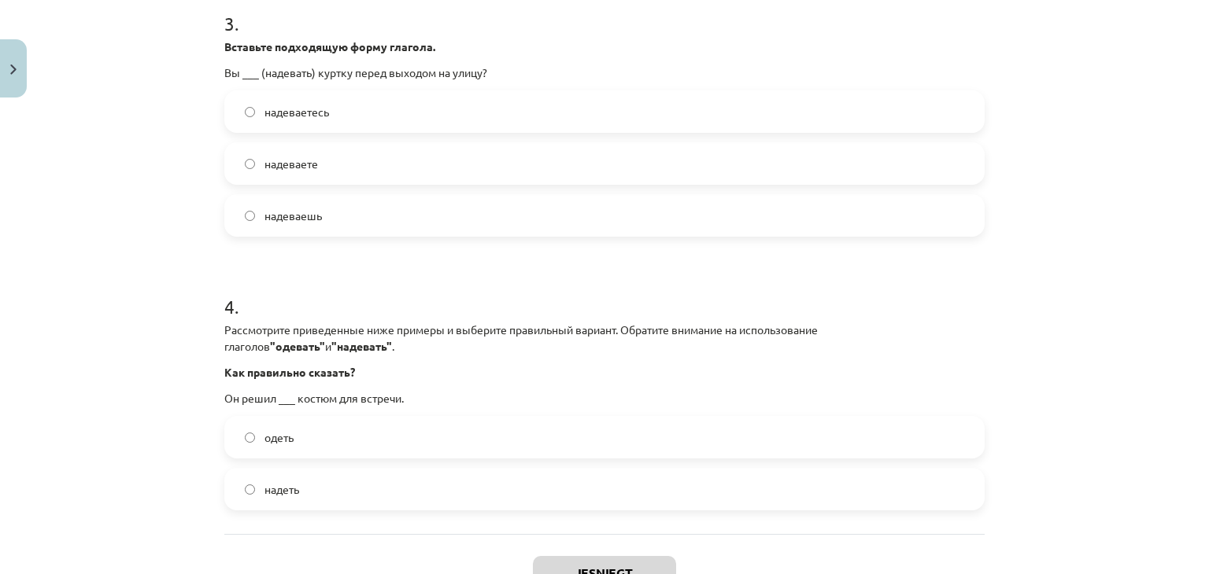
scroll to position [1004, 0]
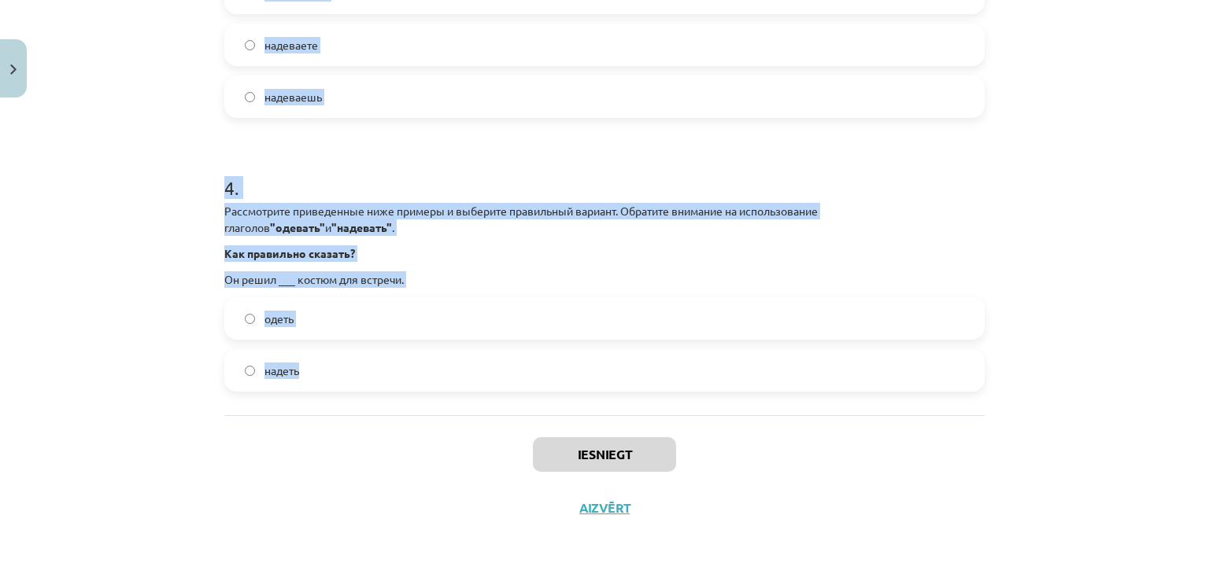
drag, startPoint x: 205, startPoint y: 303, endPoint x: 696, endPoint y: 375, distance: 497.1
click at [696, 375] on div "Mācību tēma: Krievu valodas 9. klases 1. ieskaites mācību materiāls #3 Нужна ли…" at bounding box center [604, 287] width 1209 height 574
copy form "1 . Рассмотрите приведенные ниже примеры и выберите правильный вариант. Обратит…"
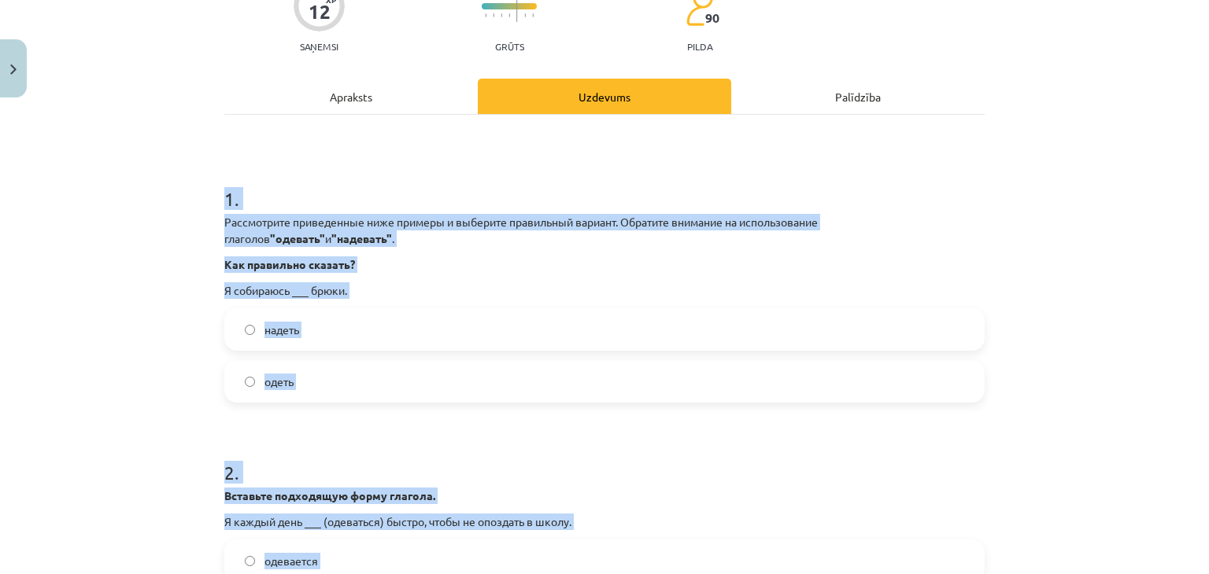
scroll to position [217, 0]
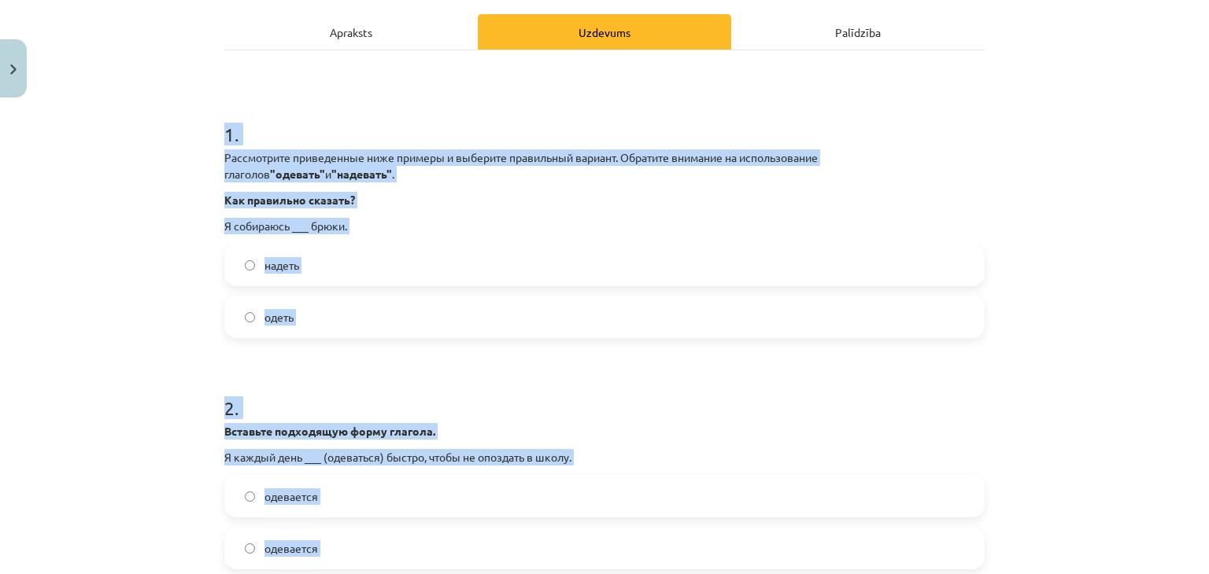
click at [337, 275] on label "надеть" at bounding box center [604, 265] width 757 height 39
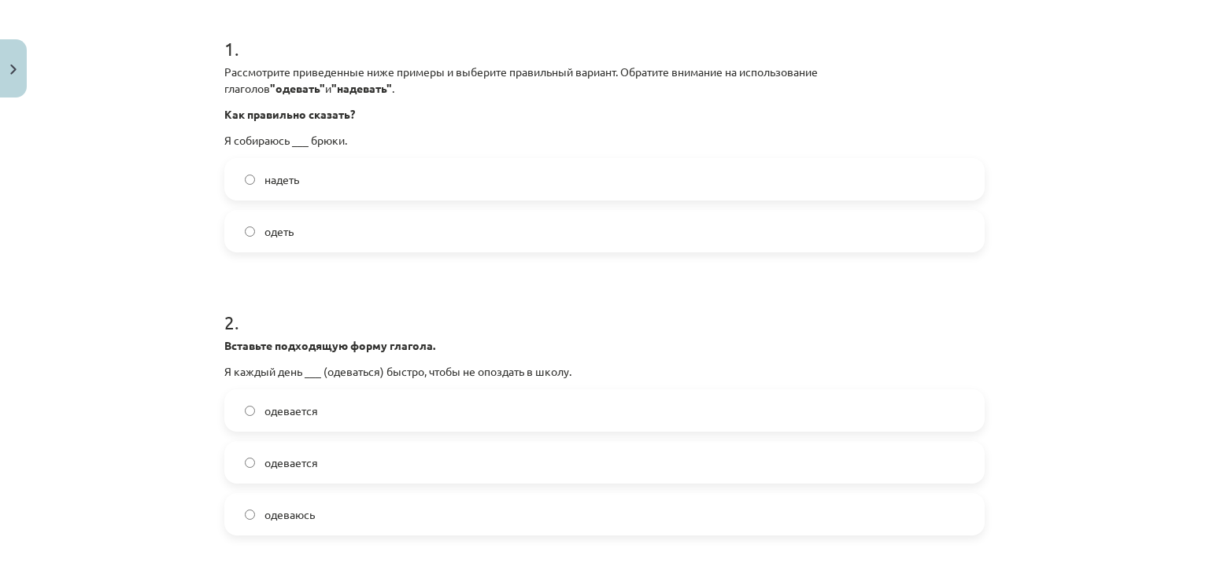
scroll to position [453, 0]
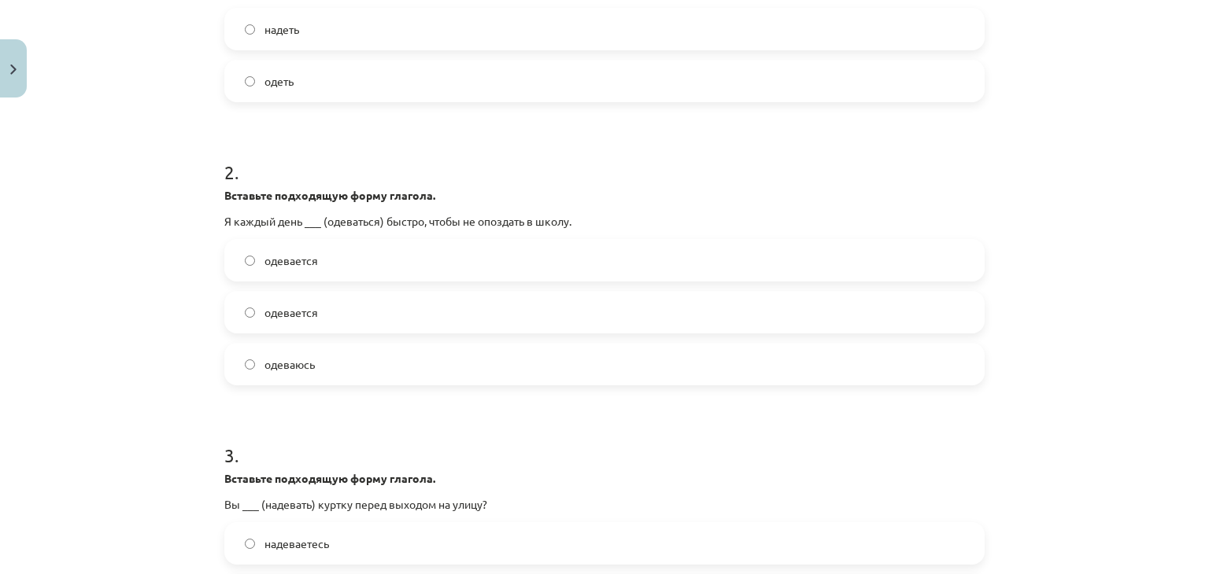
click at [318, 373] on label "одеваюсь" at bounding box center [604, 364] width 757 height 39
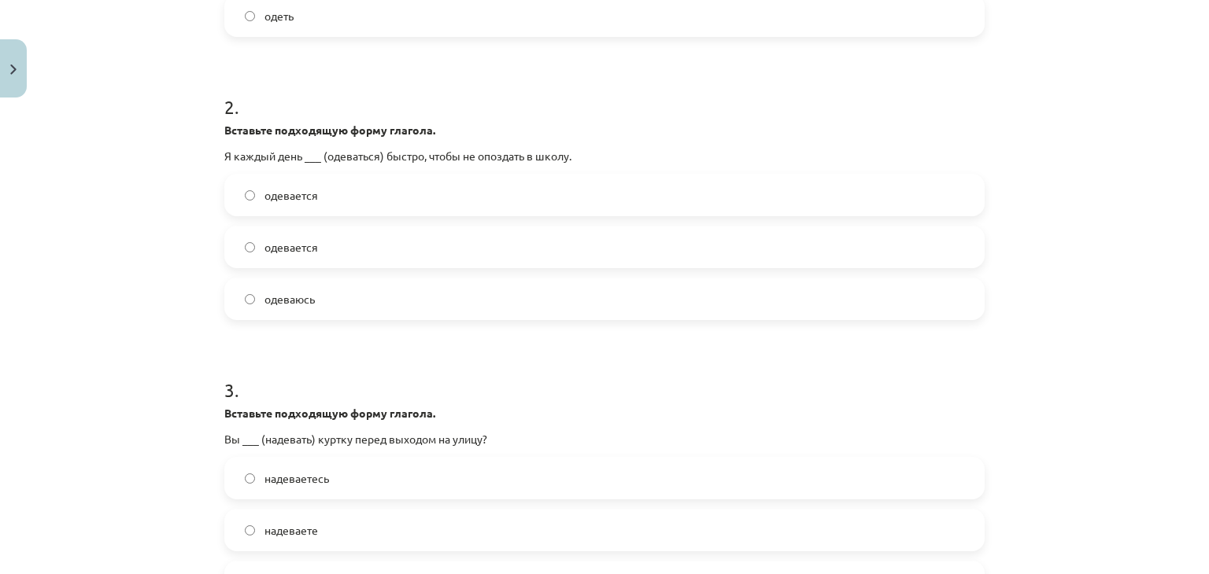
scroll to position [689, 0]
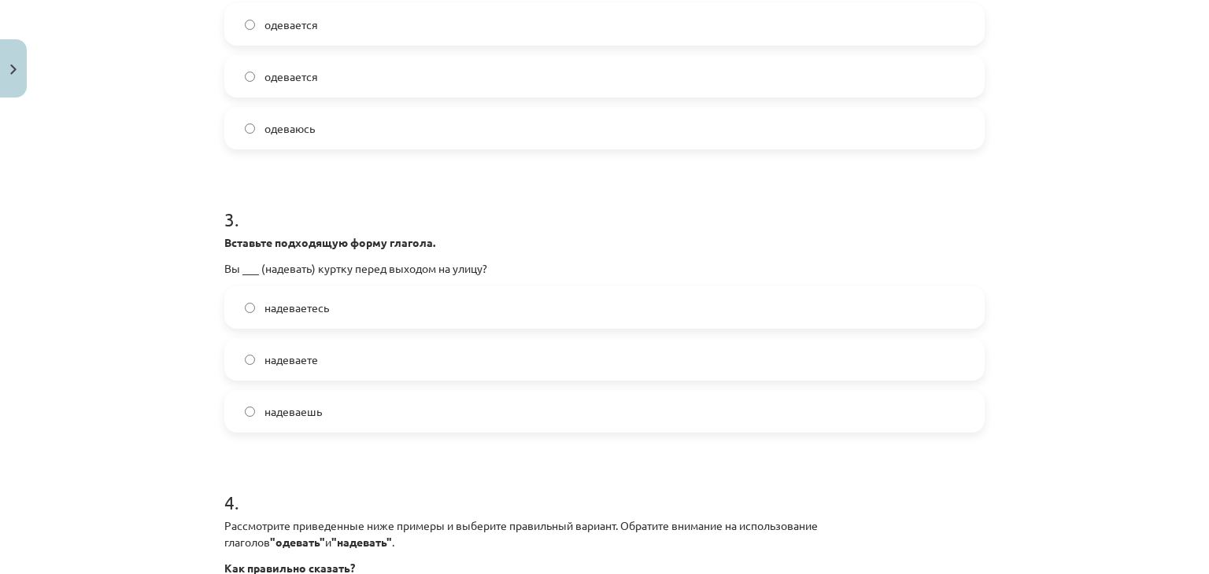
click at [327, 345] on label "надеваете" at bounding box center [604, 359] width 757 height 39
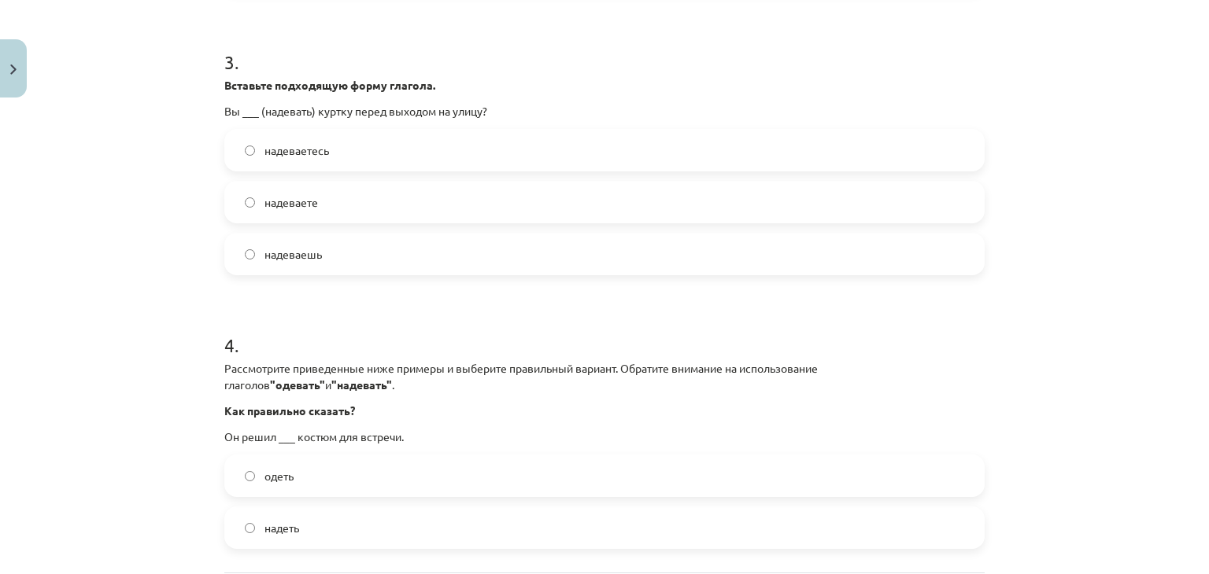
scroll to position [925, 0]
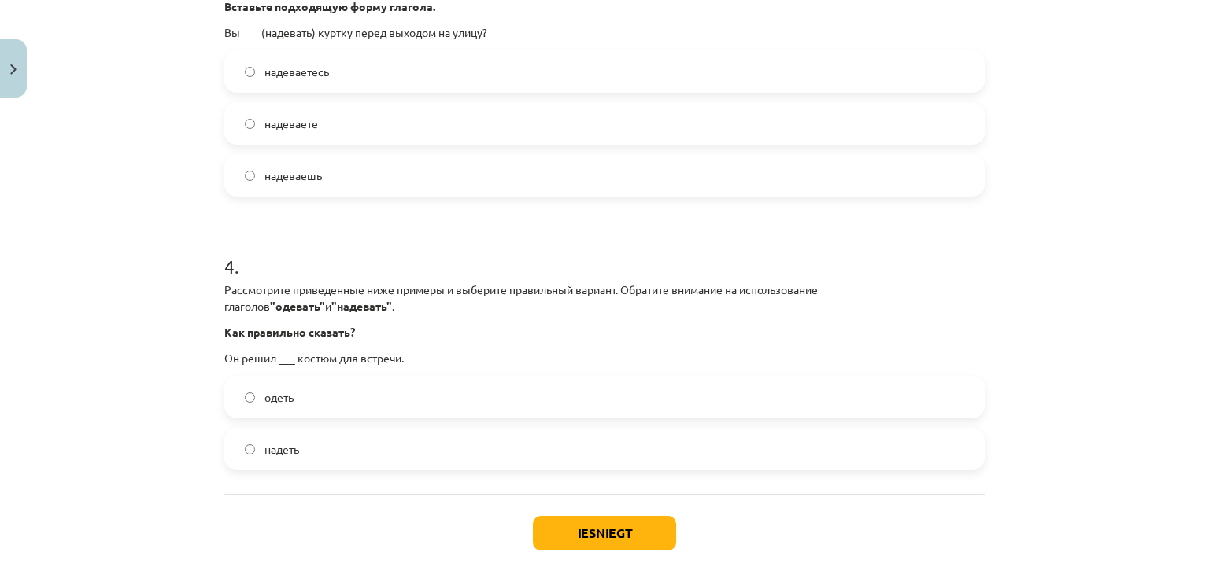
click at [314, 464] on label "надеть" at bounding box center [604, 449] width 757 height 39
click at [552, 524] on button "Iesniegt" at bounding box center [604, 533] width 143 height 35
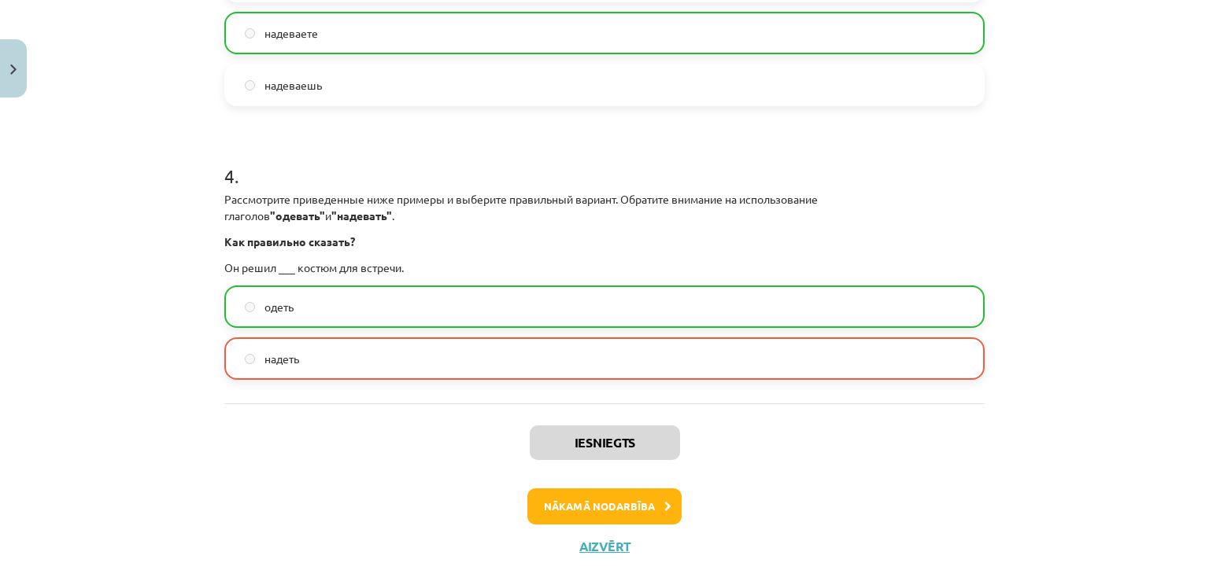
scroll to position [1054, 0]
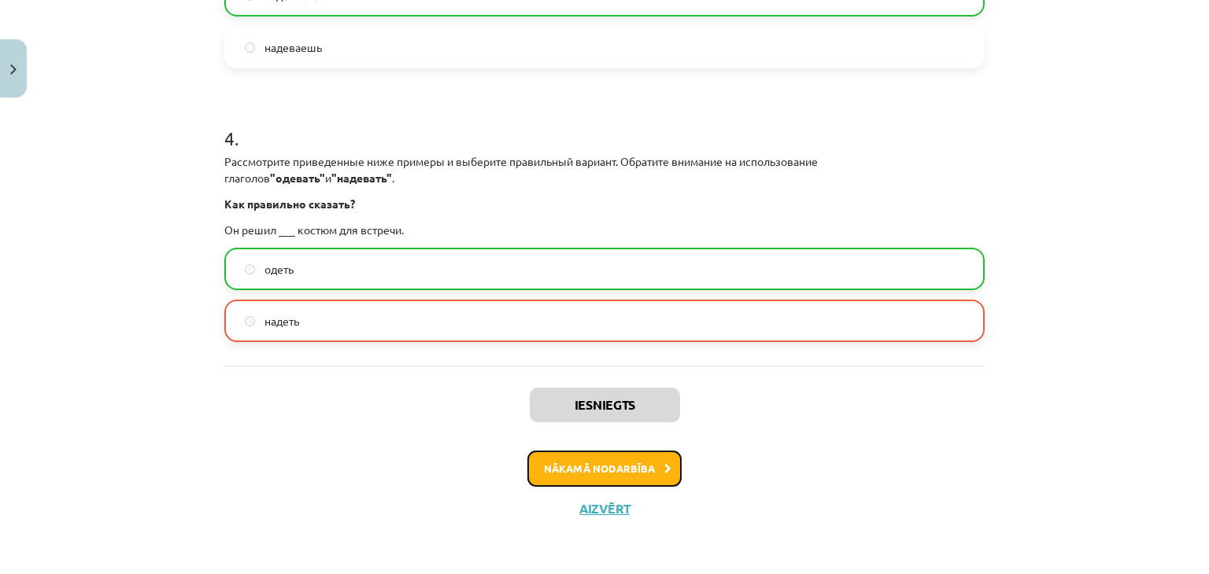
click at [541, 481] on button "Nākamā nodarbība" at bounding box center [604, 469] width 154 height 36
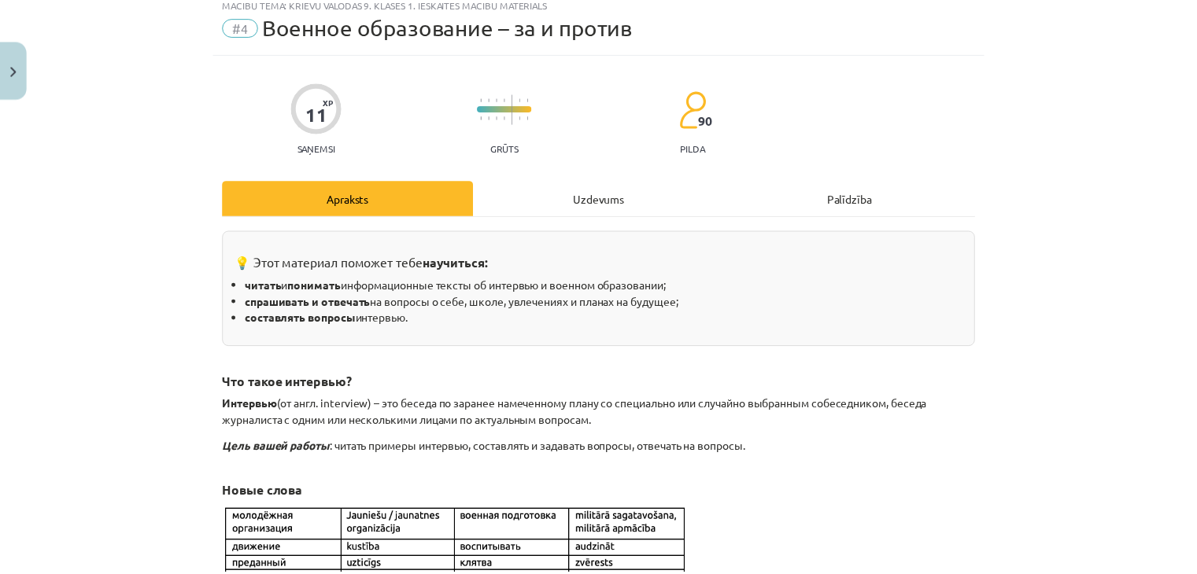
scroll to position [39, 0]
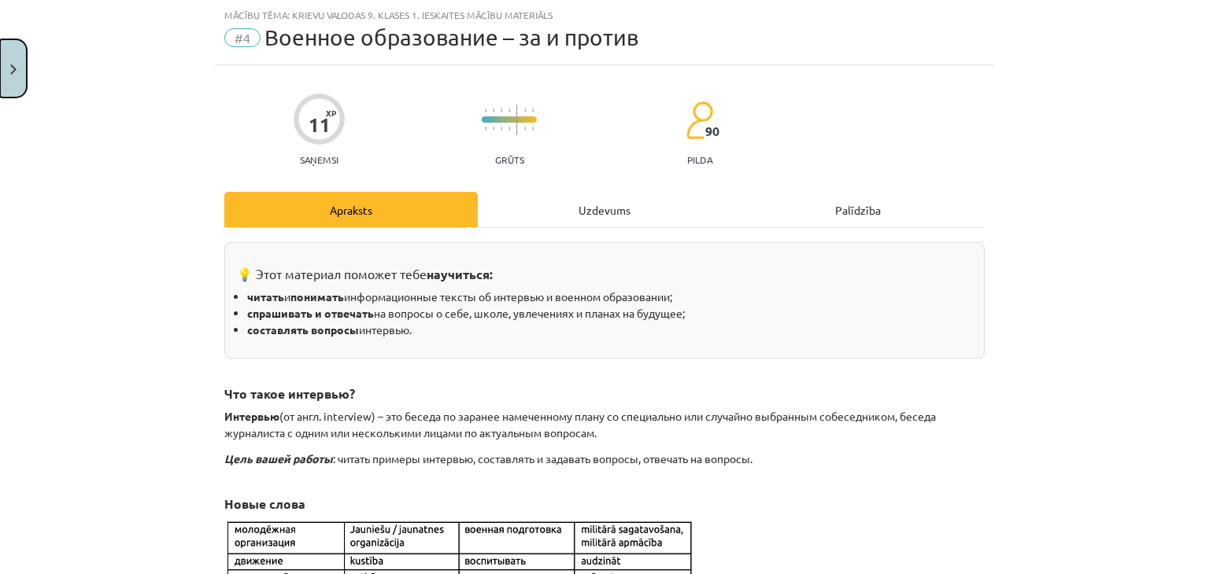
click at [0, 78] on button "Close" at bounding box center [13, 68] width 27 height 58
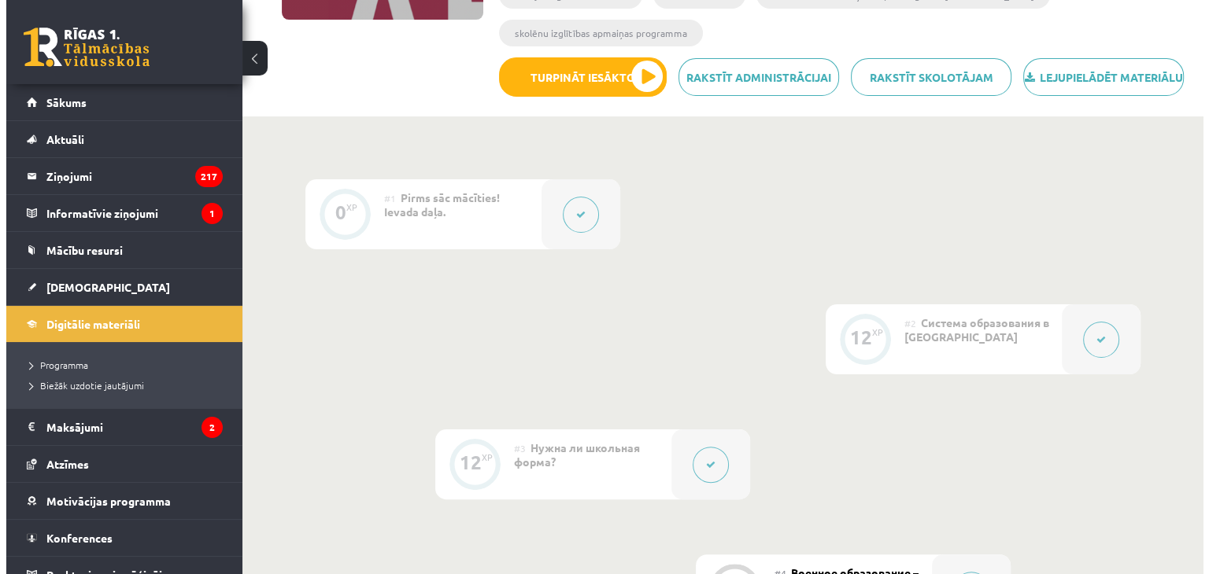
scroll to position [251, 0]
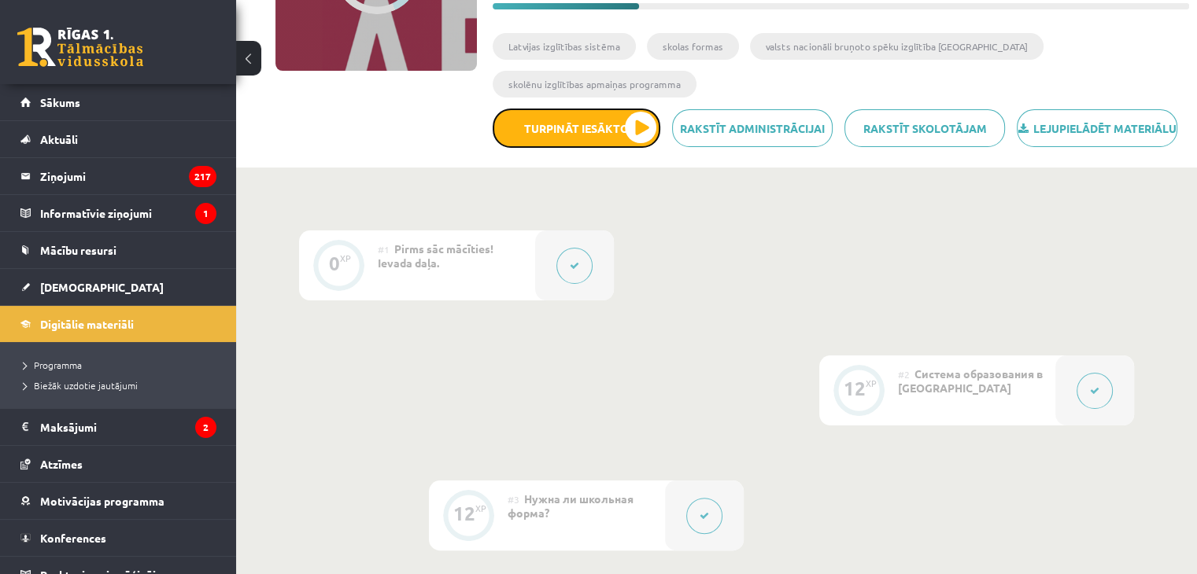
click at [597, 148] on button "Turpināt iesākto" at bounding box center [577, 128] width 168 height 39
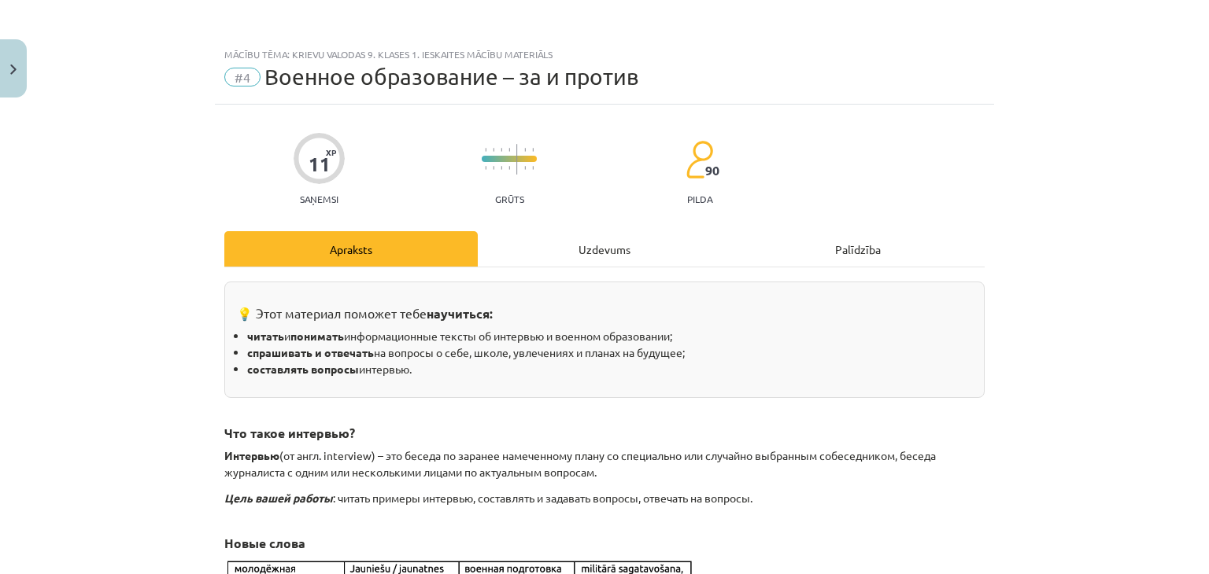
click at [635, 253] on div "Uzdevums" at bounding box center [604, 248] width 253 height 35
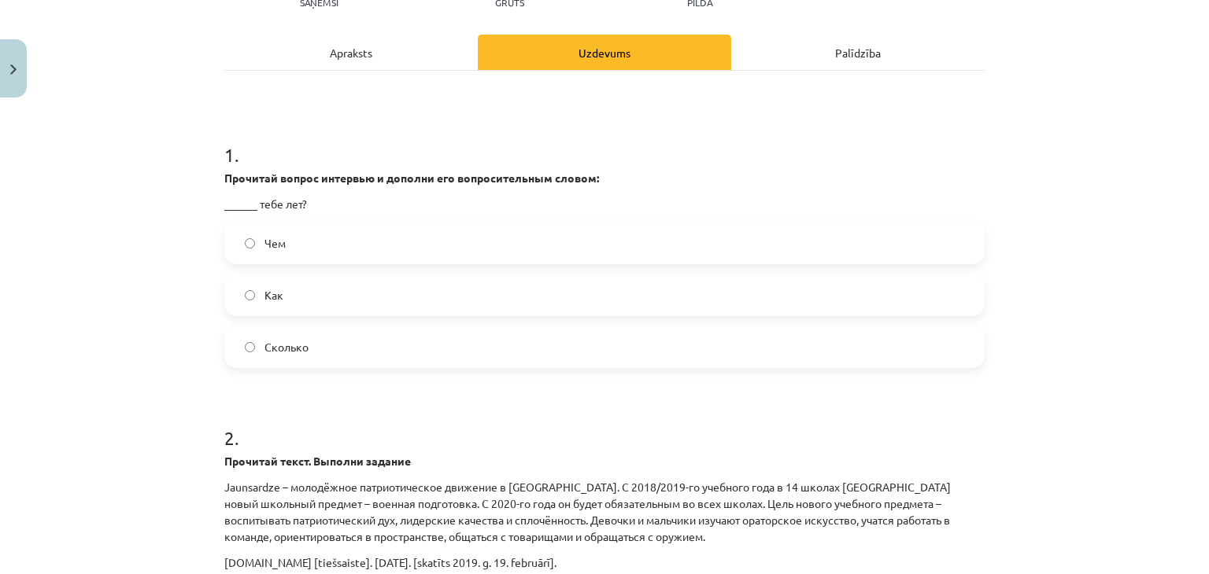
click at [491, 256] on label "Чем" at bounding box center [604, 242] width 757 height 39
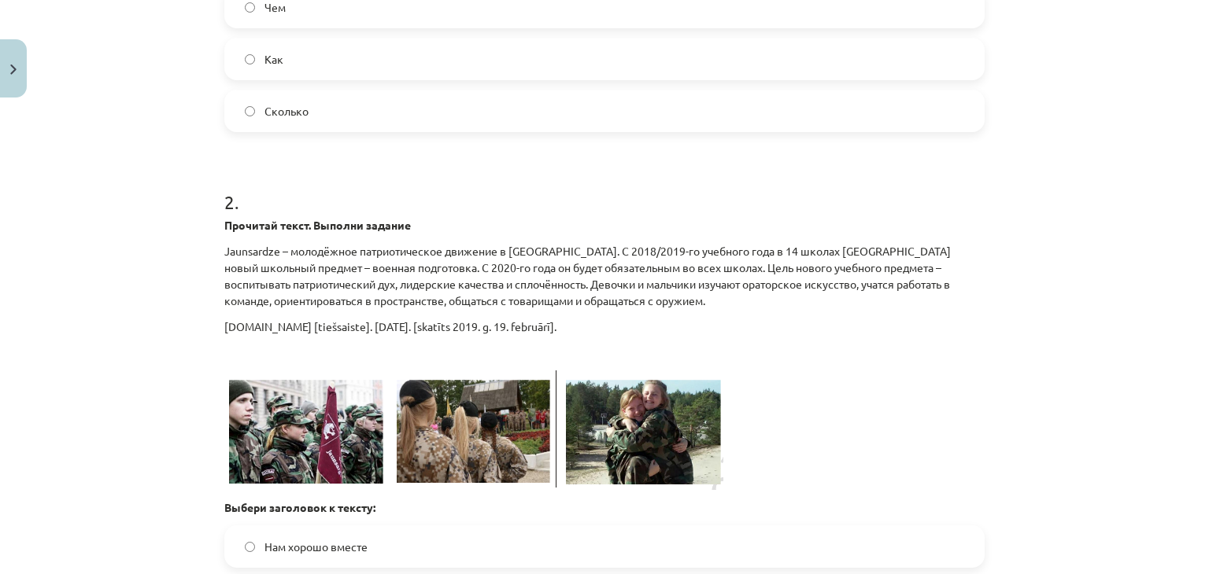
scroll to position [669, 0]
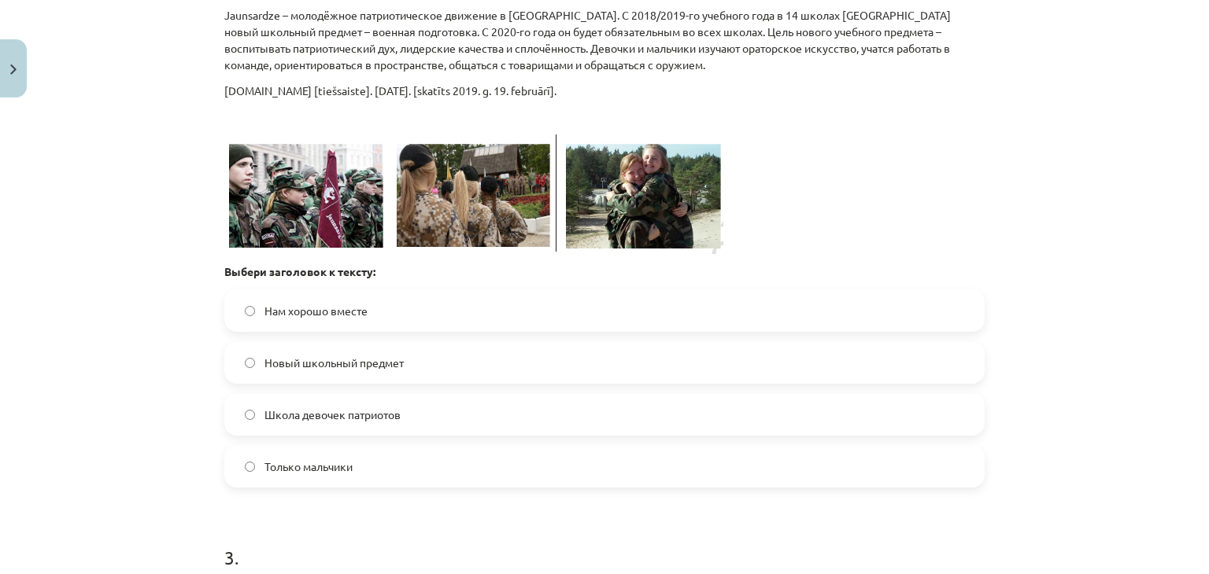
click at [400, 395] on label "Школа девочек патриотов" at bounding box center [604, 414] width 757 height 39
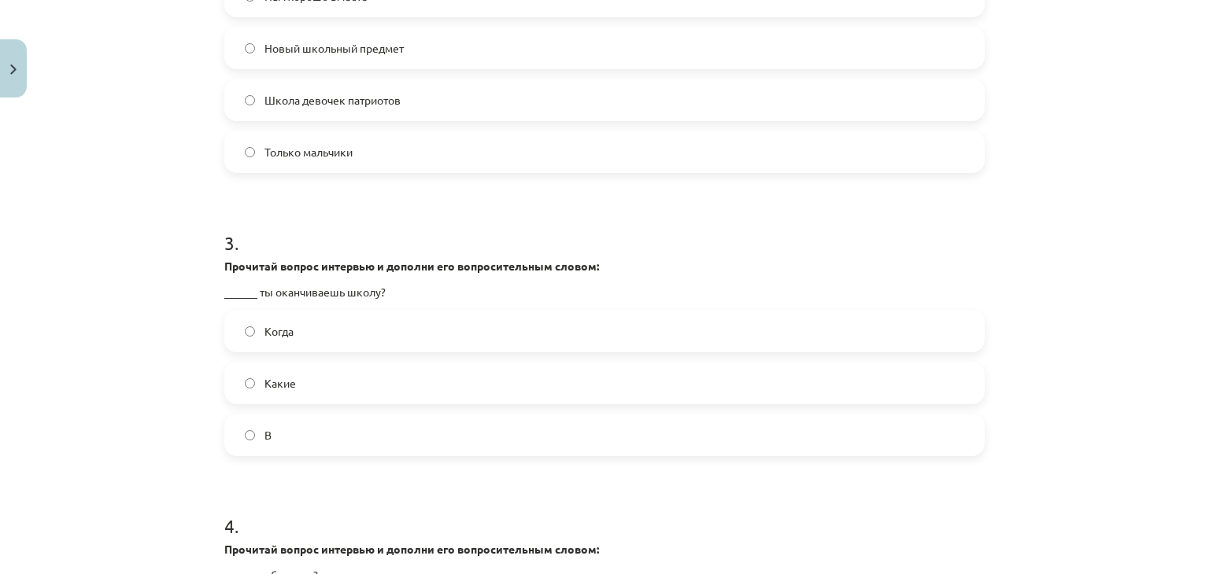
click at [345, 332] on label "Когда" at bounding box center [604, 331] width 757 height 39
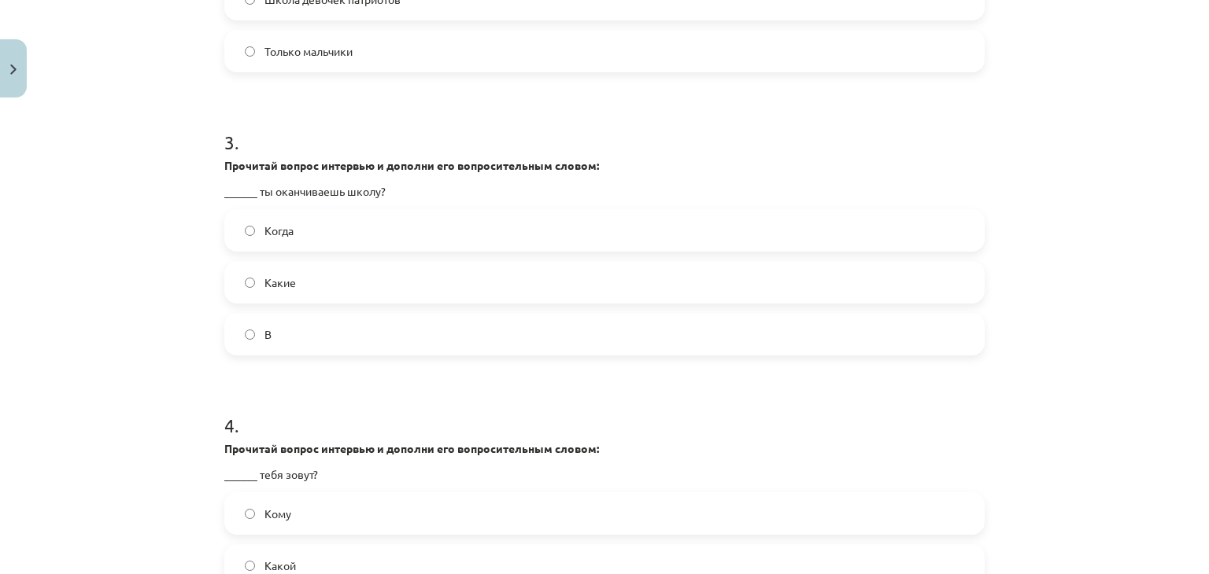
scroll to position [1220, 0]
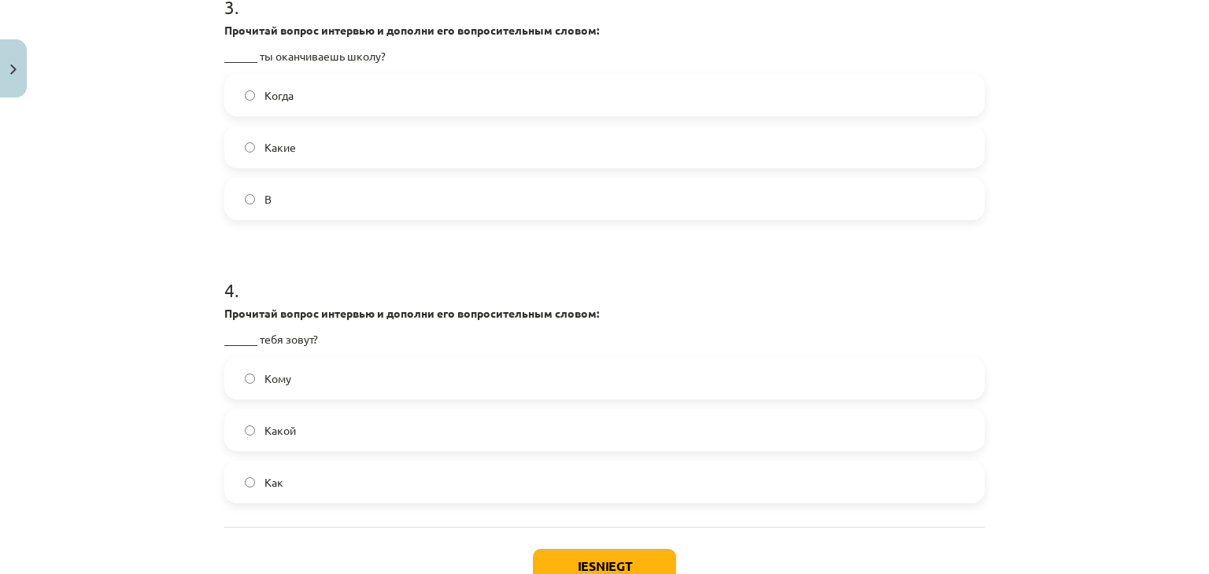
drag, startPoint x: 318, startPoint y: 468, endPoint x: 356, endPoint y: 470, distance: 37.8
click at [323, 469] on label "Как" at bounding box center [604, 482] width 757 height 39
click at [557, 563] on button "Iesniegt" at bounding box center [604, 566] width 143 height 35
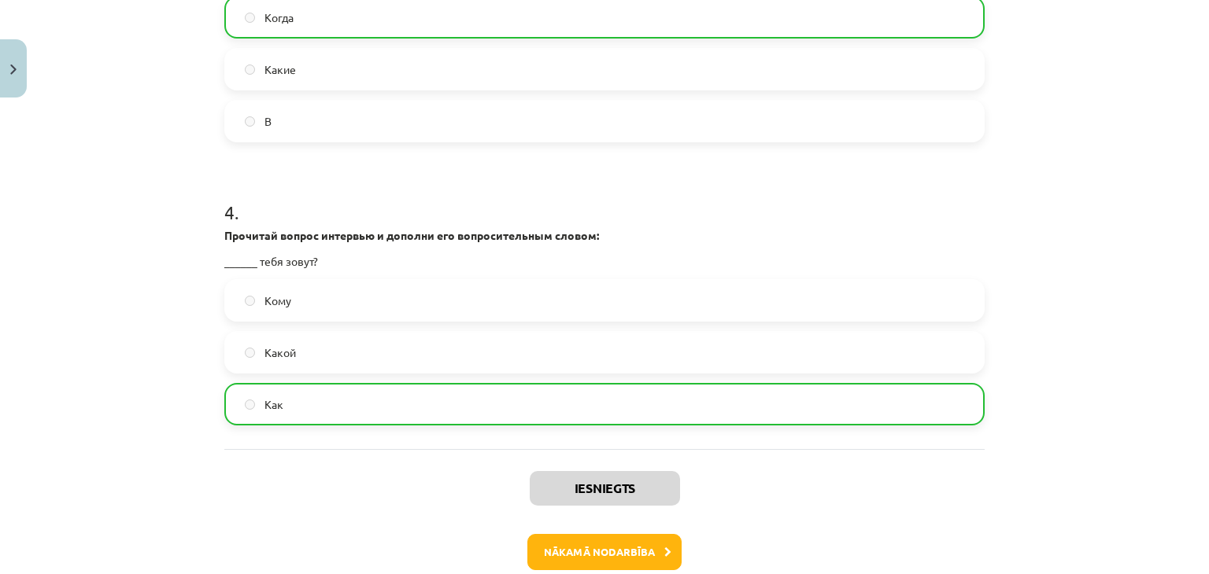
scroll to position [1381, 0]
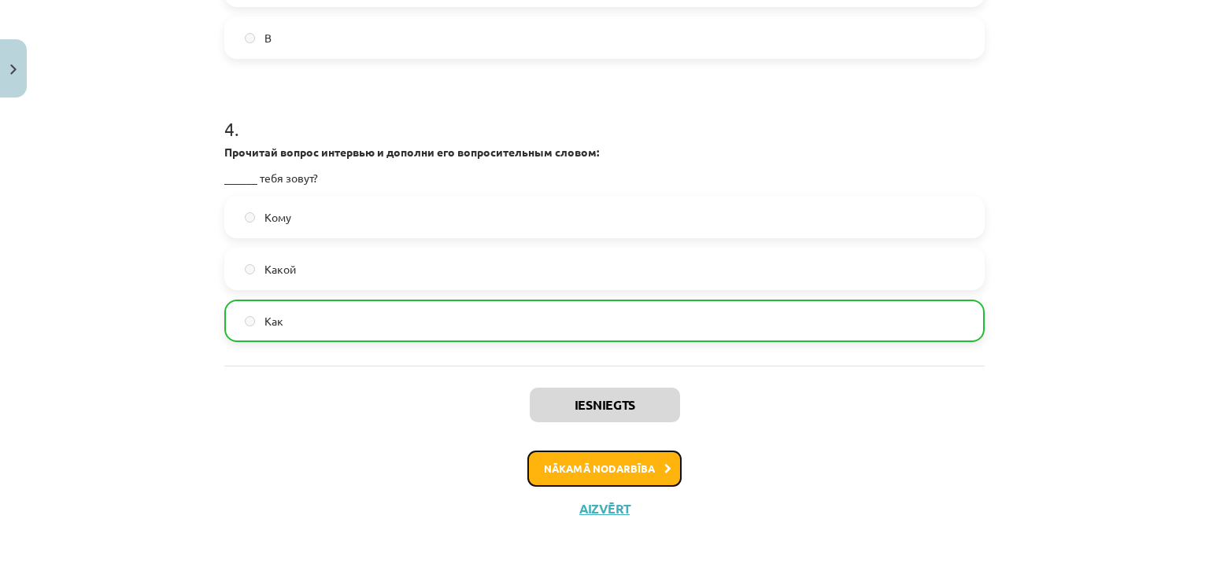
click at [556, 470] on button "Nākamā nodarbība" at bounding box center [604, 469] width 154 height 36
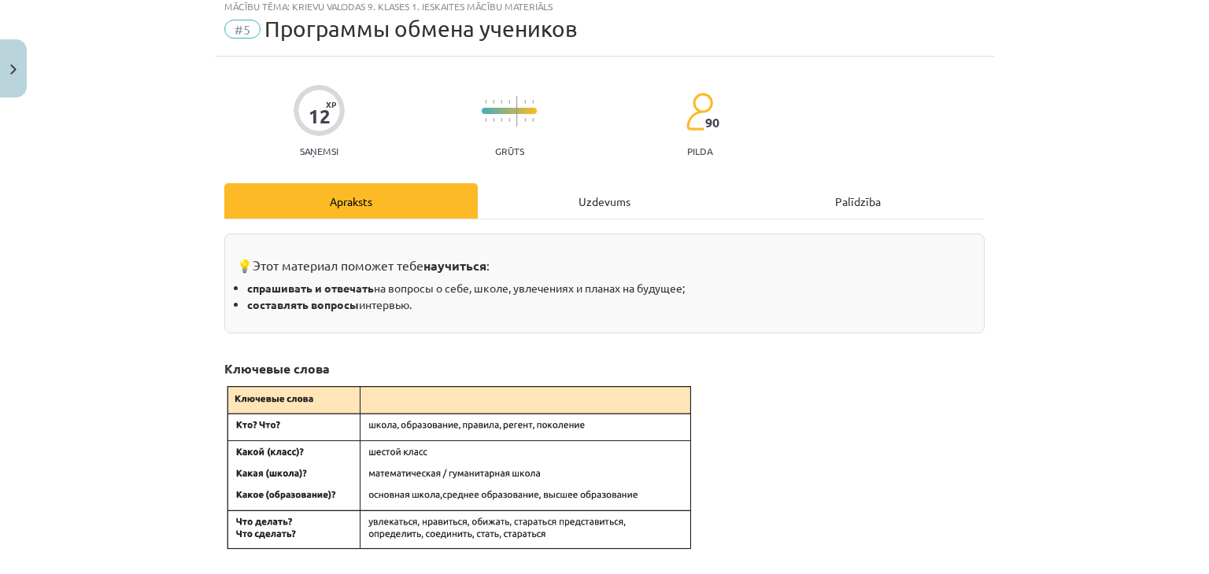
scroll to position [39, 0]
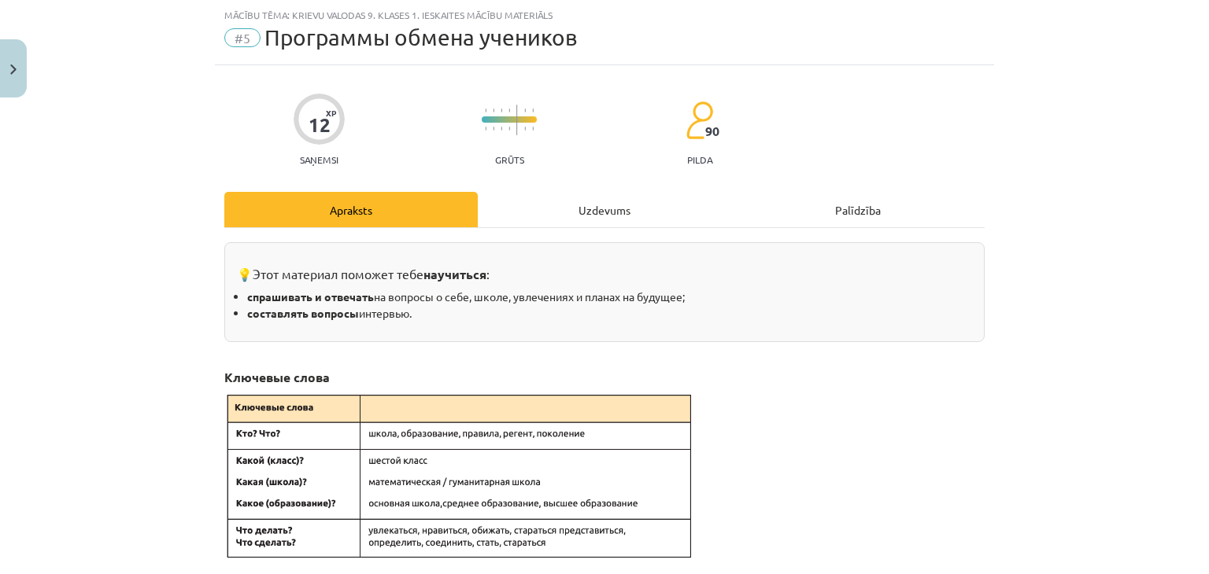
click at [541, 198] on div "Uzdevums" at bounding box center [604, 209] width 253 height 35
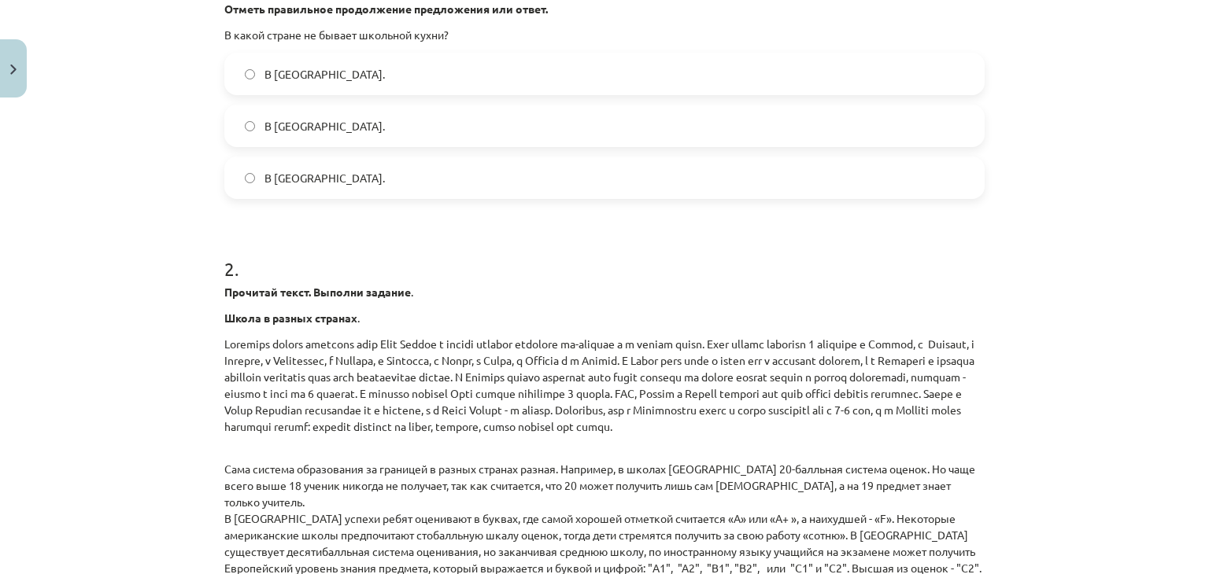
click at [343, 136] on label "В Японии." at bounding box center [604, 125] width 757 height 39
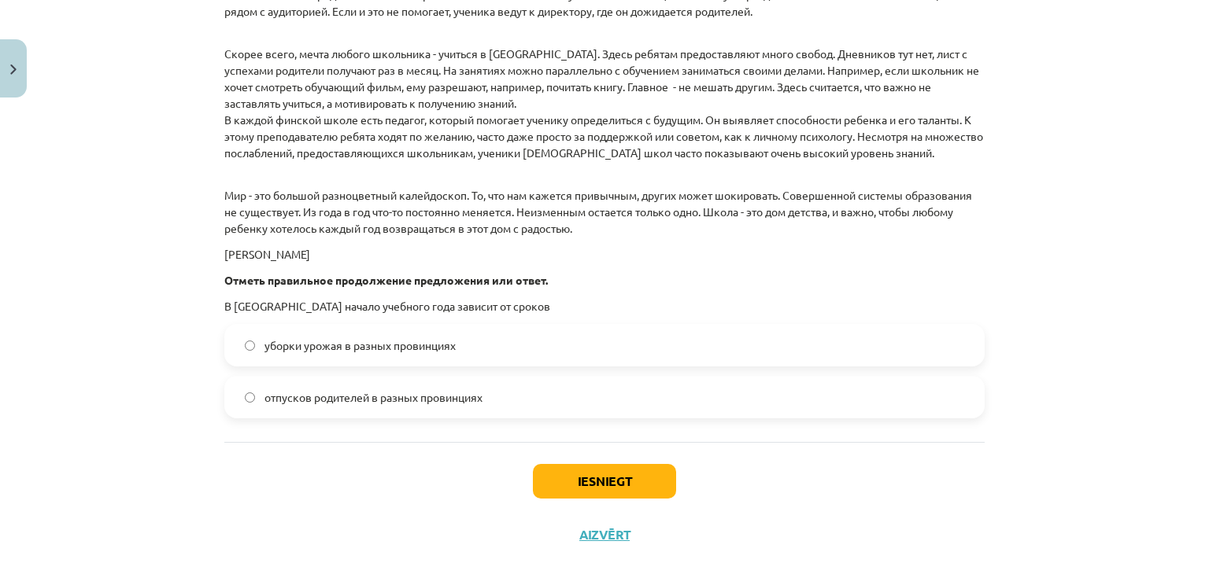
scroll to position [2270, 0]
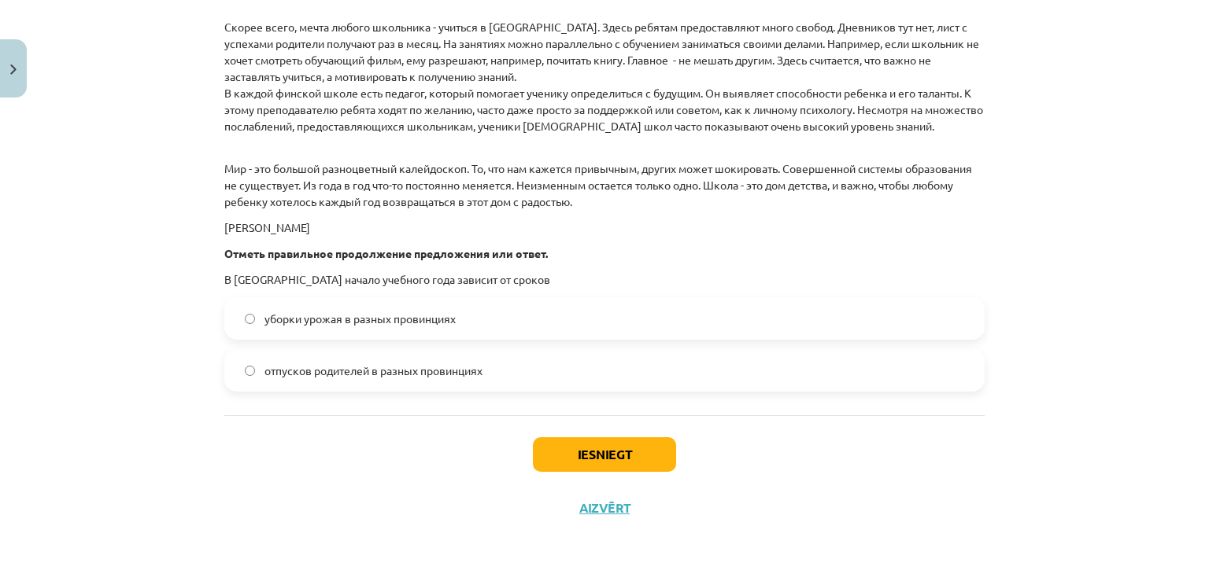
click at [299, 363] on span "отпусков родителей в разных провинциях" at bounding box center [373, 371] width 218 height 17
click at [594, 443] on button "Iesniegt" at bounding box center [604, 455] width 143 height 35
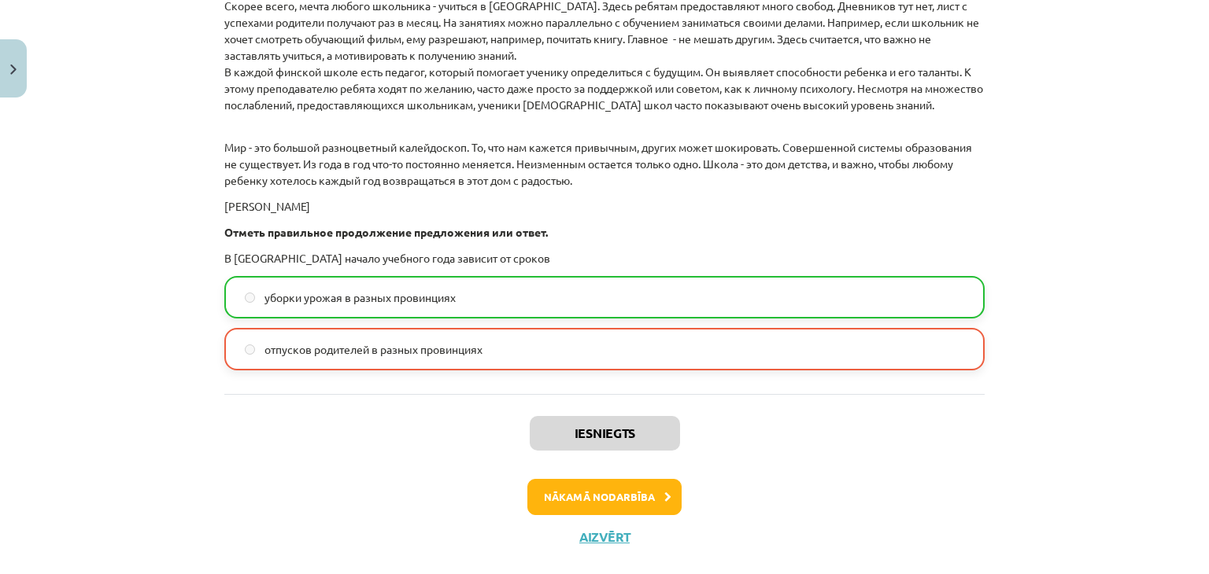
scroll to position [2319, 0]
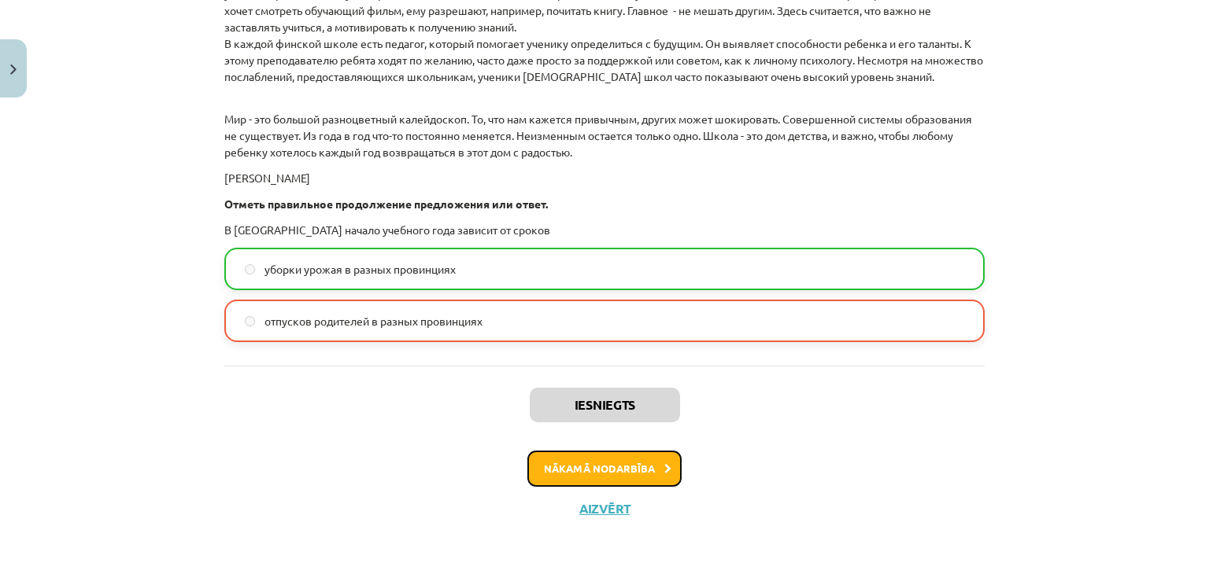
click at [585, 456] on button "Nākamā nodarbība" at bounding box center [604, 469] width 154 height 36
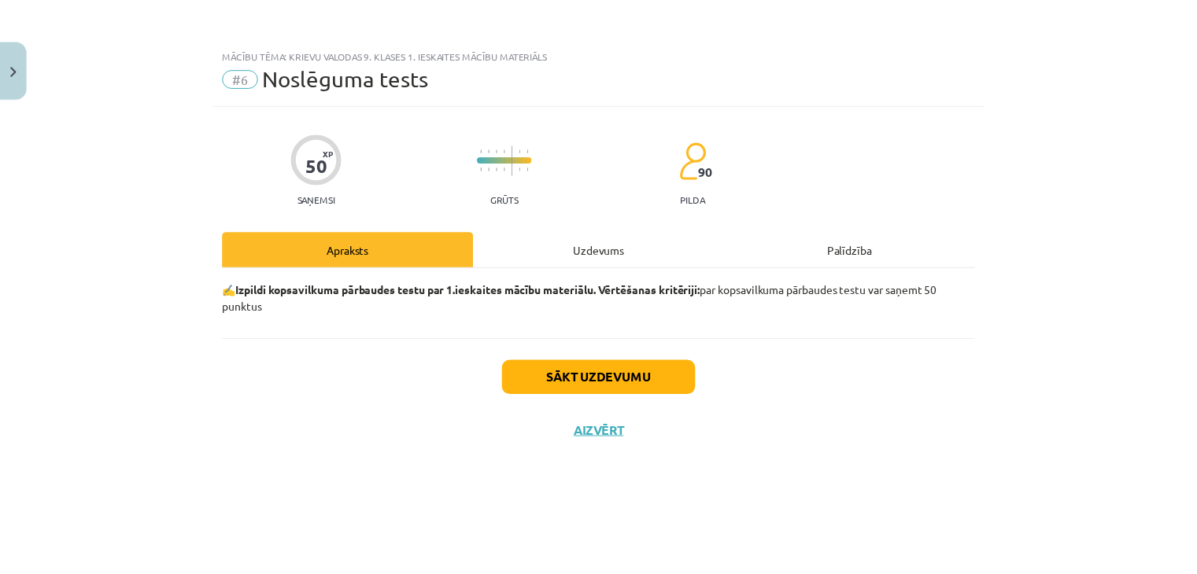
scroll to position [0, 0]
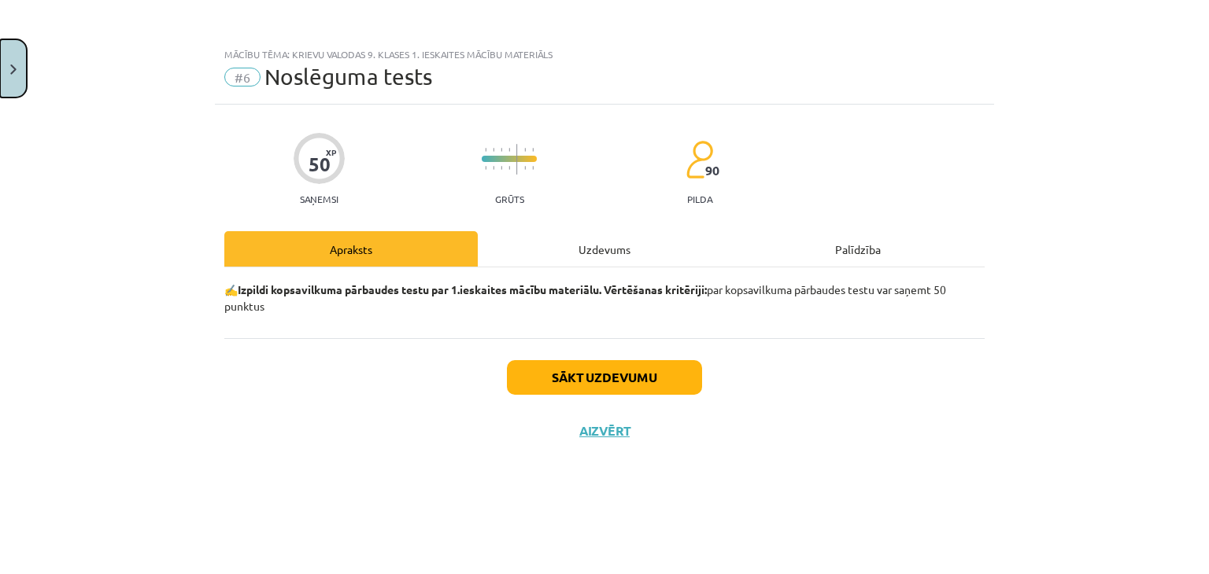
click at [10, 69] on img "Close" at bounding box center [13, 70] width 6 height 10
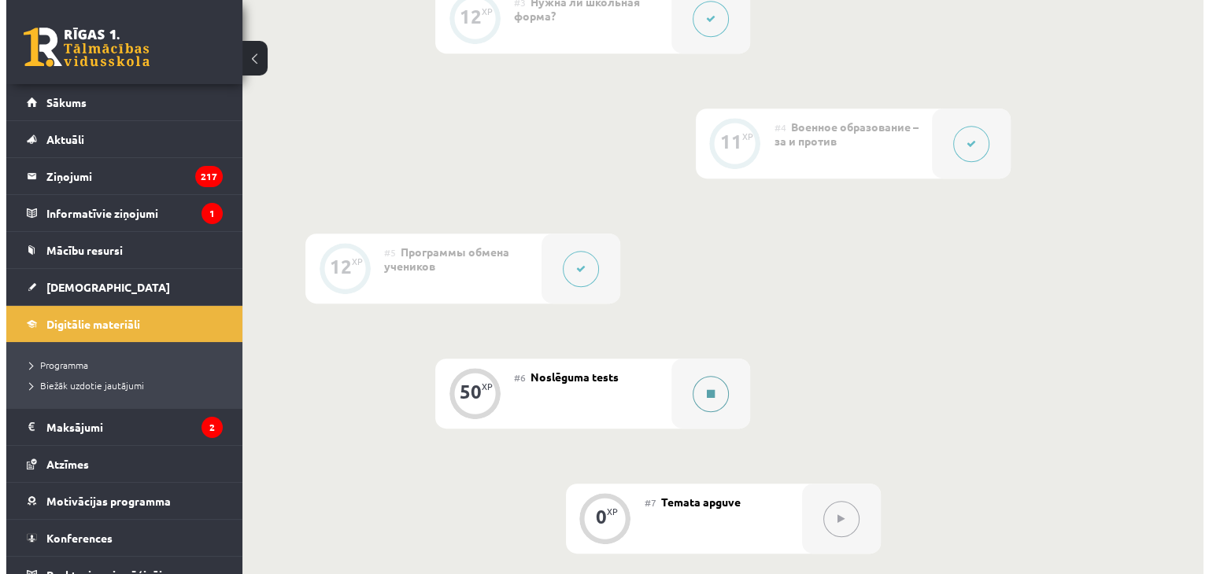
scroll to position [787, 0]
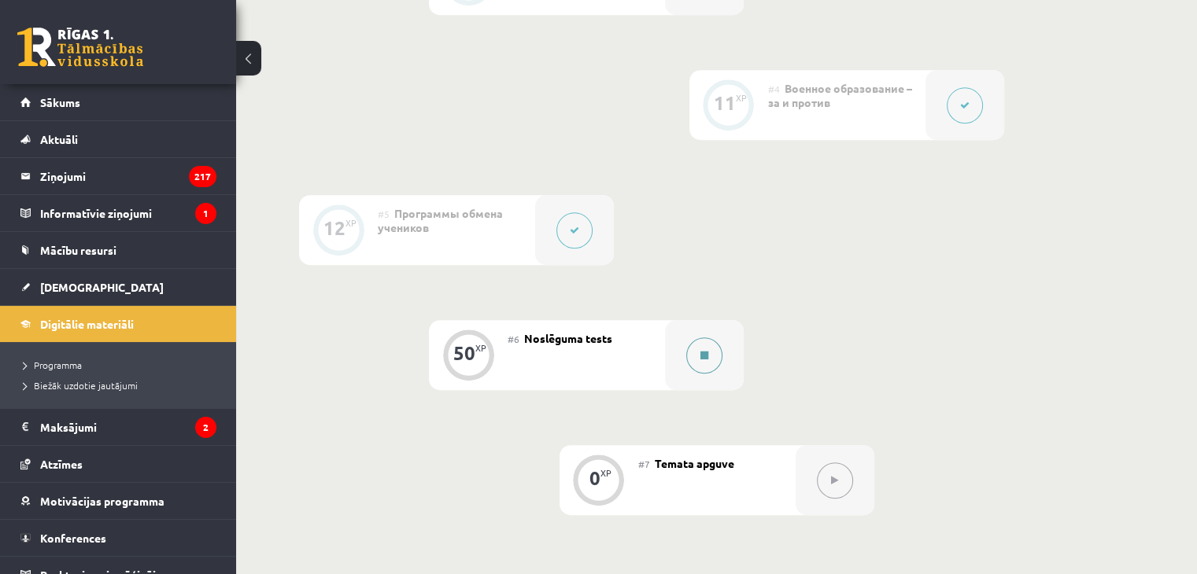
click at [719, 374] on button at bounding box center [704, 356] width 36 height 36
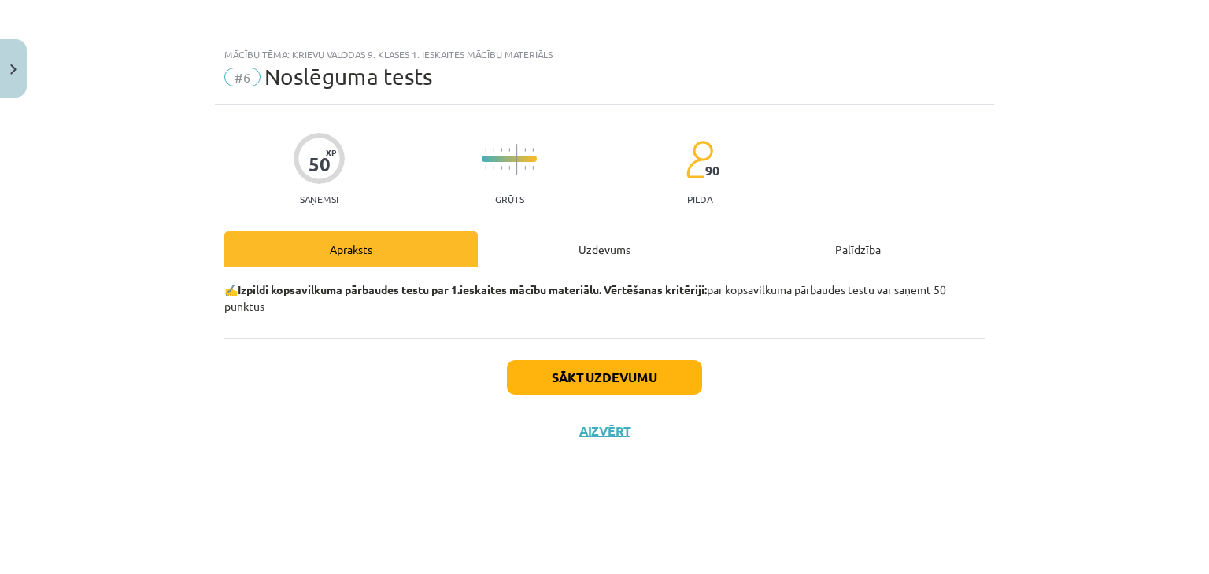
click at [634, 257] on div "Uzdevums" at bounding box center [604, 248] width 253 height 35
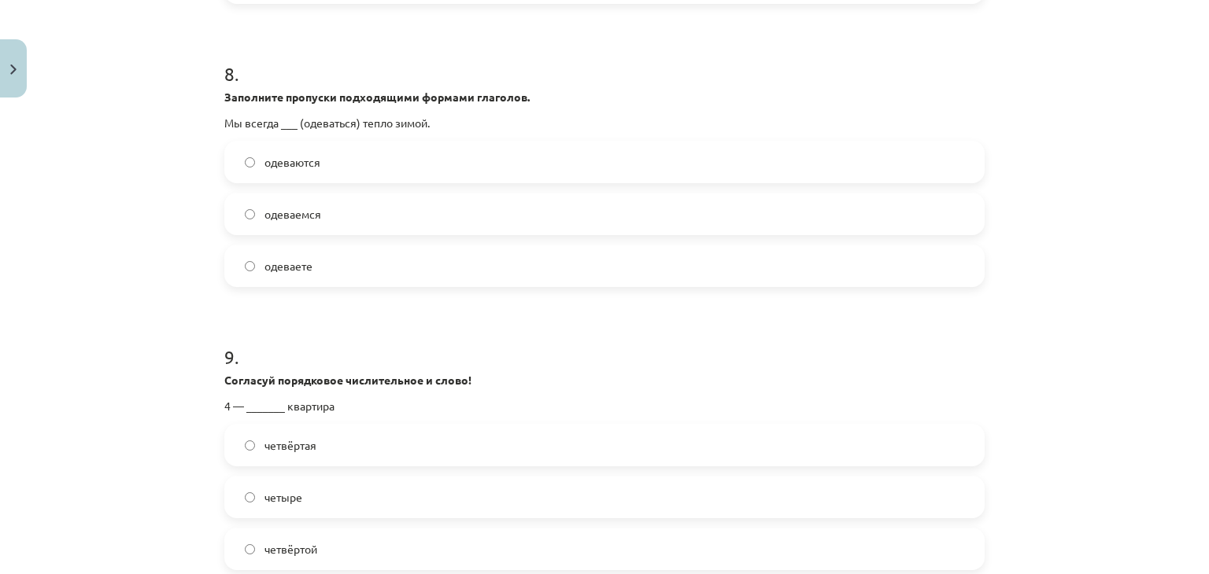
scroll to position [2670, 0]
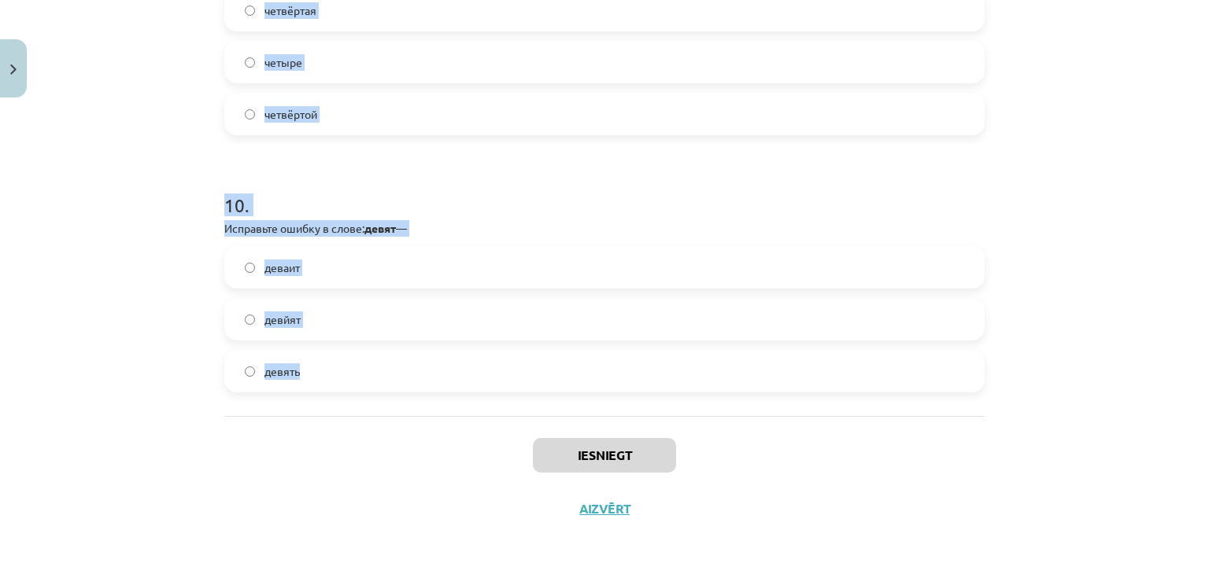
drag, startPoint x: 216, startPoint y: 356, endPoint x: 589, endPoint y: 396, distance: 375.2
copy form "1 . Прочитай вопрос интервью и дополни его вопросительным словом: ________ ты о…"
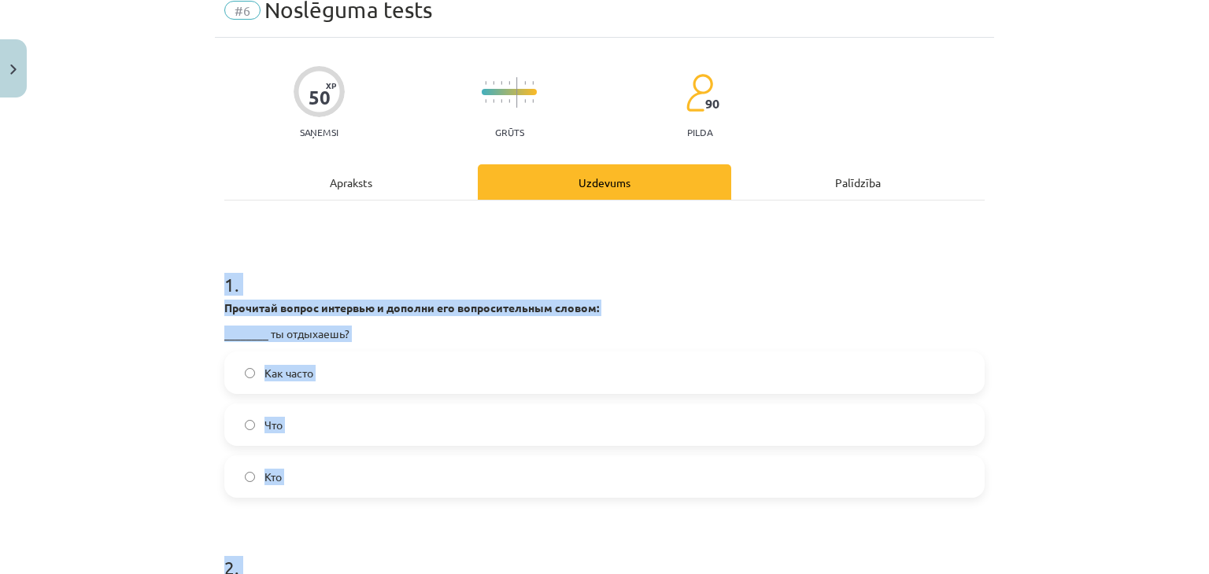
scroll to position [0, 0]
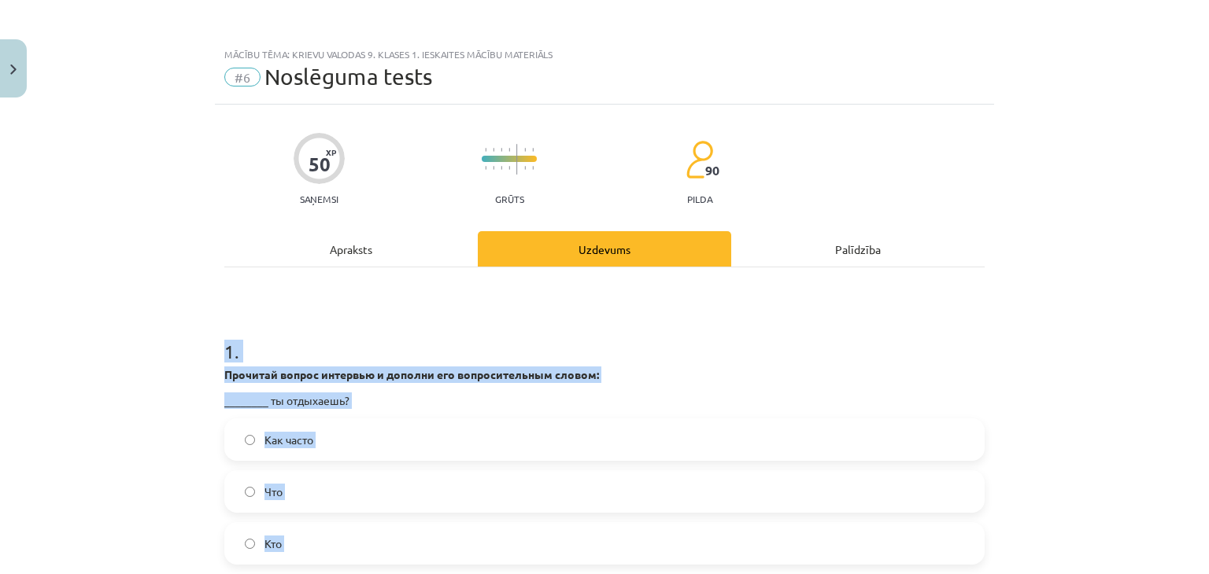
click at [310, 446] on label "Как часто" at bounding box center [604, 439] width 757 height 39
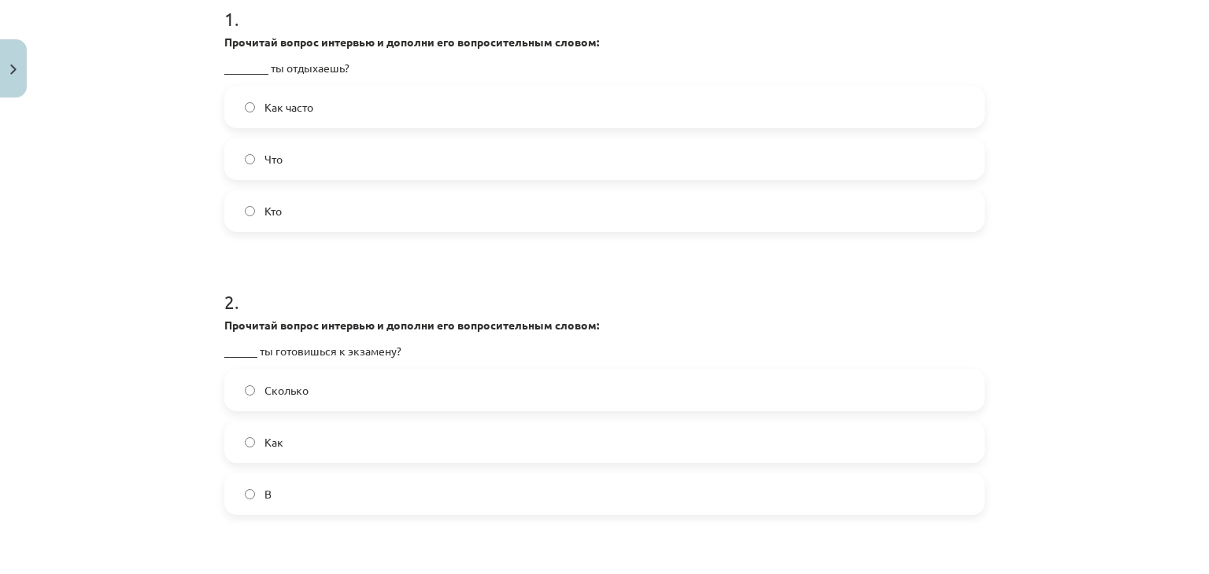
scroll to position [393, 0]
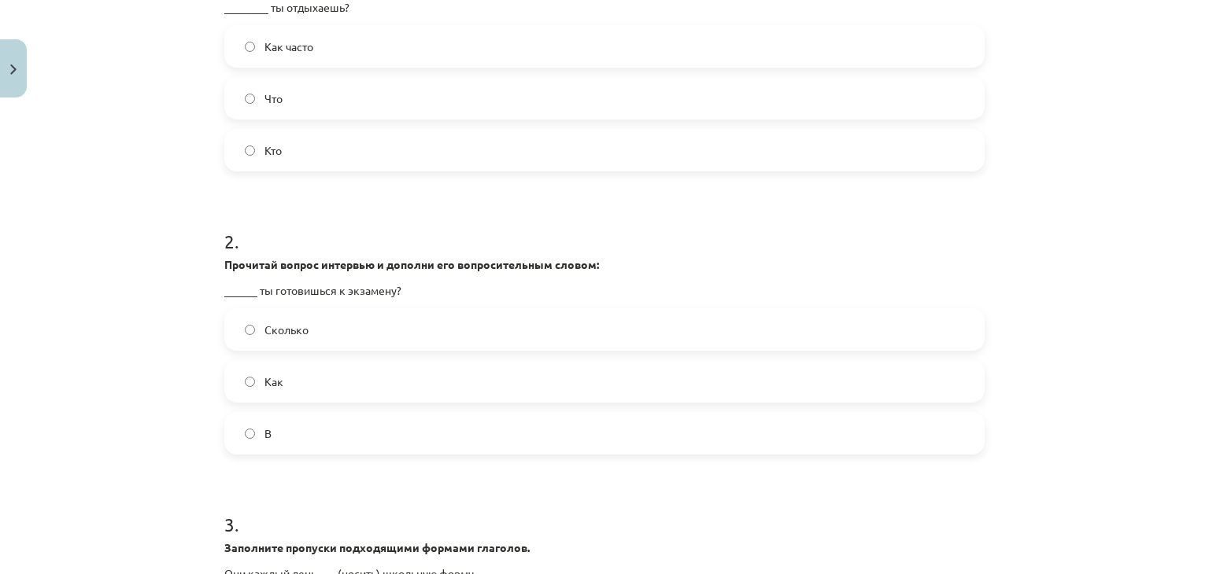
click at [327, 369] on label "Как" at bounding box center [604, 381] width 757 height 39
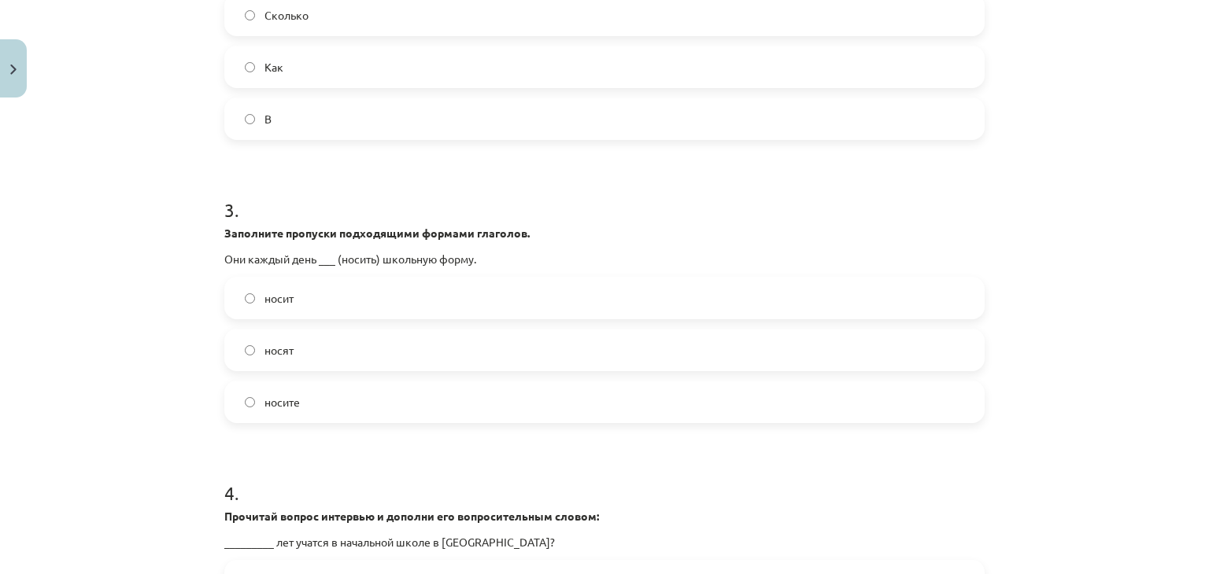
click at [286, 360] on label "носят" at bounding box center [604, 350] width 757 height 39
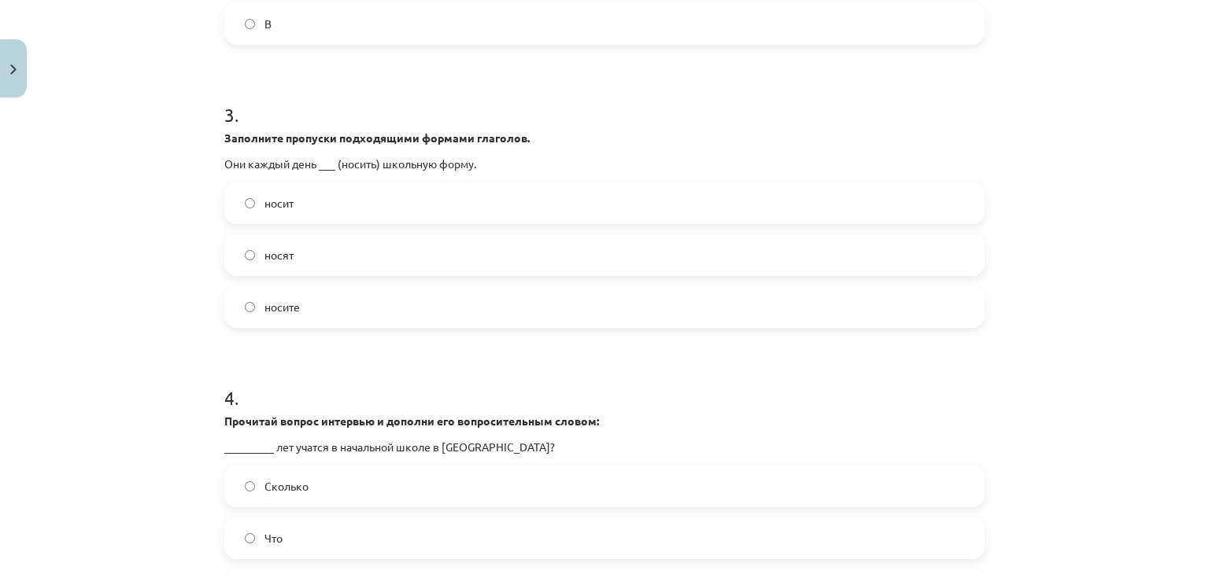
scroll to position [866, 0]
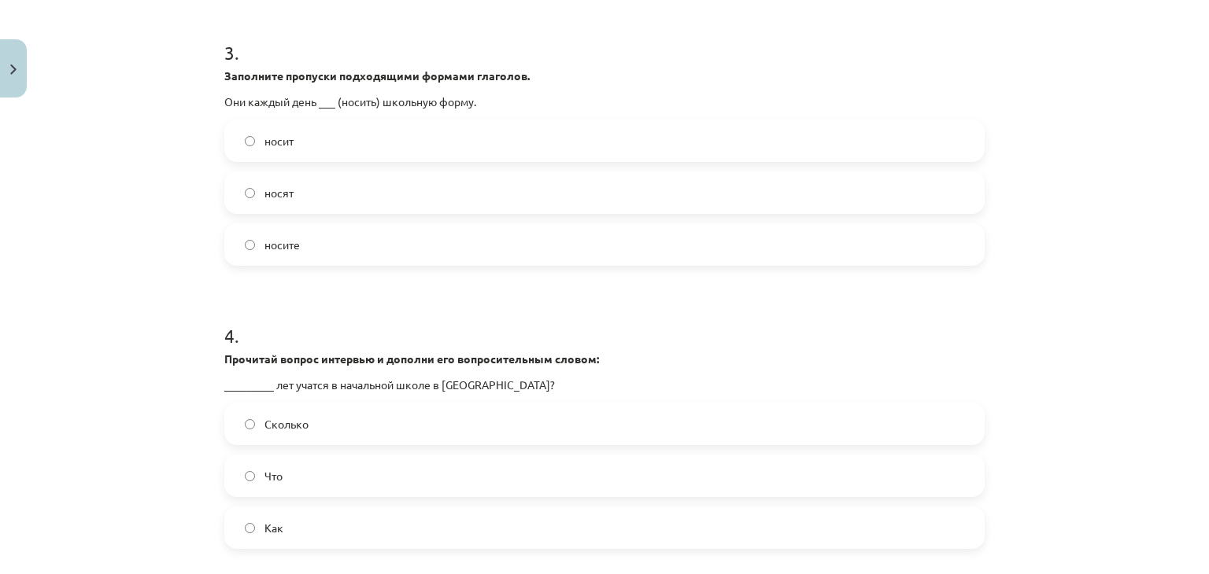
click at [294, 408] on label "Сколько" at bounding box center [604, 423] width 757 height 39
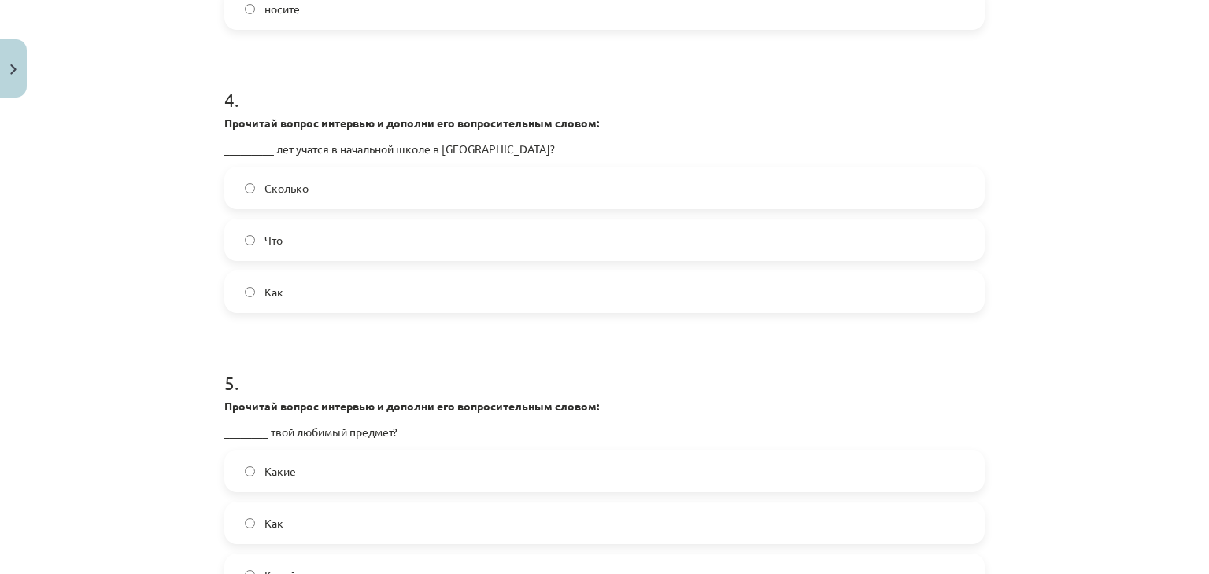
scroll to position [1259, 0]
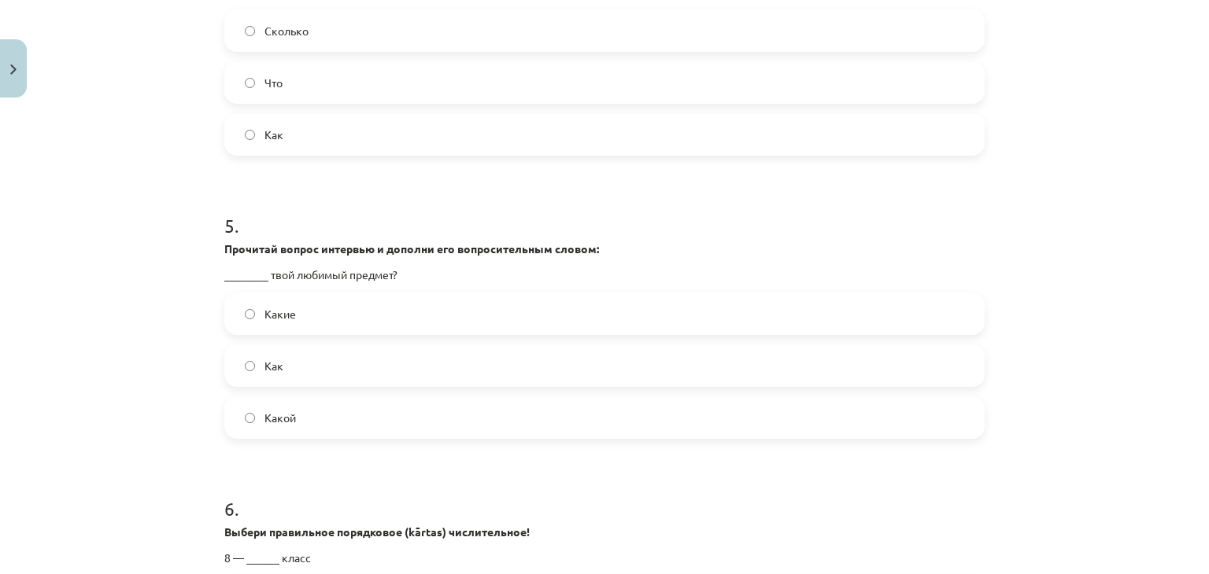
click at [297, 416] on label "Какой" at bounding box center [604, 417] width 757 height 39
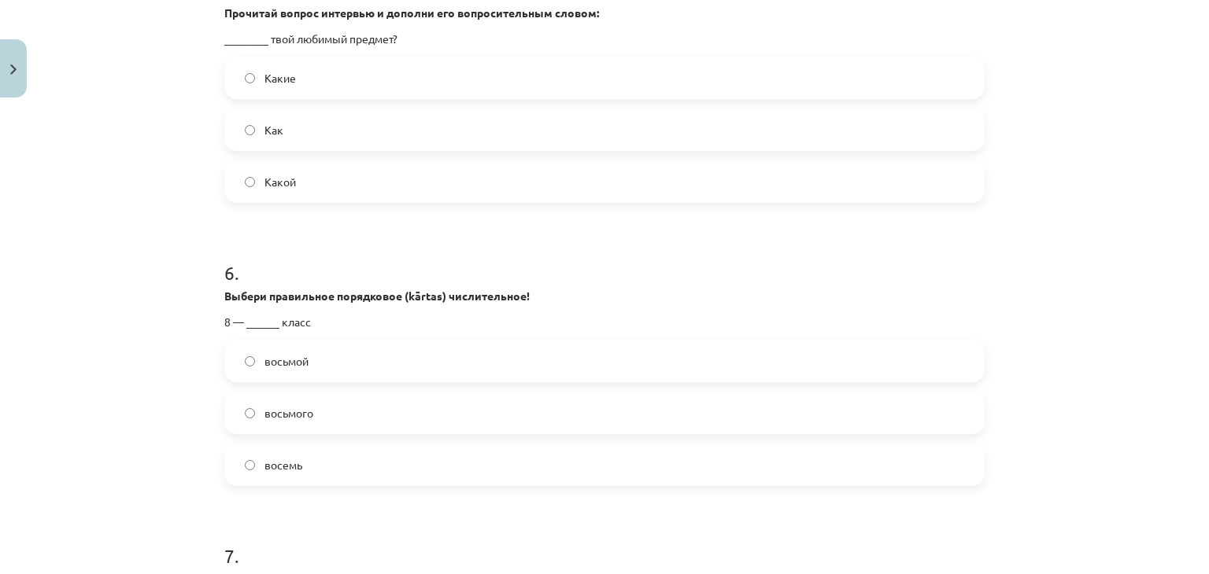
click at [312, 367] on label "восьмой" at bounding box center [604, 361] width 757 height 39
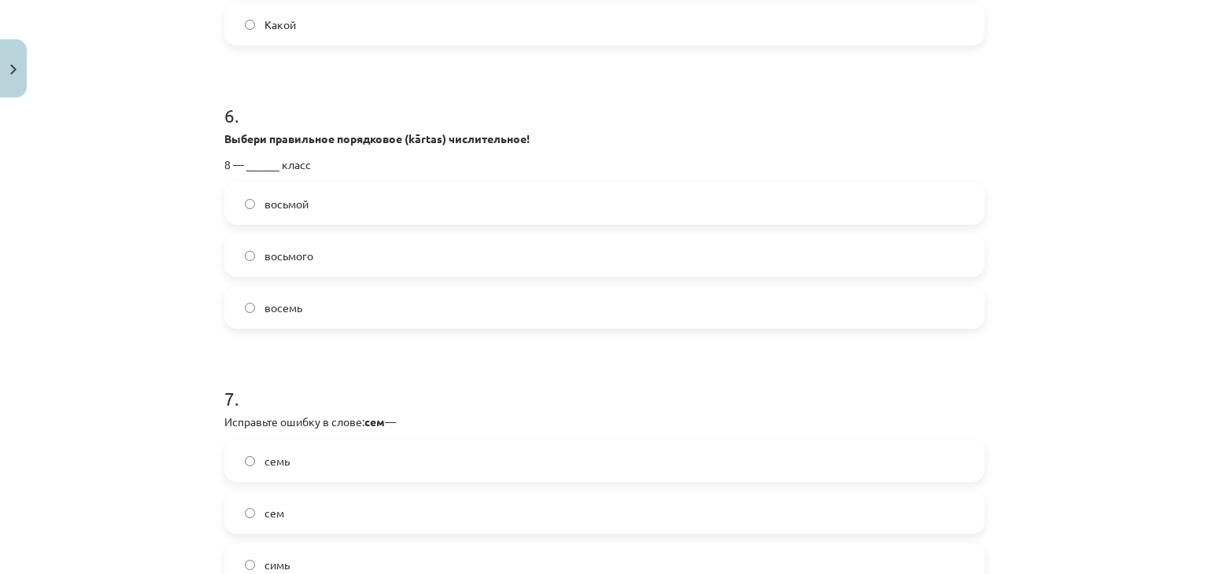
scroll to position [1810, 0]
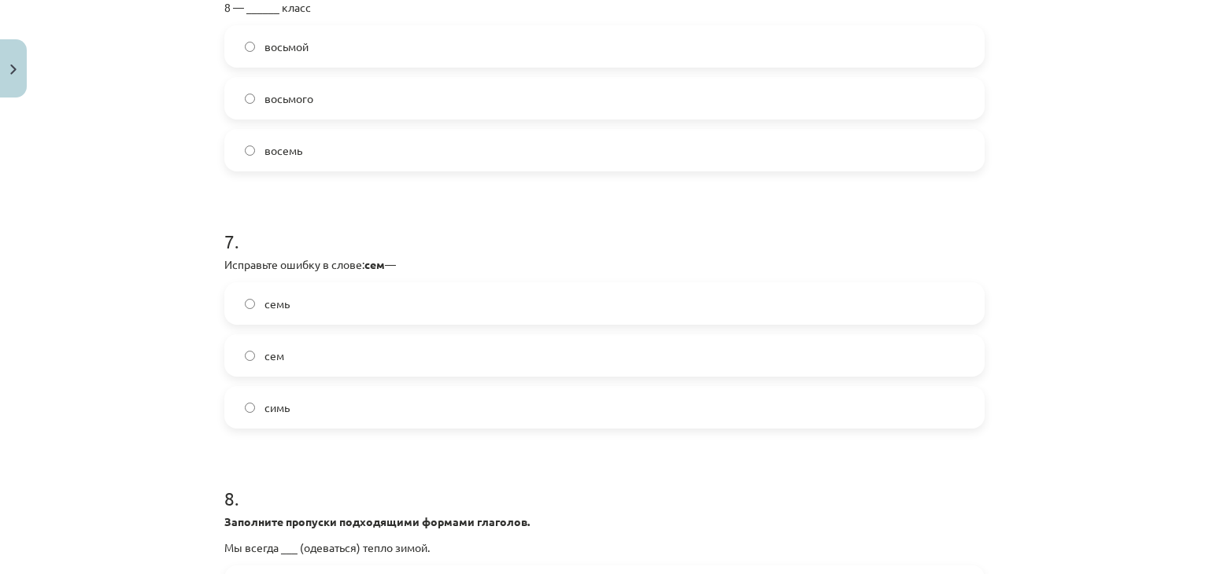
click at [342, 303] on label "семь" at bounding box center [604, 303] width 757 height 39
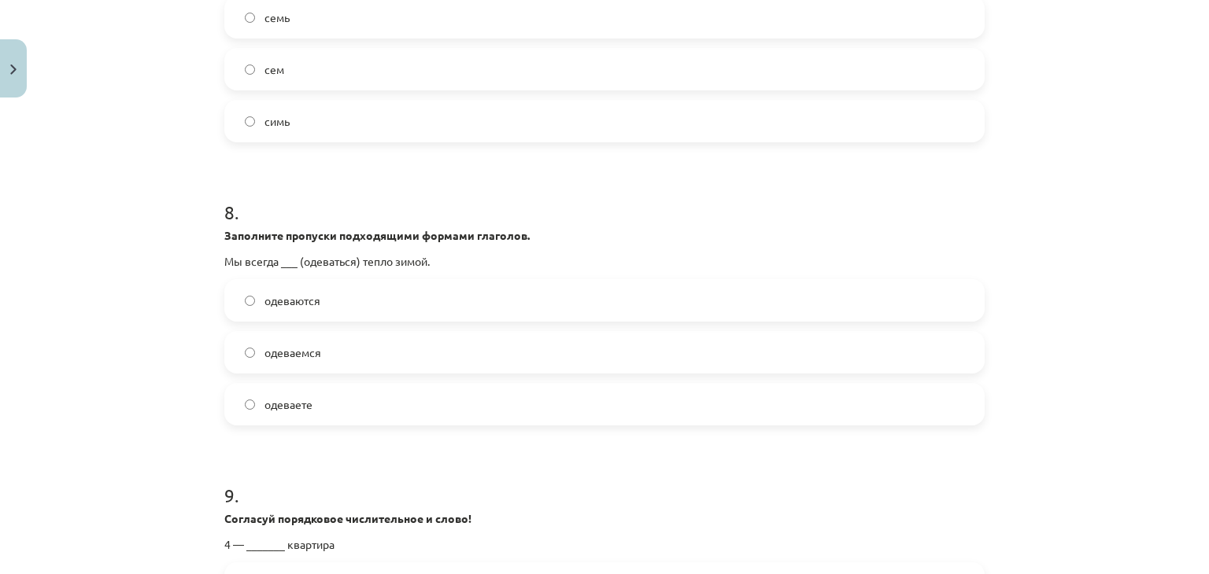
scroll to position [2125, 0]
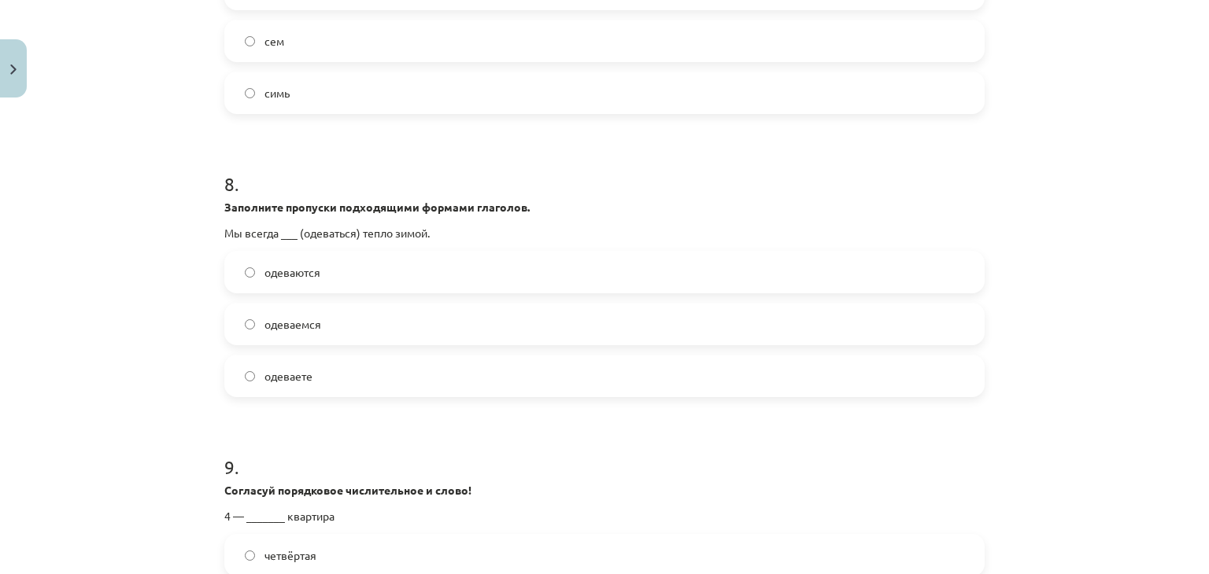
click at [343, 321] on label "одеваемся" at bounding box center [604, 324] width 757 height 39
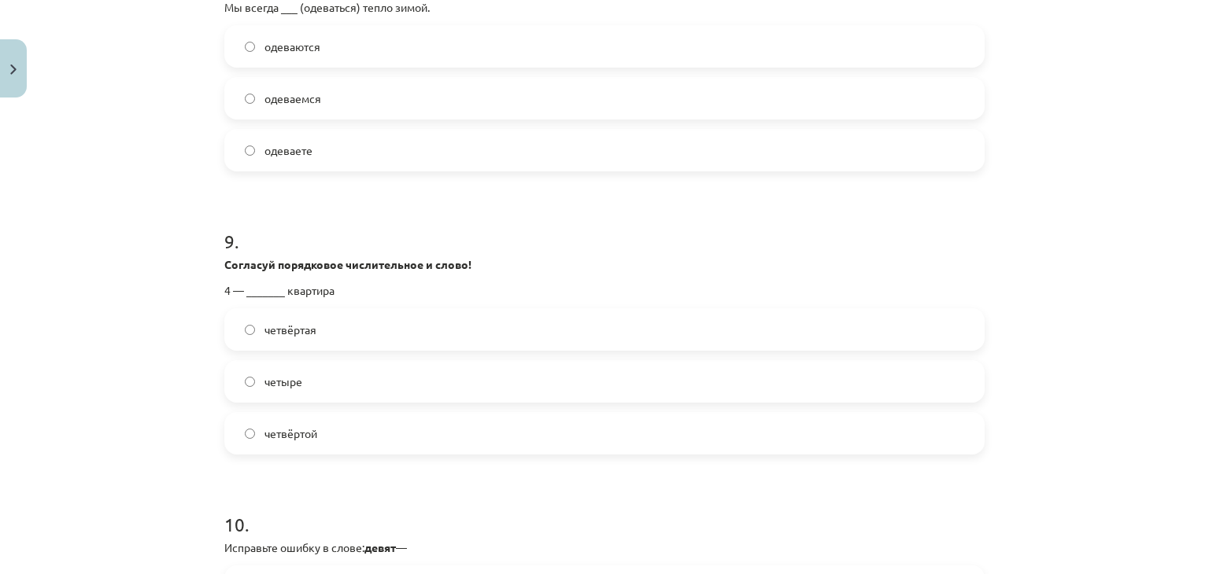
scroll to position [2361, 0]
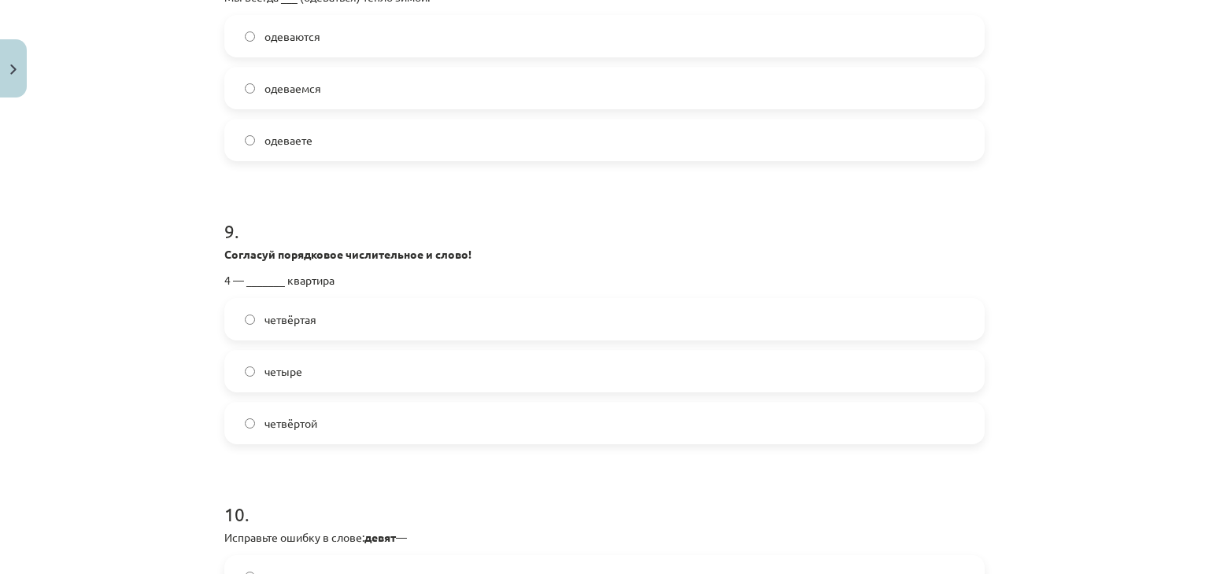
click at [338, 328] on label "четвёртая" at bounding box center [604, 319] width 757 height 39
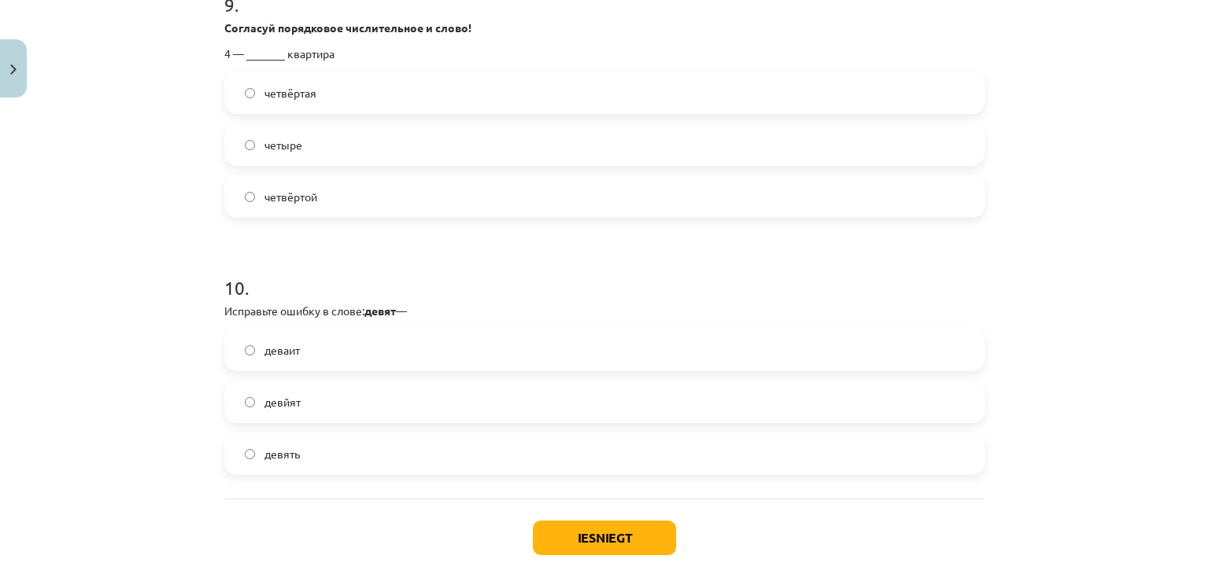
scroll to position [2670, 0]
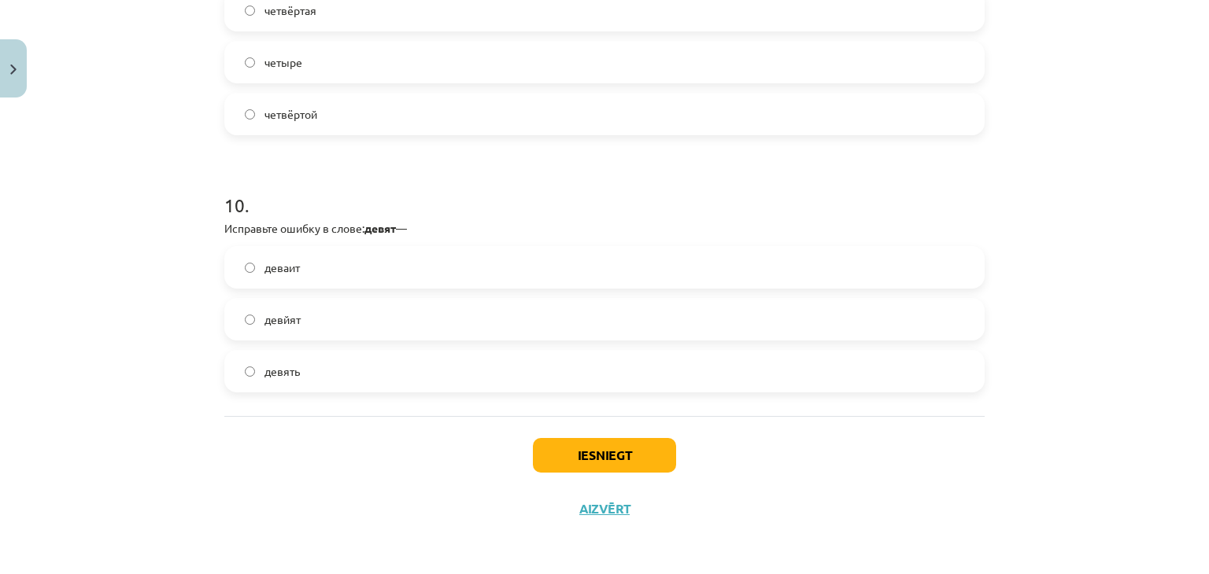
click at [323, 368] on label "девять" at bounding box center [604, 371] width 757 height 39
click at [584, 453] on button "Iesniegt" at bounding box center [604, 455] width 143 height 35
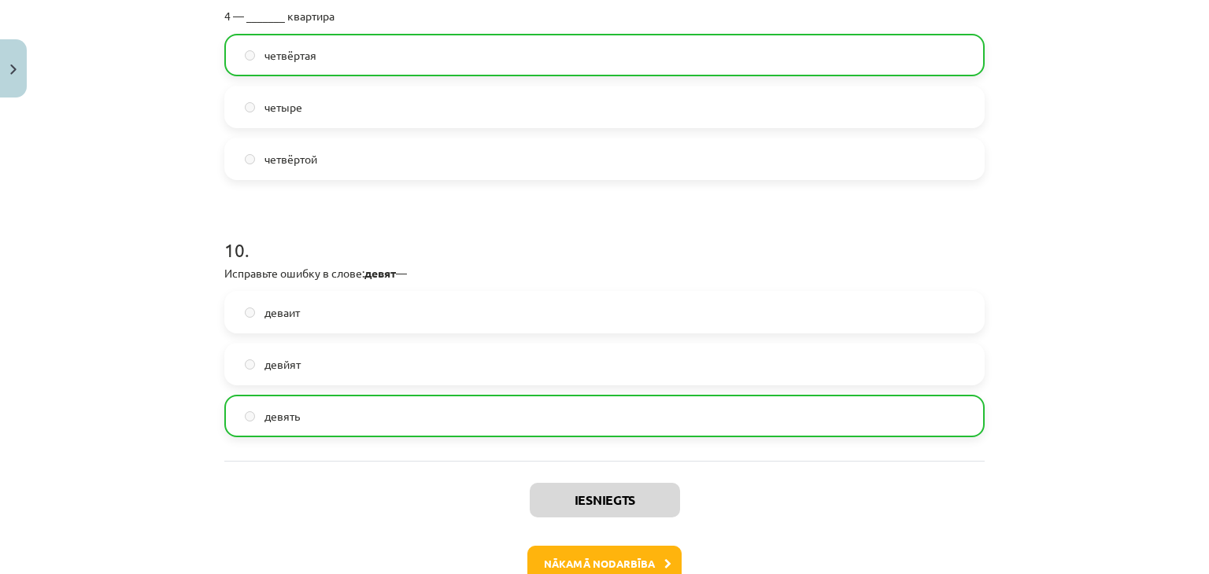
scroll to position [2720, 0]
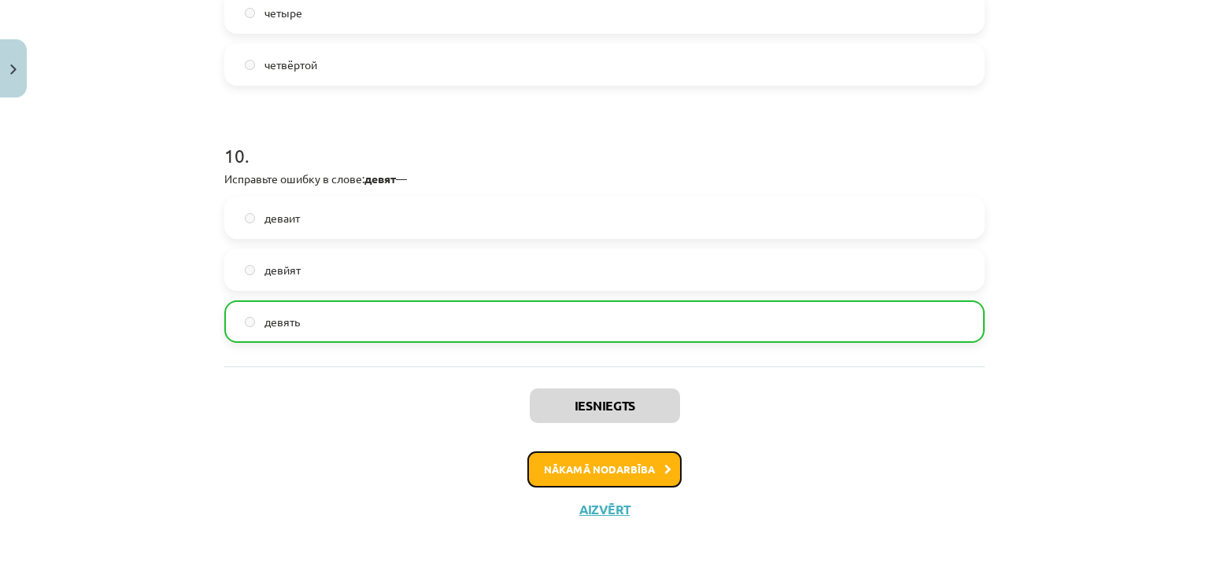
click at [643, 464] on button "Nākamā nodarbība" at bounding box center [604, 470] width 154 height 36
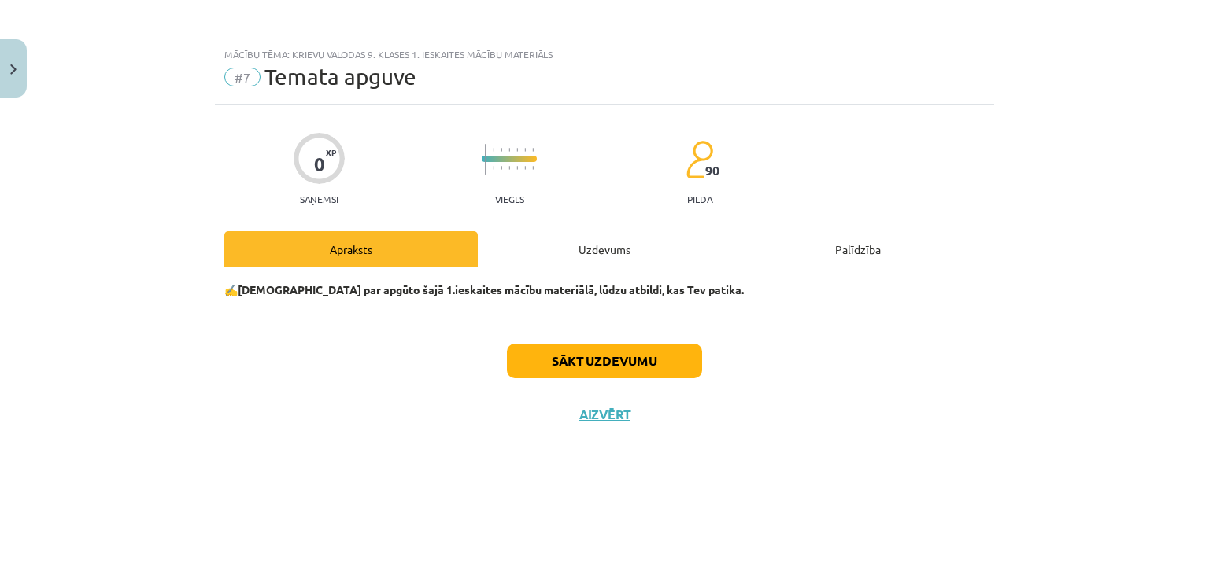
scroll to position [0, 0]
click at [601, 356] on button "Sākt uzdevumu" at bounding box center [604, 361] width 195 height 35
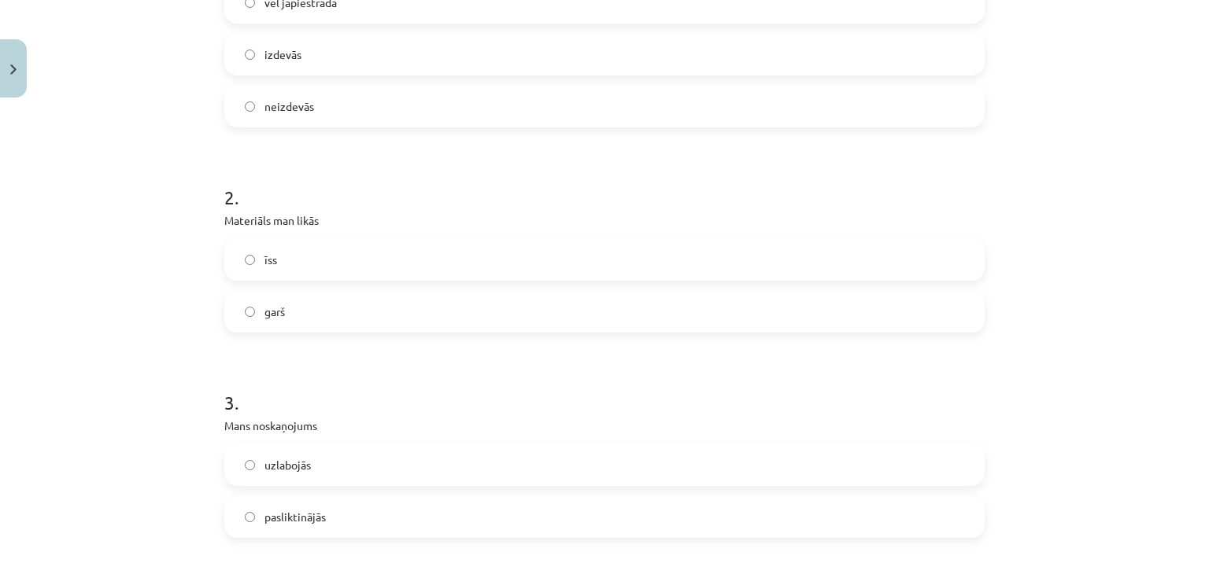
scroll to position [551, 0]
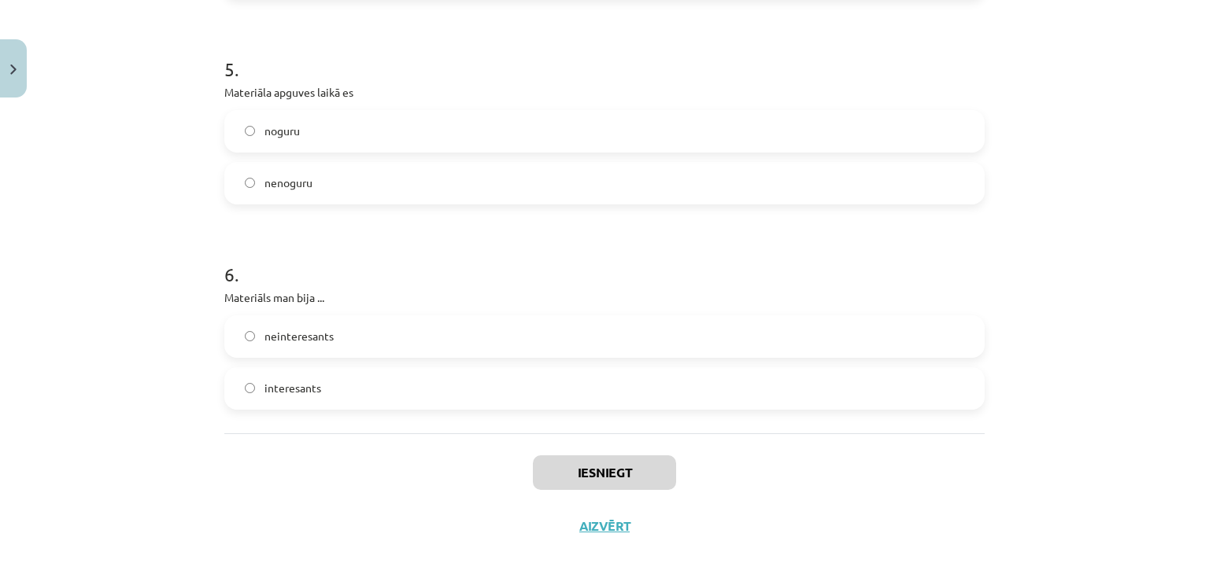
scroll to position [1389, 0]
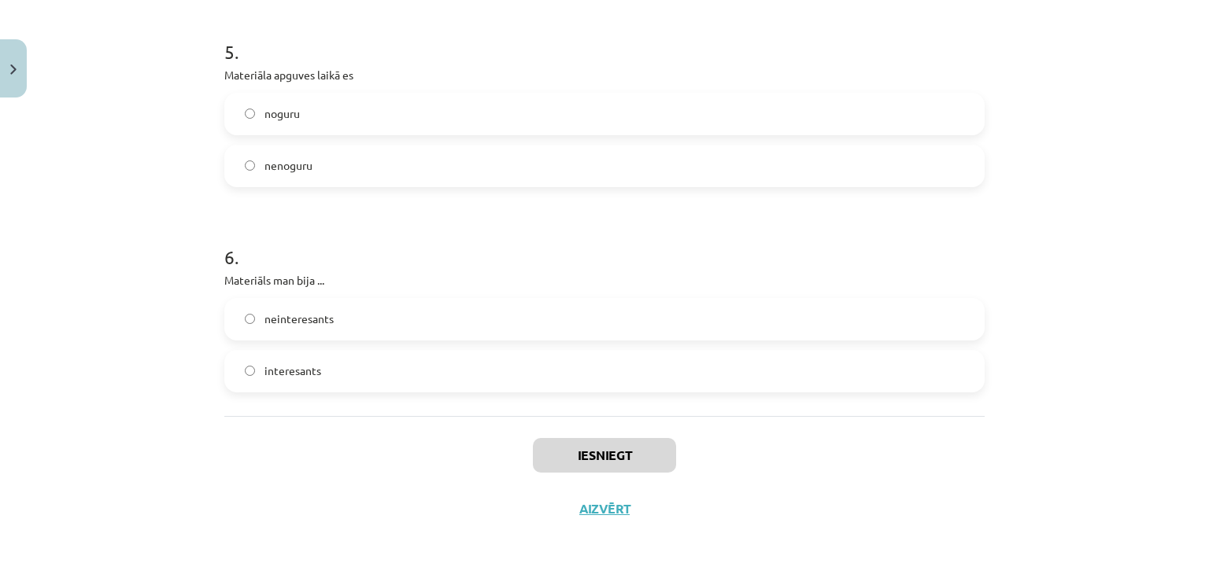
click at [402, 372] on label "interesants" at bounding box center [604, 371] width 757 height 39
click at [549, 446] on button "Iesniegt" at bounding box center [604, 455] width 143 height 35
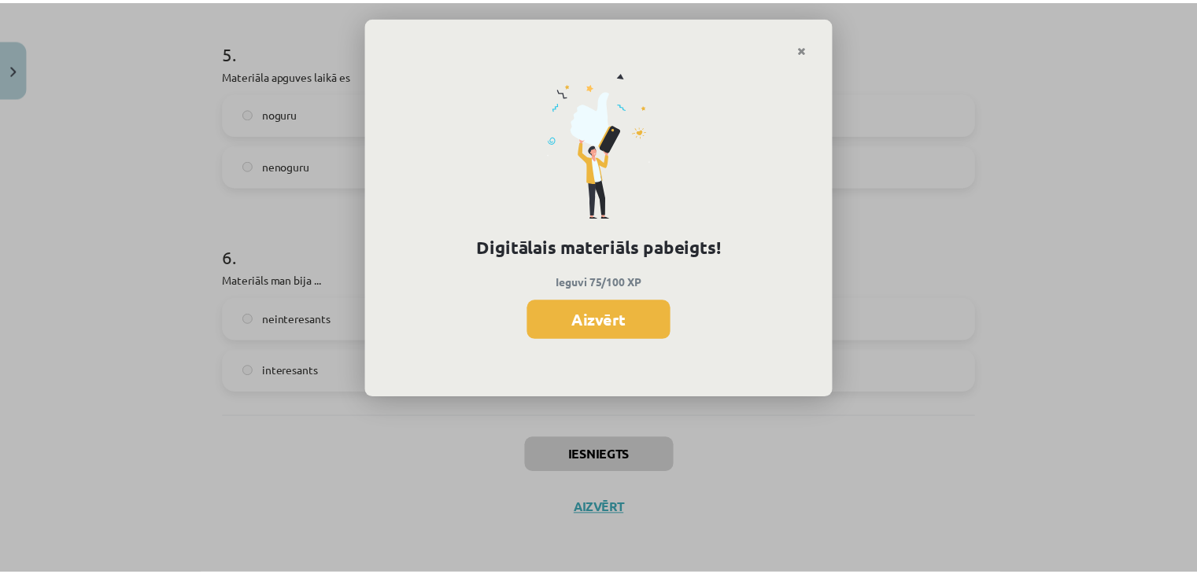
scroll to position [785, 0]
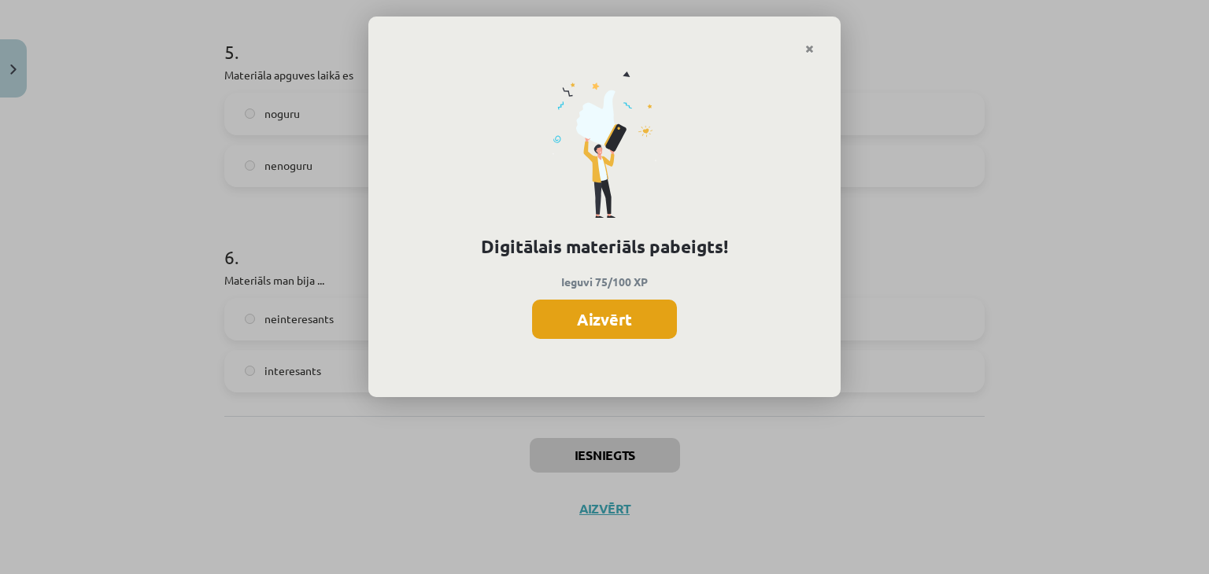
drag, startPoint x: 631, startPoint y: 323, endPoint x: 614, endPoint y: 322, distance: 17.3
click at [630, 322] on button "Aizvērt" at bounding box center [604, 319] width 145 height 39
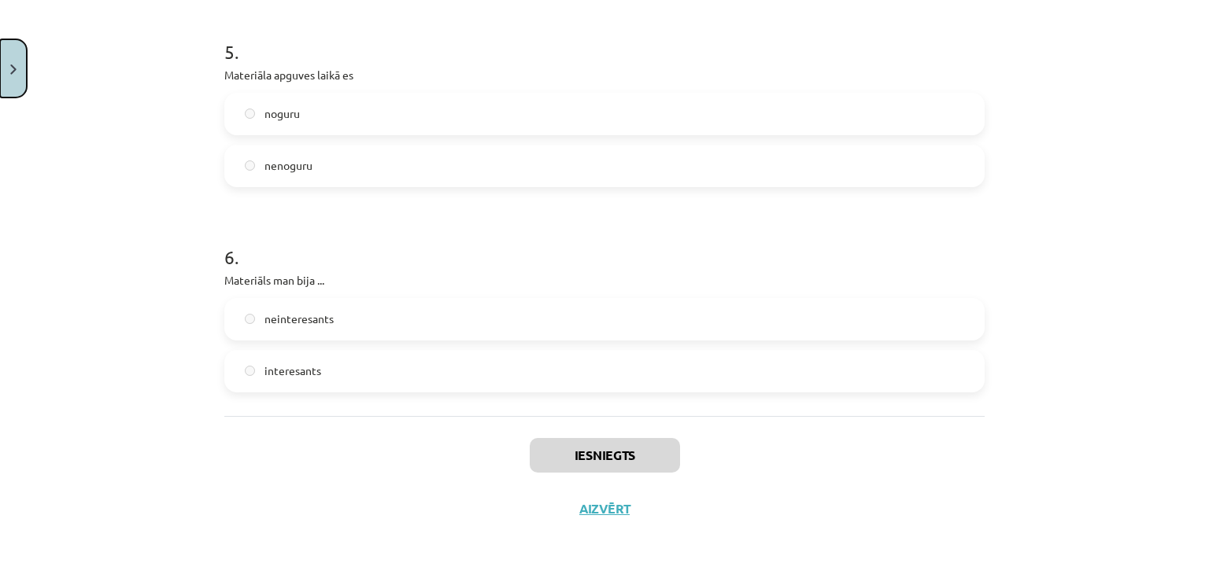
click at [0, 73] on button "Close" at bounding box center [13, 68] width 27 height 58
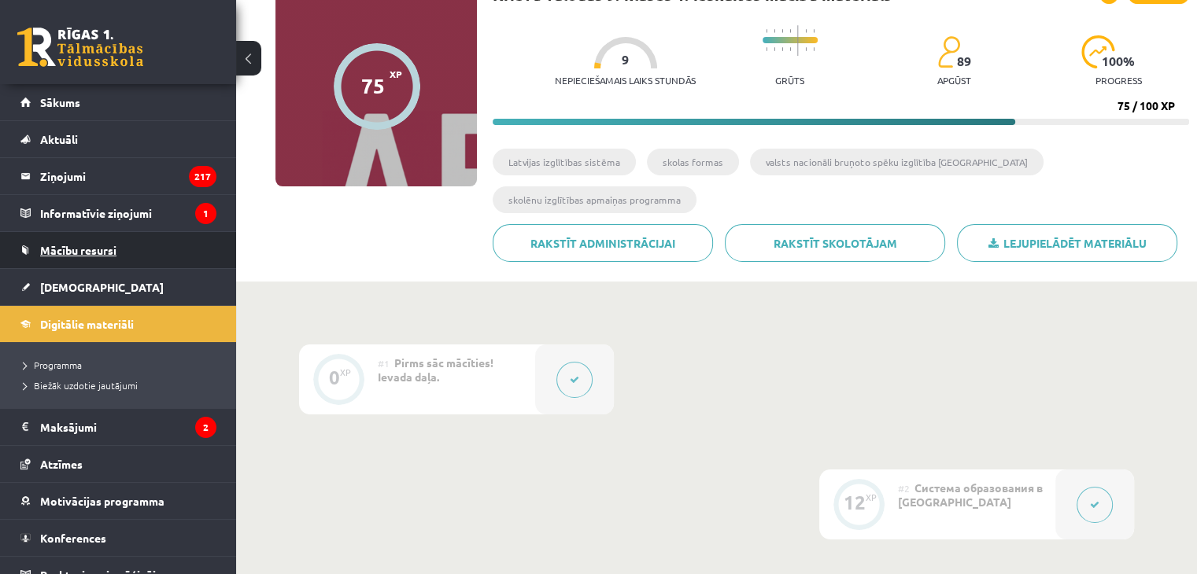
scroll to position [0, 0]
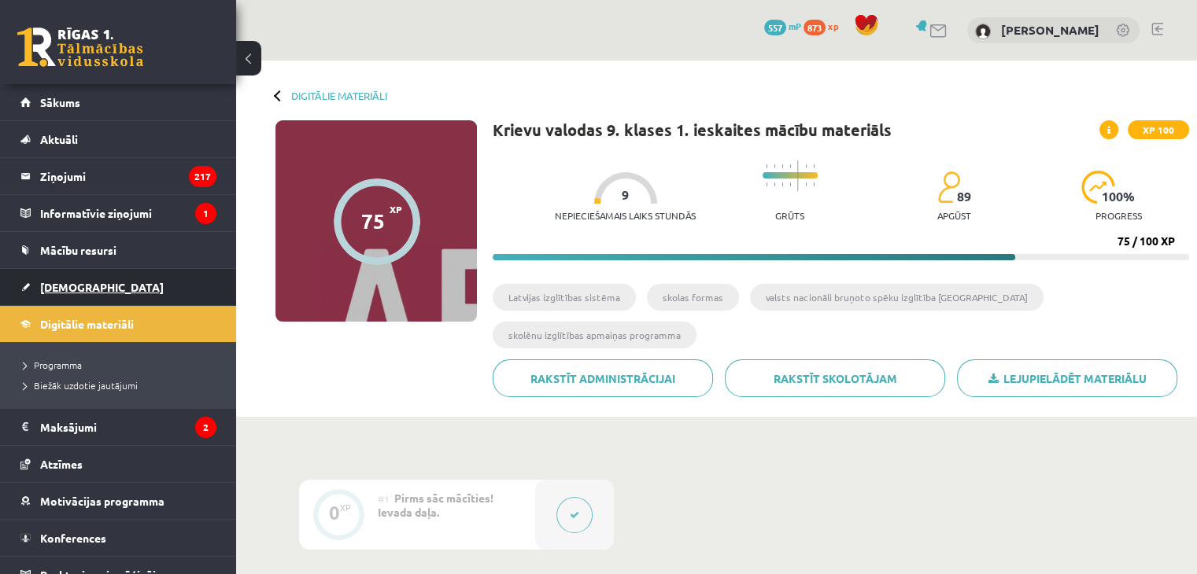
click at [72, 297] on link "[DEMOGRAPHIC_DATA]" at bounding box center [118, 287] width 196 height 36
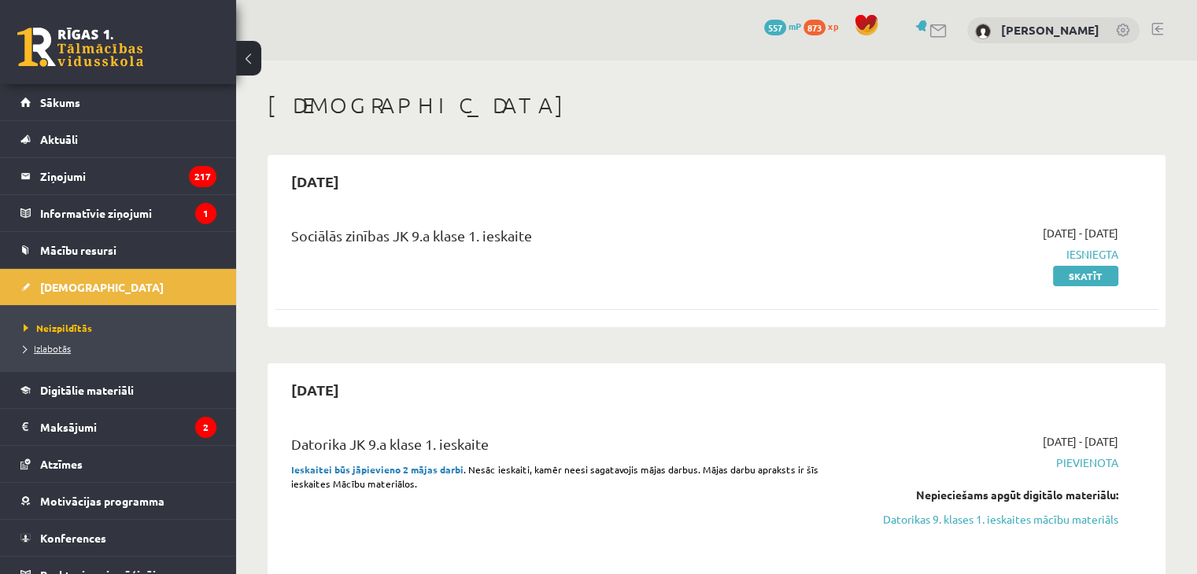
click at [47, 342] on link "Izlabotās" at bounding box center [122, 349] width 197 height 14
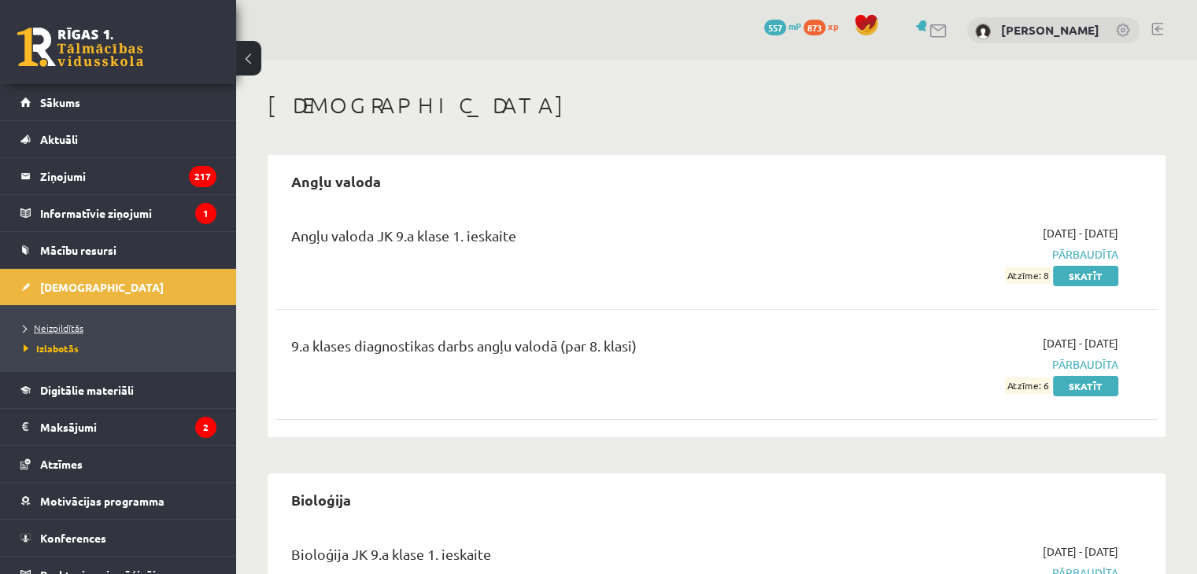
click at [55, 334] on link "Neizpildītās" at bounding box center [122, 328] width 197 height 14
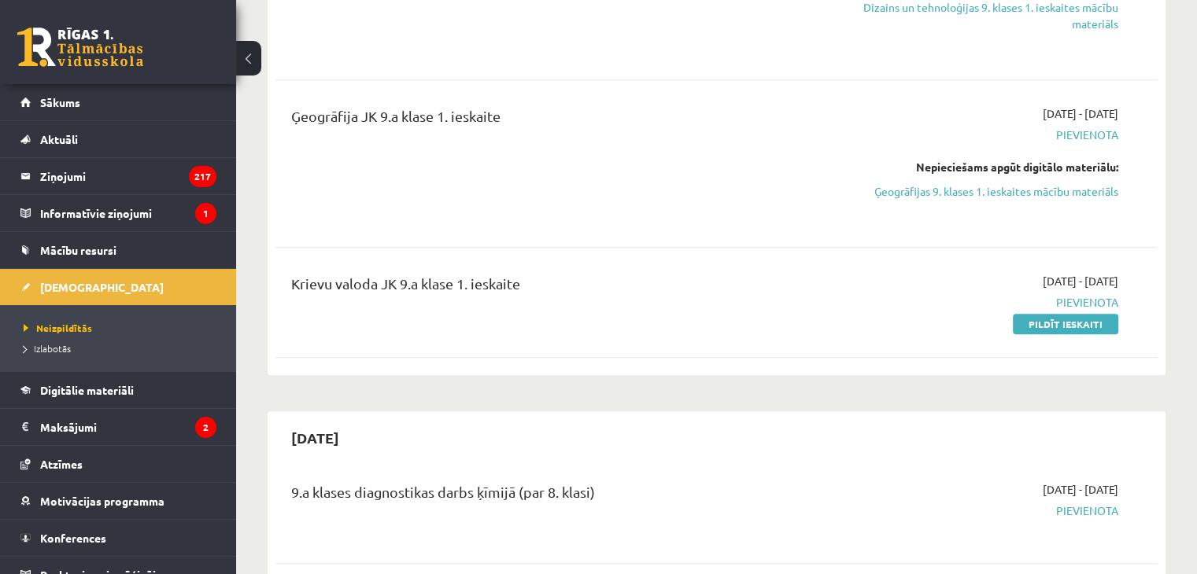
scroll to position [708, 0]
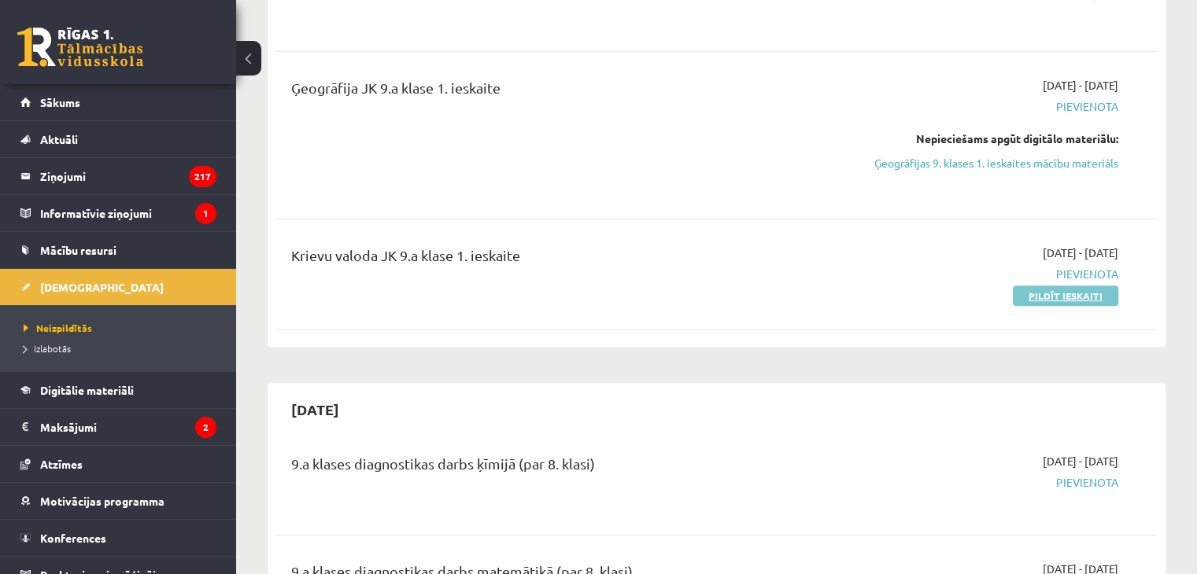
click at [1044, 290] on link "Pildīt ieskaiti" at bounding box center [1065, 296] width 105 height 20
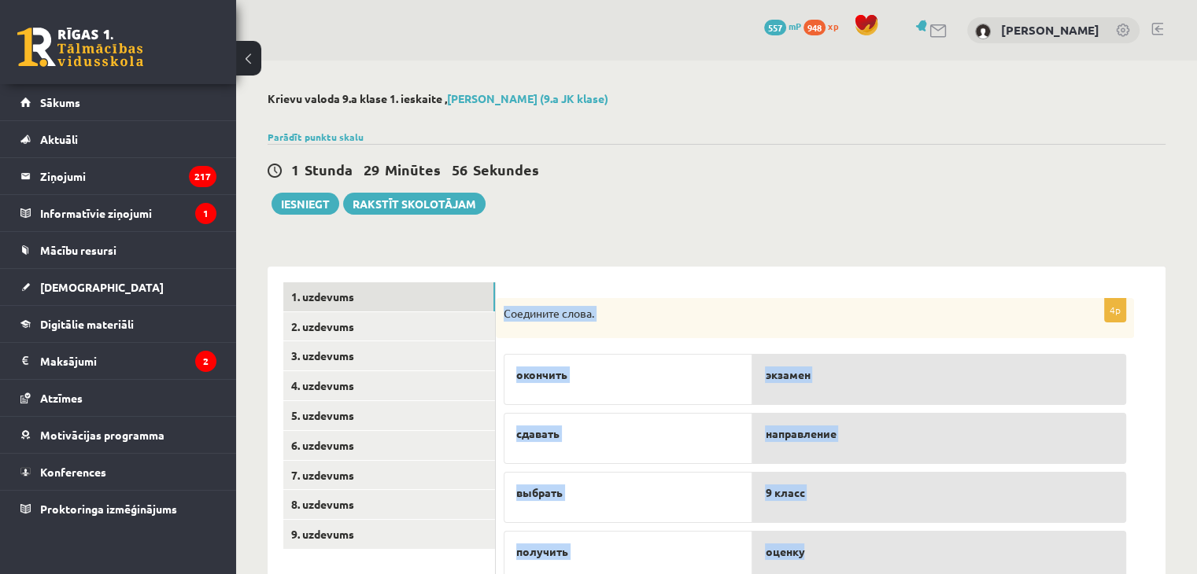
scroll to position [63, 0]
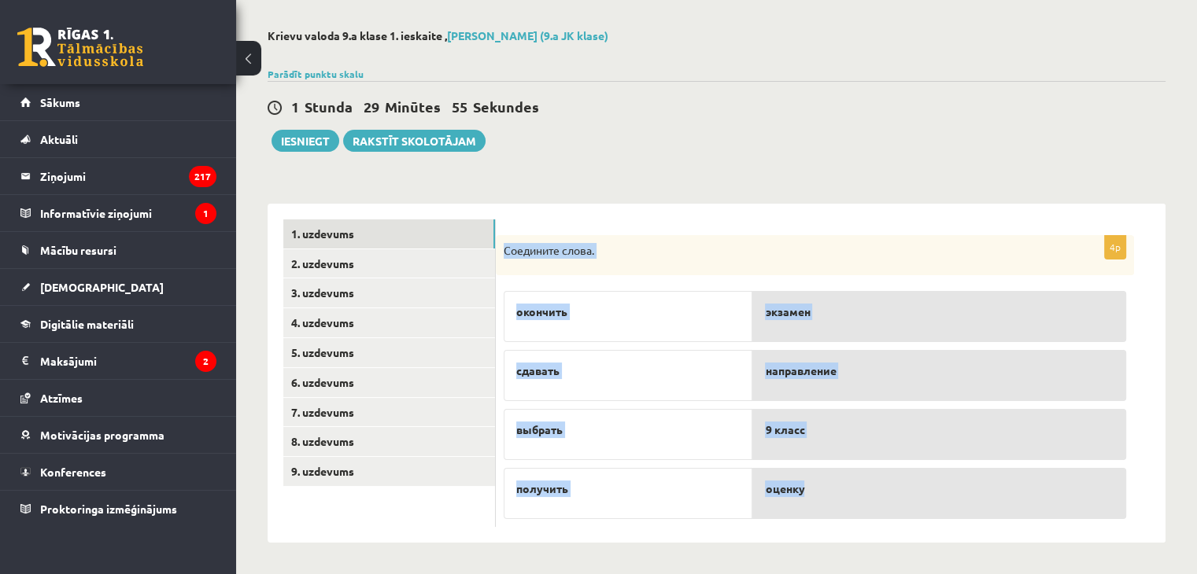
drag, startPoint x: 497, startPoint y: 312, endPoint x: 897, endPoint y: 498, distance: 440.8
click at [897, 498] on div "4p Соедините слова. окончить сдавать выбрать получить экзамен направление 9 кла…" at bounding box center [815, 381] width 638 height 293
copy div "Соедините слова. окончить сдавать выбрать получить экзамен направление 9 класс …"
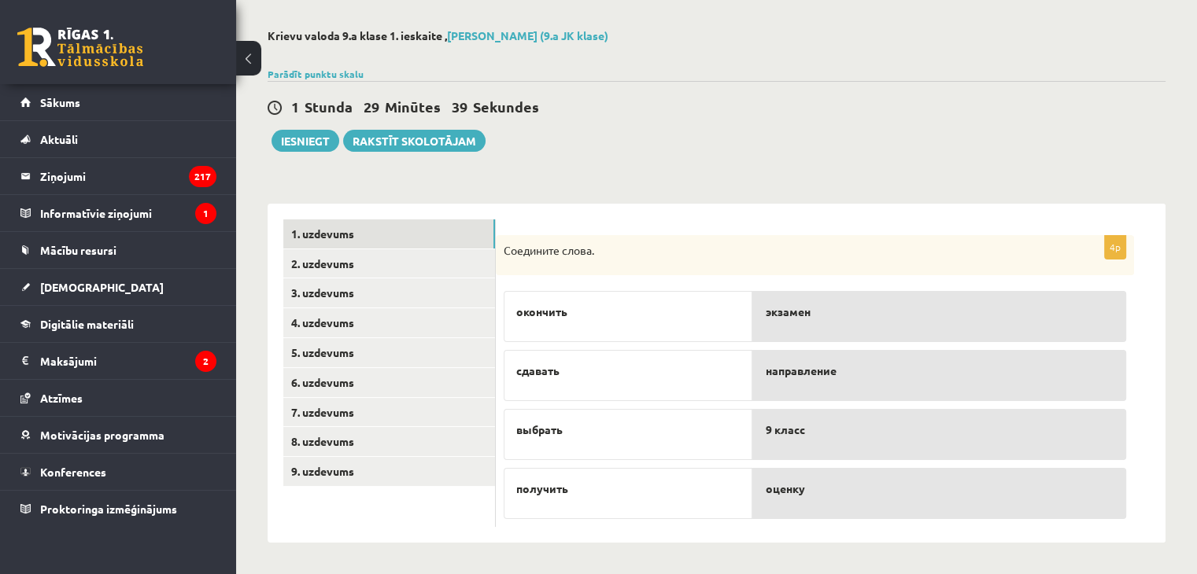
click at [823, 441] on div "9 класс" at bounding box center [939, 434] width 374 height 51
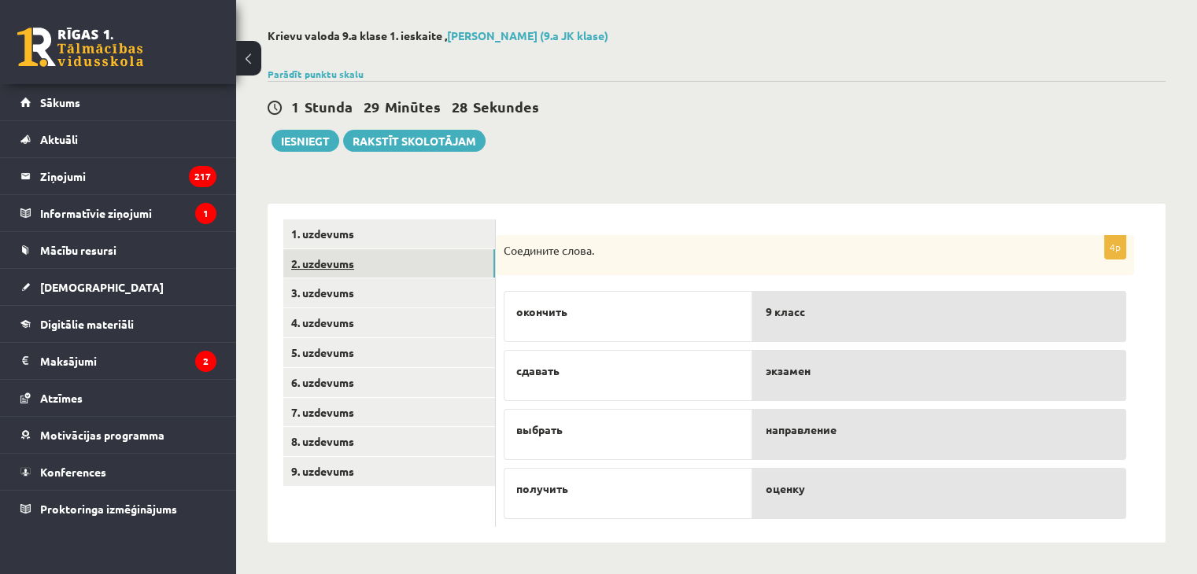
click at [357, 275] on link "2. uzdevums" at bounding box center [389, 263] width 212 height 29
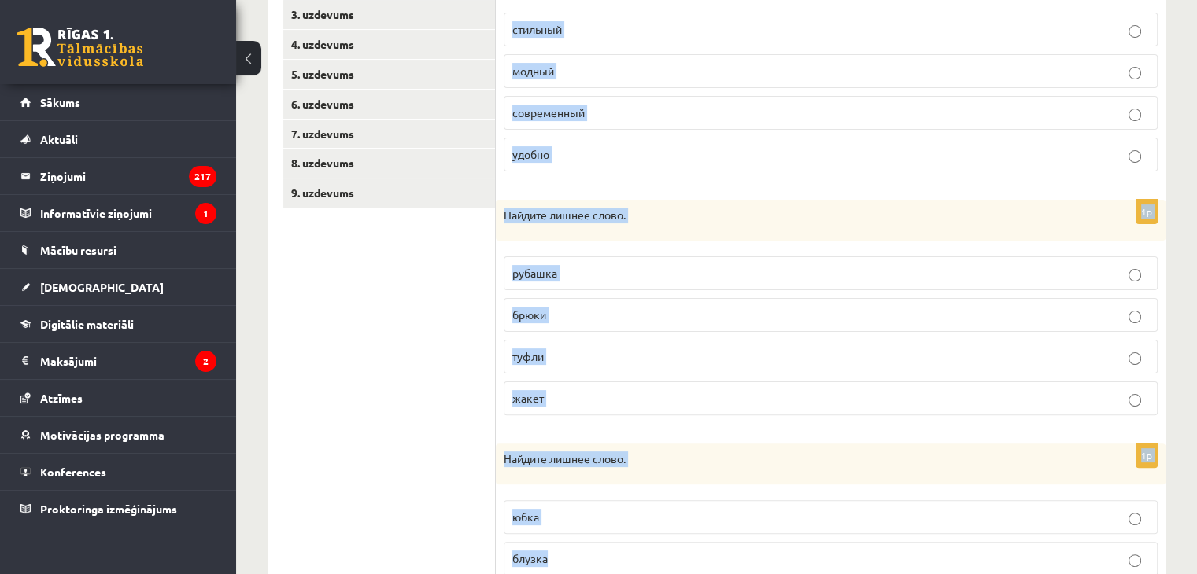
scroll to position [482, 0]
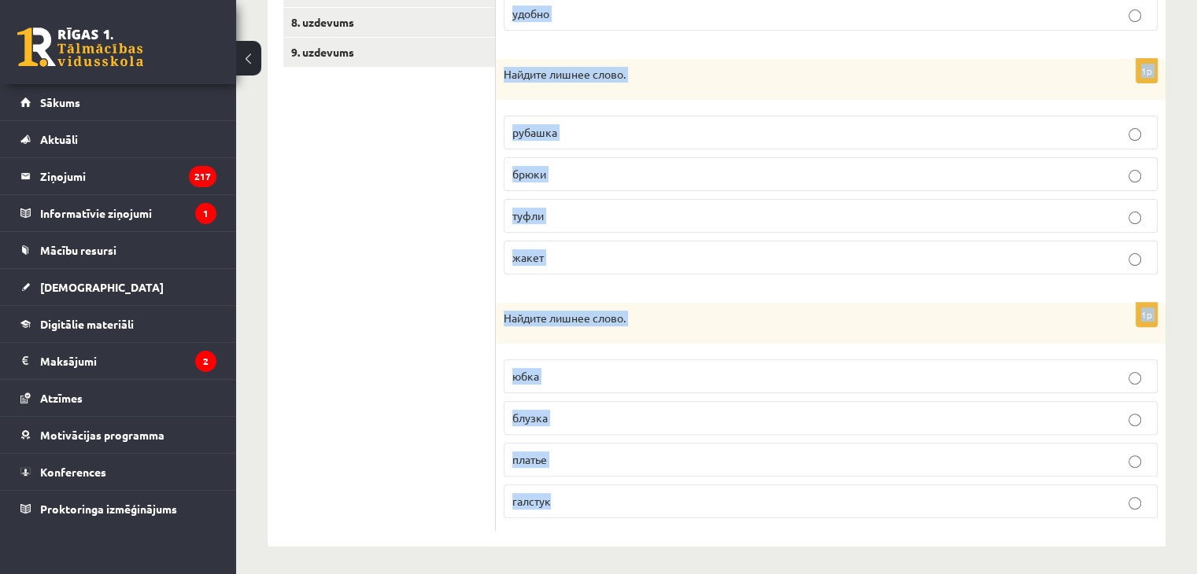
drag, startPoint x: 503, startPoint y: 249, endPoint x: 988, endPoint y: 585, distance: 590.0
copy form "Найдите лишнее слово. стильный модный современный удобно 1p Найдите лишнее слов…"
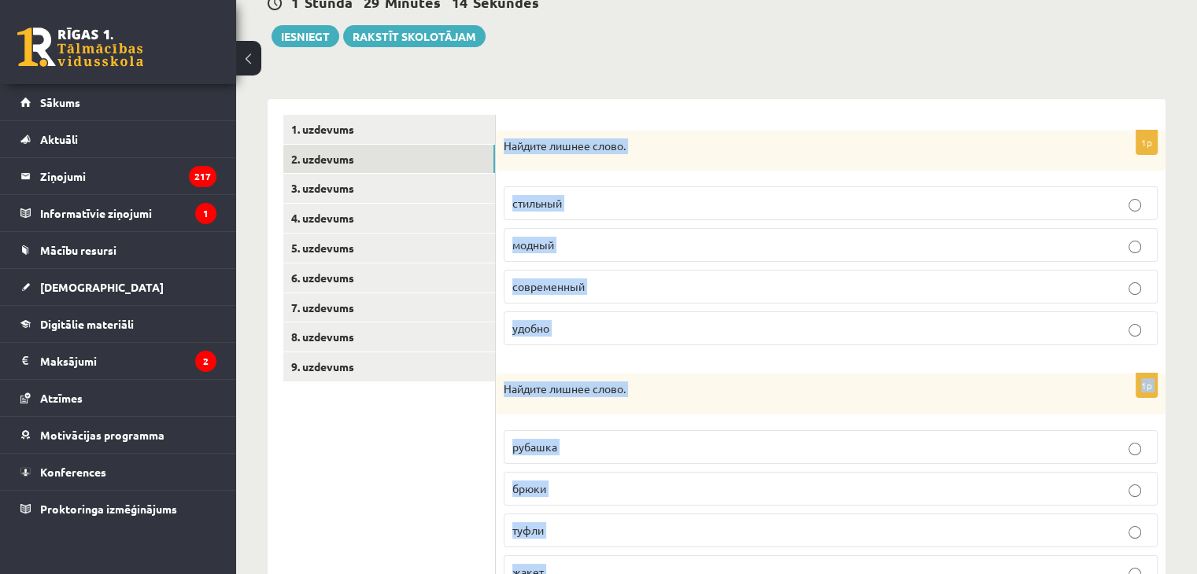
click at [536, 327] on span "удобно" at bounding box center [530, 328] width 37 height 14
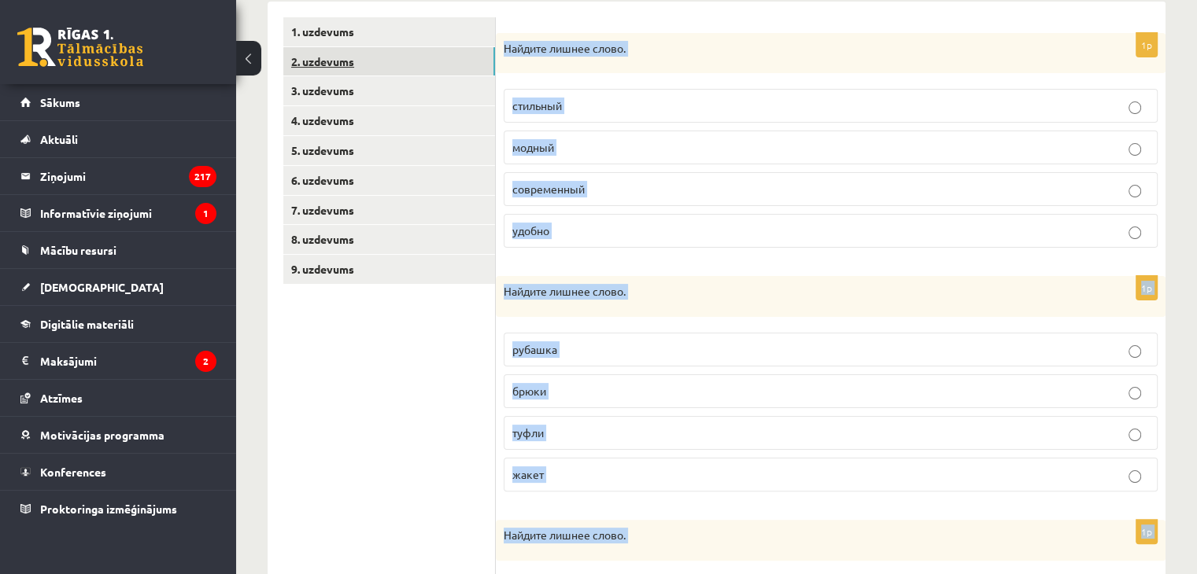
scroll to position [325, 0]
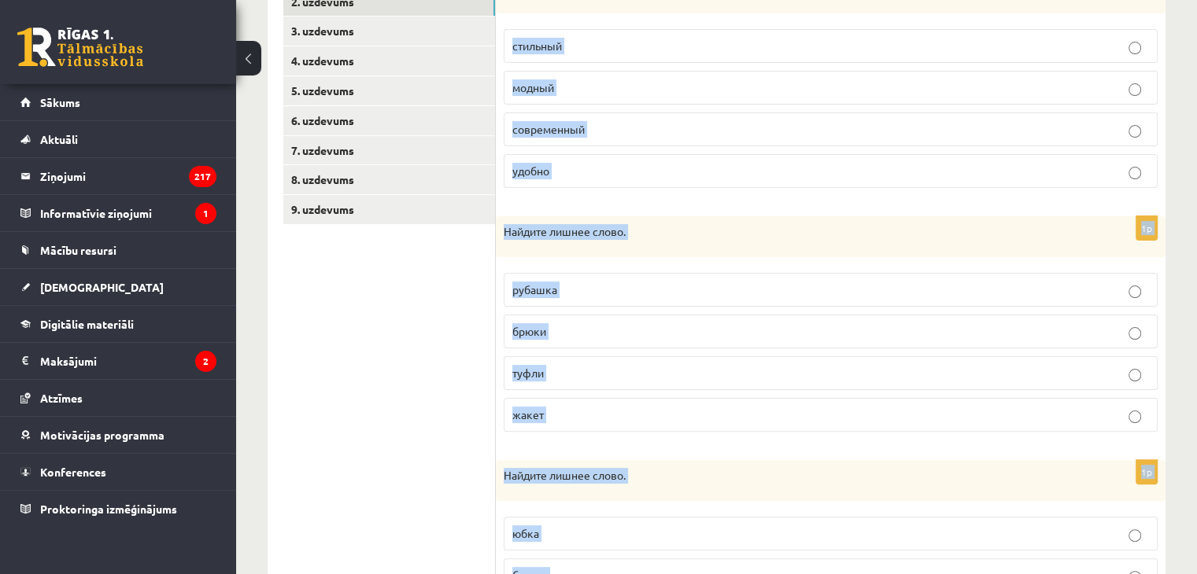
click at [550, 371] on p "туфли" at bounding box center [830, 373] width 637 height 17
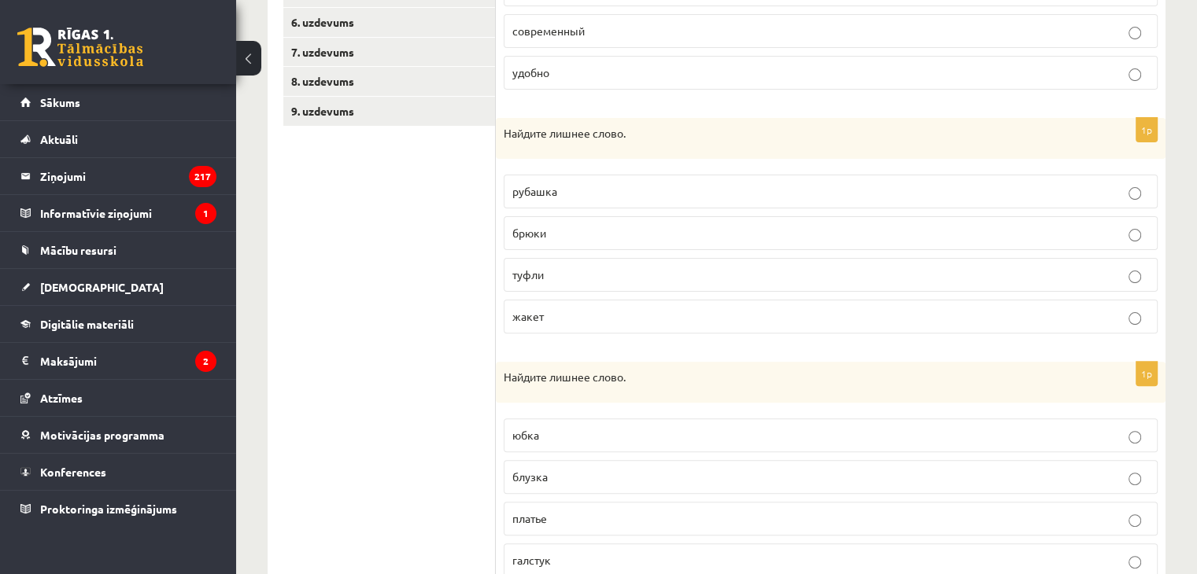
scroll to position [482, 0]
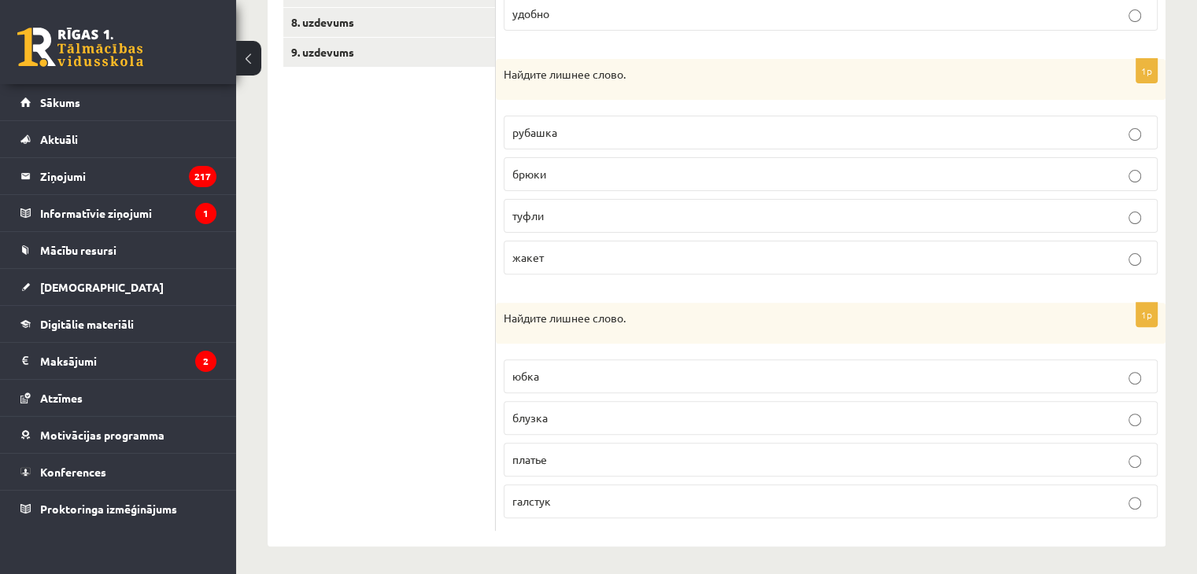
click at [548, 495] on span "галстук" at bounding box center [531, 501] width 39 height 14
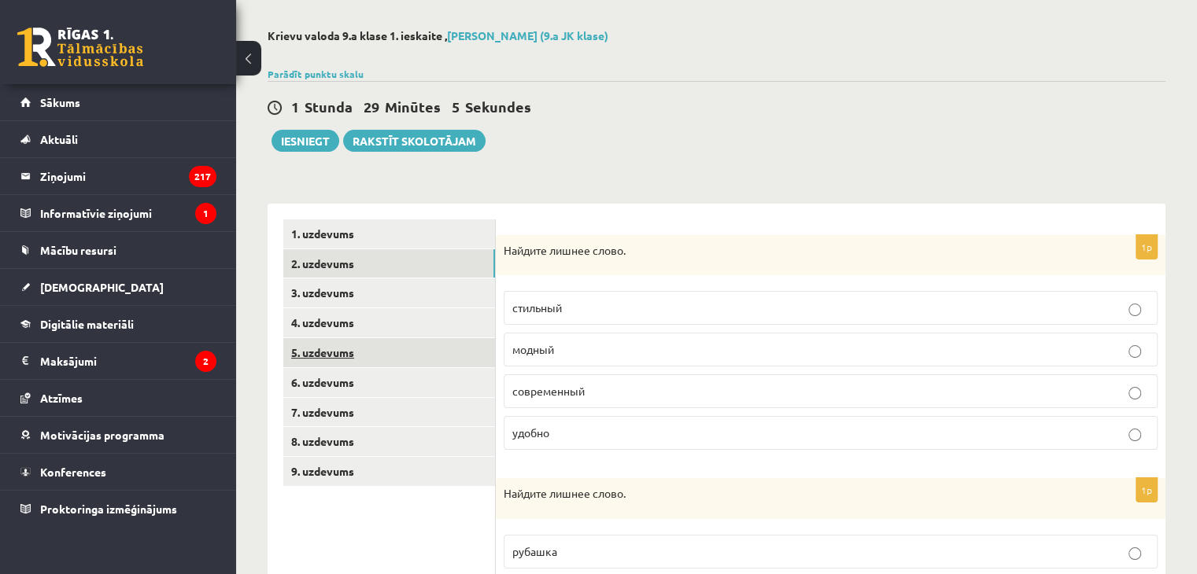
scroll to position [10, 0]
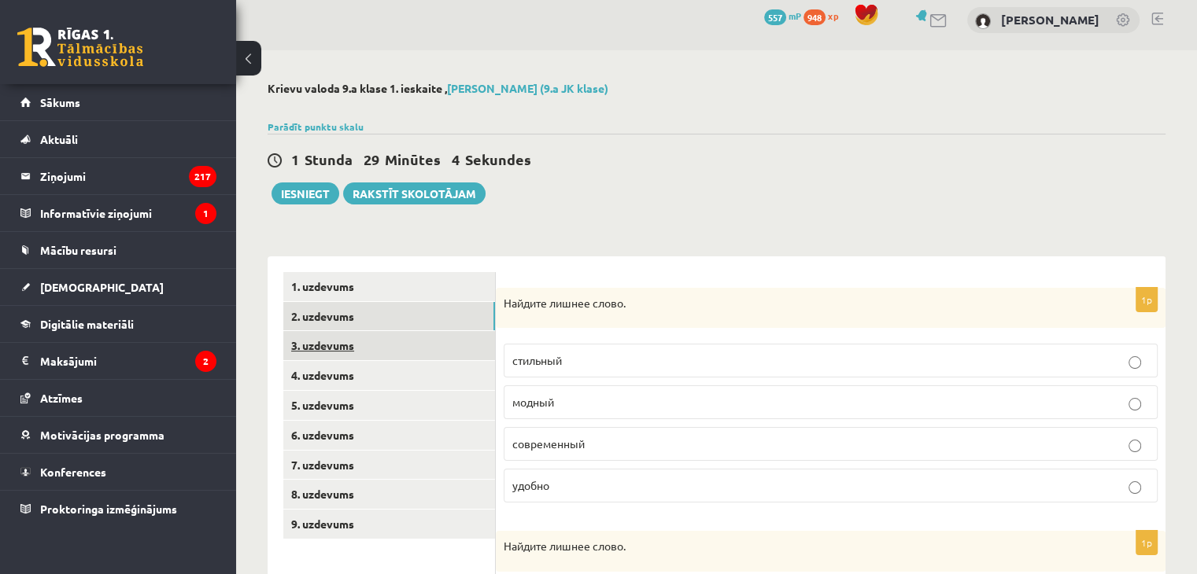
click at [294, 347] on link "3. uzdevums" at bounding box center [389, 345] width 212 height 29
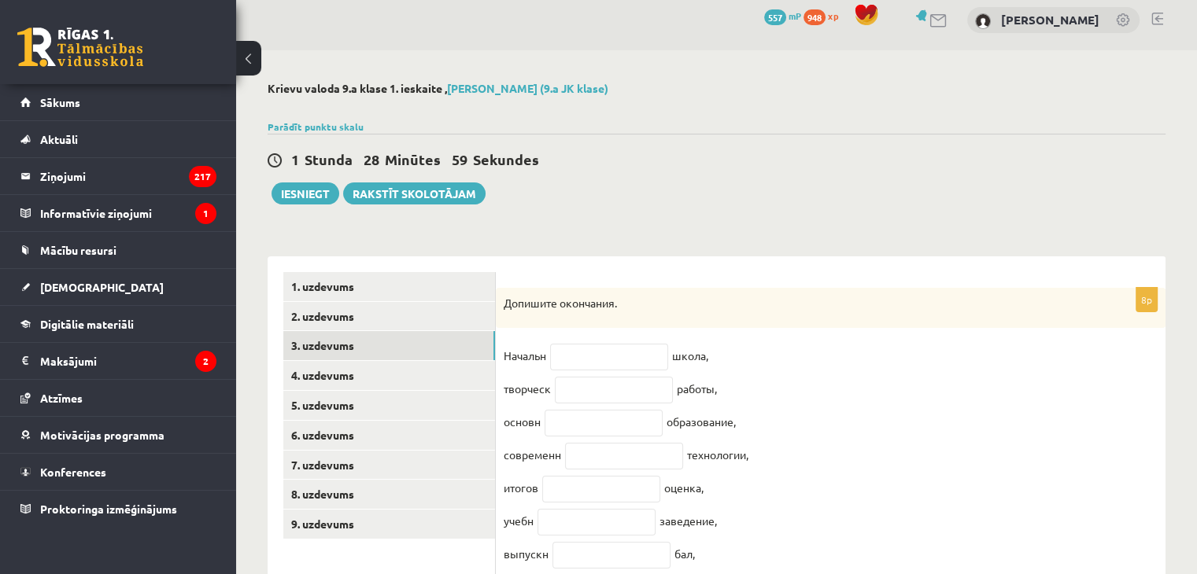
scroll to position [111, 0]
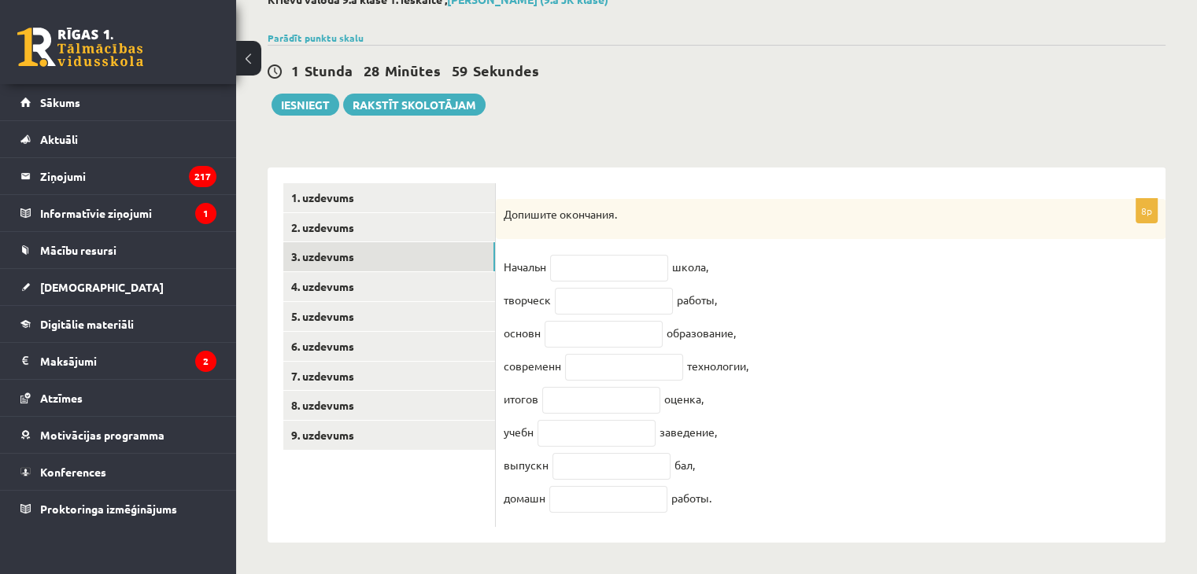
drag, startPoint x: 500, startPoint y: 303, endPoint x: 809, endPoint y: 611, distance: 436.3
click at [809, 475] on html "0 Dāvanas 557 mP 948 xp Renārs Kirins Sākums Aktuāli Kā mācīties eSKOLĀ Kontakt…" at bounding box center [598, 188] width 1197 height 574
click at [601, 260] on input "text" at bounding box center [609, 268] width 118 height 27
drag, startPoint x: 519, startPoint y: 246, endPoint x: 878, endPoint y: 559, distance: 476.4
click at [884, 565] on div "**********" at bounding box center [716, 267] width 961 height 613
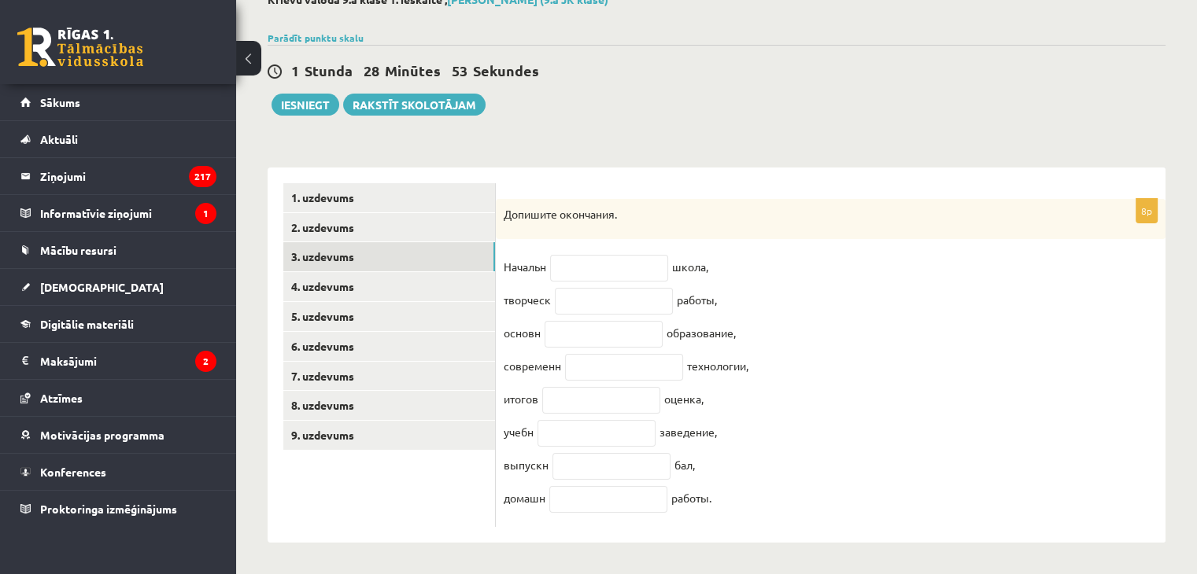
copy fieldset "Начальн школа, творческ работы, основн образование, современн технологии, итого…"
click at [355, 275] on link "4. uzdevums" at bounding box center [389, 286] width 212 height 29
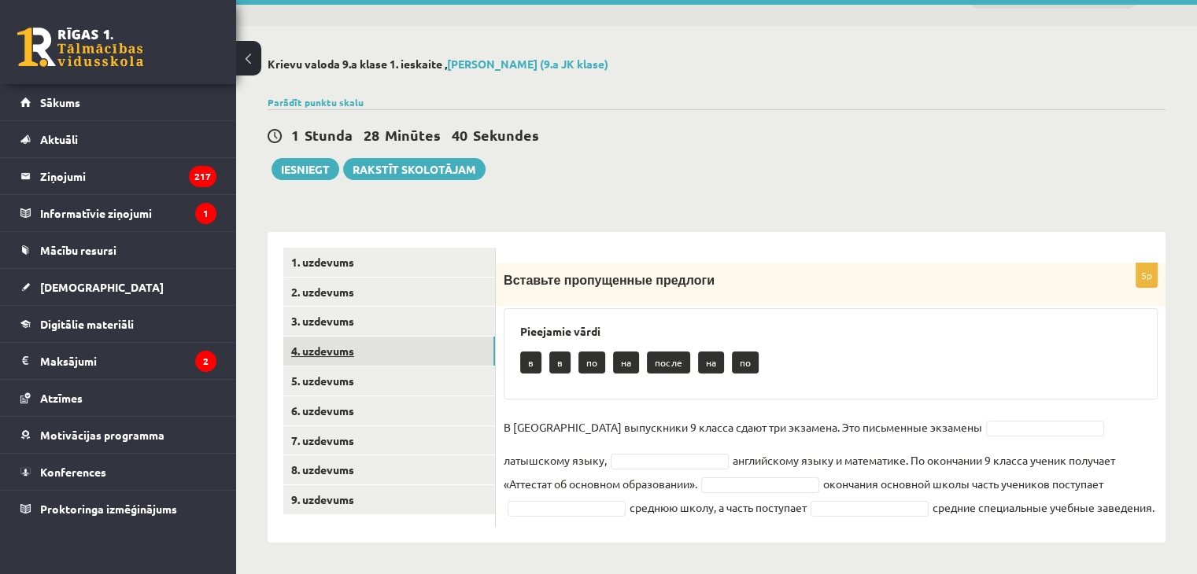
scroll to position [35, 0]
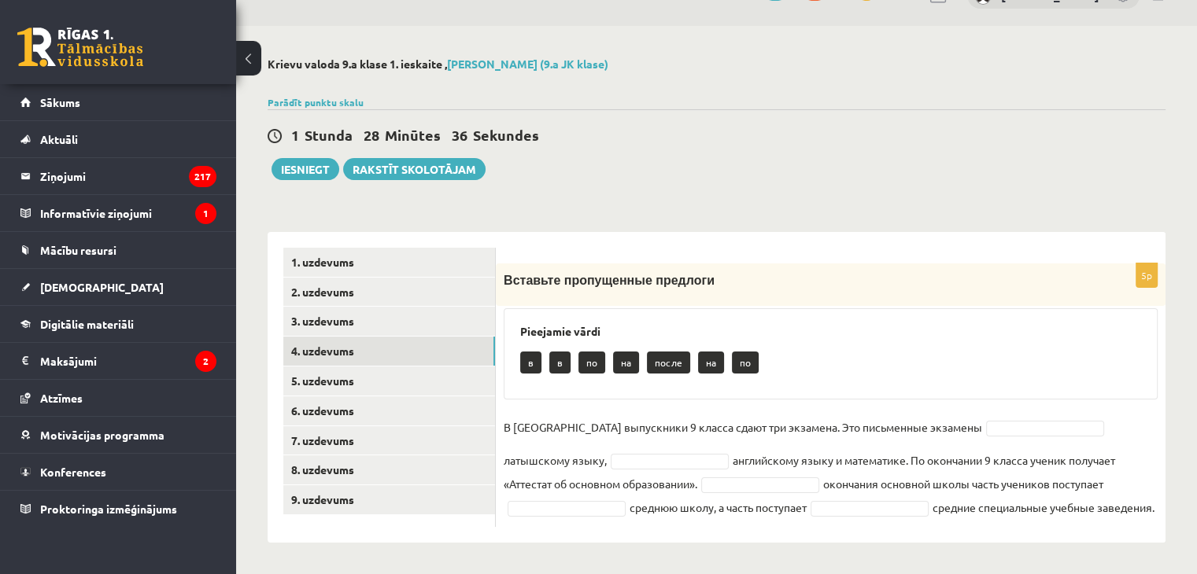
drag, startPoint x: 502, startPoint y: 279, endPoint x: 1067, endPoint y: 577, distance: 638.6
click at [1067, 540] on html "0 Dāvanas 557 mP 948 xp Renārs Kirins Sākums Aktuāli Kā mācīties eSKOLĀ Kontakt…" at bounding box center [598, 252] width 1197 height 574
copy div "Вставьте пропущенные предлоги Pieejamie vārdi в в по на после на по В Латвии вы…"
click at [982, 438] on fieldset "В Латвии выпускники 9 класса сдают три экзамена. Это письменные экзамены латышс…" at bounding box center [831, 468] width 654 height 104
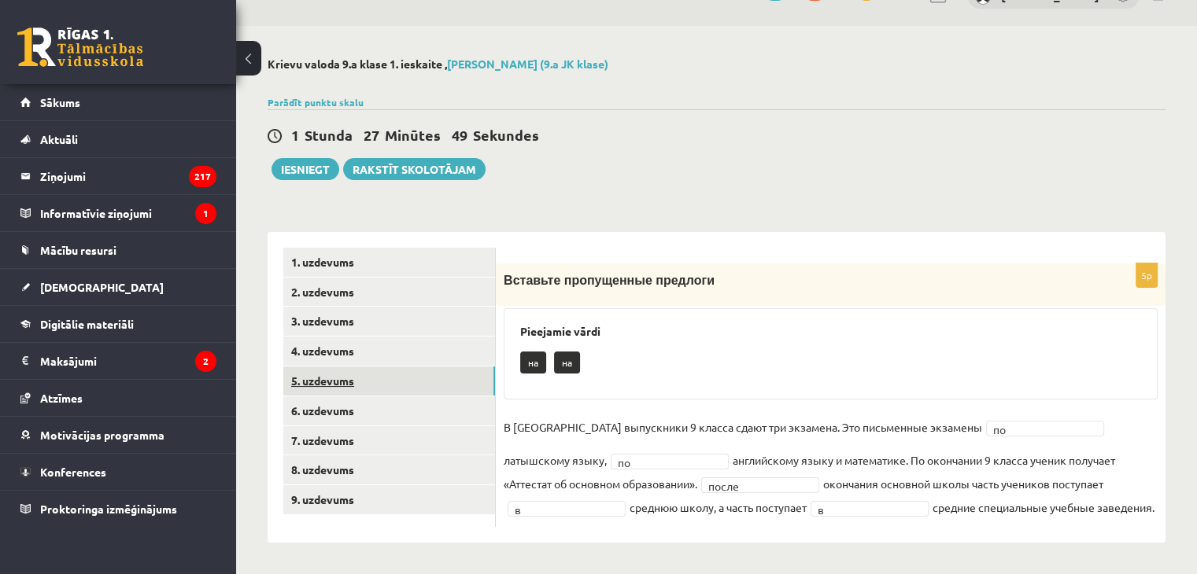
click at [328, 376] on link "5. uzdevums" at bounding box center [389, 381] width 212 height 29
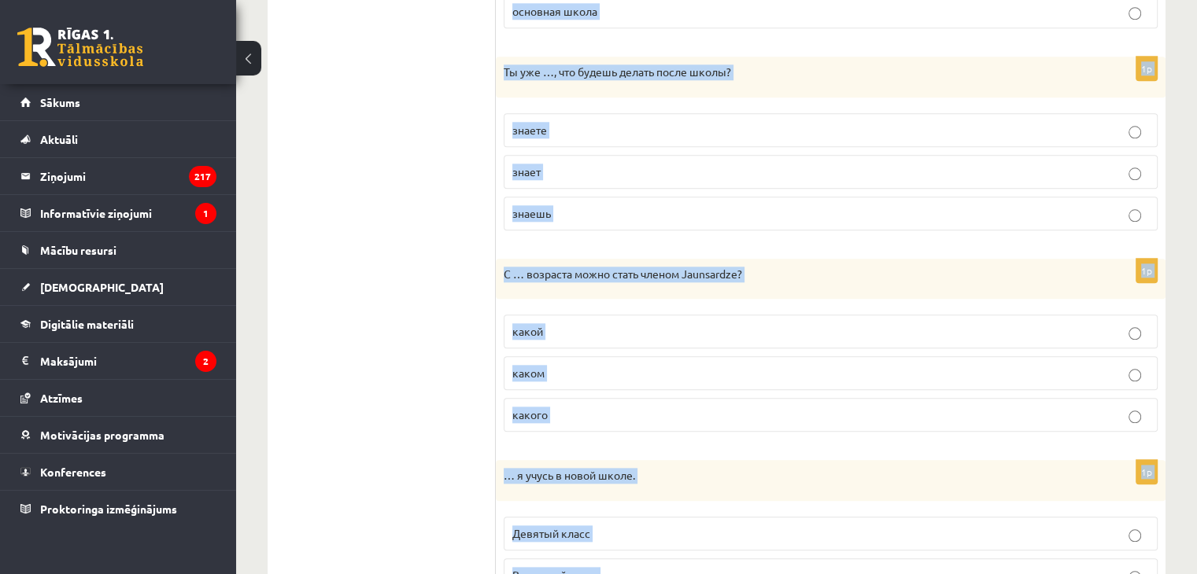
scroll to position [1765, 0]
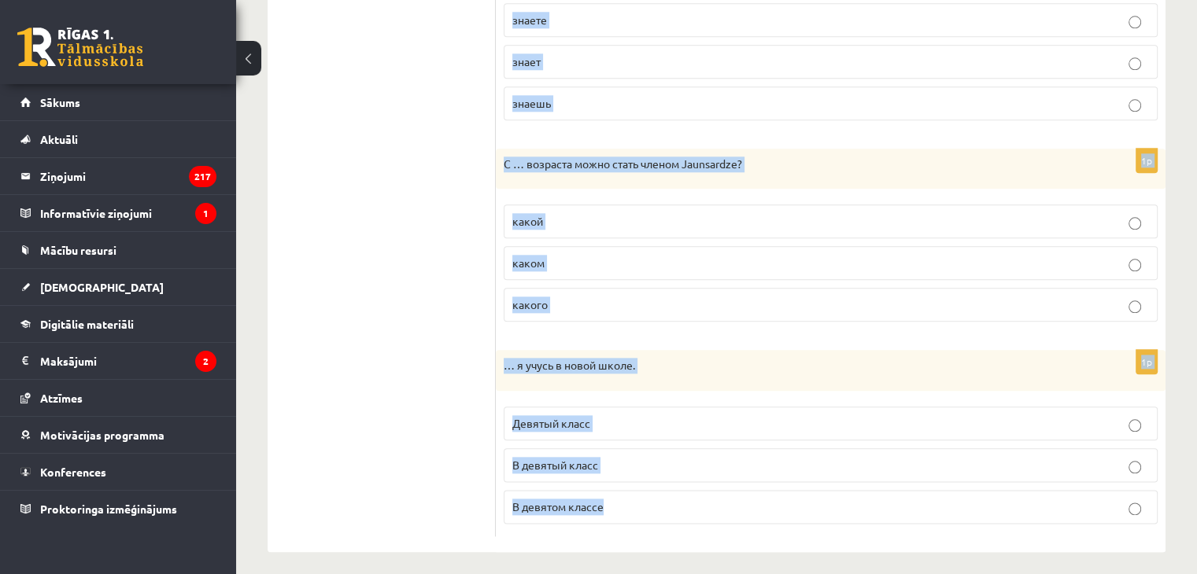
drag, startPoint x: 499, startPoint y: 278, endPoint x: 866, endPoint y: 596, distance: 485.3
copy form "Марина всегда одевается … модный модно в моде 1p В каких классах ученики … экза…"
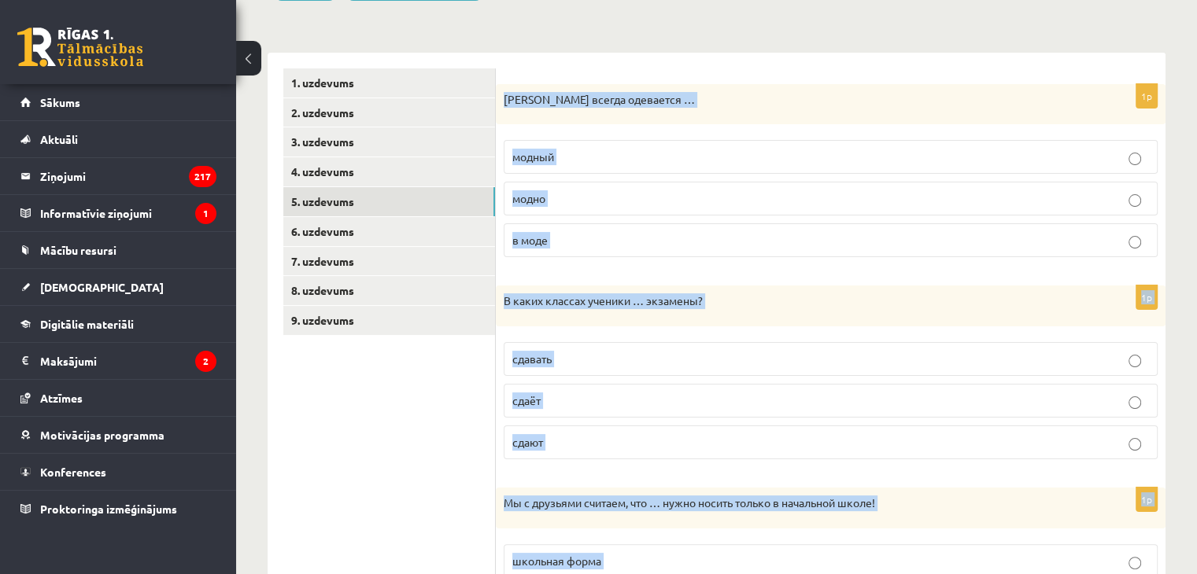
scroll to position [113, 0]
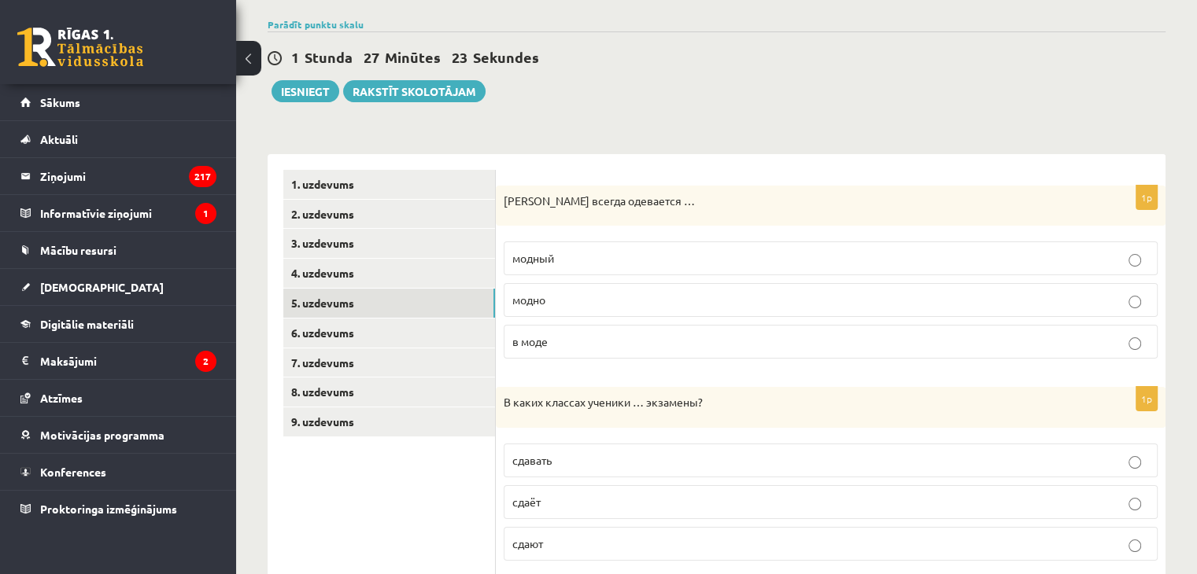
click at [577, 9] on div at bounding box center [717, 6] width 898 height 16
click at [597, 265] on p "модный" at bounding box center [830, 258] width 637 height 17
click at [592, 307] on p "модно" at bounding box center [830, 300] width 637 height 17
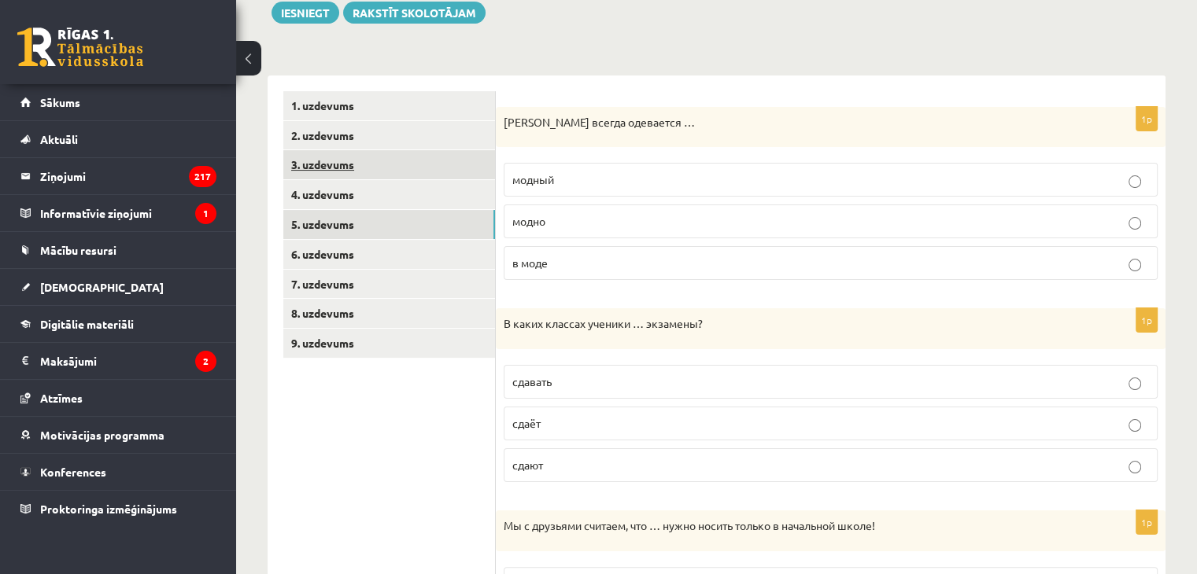
scroll to position [349, 0]
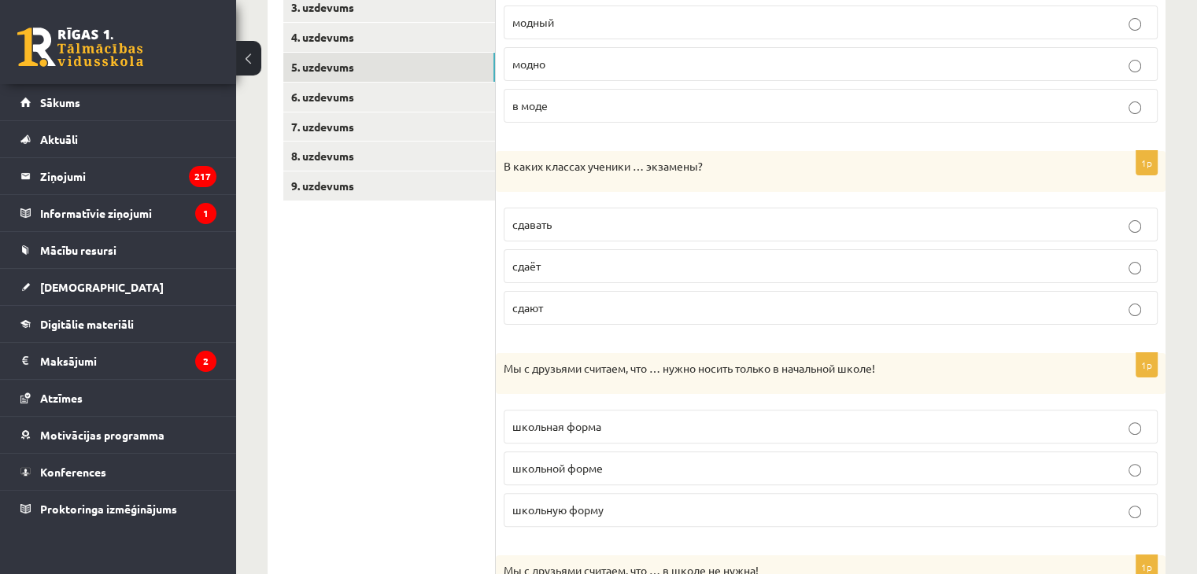
click at [560, 216] on p "сдавать" at bounding box center [830, 224] width 637 height 17
click at [648, 300] on p "сдают" at bounding box center [830, 308] width 637 height 17
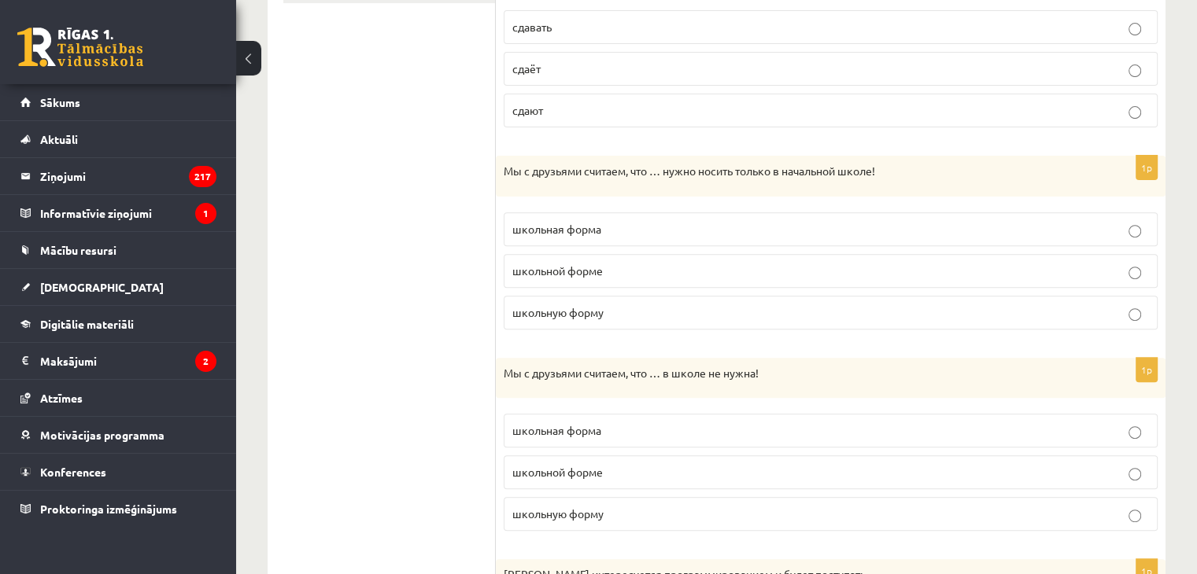
scroll to position [585, 0]
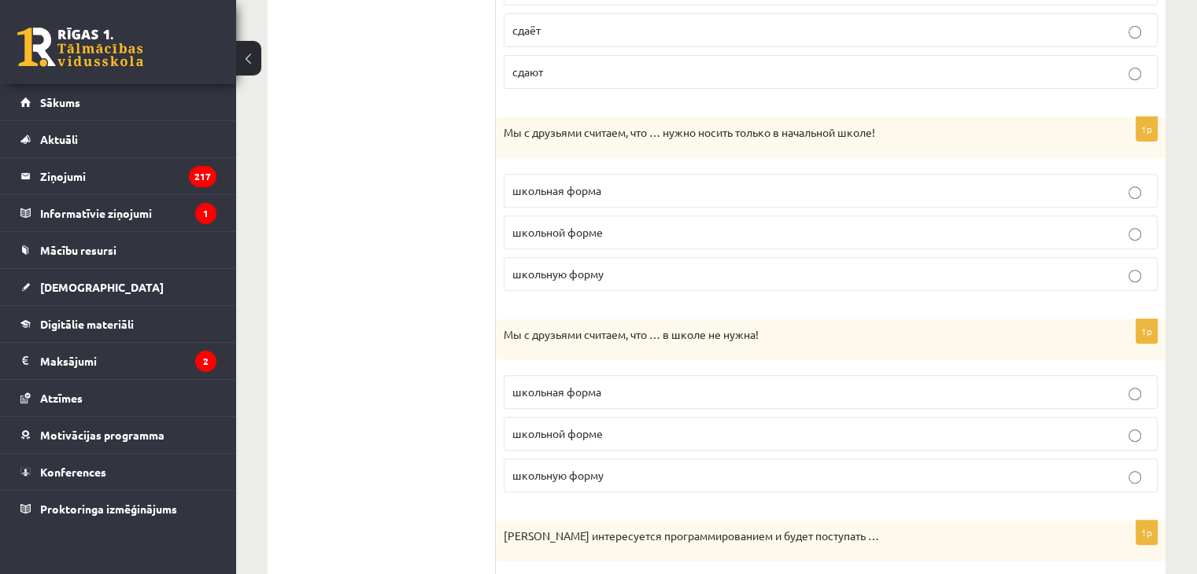
click at [549, 278] on p "школьную форму" at bounding box center [830, 274] width 637 height 17
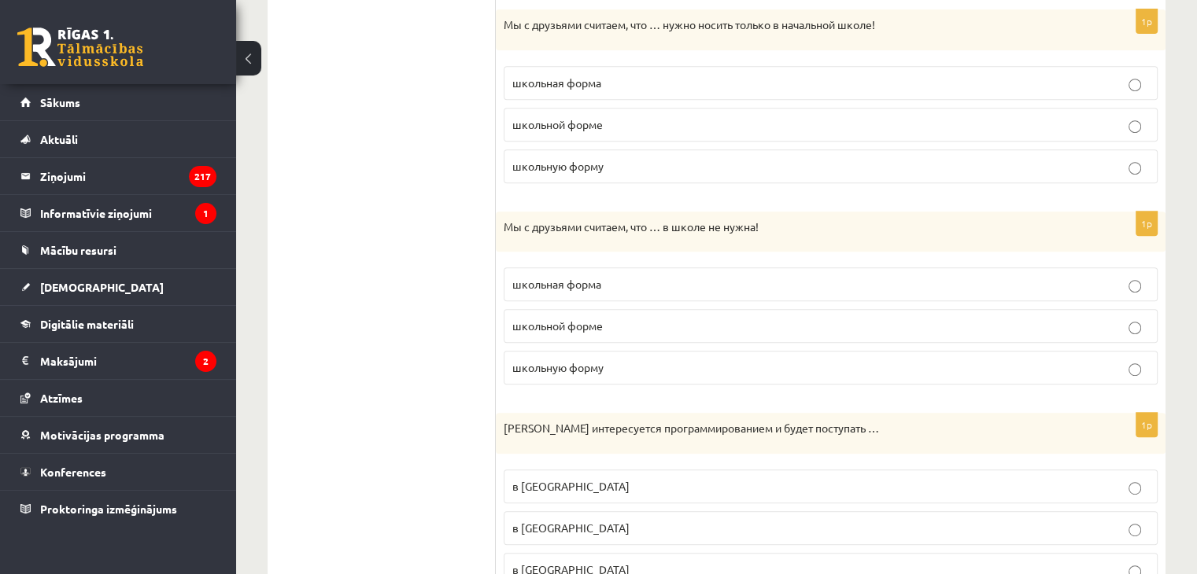
scroll to position [742, 0]
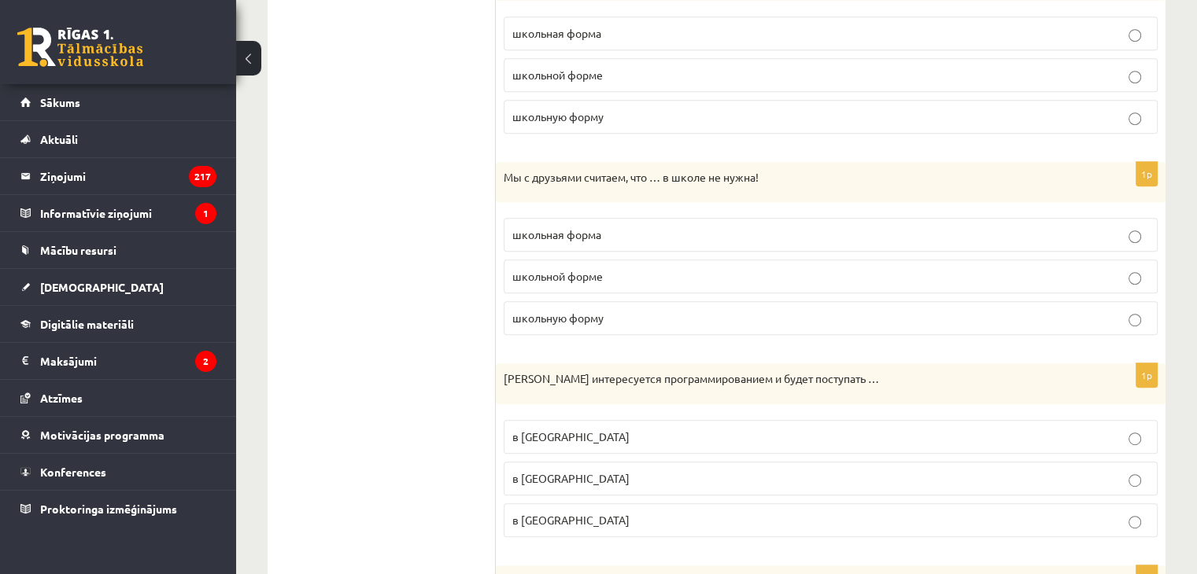
click at [567, 227] on span "школьная форма" at bounding box center [556, 234] width 89 height 14
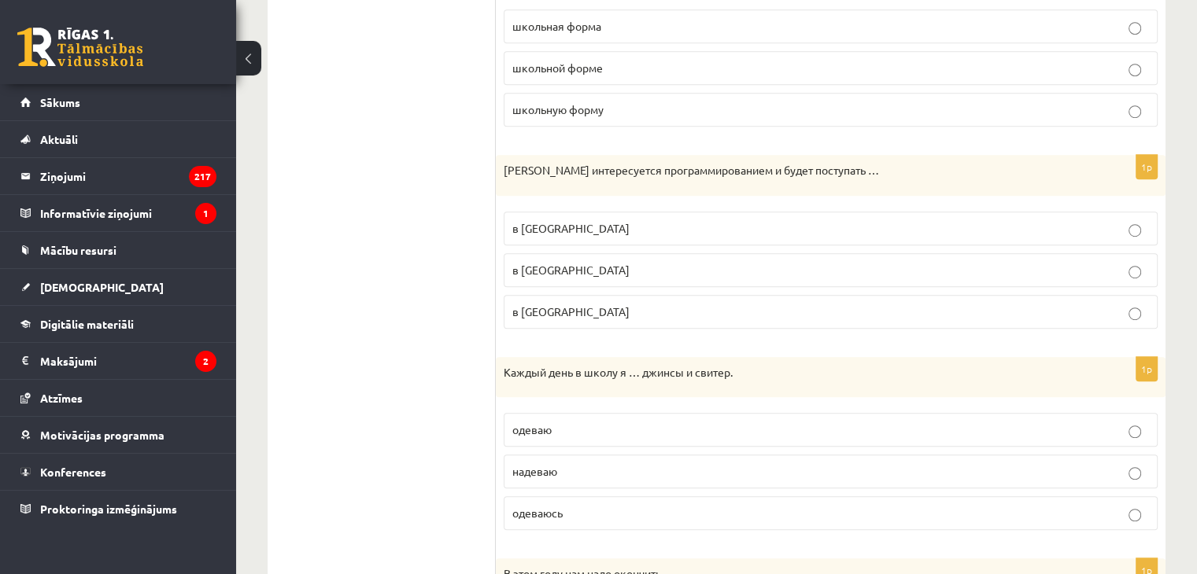
scroll to position [978, 0]
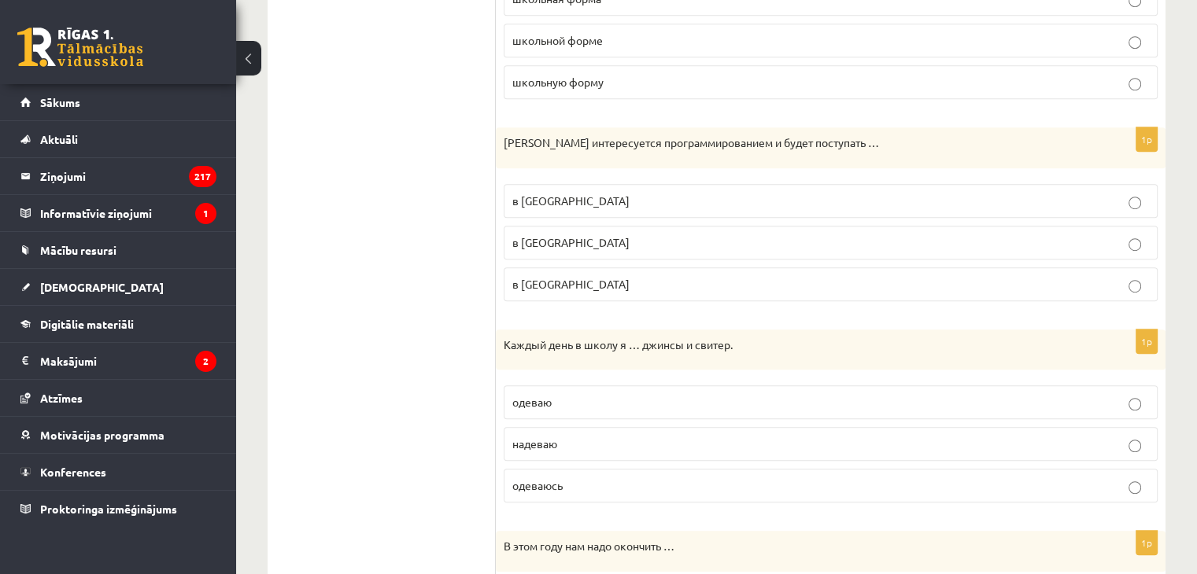
click at [535, 237] on span "в Рижский Технический университет" at bounding box center [570, 242] width 117 height 14
click at [585, 240] on span "в Рижский Технический университет" at bounding box center [570, 242] width 117 height 14
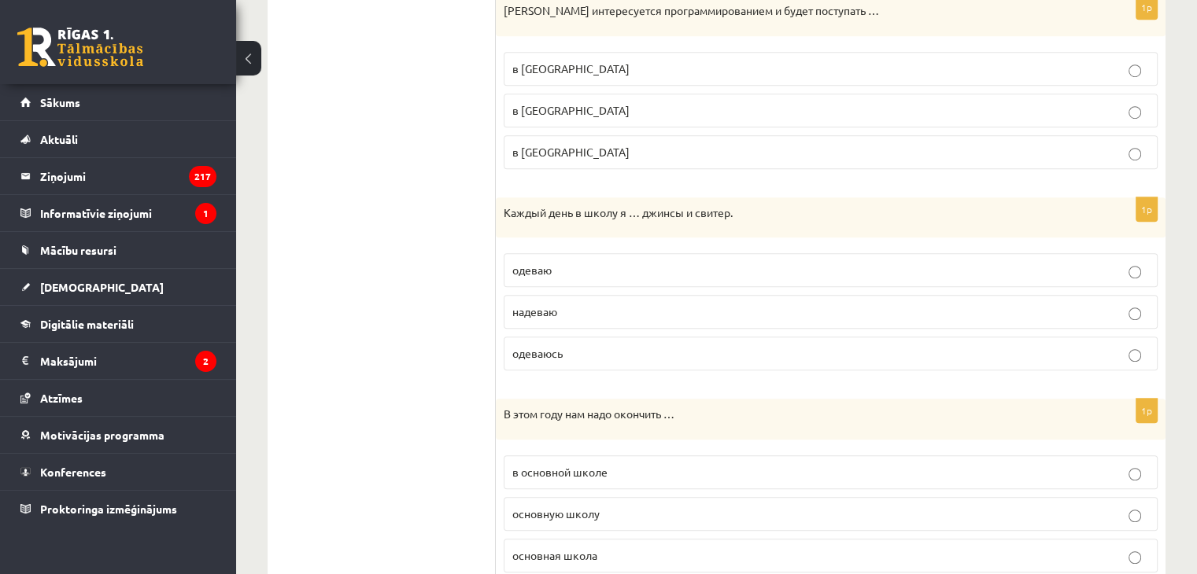
scroll to position [1136, 0]
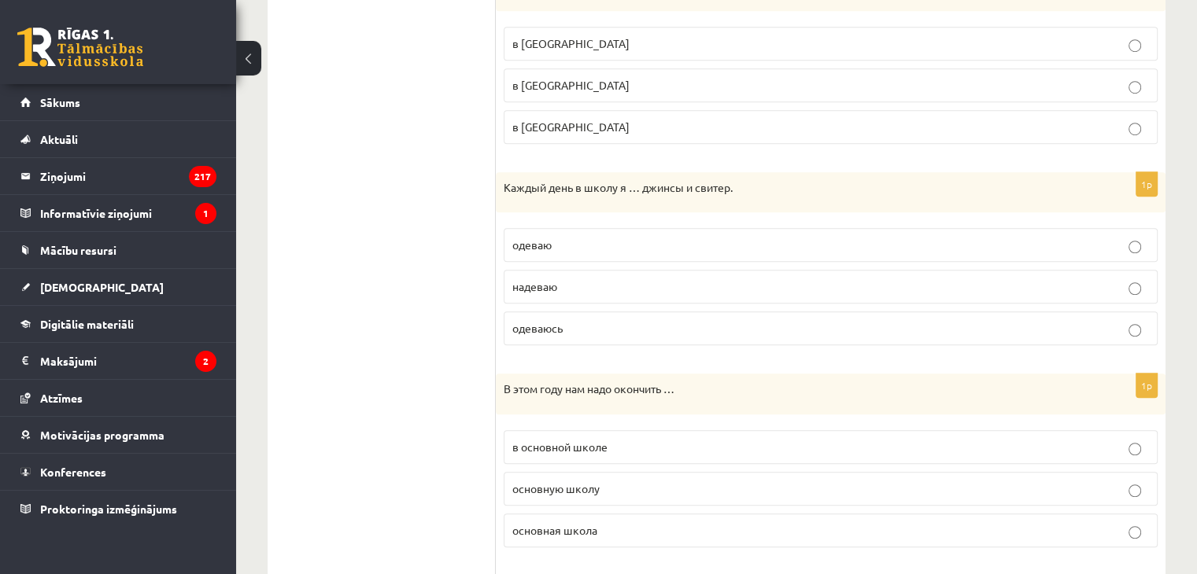
click at [560, 245] on p "одеваю" at bounding box center [830, 245] width 637 height 17
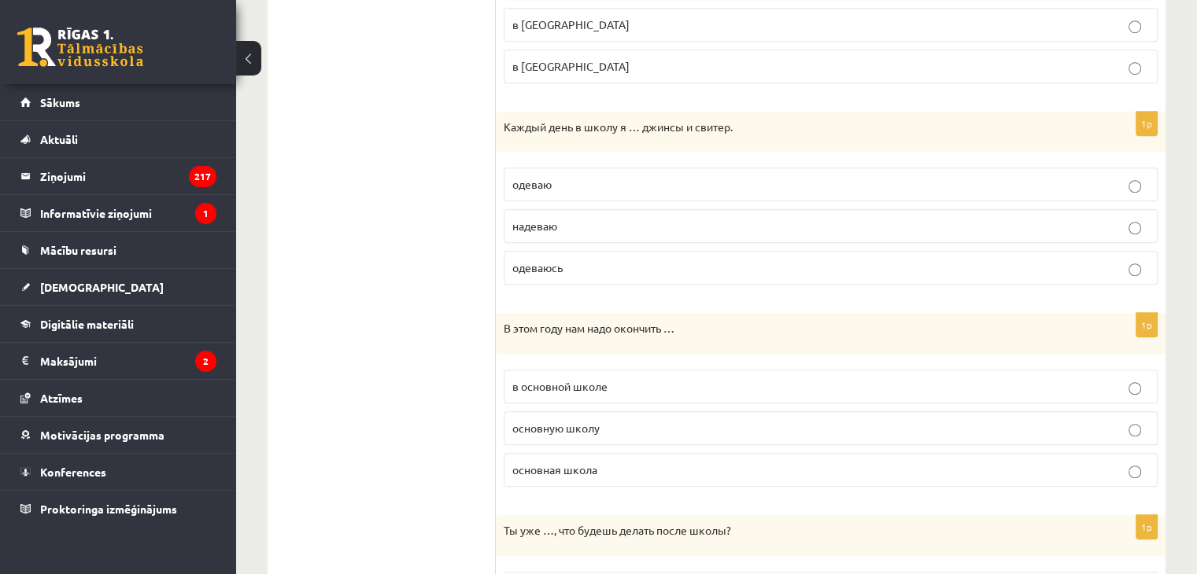
scroll to position [1293, 0]
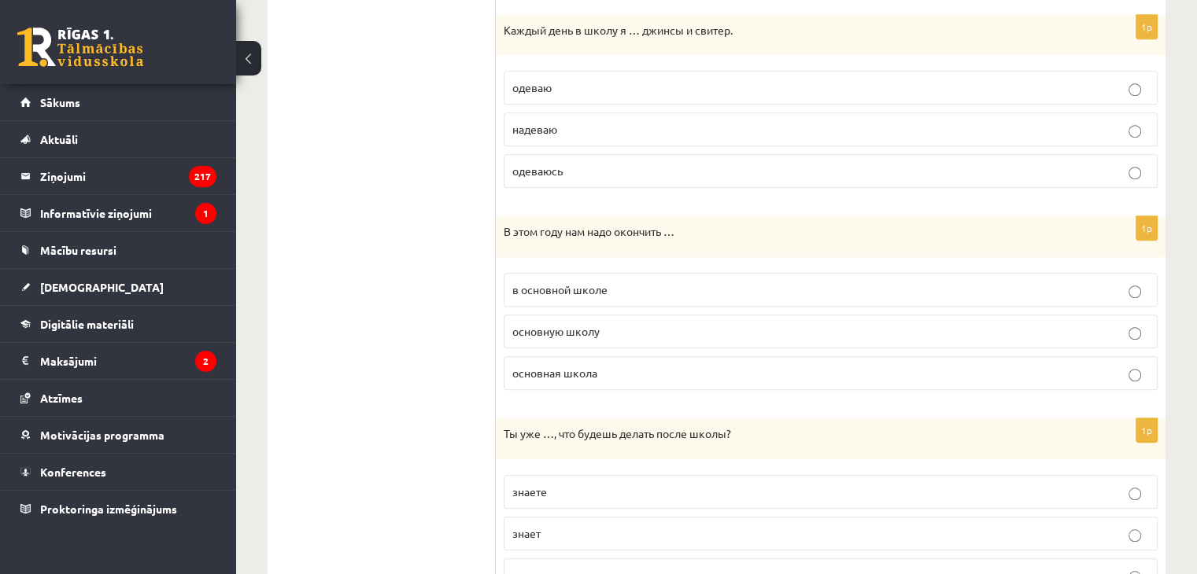
click at [532, 329] on span "основную школу" at bounding box center [555, 331] width 87 height 14
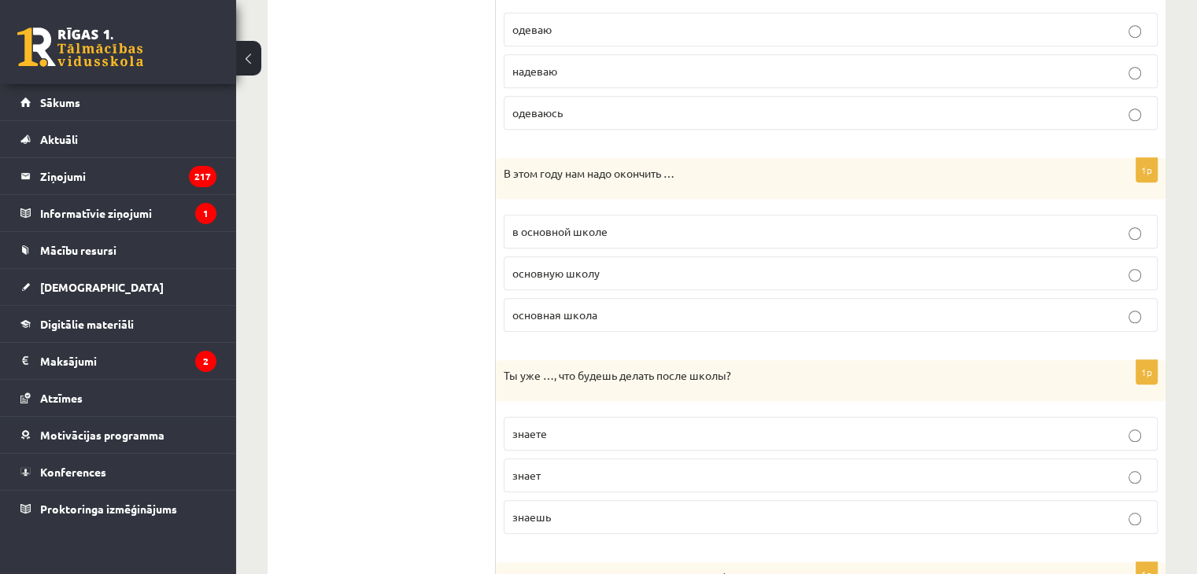
scroll to position [1450, 0]
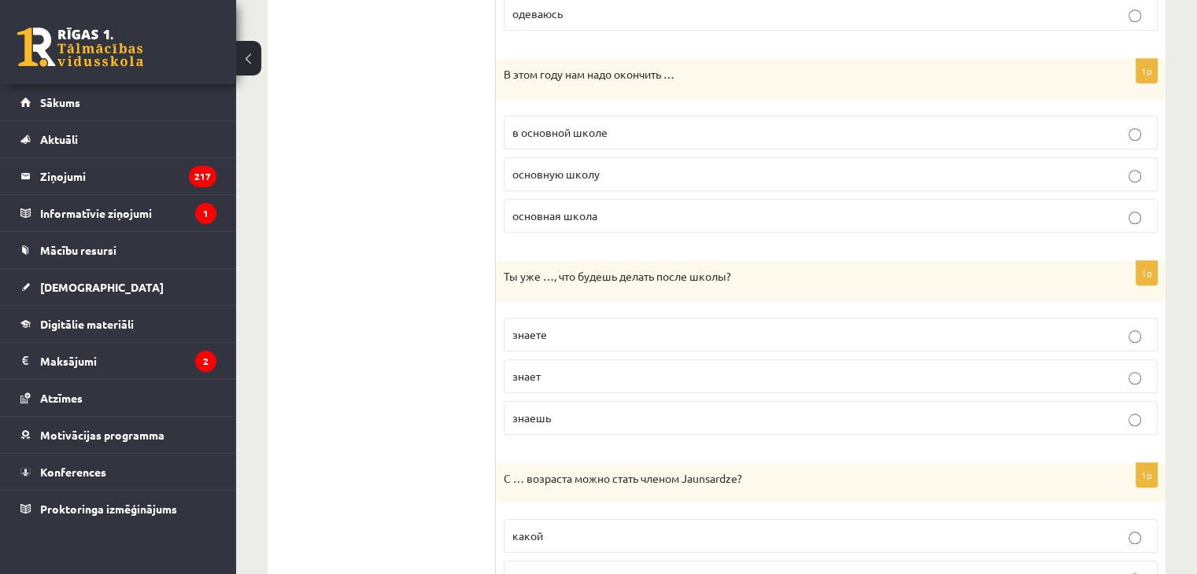
click at [567, 410] on p "знаешь" at bounding box center [830, 418] width 637 height 17
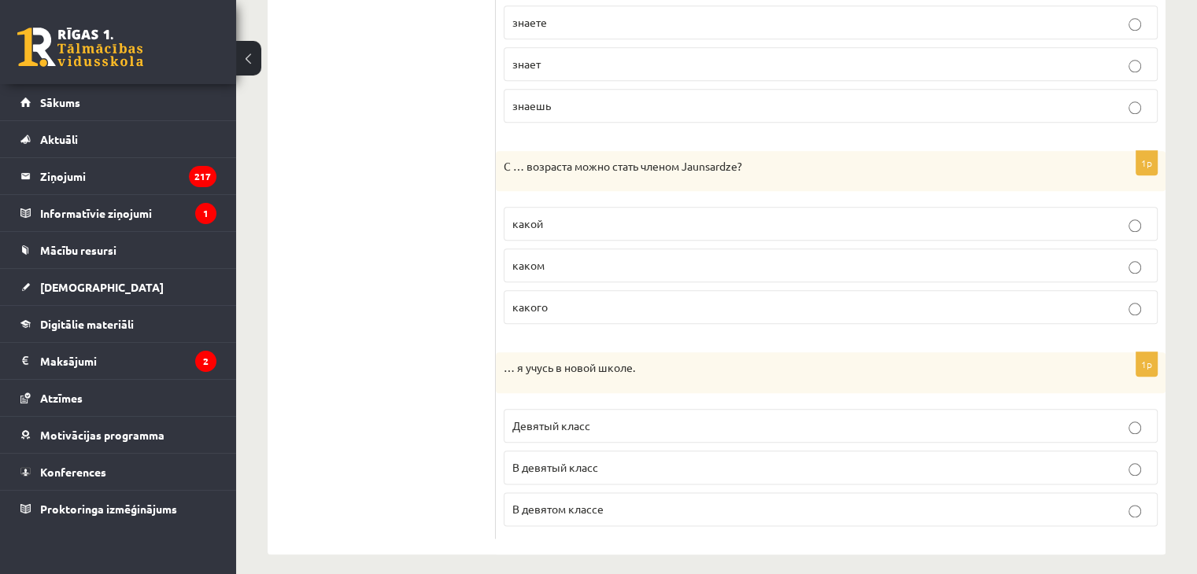
scroll to position [1765, 0]
click at [593, 297] on p "какого" at bounding box center [830, 305] width 637 height 17
click at [534, 449] on label "В девятый класс" at bounding box center [831, 466] width 654 height 34
click at [623, 499] on p "В девятом классе" at bounding box center [830, 507] width 637 height 17
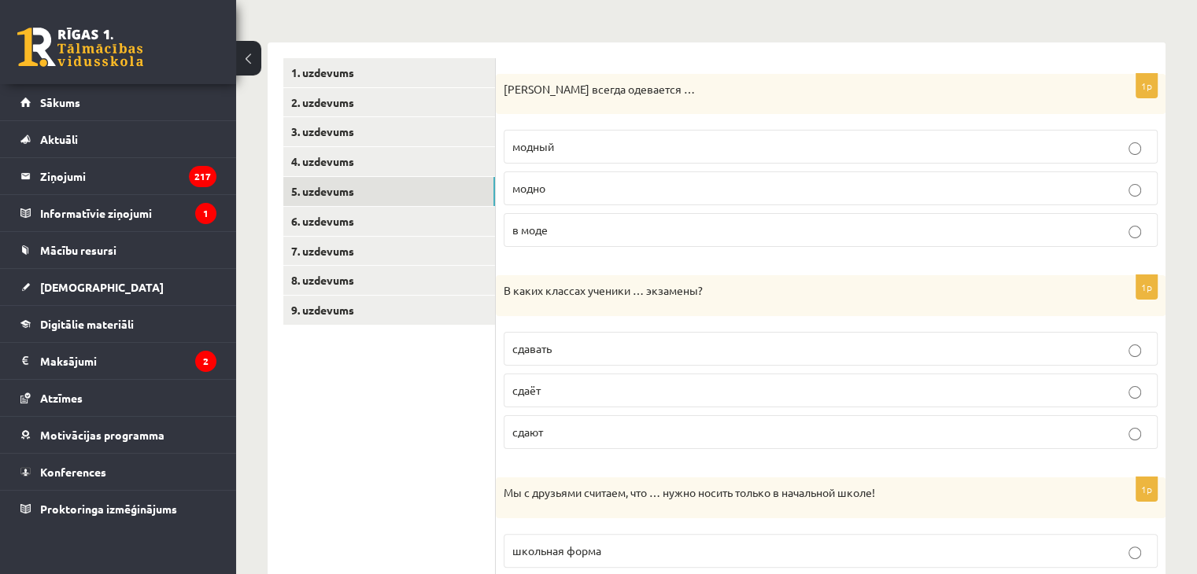
scroll to position [34, 0]
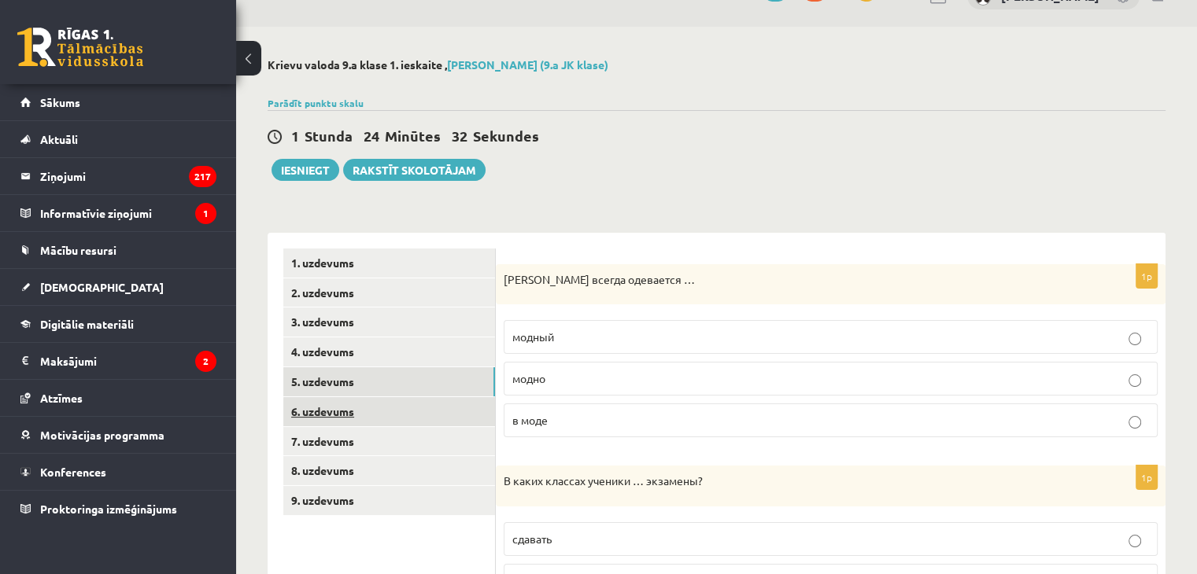
click at [376, 404] on link "6. uzdevums" at bounding box center [389, 411] width 212 height 29
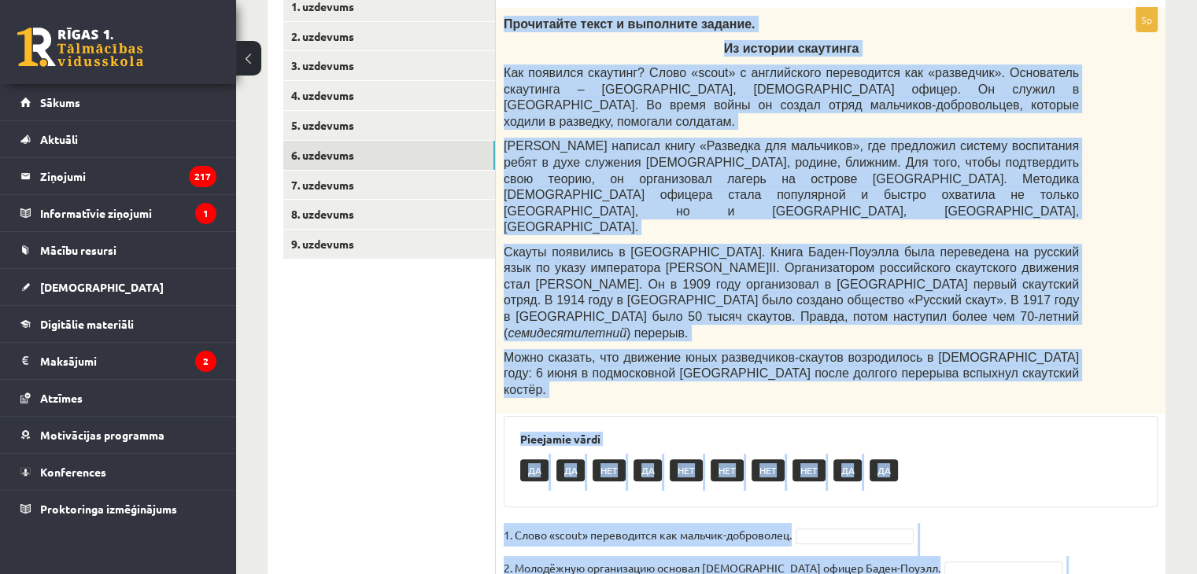
scroll to position [378, 0]
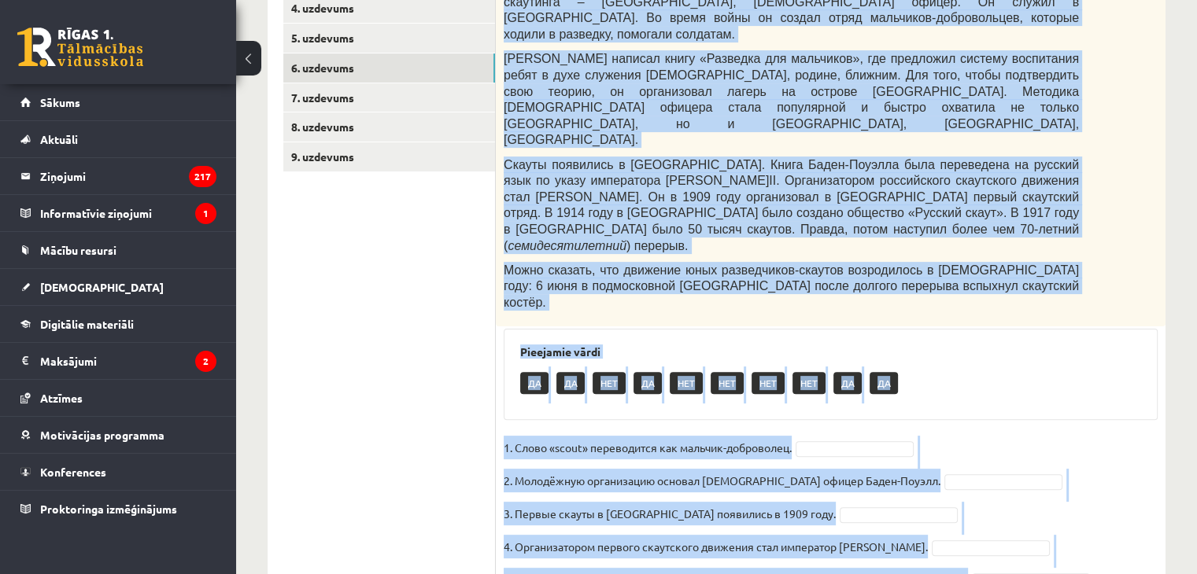
drag, startPoint x: 504, startPoint y: 280, endPoint x: 938, endPoint y: 611, distance: 545.2
copy div "Прочитайте текст и выполните задание. Из истории скаутинга Как появился скаутин…"
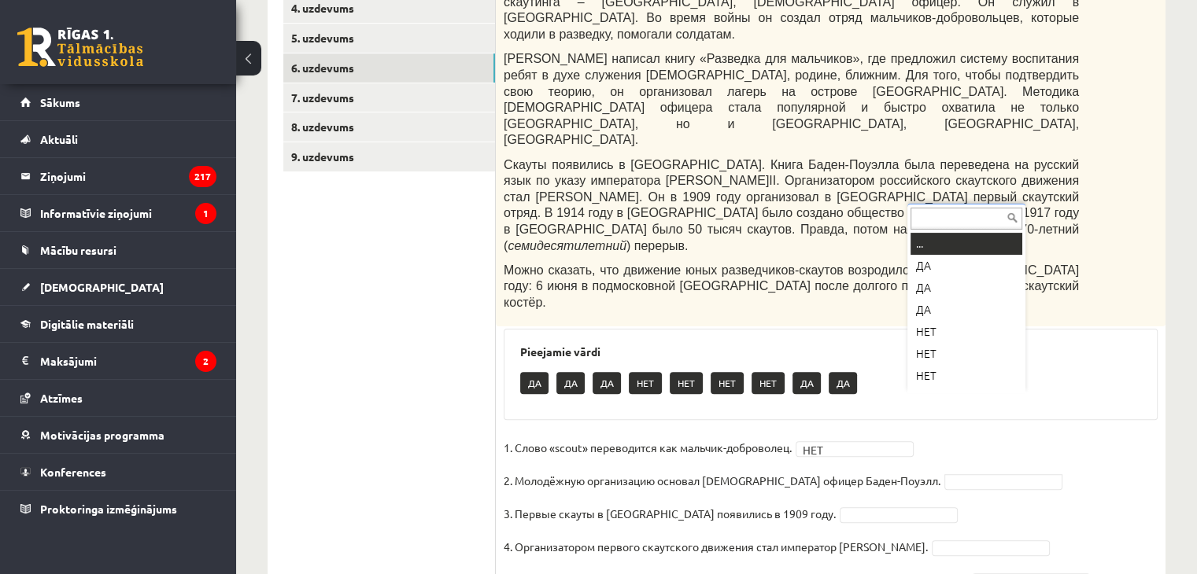
scroll to position [19, 0]
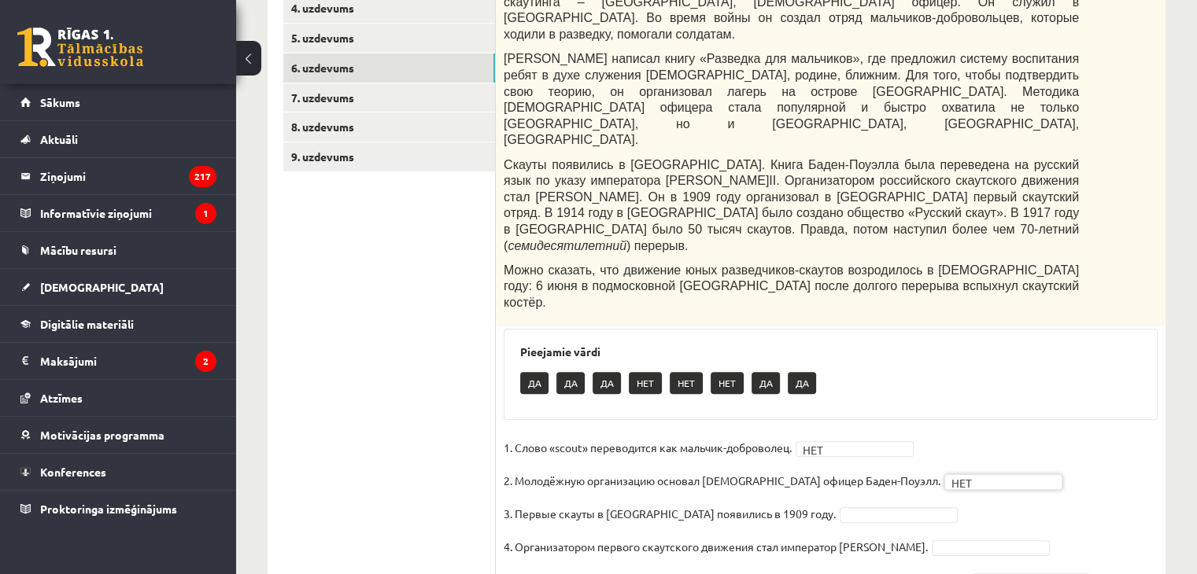
drag, startPoint x: 831, startPoint y: 420, endPoint x: 828, endPoint y: 430, distance: 10.7
click at [830, 436] on fieldset "1. Слово «scout» переводится как мальчик-доброволец. НЕТ *** 2. Молодёжную орга…" at bounding box center [831, 518] width 654 height 165
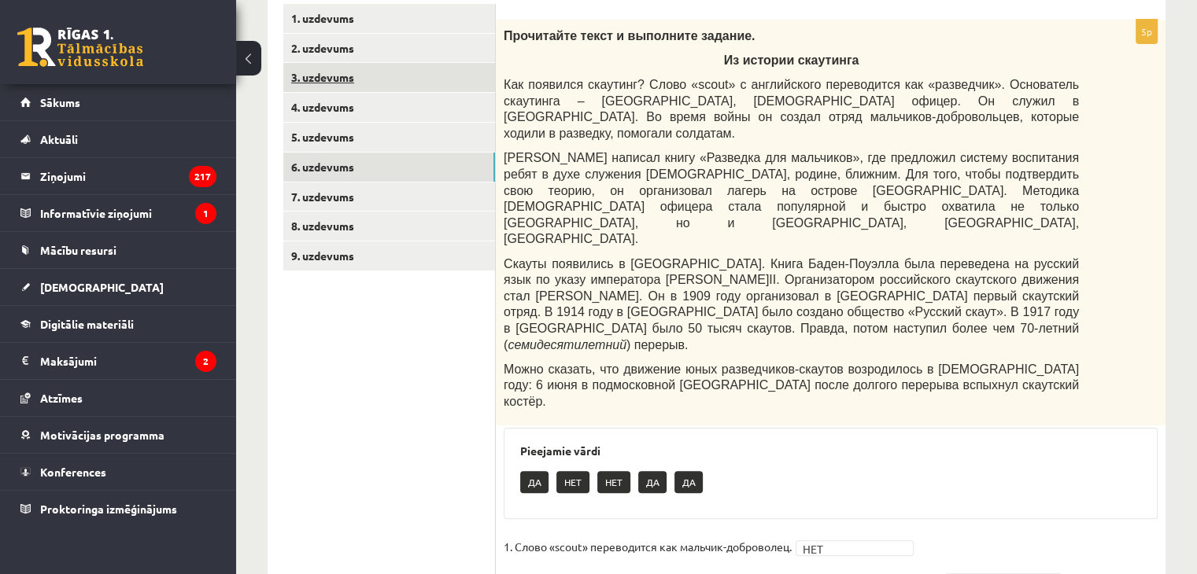
scroll to position [63, 0]
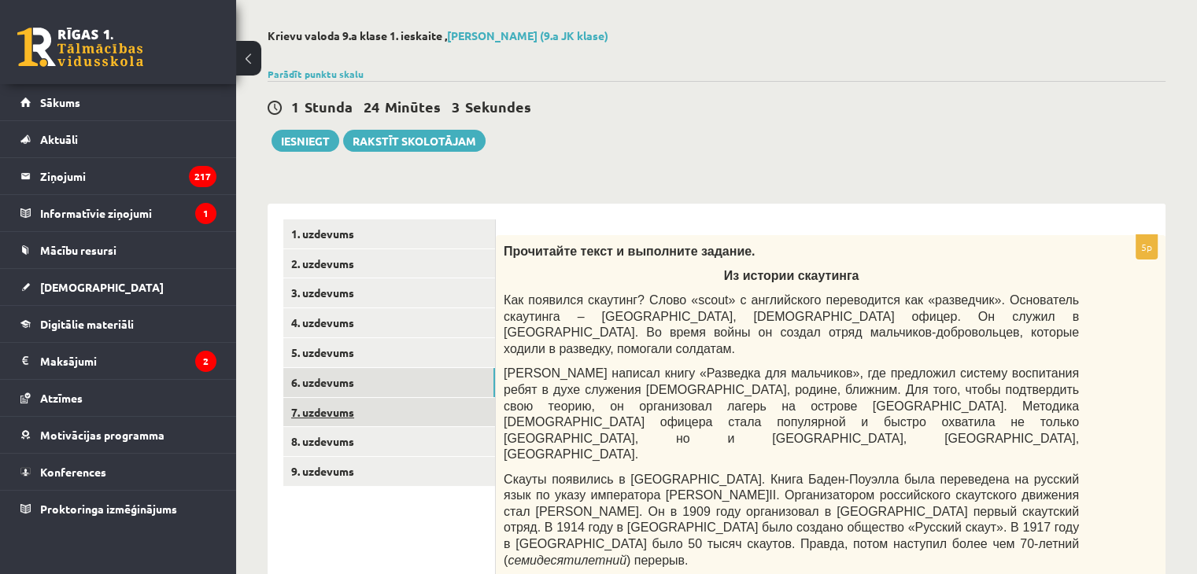
click at [360, 407] on link "7. uzdevums" at bounding box center [389, 412] width 212 height 29
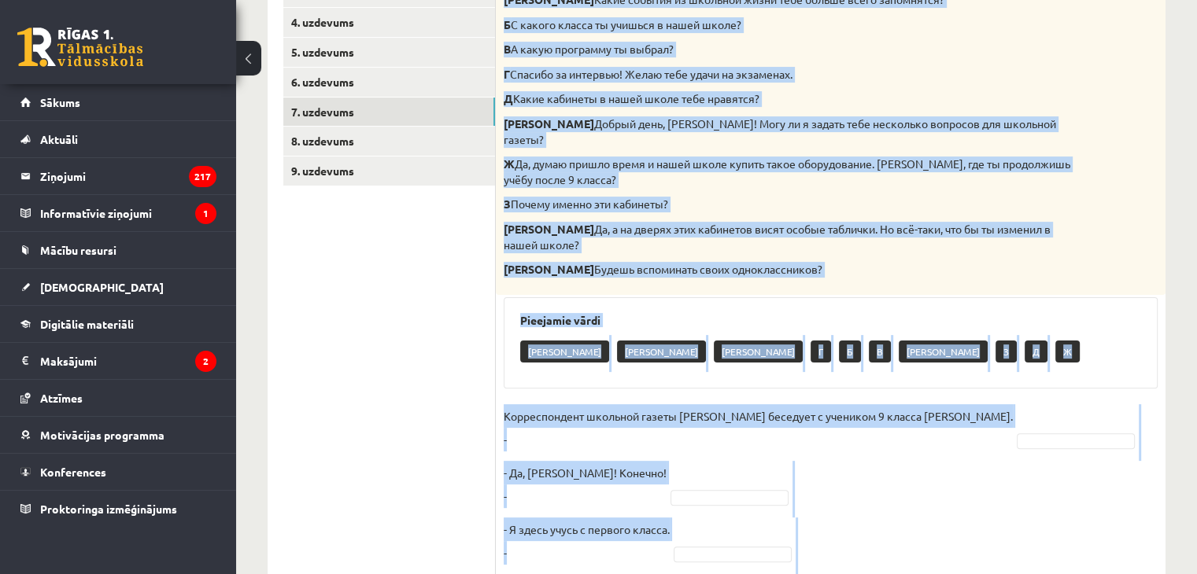
scroll to position [949, 0]
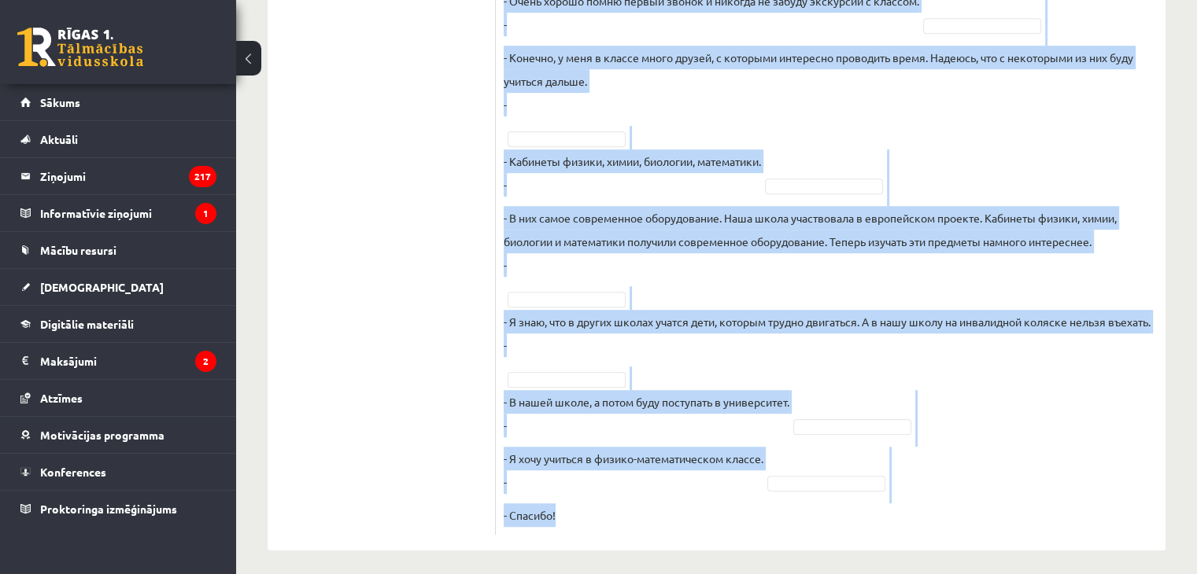
drag, startPoint x: 498, startPoint y: 247, endPoint x: 979, endPoint y: 611, distance: 602.8
copy div "Восстановите интервью. Запишите букву вопроса. А Какие события из школьной жизн…"
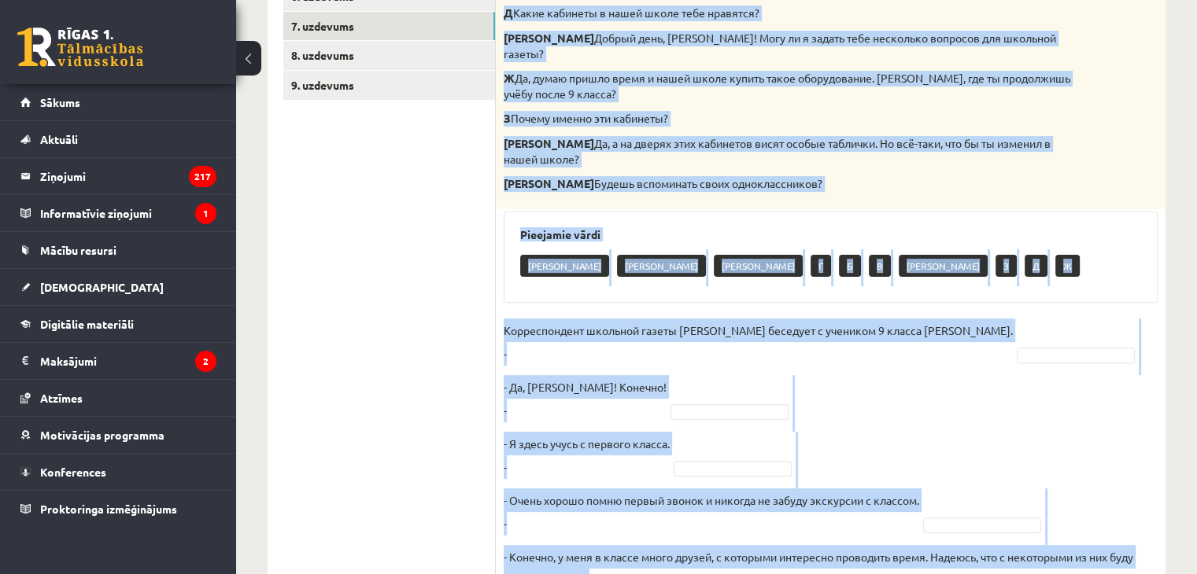
scroll to position [477, 0]
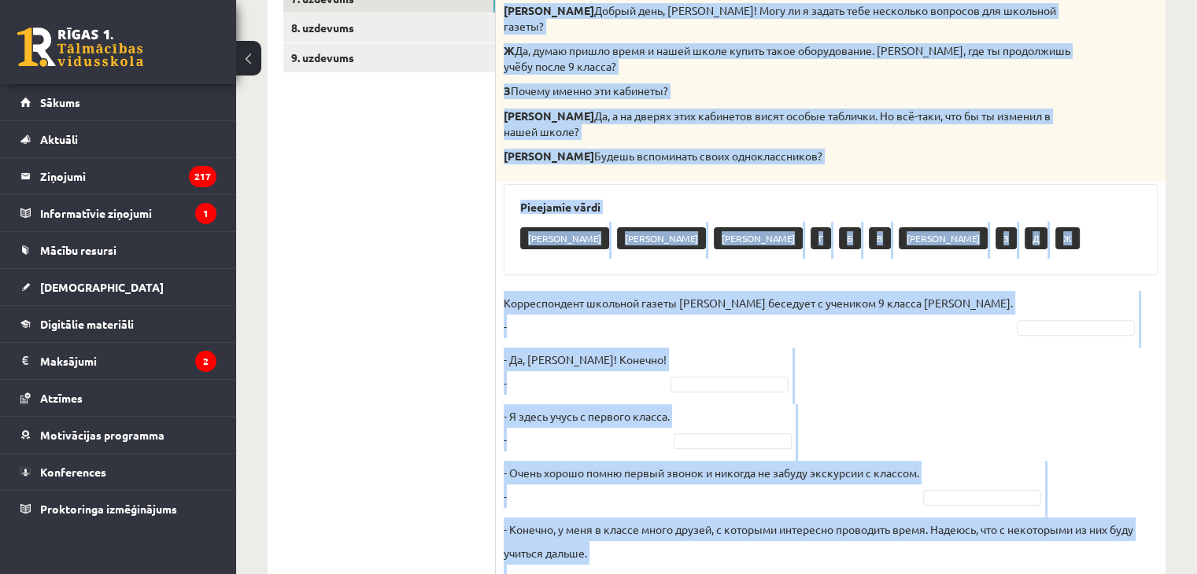
drag, startPoint x: 717, startPoint y: 297, endPoint x: 965, endPoint y: 297, distance: 247.9
click at [718, 297] on p "Корреспондент школьной газеты Анна Берзиня беседует с учеником 9 класса Андреем…" at bounding box center [758, 314] width 509 height 47
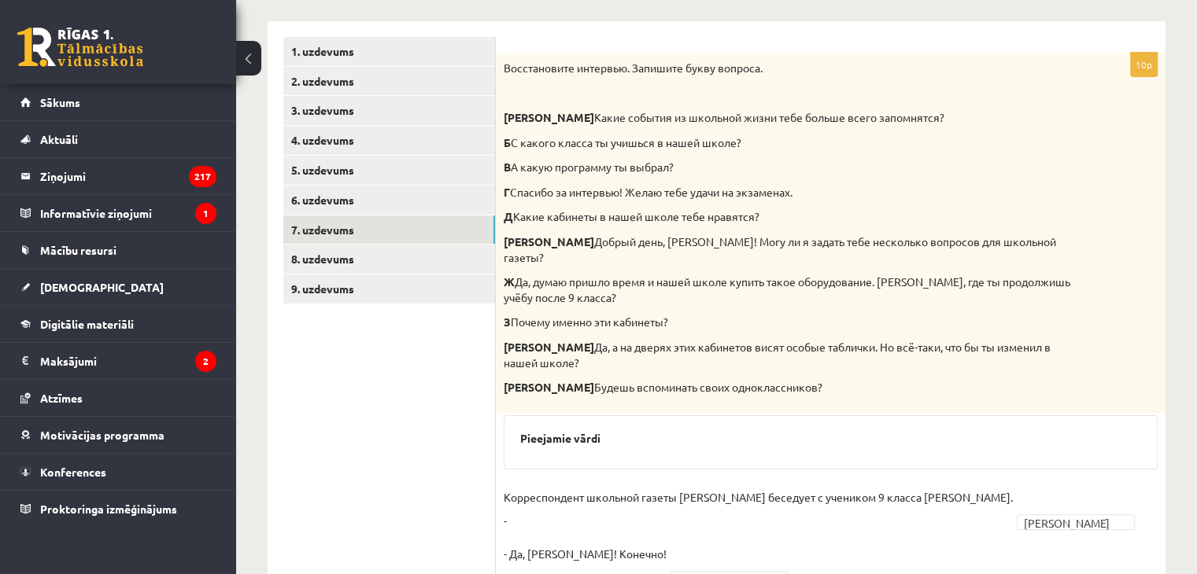
scroll to position [126, 0]
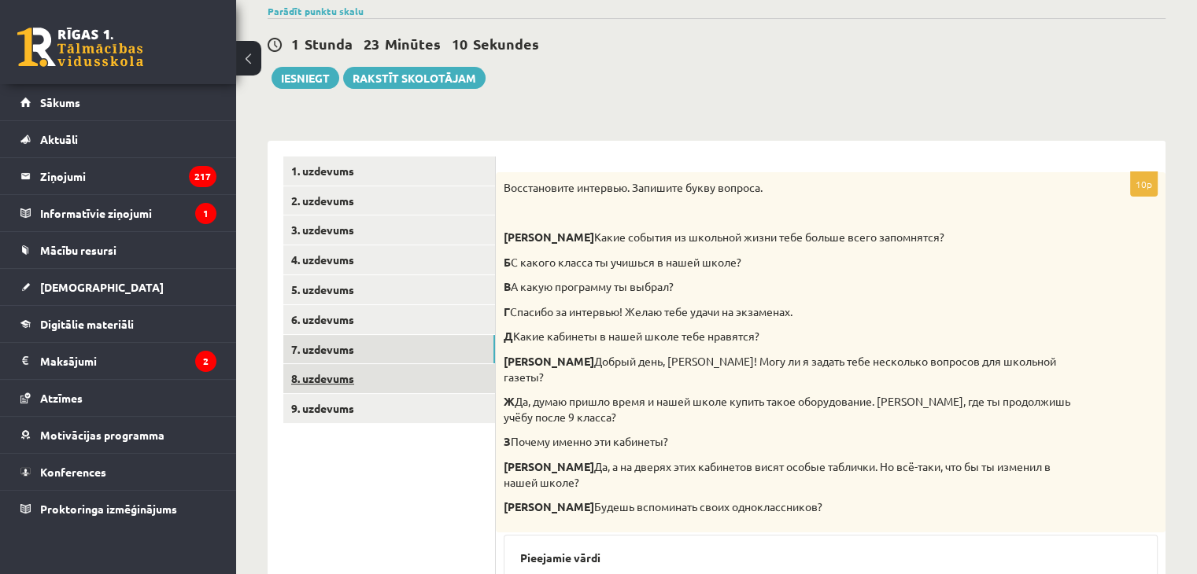
click at [394, 375] on link "8. uzdevums" at bounding box center [389, 378] width 212 height 29
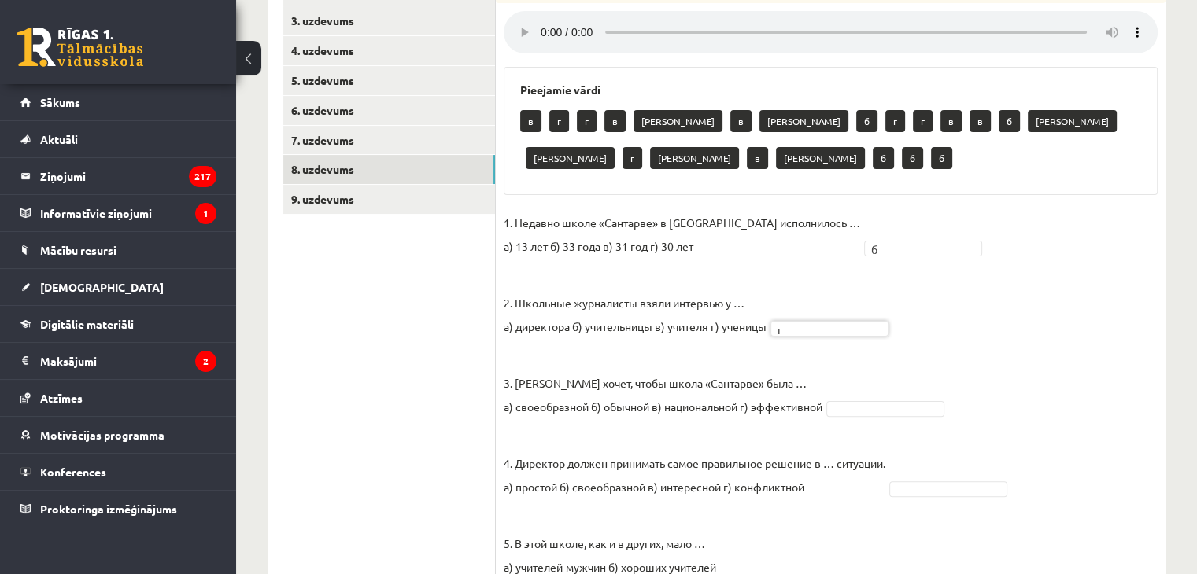
scroll to position [362, 0]
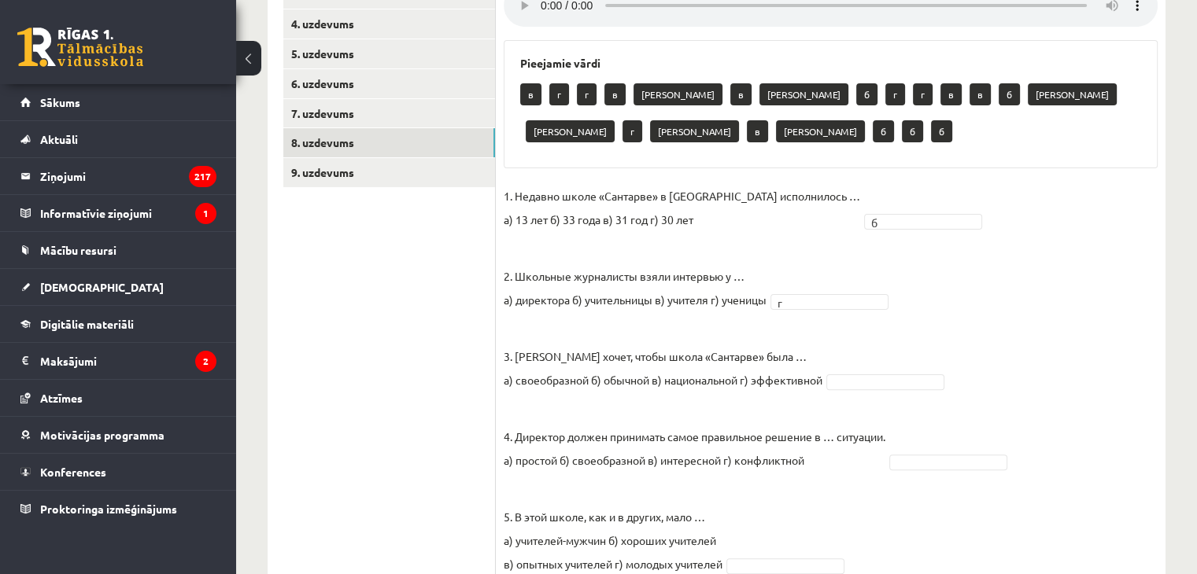
click at [868, 331] on fieldset "1. Недавно школе «Сантарве» в Клайпеде исполнилось … а) 13 лет б) 33 года в) 31…" at bounding box center [831, 585] width 654 height 803
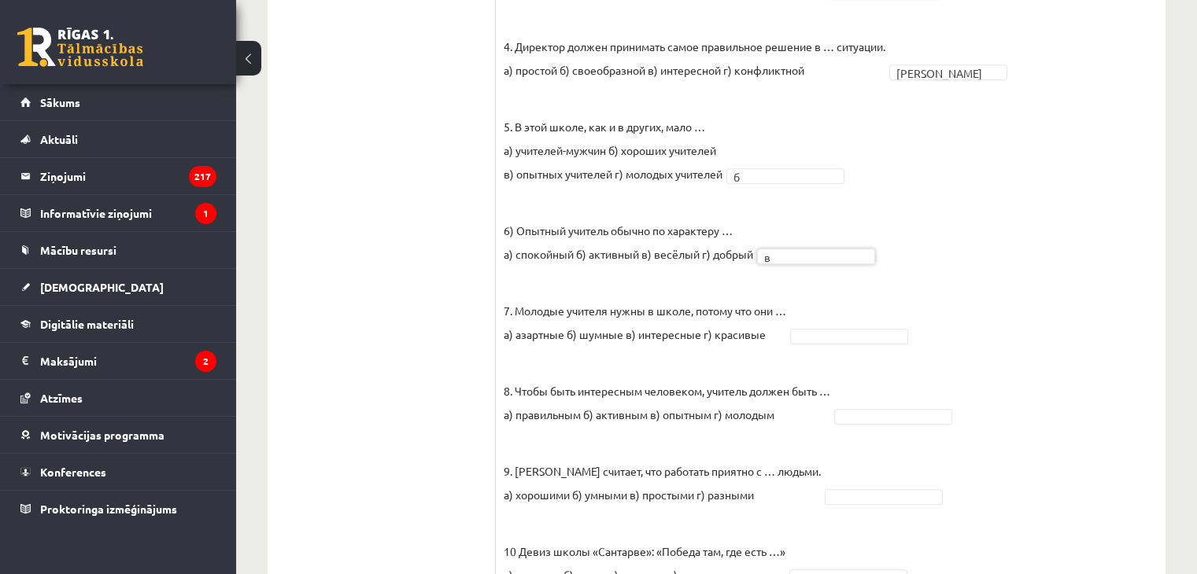
scroll to position [755, 0]
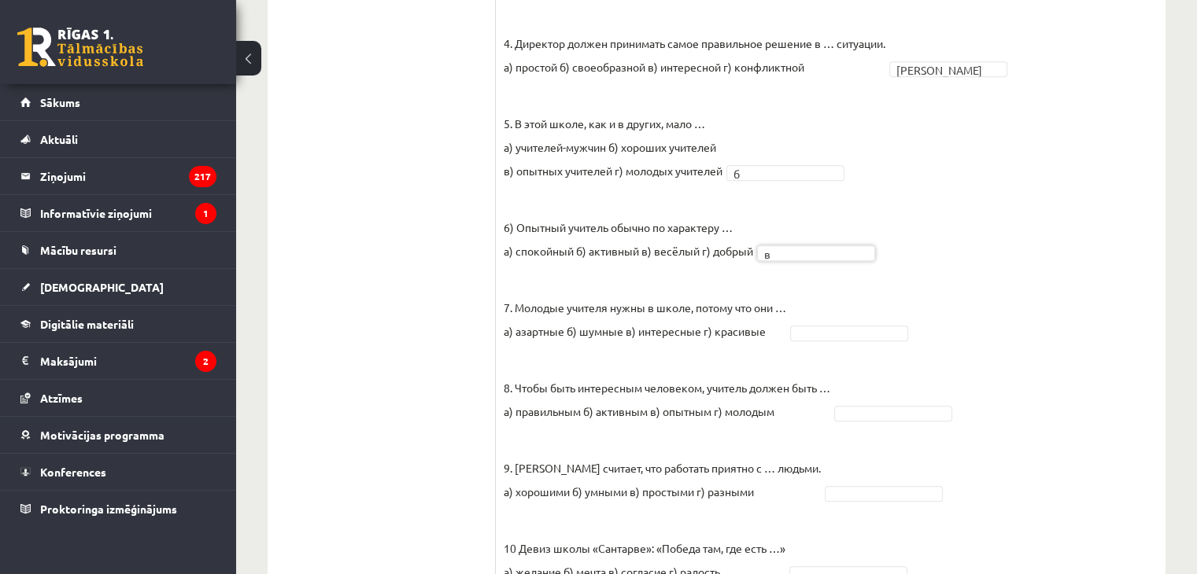
click at [837, 283] on fieldset "1. Недавно школе «Сантарве» в Клайпеде исполнилось … а) 13 лет б) 33 года в) 31…" at bounding box center [831, 192] width 654 height 803
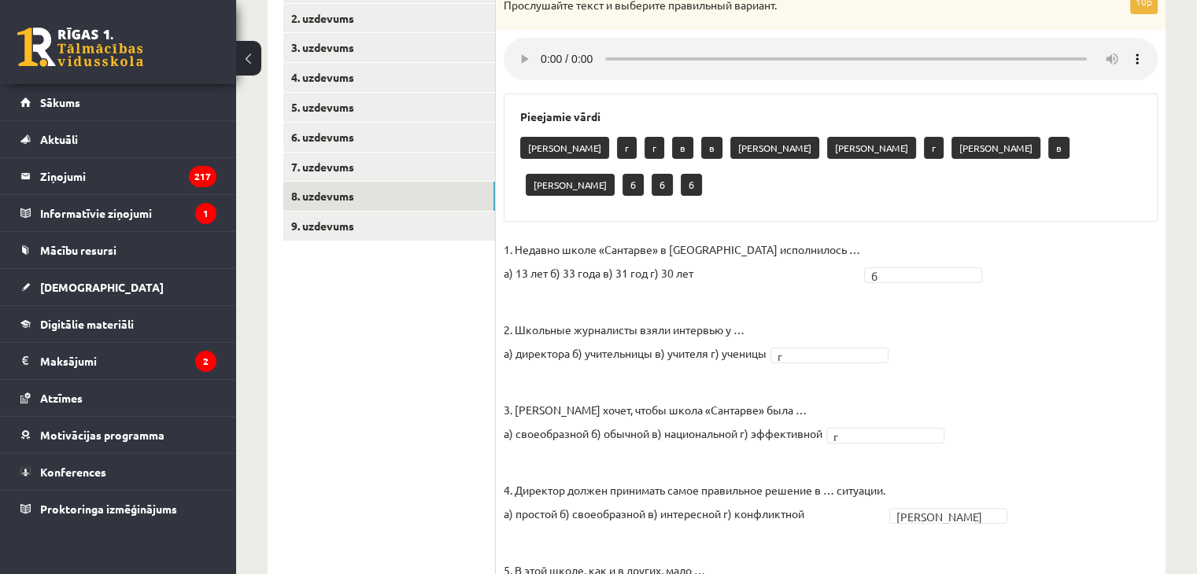
scroll to position [242, 0]
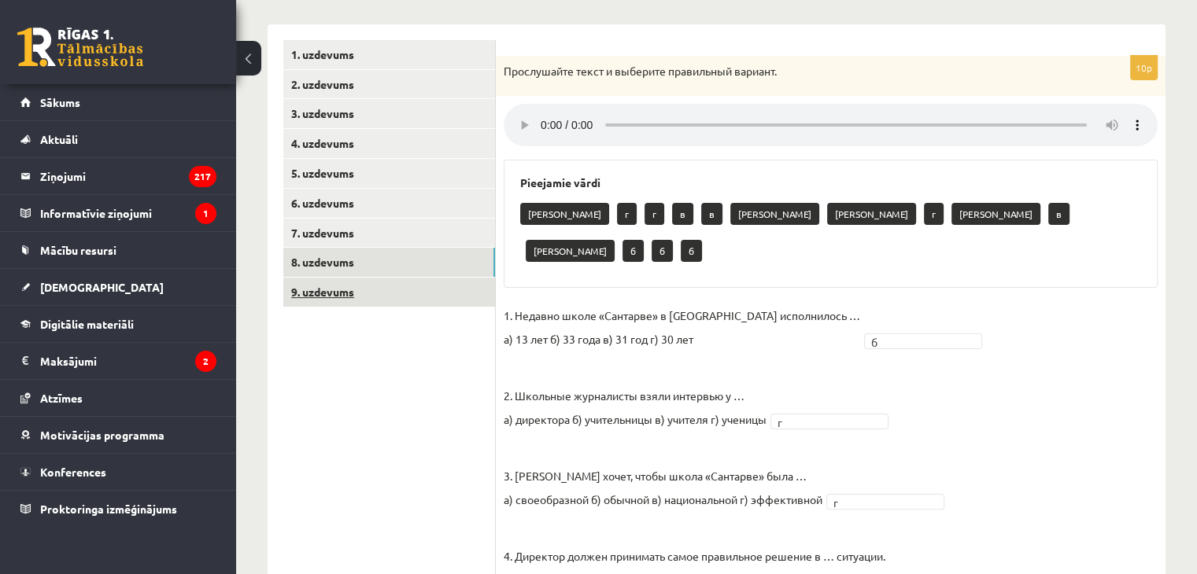
click at [386, 285] on link "9. uzdevums" at bounding box center [389, 292] width 212 height 29
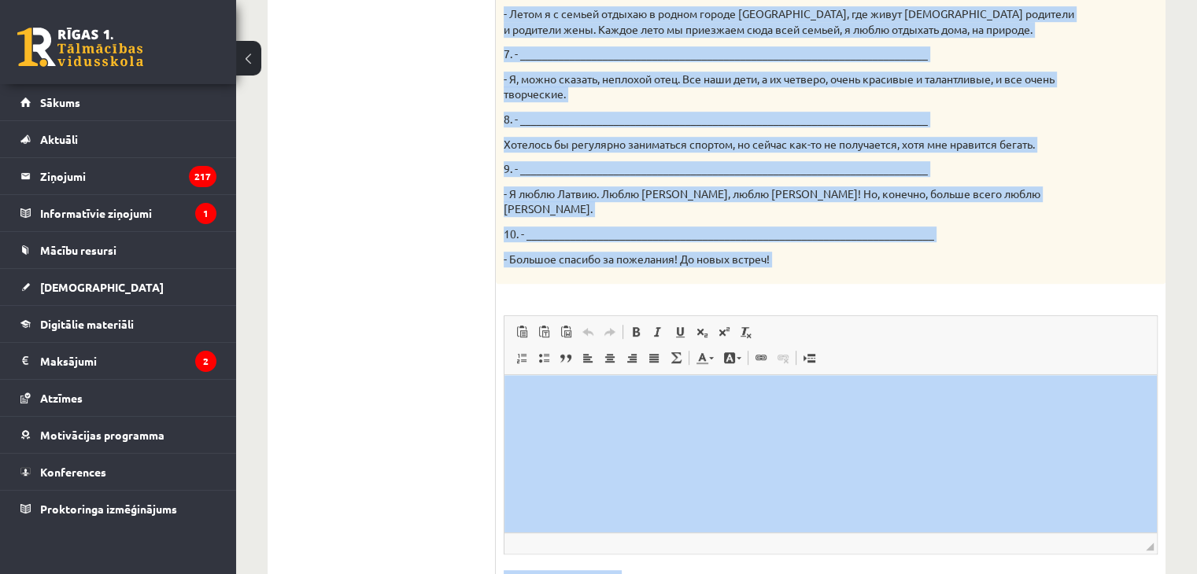
scroll to position [969, 0]
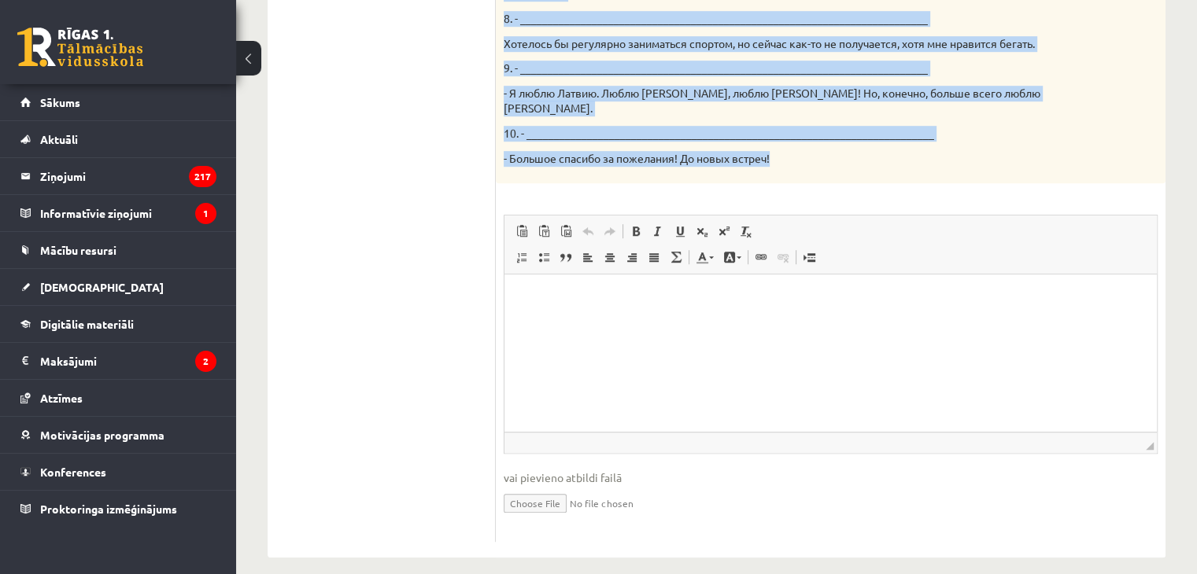
drag, startPoint x: 500, startPoint y: 150, endPoint x: 1029, endPoint y: 137, distance: 529.8
copy div "Твой собеседник – известный латвийский музыкант Интарс Бусулис. К данным ответа…"
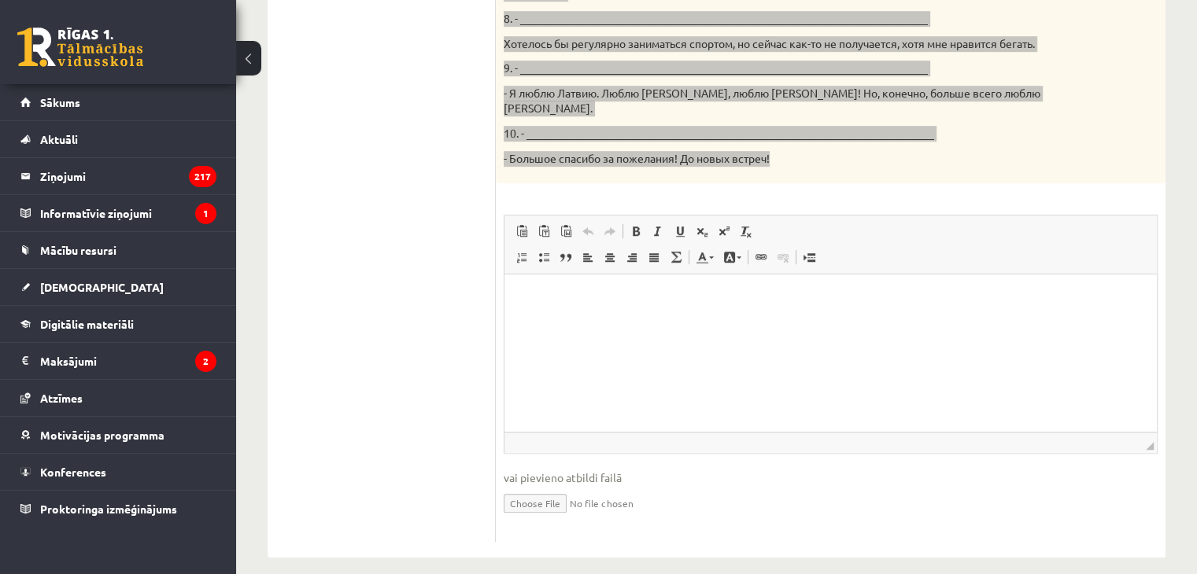
click at [617, 314] on html at bounding box center [830, 299] width 652 height 48
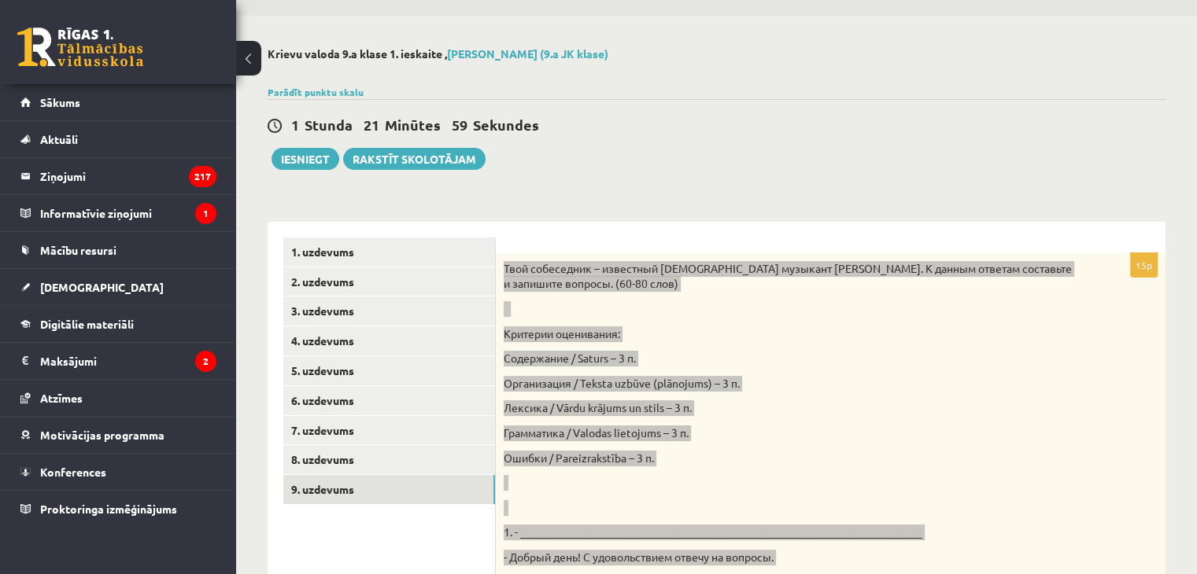
scroll to position [0, 0]
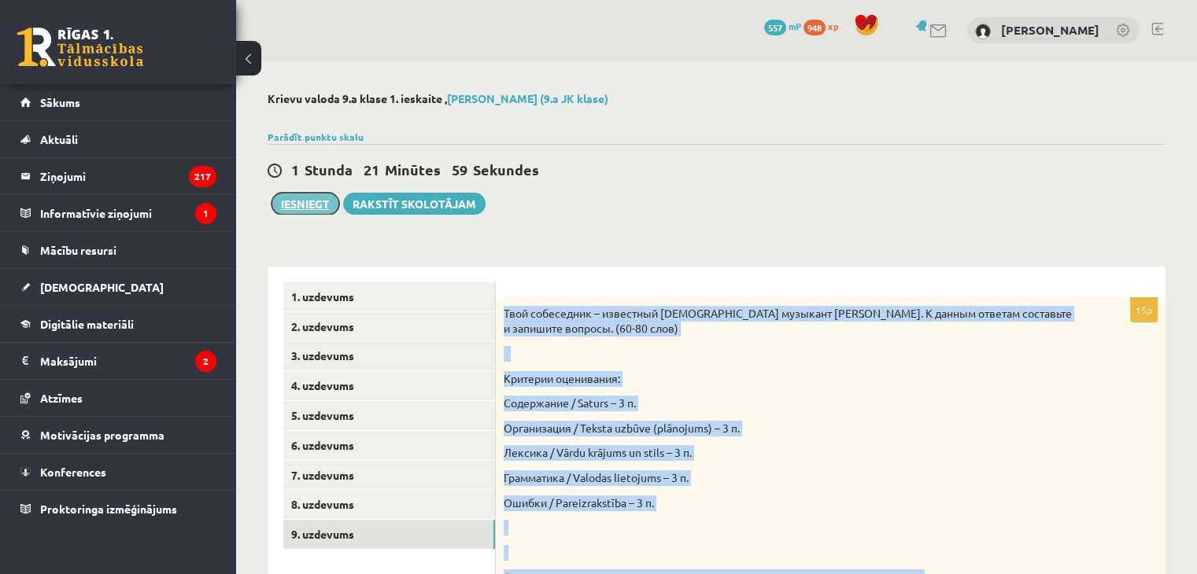
click at [309, 208] on button "Iesniegt" at bounding box center [305, 204] width 68 height 22
